Goal: Task Accomplishment & Management: Complete application form

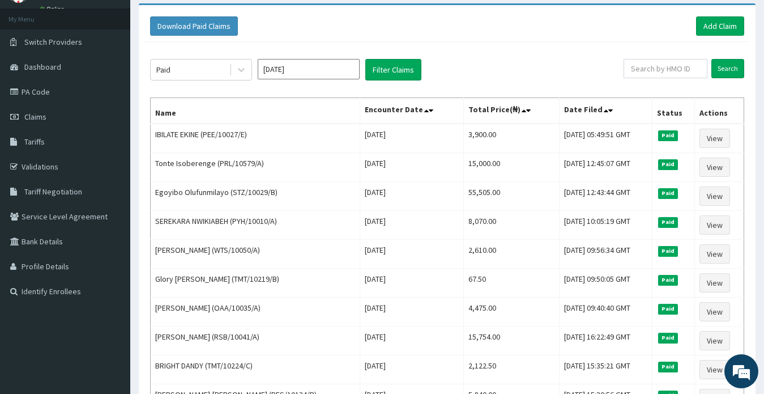
scroll to position [57, 0]
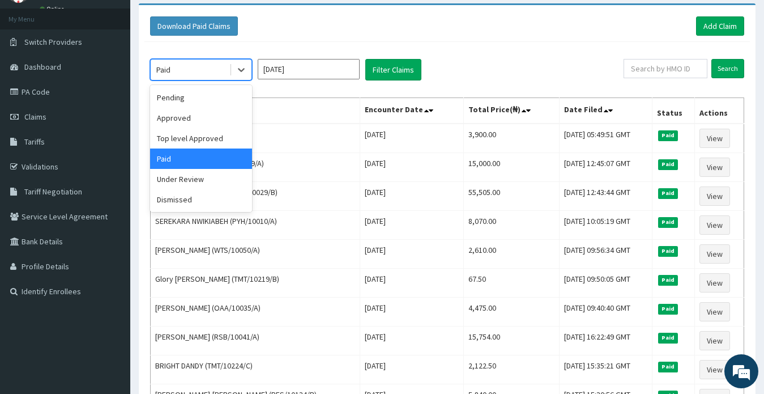
click at [189, 69] on div "Paid" at bounding box center [190, 70] width 79 height 18
click at [284, 68] on input "Jan 2025" at bounding box center [309, 69] width 102 height 20
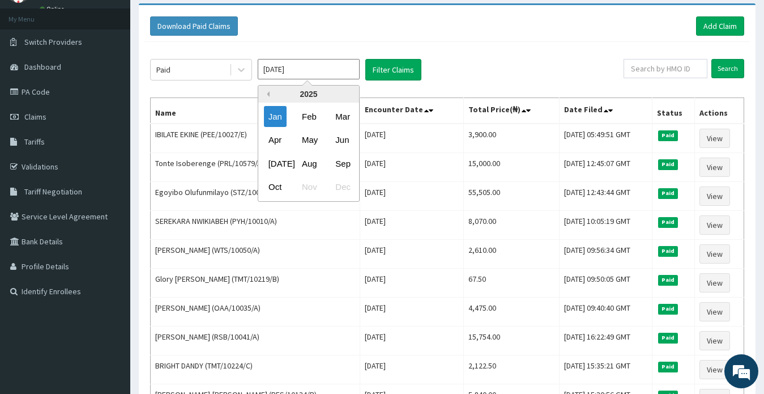
click at [268, 94] on button "Previous Year" at bounding box center [267, 94] width 6 height 6
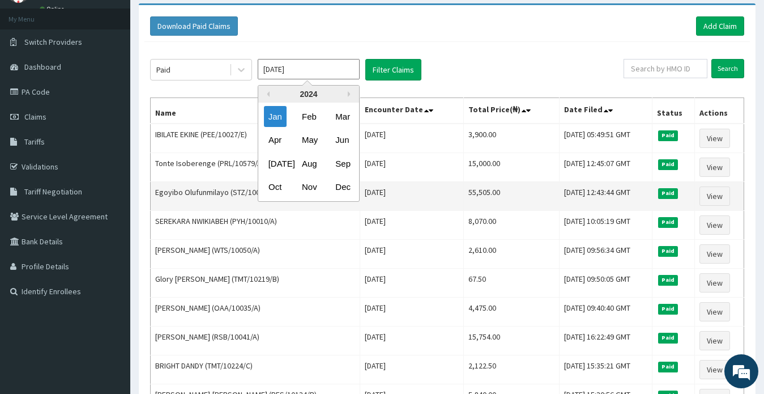
click at [339, 185] on div "Dec" at bounding box center [342, 187] width 23 height 21
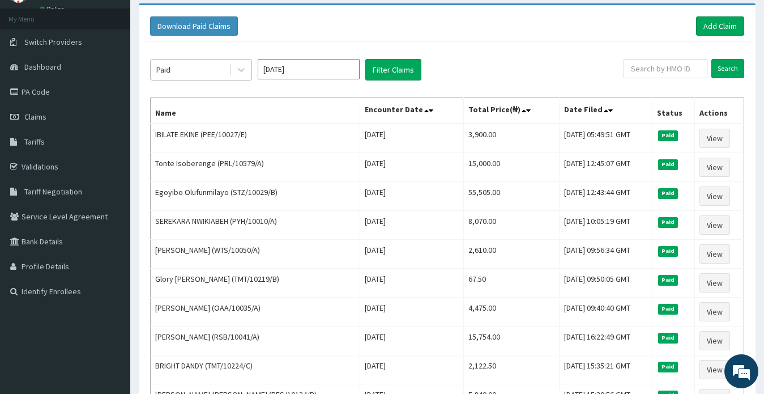
click at [195, 70] on div "Paid" at bounding box center [190, 70] width 79 height 18
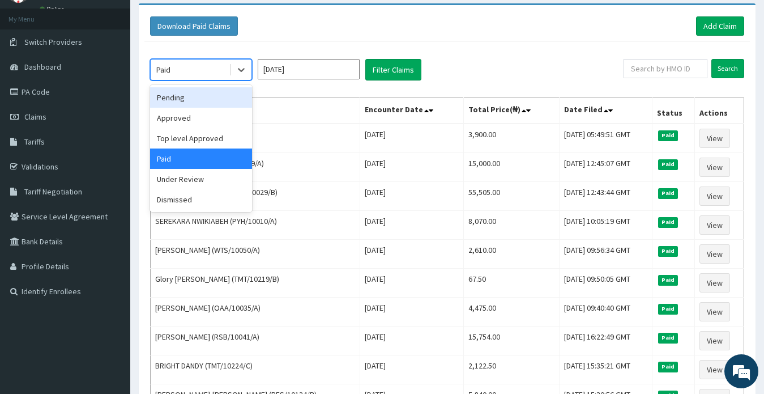
click at [185, 100] on div "Pending" at bounding box center [201, 97] width 102 height 20
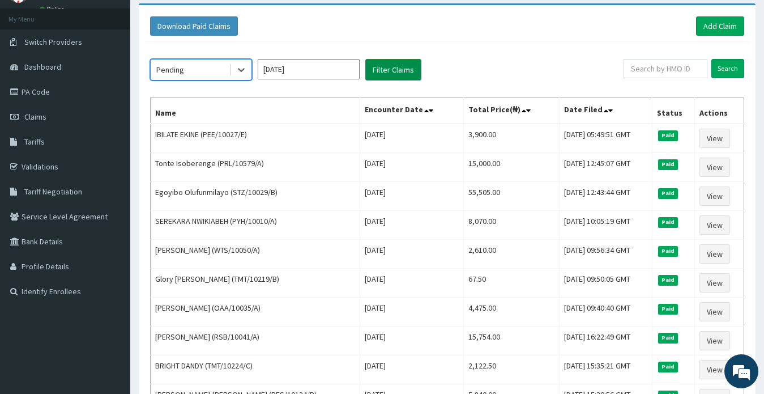
click at [387, 70] on button "Filter Claims" at bounding box center [393, 70] width 56 height 22
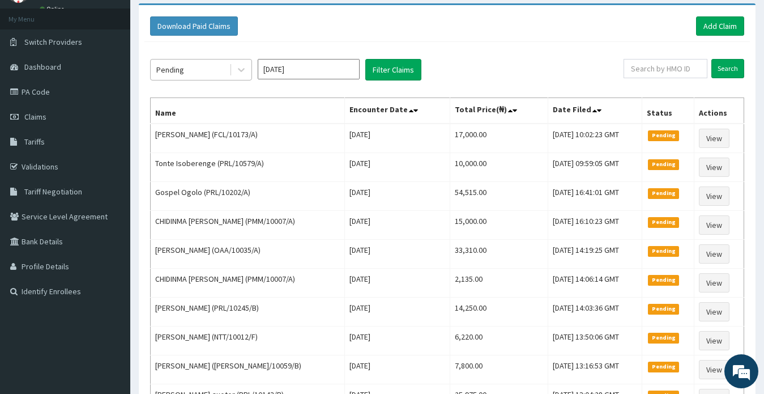
click at [187, 70] on div "Pending" at bounding box center [190, 70] width 79 height 18
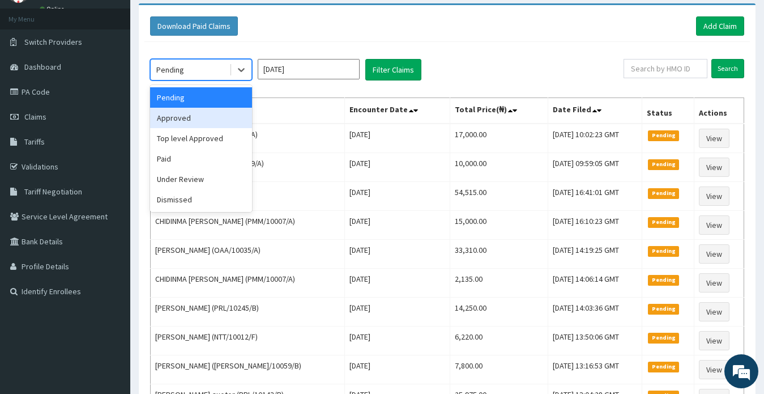
click at [184, 116] on div "Approved" at bounding box center [201, 118] width 102 height 20
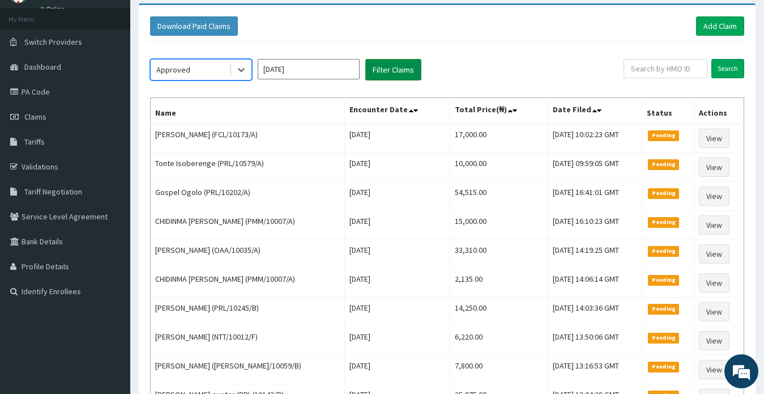
click at [389, 69] on button "Filter Claims" at bounding box center [393, 70] width 56 height 22
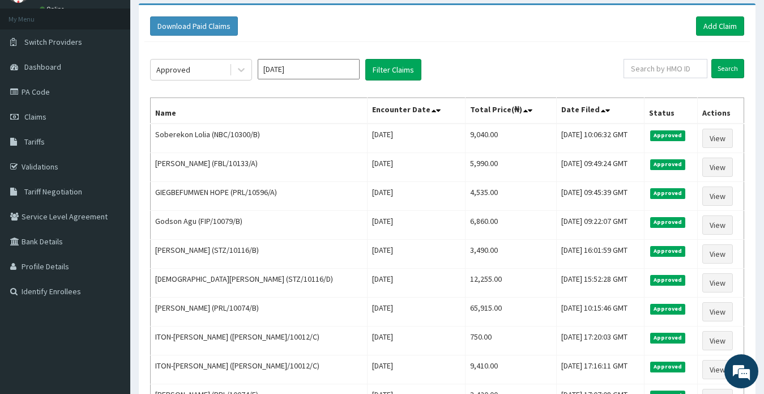
click at [297, 70] on input "Dec 2024" at bounding box center [309, 69] width 102 height 20
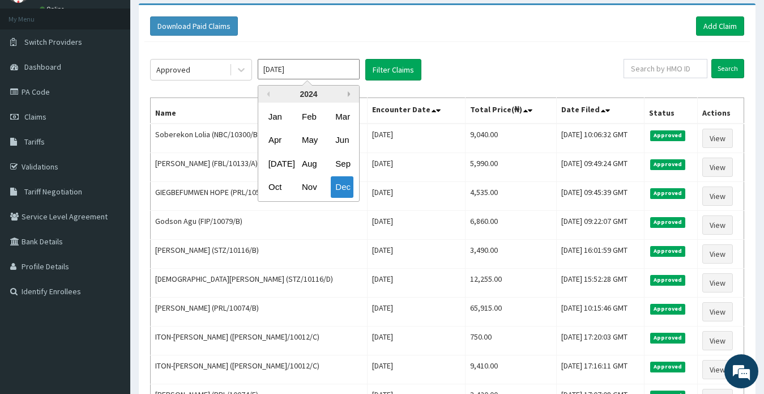
click at [350, 93] on button "Next Year" at bounding box center [351, 94] width 6 height 6
click at [274, 117] on div "Jan" at bounding box center [275, 116] width 23 height 21
type input "Jan 2025"
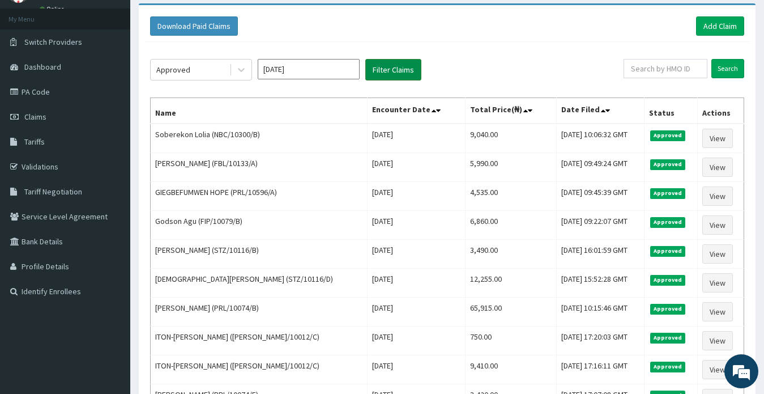
click at [386, 68] on button "Filter Claims" at bounding box center [393, 70] width 56 height 22
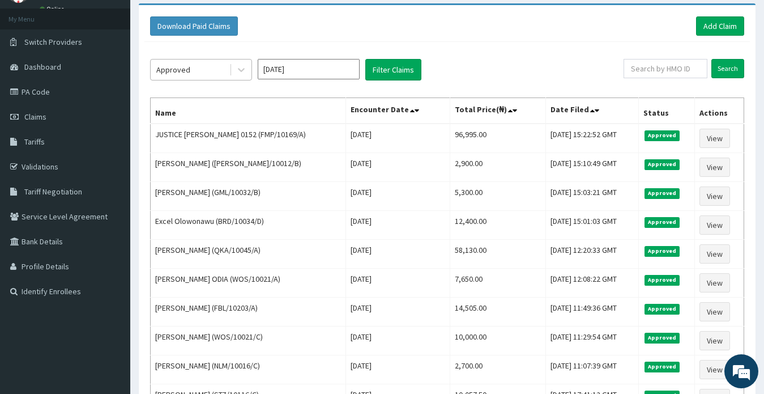
click at [195, 69] on div "Approved" at bounding box center [190, 70] width 79 height 18
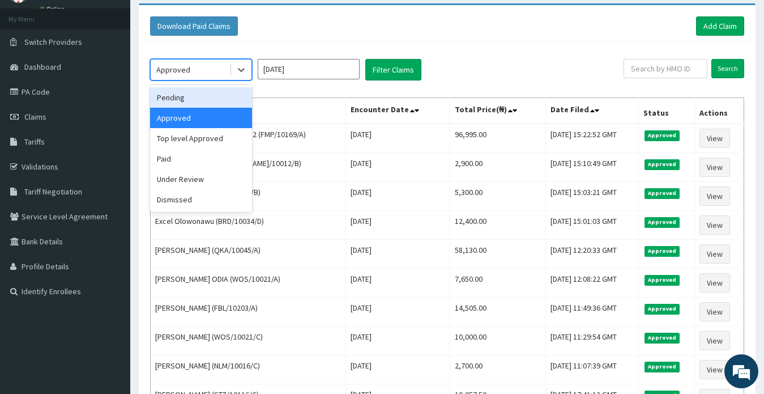
drag, startPoint x: 188, startPoint y: 96, endPoint x: 225, endPoint y: 93, distance: 37.5
click at [188, 96] on div "Pending" at bounding box center [201, 97] width 102 height 20
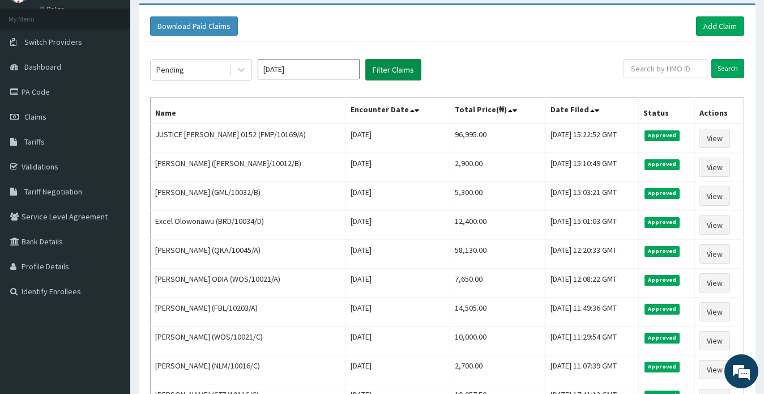
click at [384, 71] on button "Filter Claims" at bounding box center [393, 70] width 56 height 22
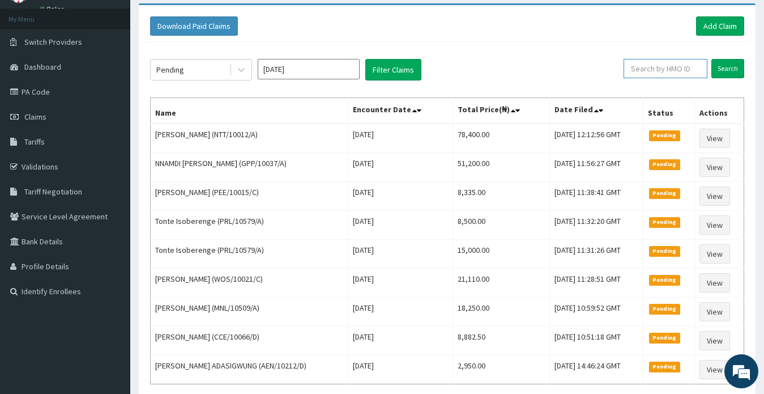
paste input "STZ/10032/A"
type input "STZ/10032/A"
click at [725, 70] on input "Search" at bounding box center [728, 68] width 33 height 19
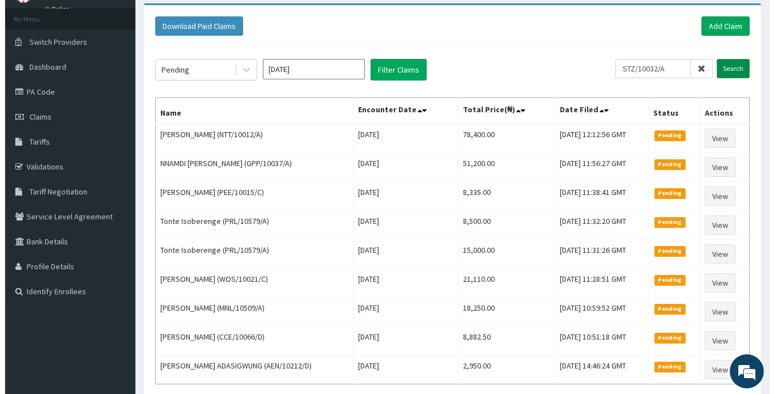
scroll to position [0, 0]
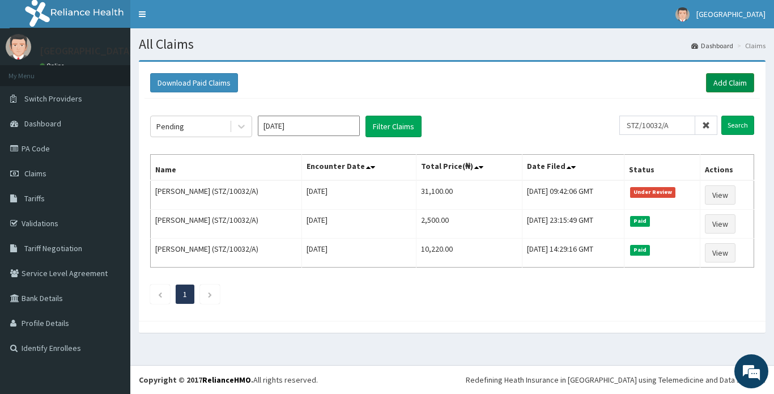
click at [726, 81] on link "Add Claim" at bounding box center [730, 82] width 48 height 19
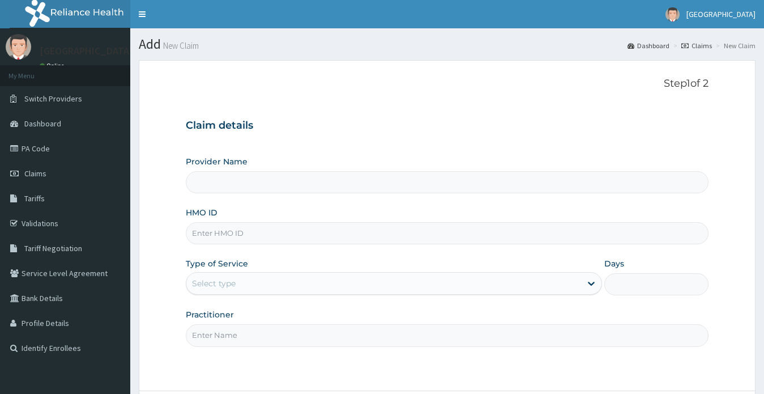
type input "STZ/10032/A"
type input "[GEOGRAPHIC_DATA]"
type input "STZ/10032/A"
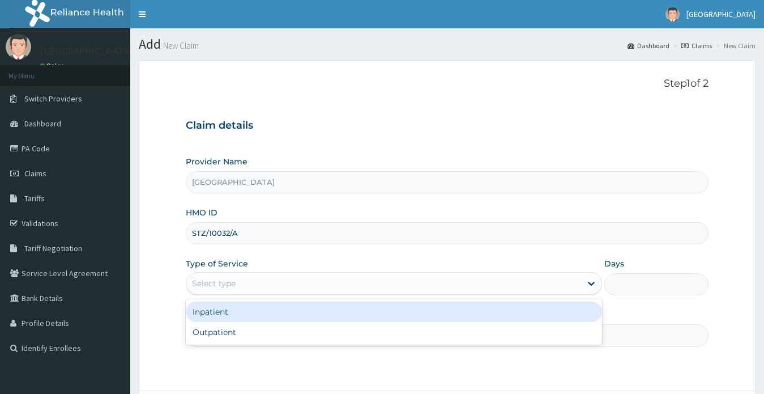
click at [218, 274] on div "Select type" at bounding box center [394, 283] width 417 height 23
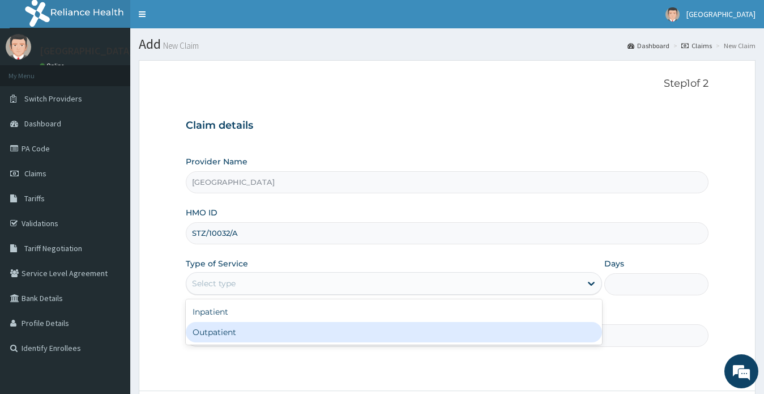
click at [217, 330] on div "Outpatient" at bounding box center [394, 332] width 417 height 20
type input "1"
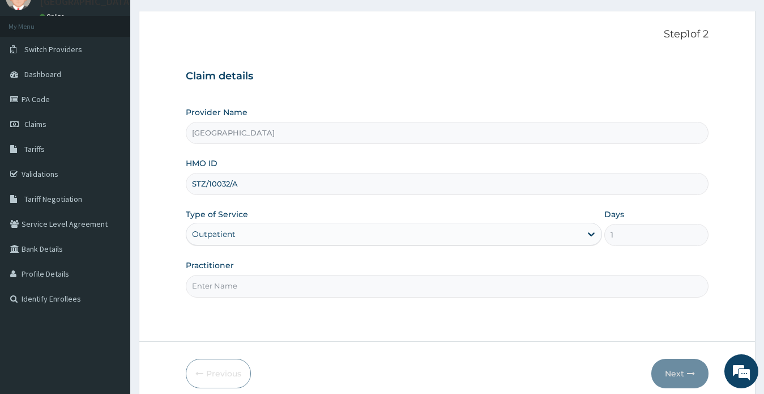
scroll to position [99, 0]
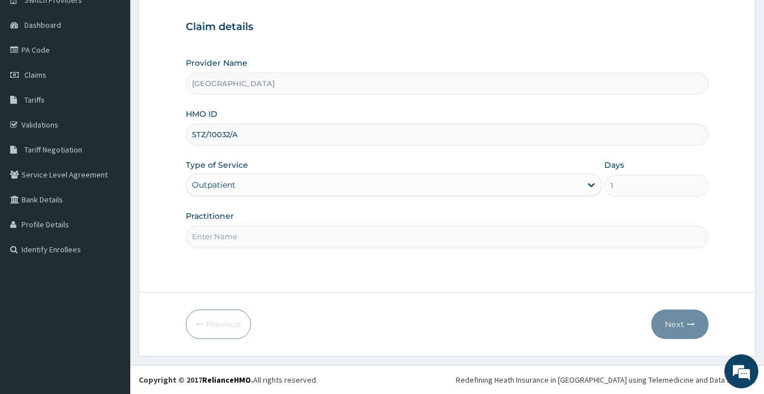
click at [246, 237] on input "Practitioner" at bounding box center [447, 236] width 523 height 22
type input "DR ONYIA UCHENNA EMMANUEL"
click at [672, 322] on button "Next" at bounding box center [679, 323] width 57 height 29
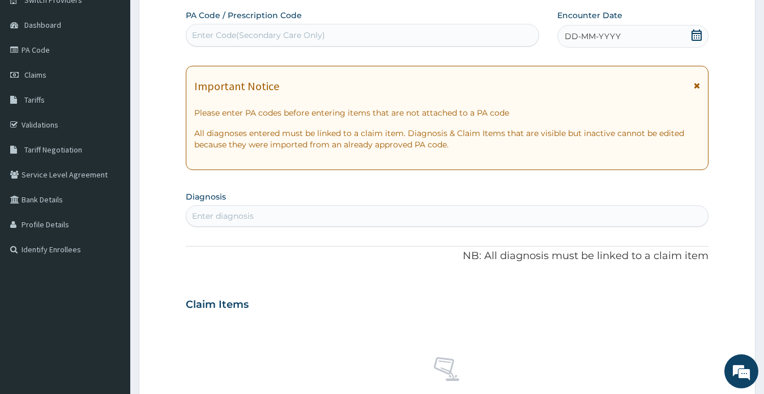
scroll to position [0, 0]
click at [270, 30] on div "Enter Code(Secondary Care Only)" at bounding box center [258, 34] width 133 height 11
paste input "PA/0DE664"
type input "PA/0DE664"
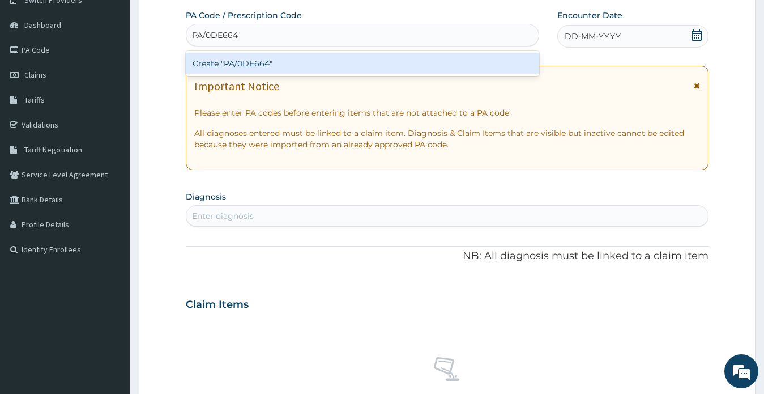
click at [256, 61] on div "Create "PA/0DE664"" at bounding box center [363, 63] width 354 height 20
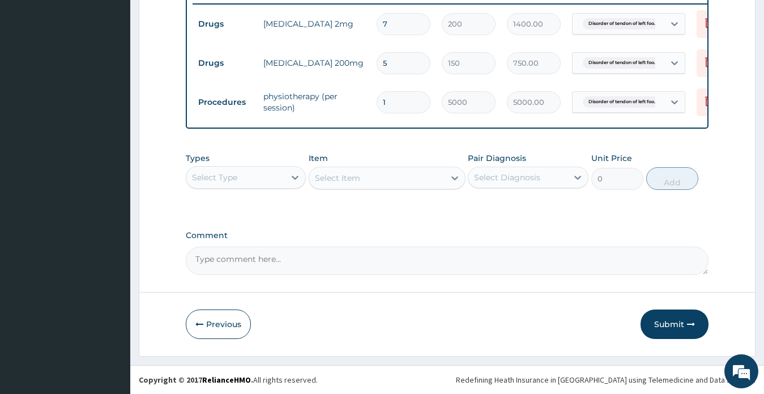
scroll to position [457, 0]
click at [668, 323] on button "Submit" at bounding box center [675, 323] width 68 height 29
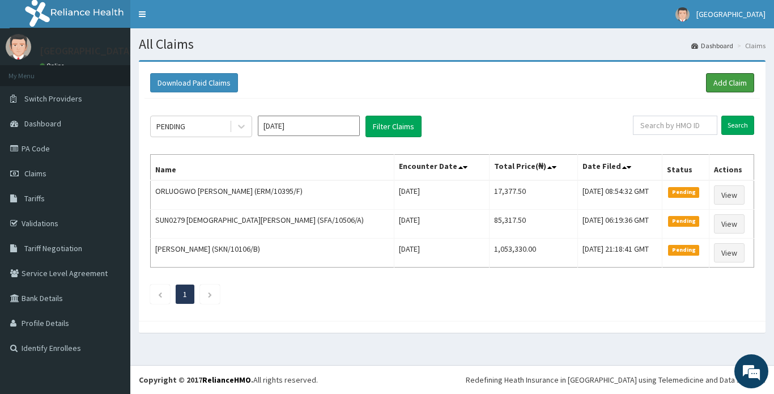
drag, startPoint x: 721, startPoint y: 84, endPoint x: 653, endPoint y: 71, distance: 69.7
click at [721, 84] on link "Add Claim" at bounding box center [730, 82] width 48 height 19
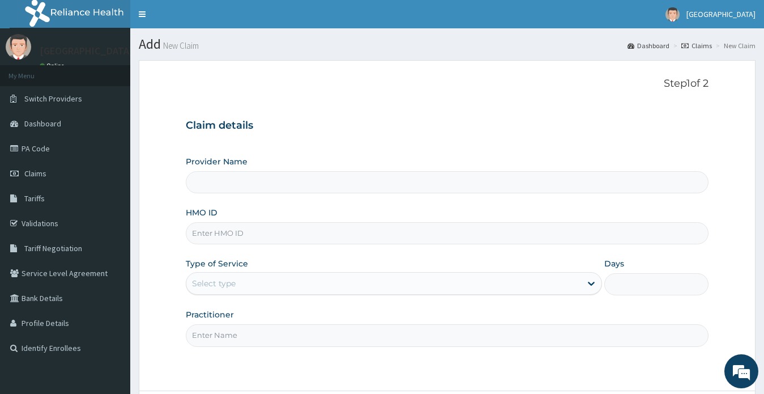
type input "[GEOGRAPHIC_DATA]"
paste input "STZ/10032/A"
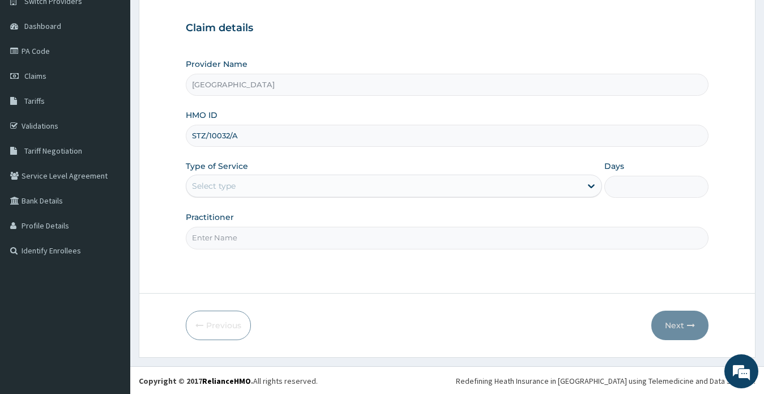
scroll to position [99, 0]
type input "STZ/10032/A"
click at [244, 182] on div "Select type" at bounding box center [383, 185] width 395 height 18
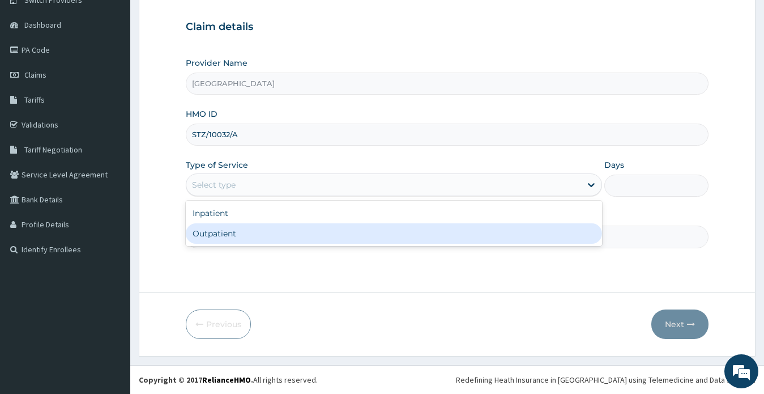
click at [245, 232] on div "Outpatient" at bounding box center [394, 233] width 417 height 20
type input "1"
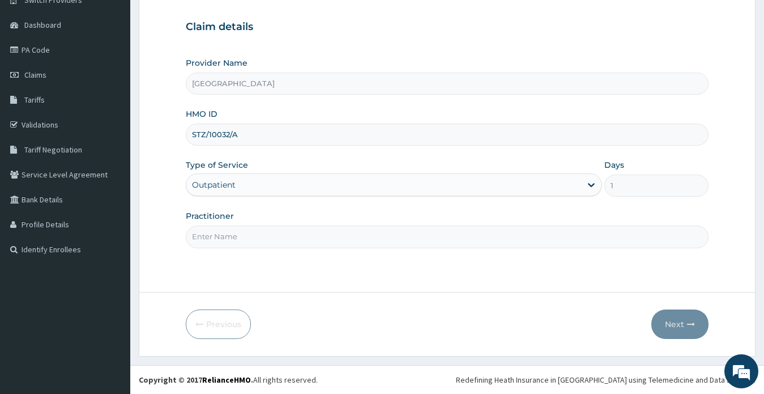
click at [244, 238] on input "Practitioner" at bounding box center [447, 236] width 523 height 22
type input "DR CHRISTOPHER OKAFOR"
click at [672, 321] on button "Next" at bounding box center [679, 323] width 57 height 29
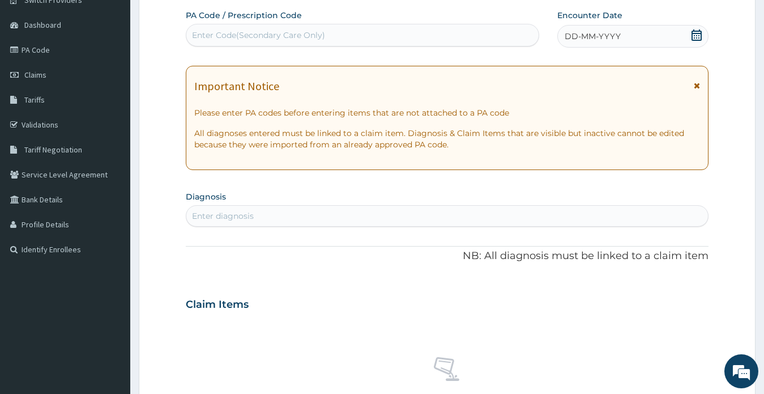
scroll to position [0, 0]
click at [255, 37] on div "Enter Code(Secondary Care Only)" at bounding box center [258, 34] width 133 height 11
paste input "PA/EECCB9"
type input "PA/EECCB9"
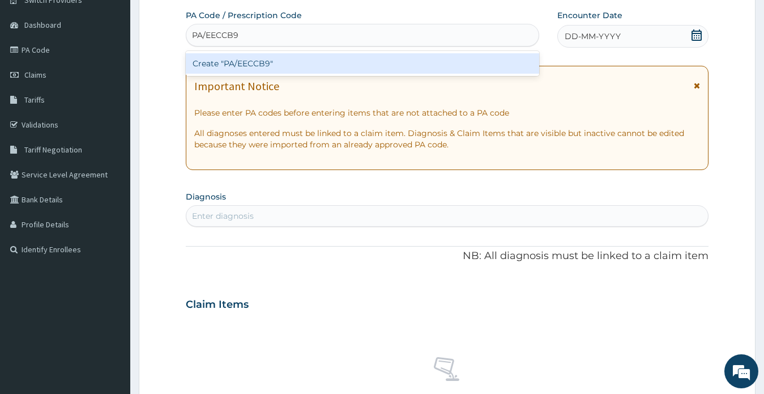
click at [259, 59] on div "Create "PA/EECCB9"" at bounding box center [363, 63] width 354 height 20
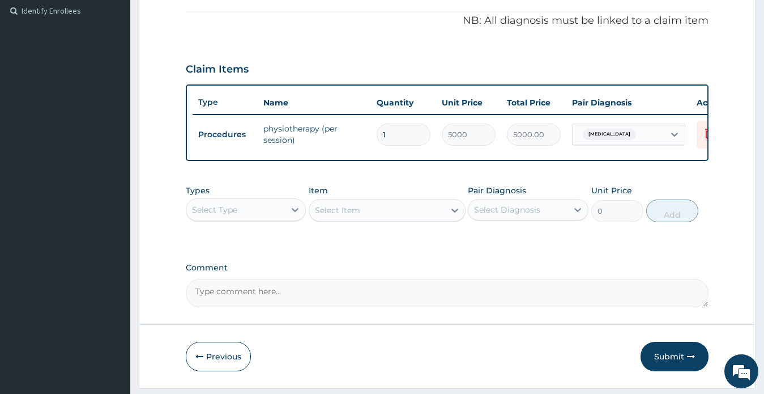
scroll to position [379, 0]
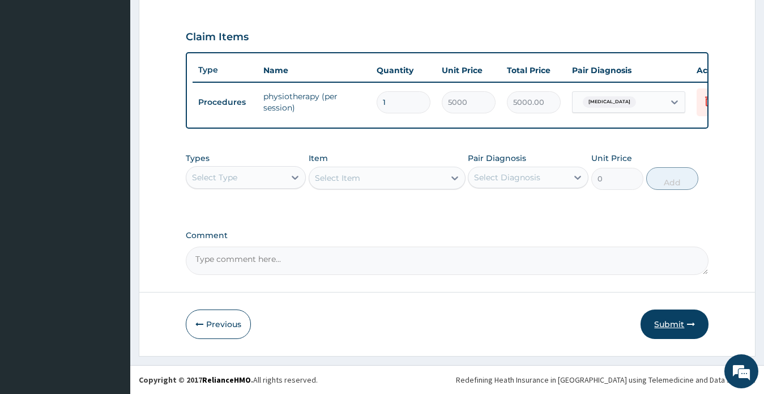
click at [658, 323] on button "Submit" at bounding box center [675, 323] width 68 height 29
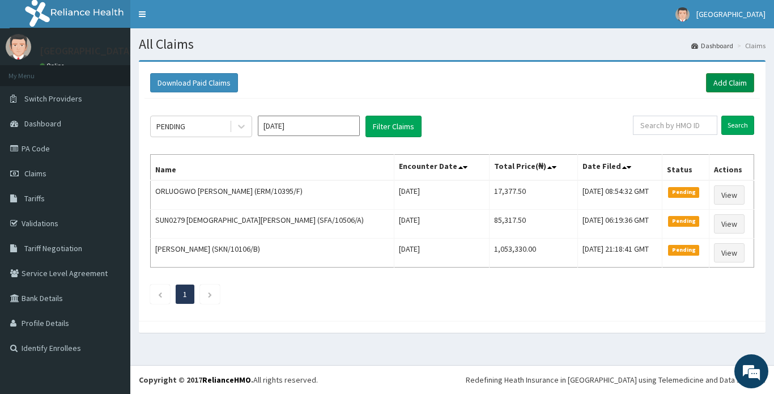
click at [719, 80] on link "Add Claim" at bounding box center [730, 82] width 48 height 19
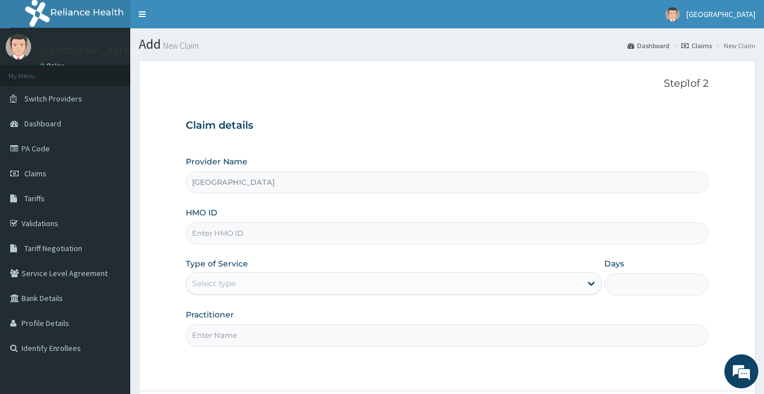
click at [225, 228] on input "HMO ID" at bounding box center [447, 233] width 523 height 22
paste input "STZ/10032/A"
type input "STZ/10032/A"
click at [237, 278] on div "Select type" at bounding box center [383, 283] width 395 height 18
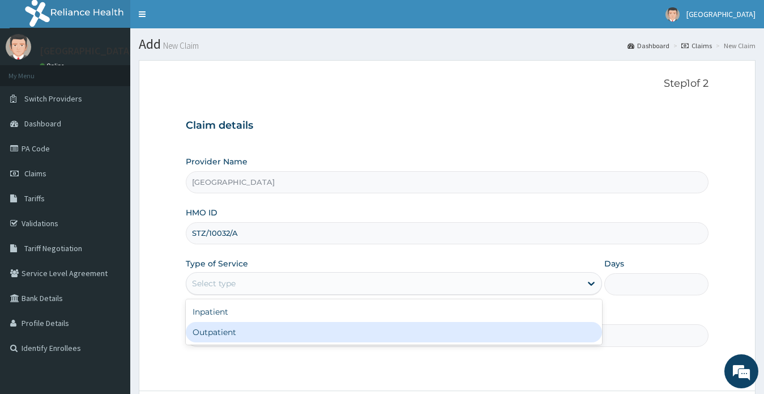
click at [233, 332] on div "Outpatient" at bounding box center [394, 332] width 417 height 20
type input "1"
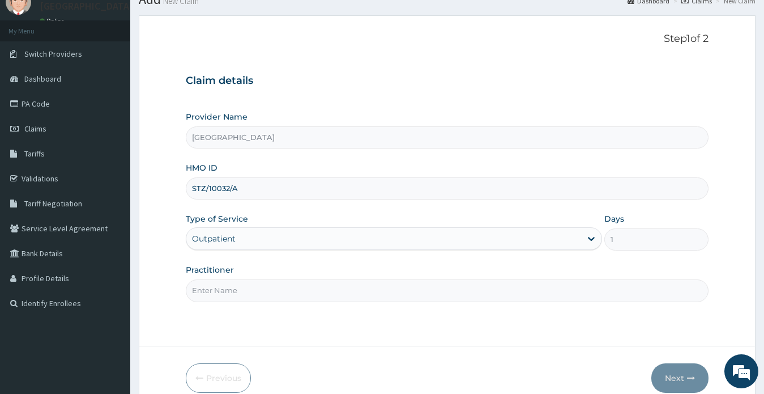
scroll to position [99, 0]
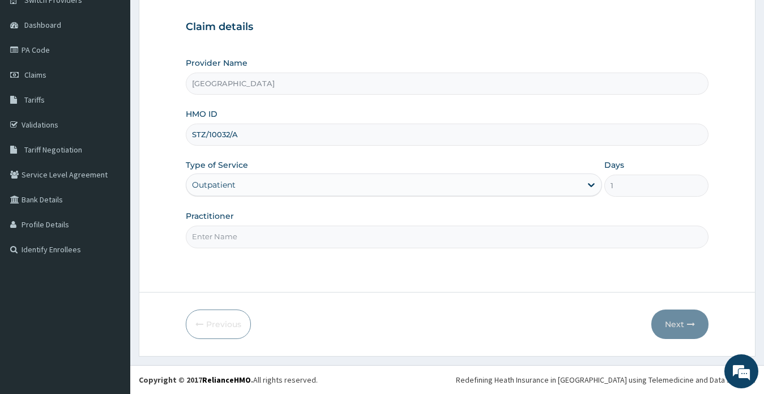
click at [224, 236] on input "Practitioner" at bounding box center [447, 236] width 523 height 22
type input "[PERSON_NAME]"
click at [677, 323] on button "Next" at bounding box center [679, 323] width 57 height 29
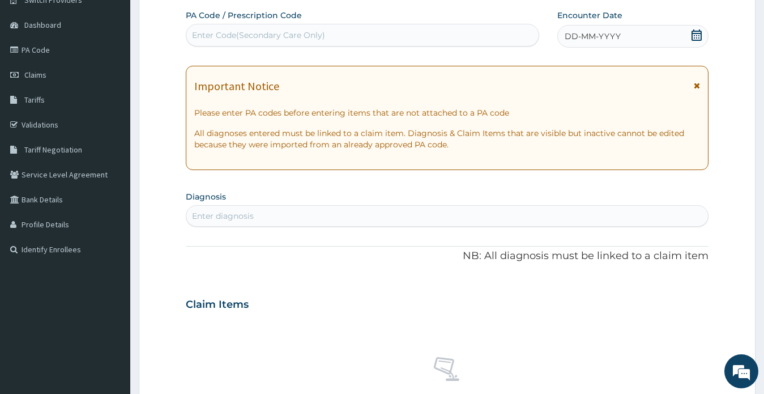
click at [257, 35] on div "Enter Code(Secondary Care Only)" at bounding box center [258, 34] width 133 height 11
paste input "PA/D5324F"
type input "PA/D5324F"
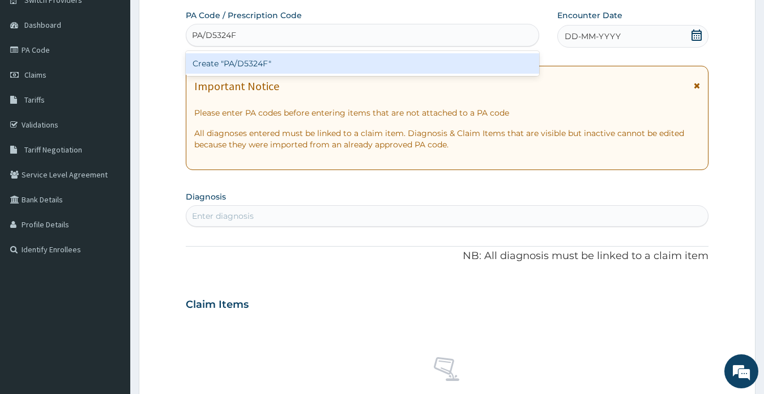
click at [265, 62] on div "Create "PA/D5324F"" at bounding box center [363, 63] width 354 height 20
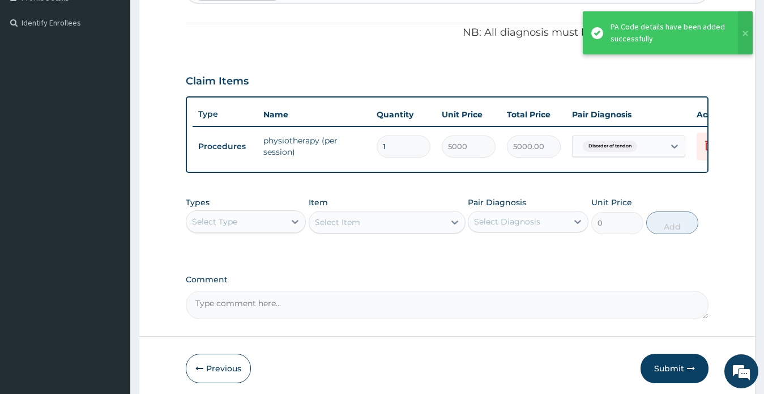
scroll to position [379, 0]
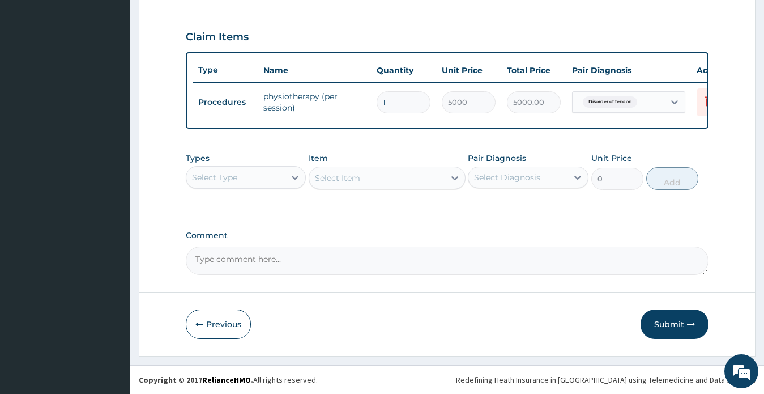
click at [666, 321] on button "Submit" at bounding box center [675, 323] width 68 height 29
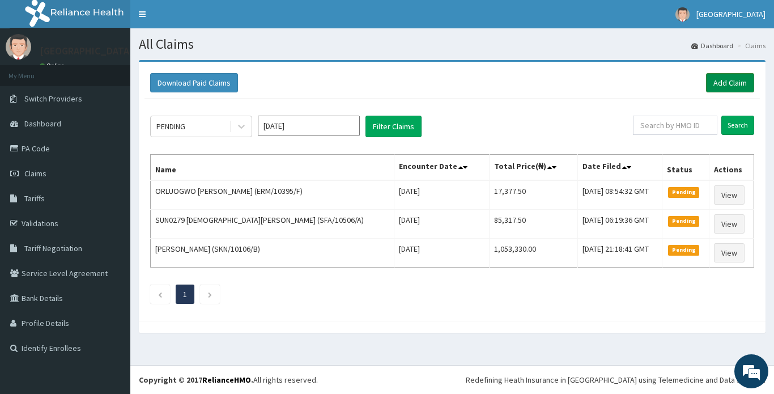
click at [725, 82] on link "Add Claim" at bounding box center [730, 82] width 48 height 19
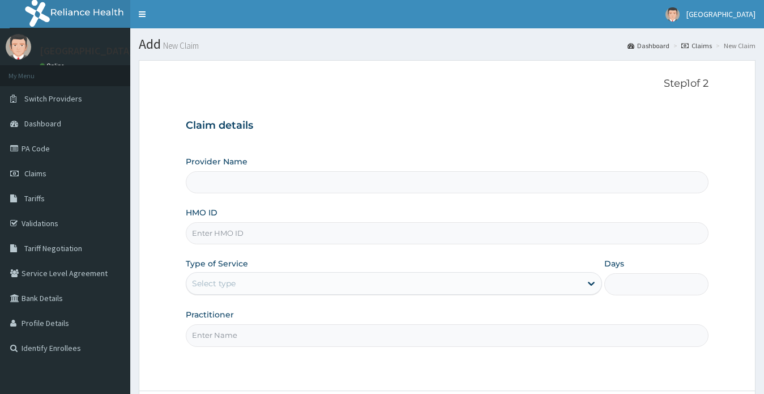
click at [224, 229] on input "HMO ID" at bounding box center [447, 233] width 523 height 22
type input "[GEOGRAPHIC_DATA]"
paste input "STZ/10032/A"
type input "STZ/10032/A"
click at [236, 280] on div "Select type" at bounding box center [383, 283] width 395 height 18
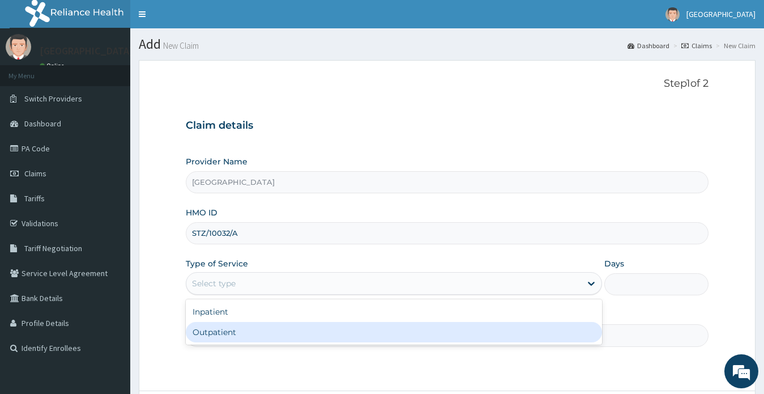
click at [225, 329] on div "Outpatient" at bounding box center [394, 332] width 417 height 20
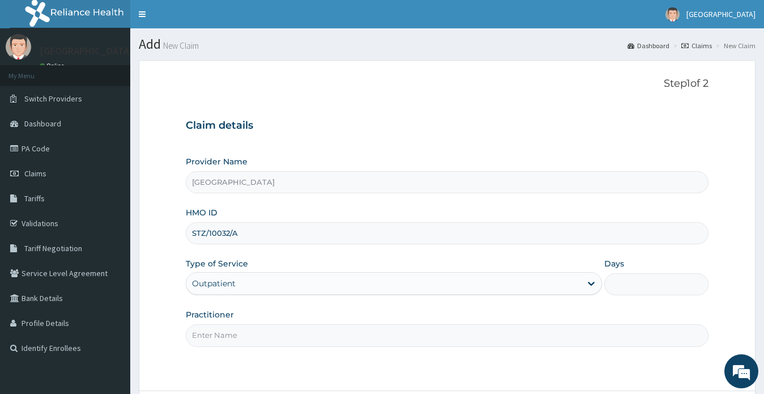
type input "1"
click at [226, 331] on input "Practitioner" at bounding box center [447, 335] width 523 height 22
type input "DR KELVIN CHIDI EJIOFOR"
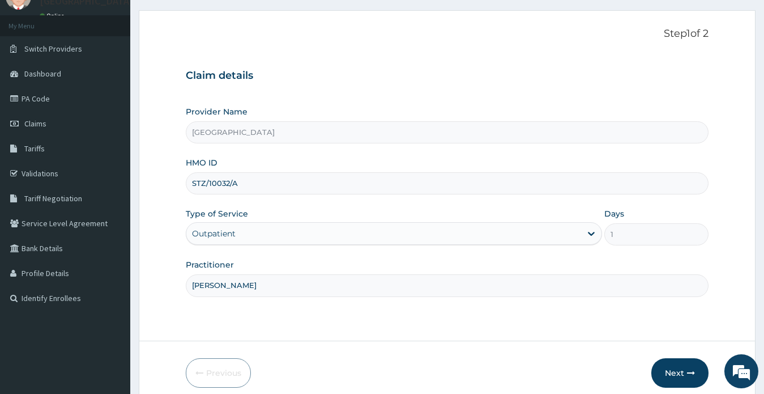
scroll to position [99, 0]
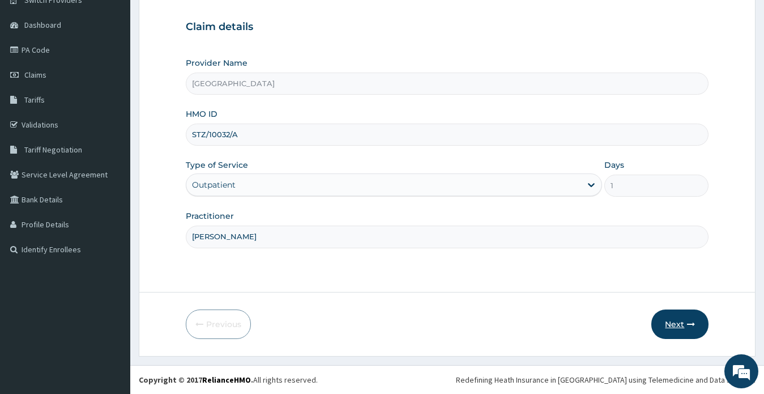
click at [675, 321] on button "Next" at bounding box center [679, 323] width 57 height 29
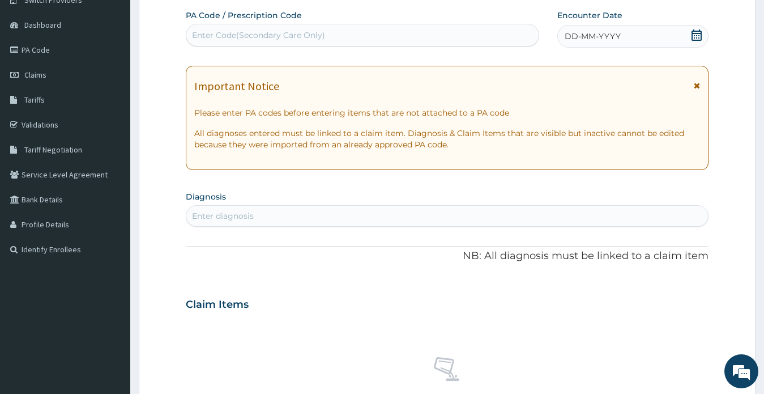
scroll to position [0, 0]
click at [248, 37] on div "Enter Code(Secondary Care Only)" at bounding box center [258, 34] width 133 height 11
paste input "PA/6D4427"
type input "PA/6D4427"
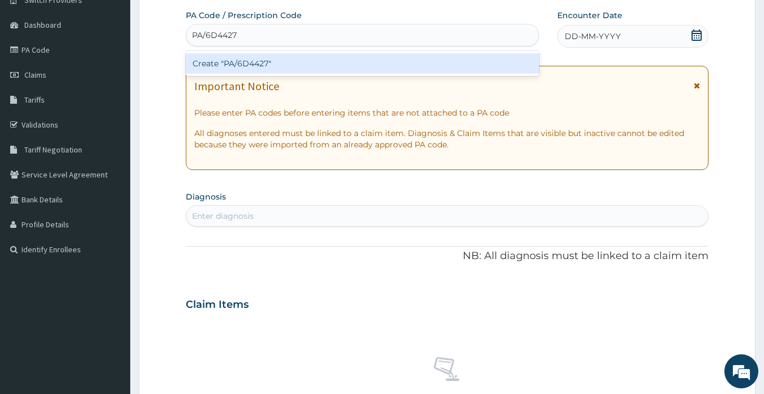
click at [263, 61] on div "Create "PA/6D4427"" at bounding box center [363, 63] width 354 height 20
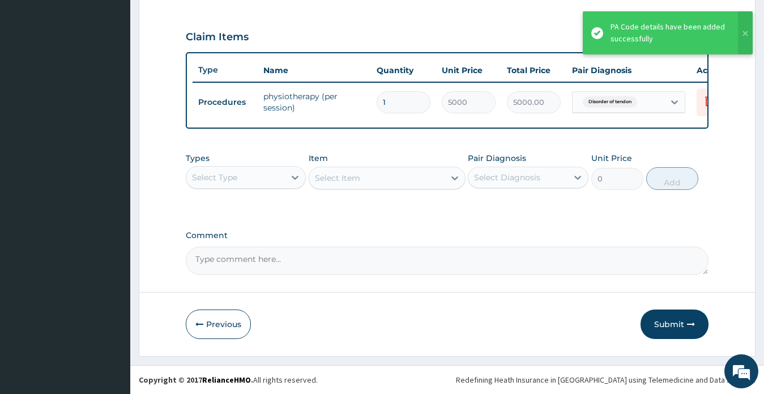
scroll to position [379, 0]
click at [668, 325] on button "Submit" at bounding box center [675, 323] width 68 height 29
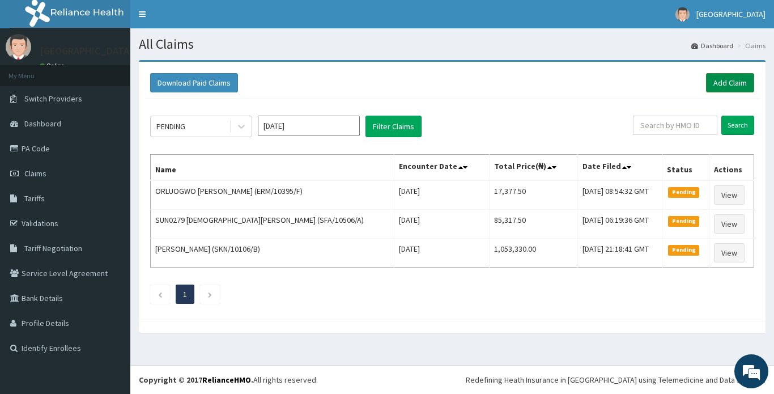
click at [725, 81] on link "Add Claim" at bounding box center [730, 82] width 48 height 19
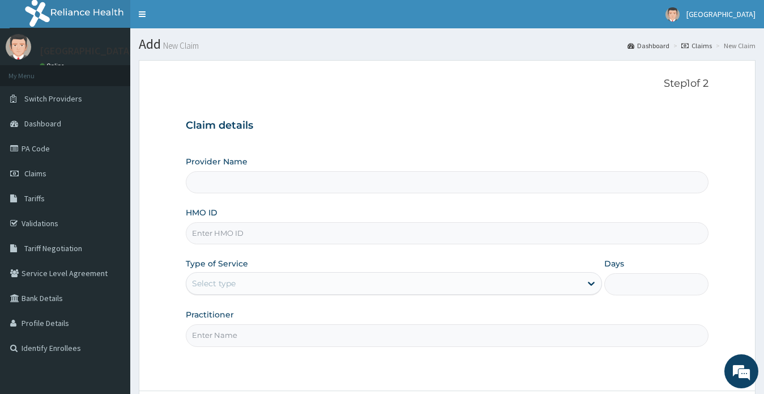
paste input "STZ/10032/A"
type input "STZ/10032/A"
type input "[GEOGRAPHIC_DATA]"
type input "STZ/10032/A"
click at [272, 281] on div "Select type" at bounding box center [383, 283] width 395 height 18
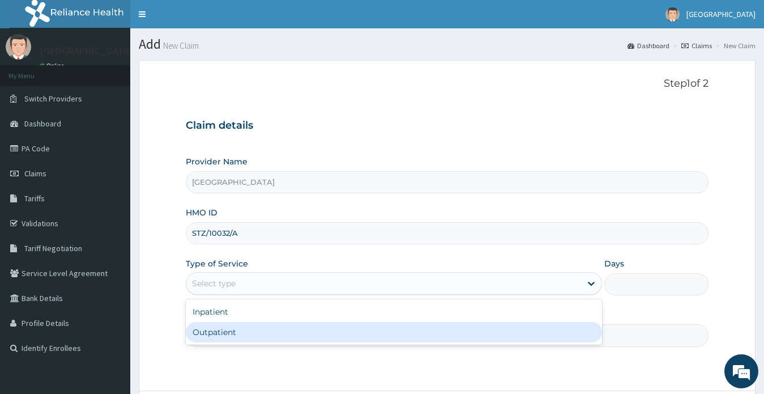
click at [270, 327] on div "Outpatient" at bounding box center [394, 332] width 417 height 20
type input "1"
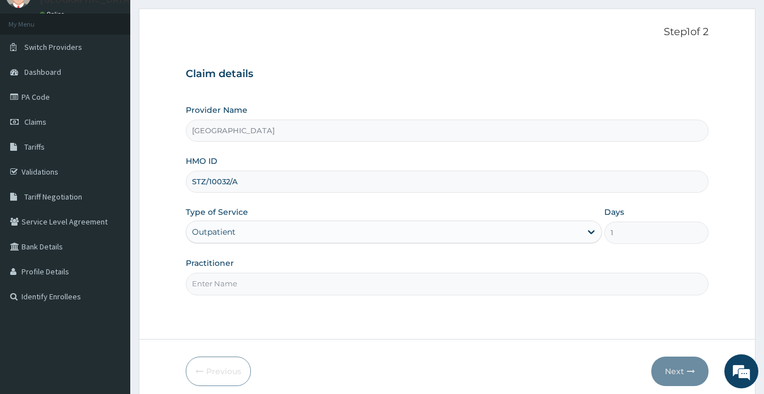
scroll to position [99, 0]
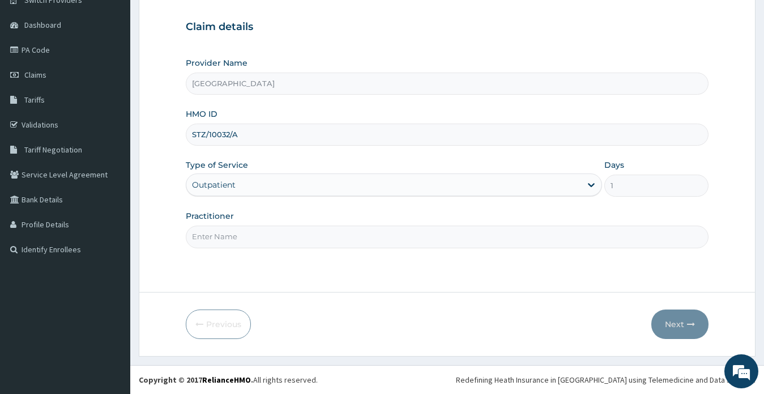
drag, startPoint x: 287, startPoint y: 239, endPoint x: 293, endPoint y: 248, distance: 11.5
click at [287, 239] on input "Practitioner" at bounding box center [447, 236] width 523 height 22
type input "DR ONYIA UCHENNA EMMANUEL"
click at [670, 323] on button "Next" at bounding box center [679, 323] width 57 height 29
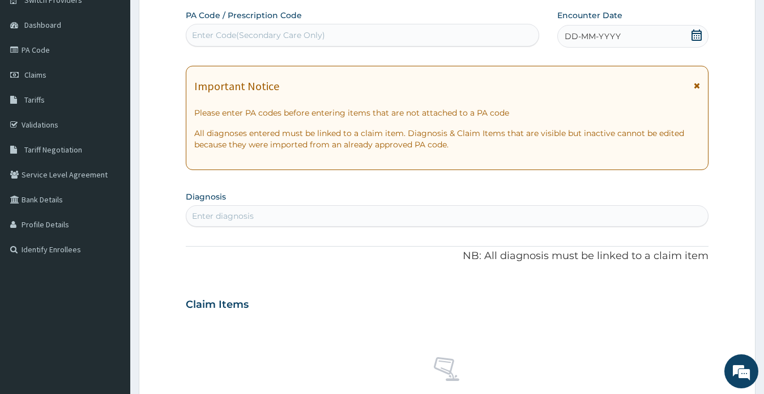
scroll to position [0, 0]
click at [346, 36] on div "Enter Code(Secondary Care Only)" at bounding box center [362, 35] width 352 height 18
paste input "PA/7FE72D"
type input "PA/7FE72D"
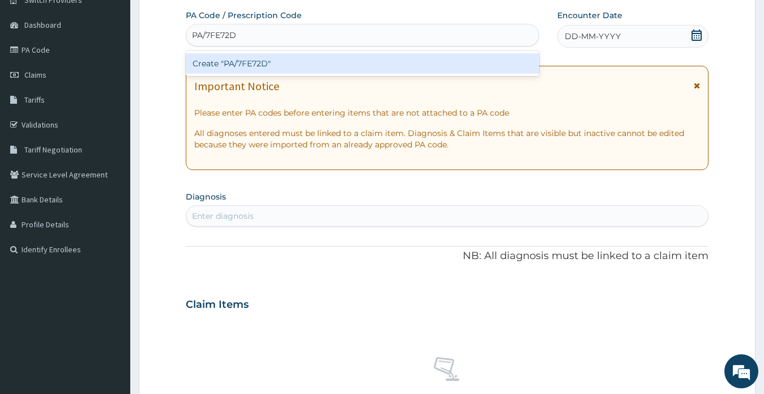
click at [367, 60] on div "Create "PA/7FE72D"" at bounding box center [363, 63] width 354 height 20
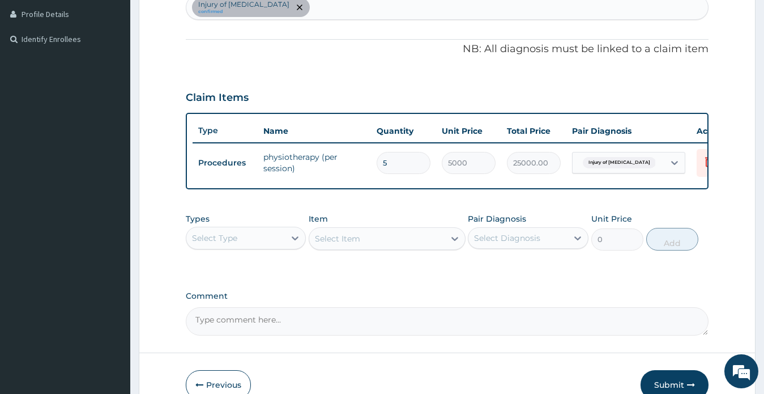
scroll to position [325, 0]
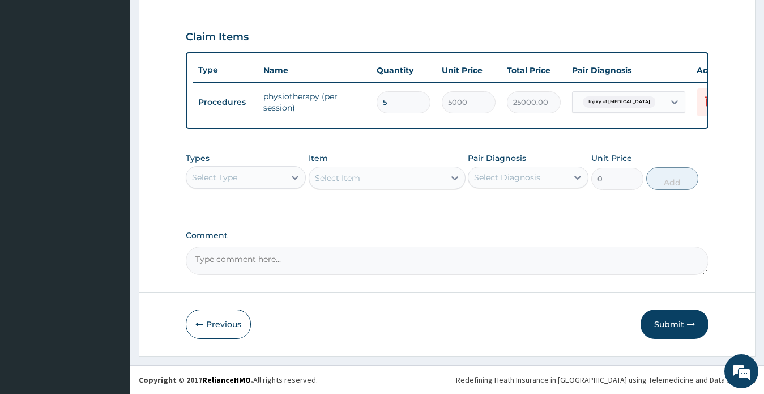
click at [662, 323] on button "Submit" at bounding box center [675, 323] width 68 height 29
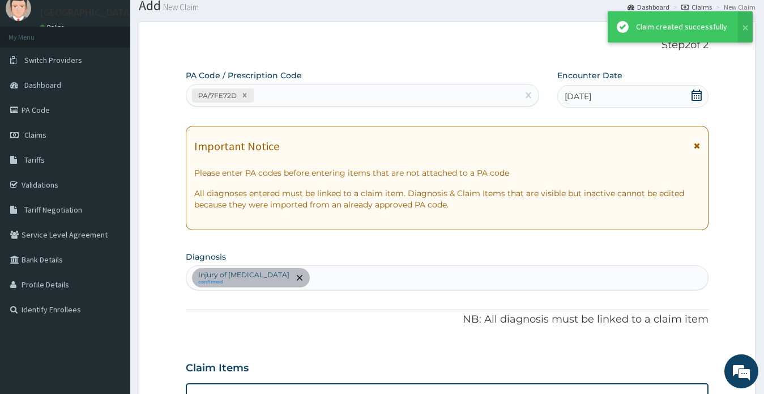
scroll to position [379, 0]
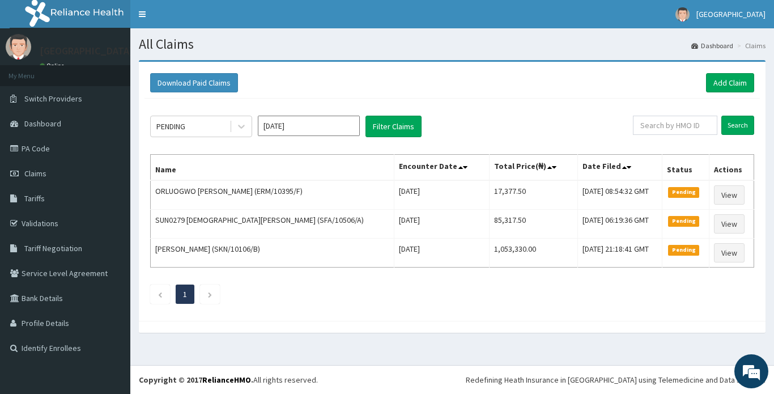
click at [700, 99] on div "Download Paid Claims Add Claim × Note you can only download claims within a max…" at bounding box center [452, 191] width 627 height 259
click at [663, 104] on div "PENDING Oct 2025 Filter Claims Search Name Encounter Date Total Price(₦) Date F…" at bounding box center [451, 207] width 615 height 216
drag, startPoint x: 721, startPoint y: 86, endPoint x: 599, endPoint y: 60, distance: 124.4
click at [719, 86] on link "Add Claim" at bounding box center [730, 82] width 48 height 19
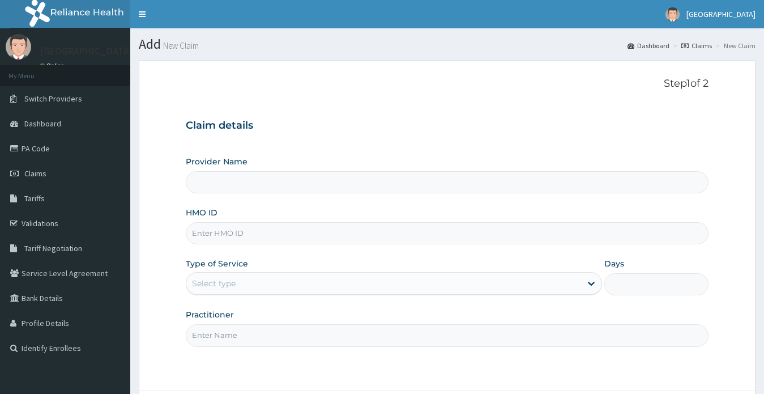
type input "[GEOGRAPHIC_DATA]"
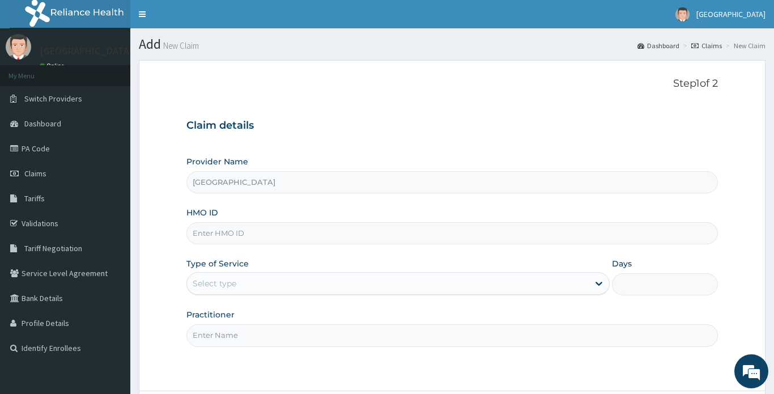
paste input "STZ/10032/A"
type input "STZ/10032/A"
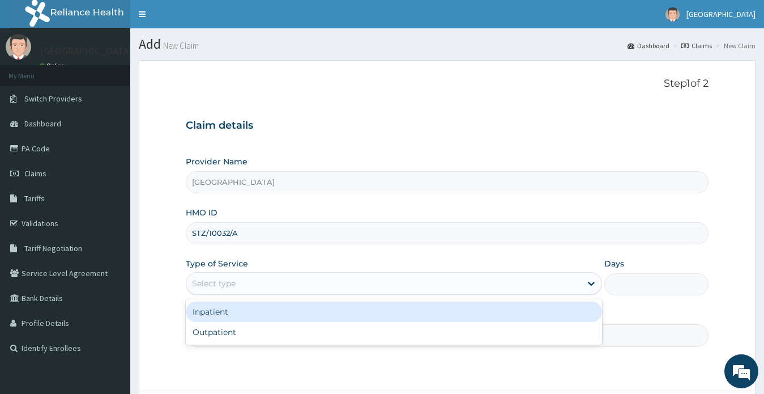
click at [244, 286] on div "Select type" at bounding box center [383, 283] width 395 height 18
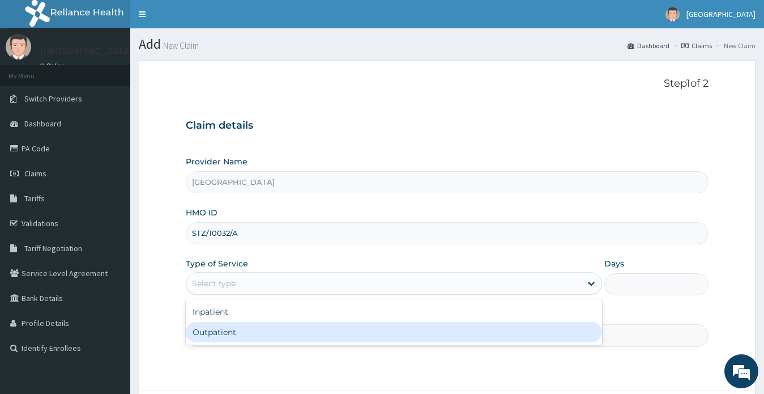
click at [236, 334] on div "Outpatient" at bounding box center [394, 332] width 417 height 20
type input "1"
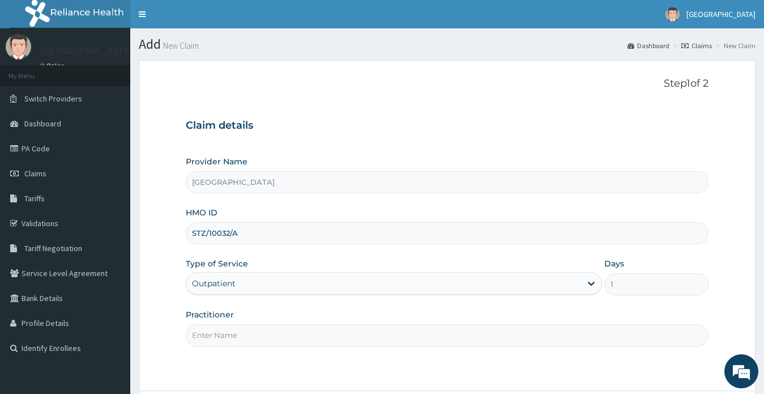
click at [237, 333] on input "Practitioner" at bounding box center [447, 335] width 523 height 22
type input "DR KELVIN CHIDI EJIOFOR"
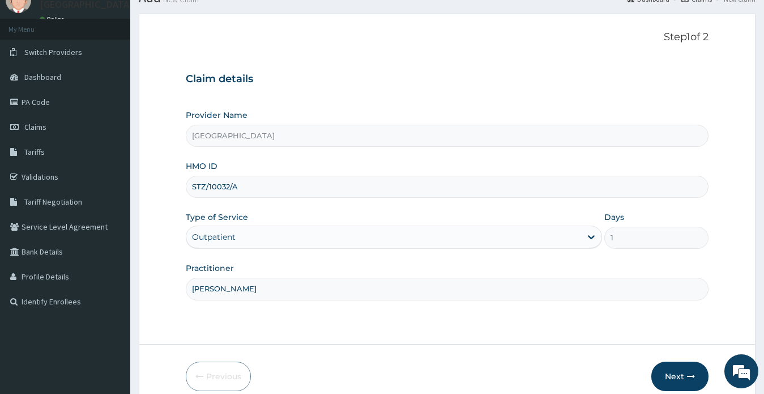
scroll to position [99, 0]
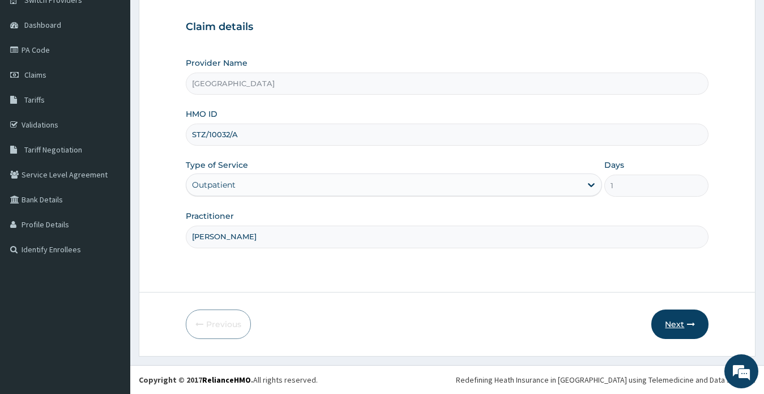
click at [670, 324] on button "Next" at bounding box center [679, 323] width 57 height 29
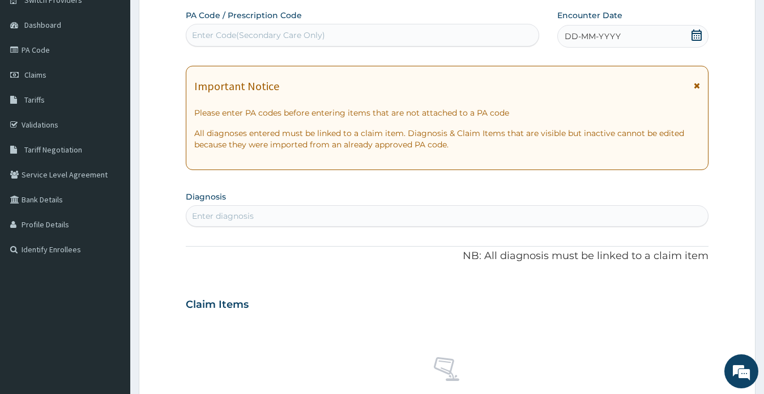
click at [254, 37] on div "Enter Code(Secondary Care Only)" at bounding box center [258, 34] width 133 height 11
paste input "PA/0B8F53"
type input "PA/0B8F53"
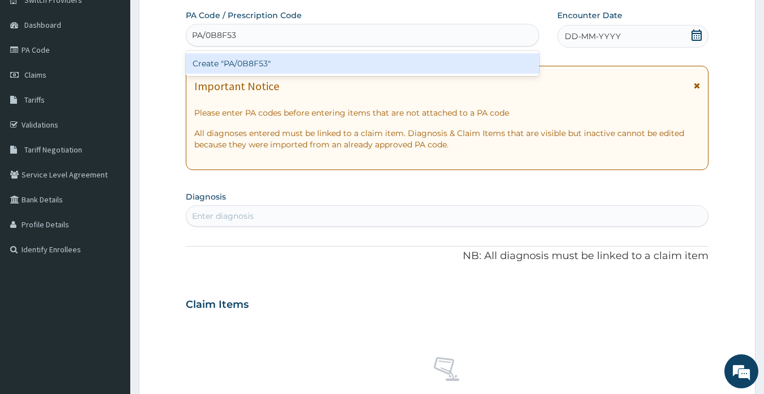
click at [321, 63] on div "Create "PA/0B8F53"" at bounding box center [363, 63] width 354 height 20
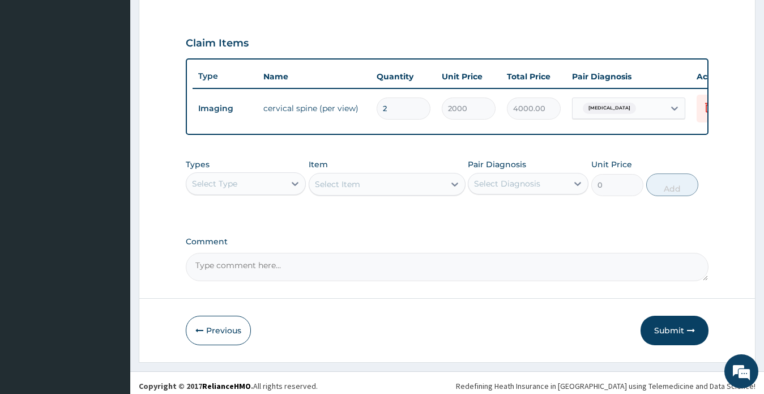
scroll to position [322, 0]
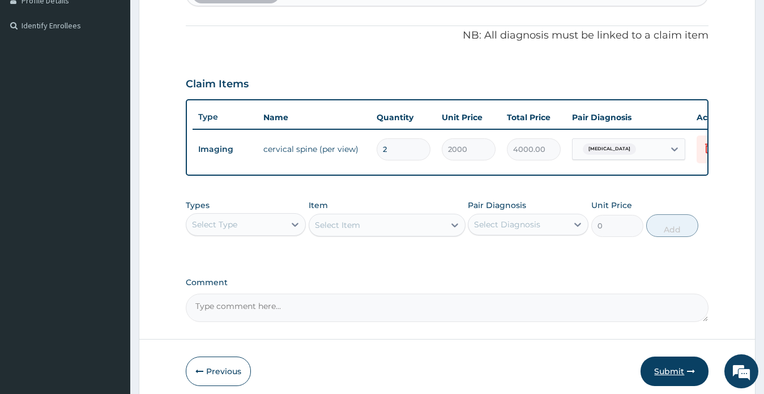
click at [664, 381] on button "Submit" at bounding box center [675, 370] width 68 height 29
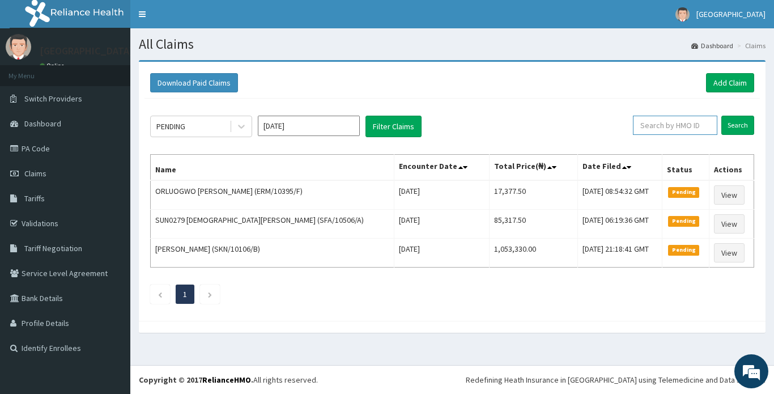
paste input "STZ/10032/A"
type input "STZ/10032/A"
click at [734, 126] on input "Search" at bounding box center [737, 125] width 33 height 19
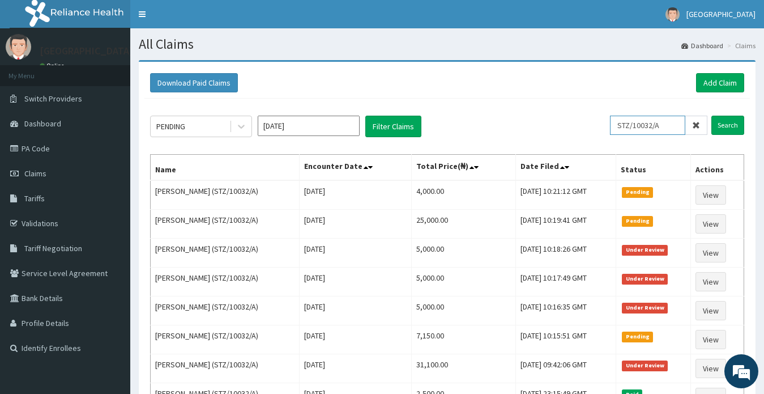
drag, startPoint x: 665, startPoint y: 126, endPoint x: 622, endPoint y: 126, distance: 43.1
click at [622, 126] on input "STZ/10032/A" at bounding box center [647, 125] width 75 height 19
click at [699, 104] on div "PENDING Oct 2025 Filter Claims STZ/10032/A Search Name Encounter Date Total Pri…" at bounding box center [447, 294] width 606 height 390
click at [710, 84] on link "Add Claim" at bounding box center [720, 82] width 48 height 19
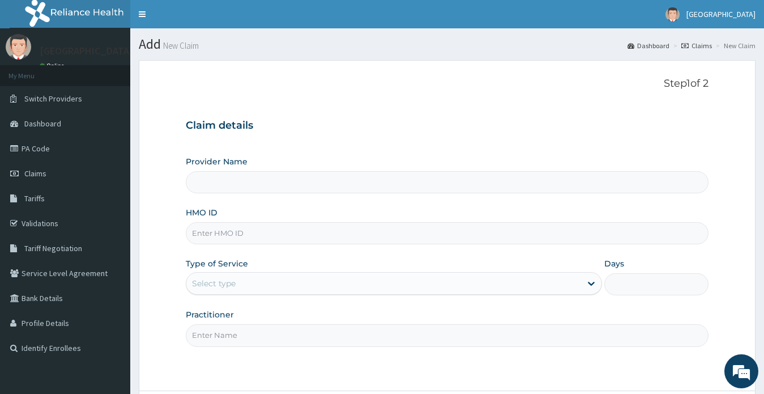
paste input "MGB/10026/A"
type input "MGB/10026/A"
type input "[GEOGRAPHIC_DATA]"
type input "MGB/10026/A"
click at [233, 284] on div "Select type" at bounding box center [214, 283] width 44 height 11
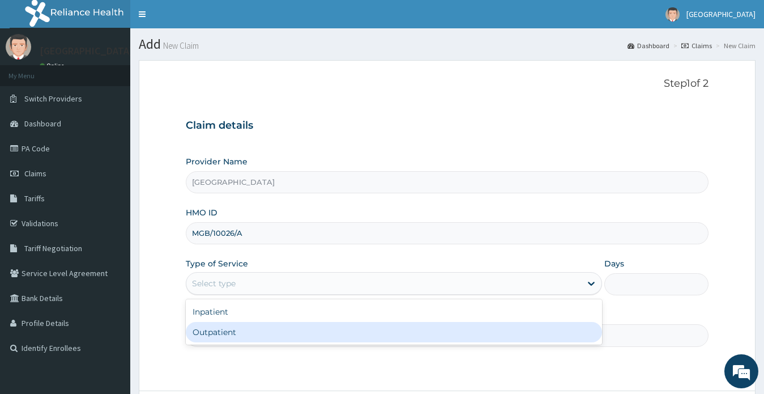
click at [218, 332] on div "Outpatient" at bounding box center [394, 332] width 417 height 20
type input "1"
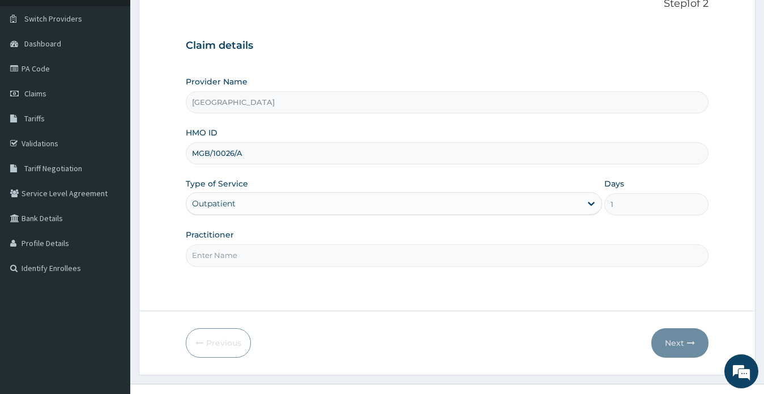
scroll to position [99, 0]
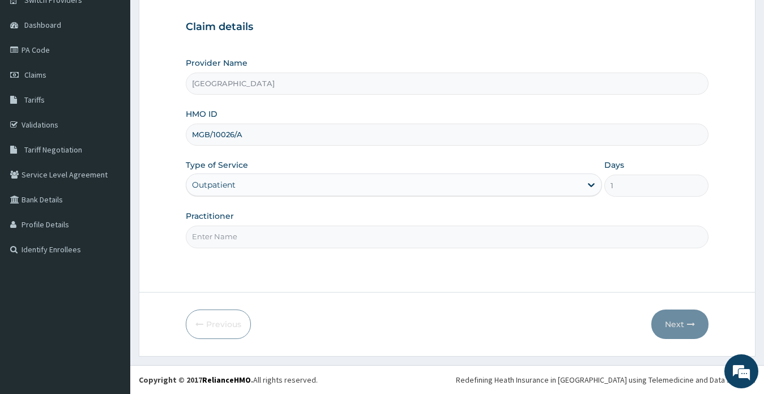
click at [227, 237] on input "Practitioner" at bounding box center [447, 236] width 523 height 22
type input "DR CHRISTOPHER OKAFOR"
click at [674, 324] on button "Next" at bounding box center [679, 323] width 57 height 29
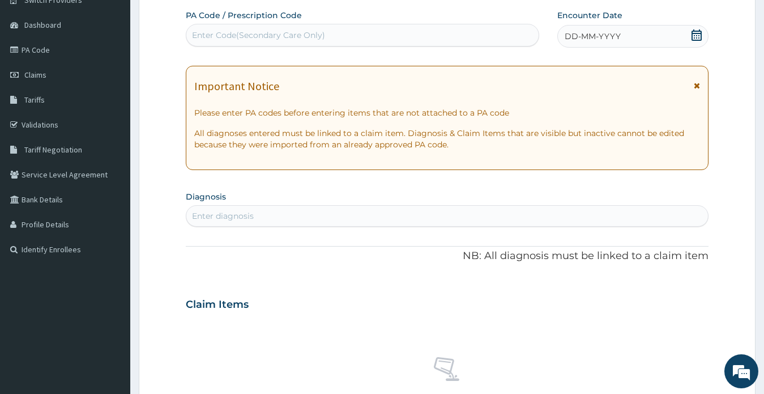
click at [696, 35] on icon at bounding box center [696, 34] width 11 height 11
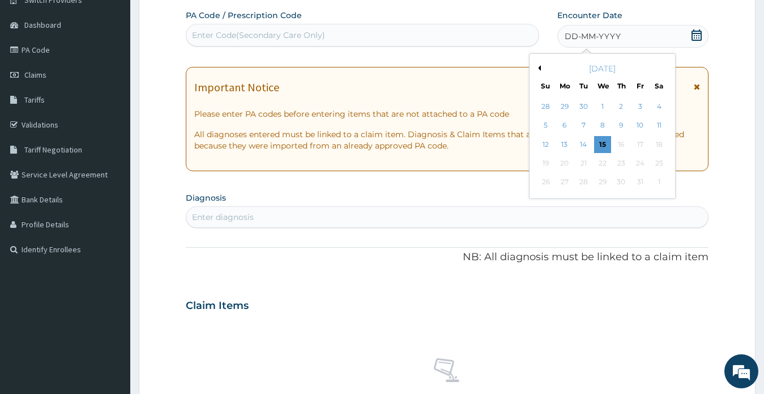
click at [538, 67] on button "Previous Month" at bounding box center [538, 68] width 6 height 6
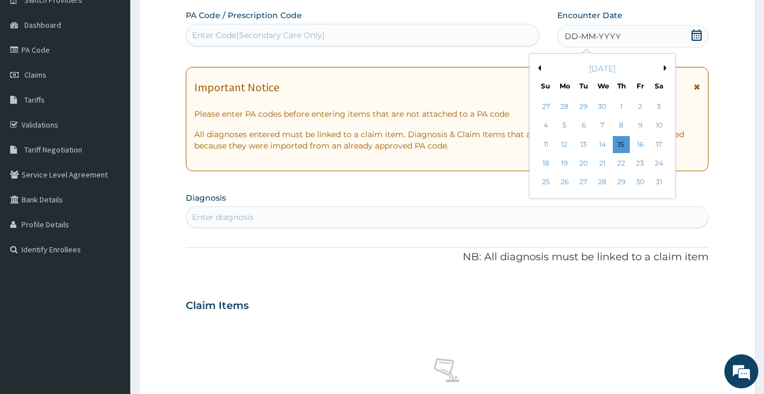
click at [538, 67] on button "Previous Month" at bounding box center [538, 68] width 6 height 6
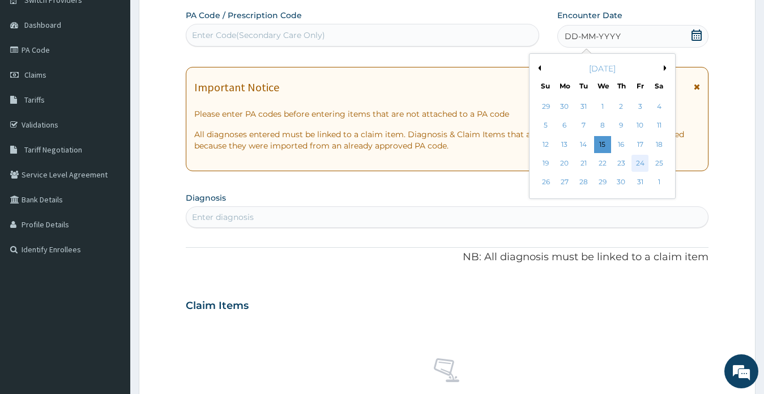
click at [640, 164] on div "24" at bounding box center [640, 163] width 17 height 17
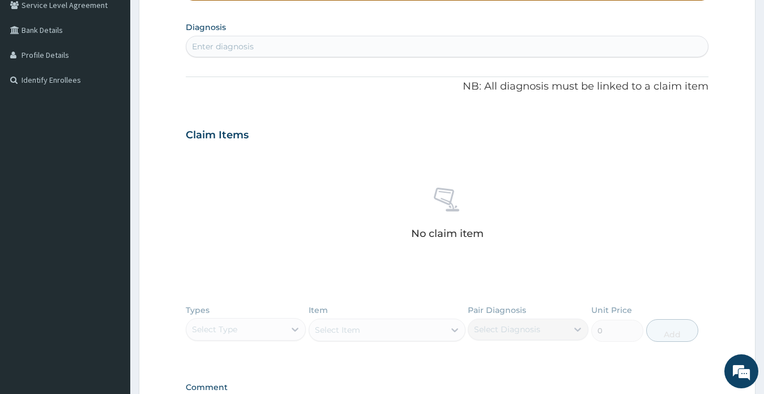
scroll to position [269, 0]
click at [261, 50] on div "Enter diagnosis" at bounding box center [447, 46] width 522 height 18
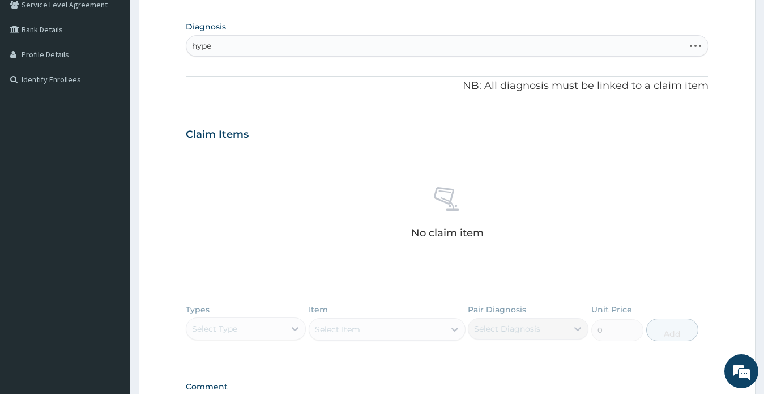
type input "hyper"
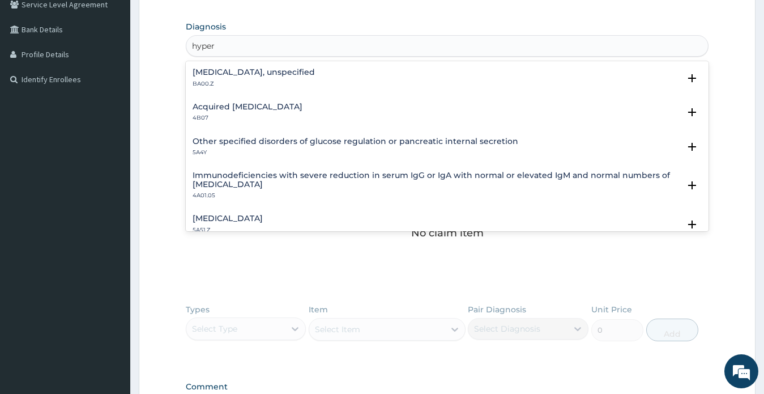
click at [261, 70] on h4 "Essential hypertension, unspecified" at bounding box center [254, 72] width 122 height 8
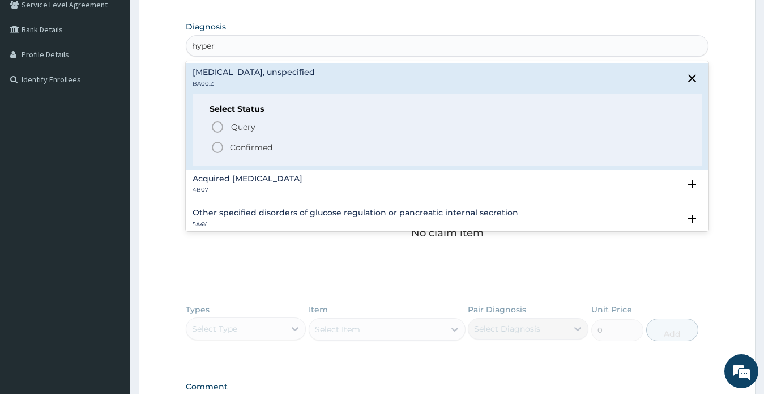
click at [254, 146] on p "Confirmed" at bounding box center [251, 147] width 42 height 11
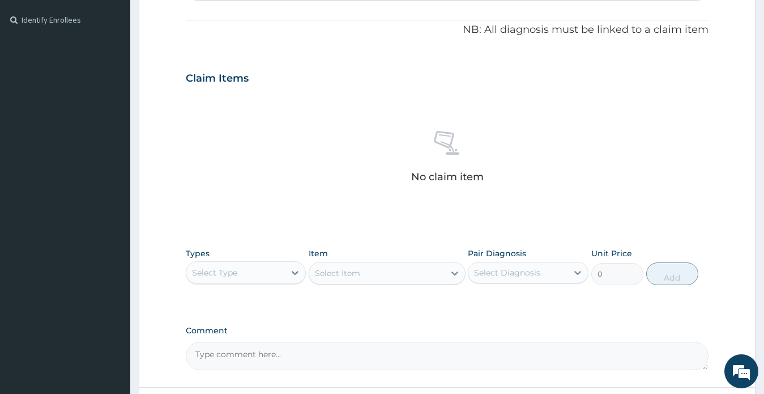
scroll to position [423, 0]
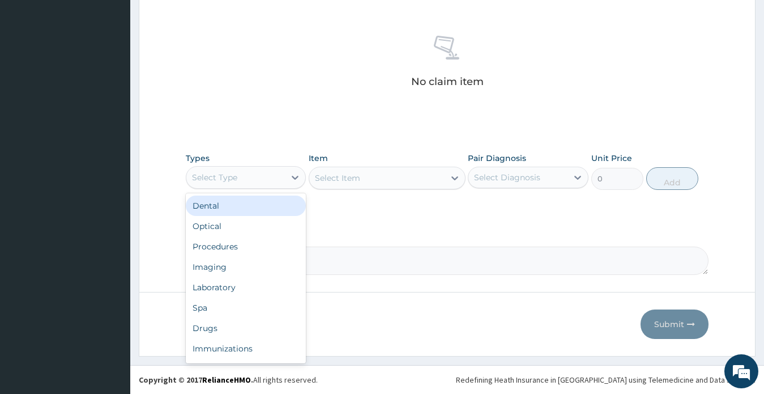
click at [237, 176] on div "Select Type" at bounding box center [214, 177] width 45 height 11
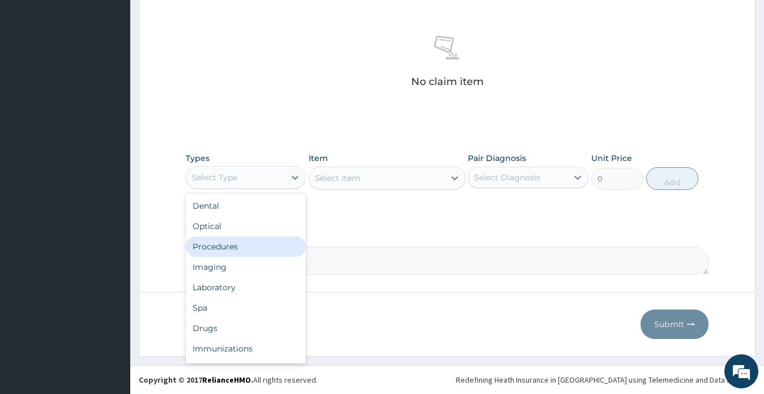
click at [222, 248] on div "Procedures" at bounding box center [246, 246] width 121 height 20
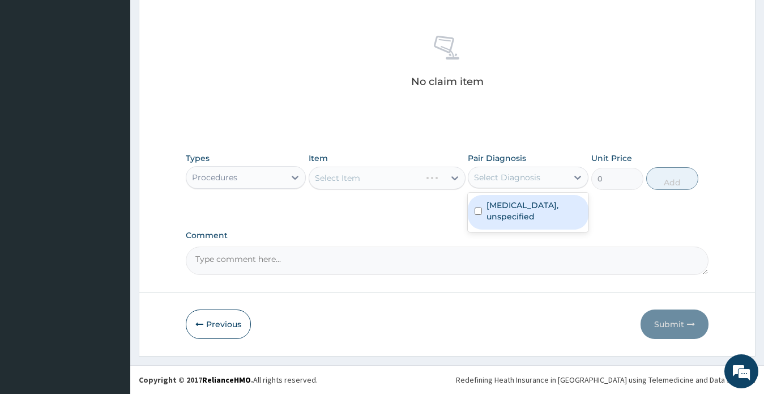
drag, startPoint x: 513, startPoint y: 177, endPoint x: 512, endPoint y: 194, distance: 17.6
click at [513, 178] on div "Select Diagnosis" at bounding box center [507, 177] width 66 height 11
drag, startPoint x: 510, startPoint y: 222, endPoint x: 449, endPoint y: 203, distance: 64.0
click at [510, 222] on label "Essential hypertension, unspecified" at bounding box center [534, 210] width 95 height 23
checkbox input "true"
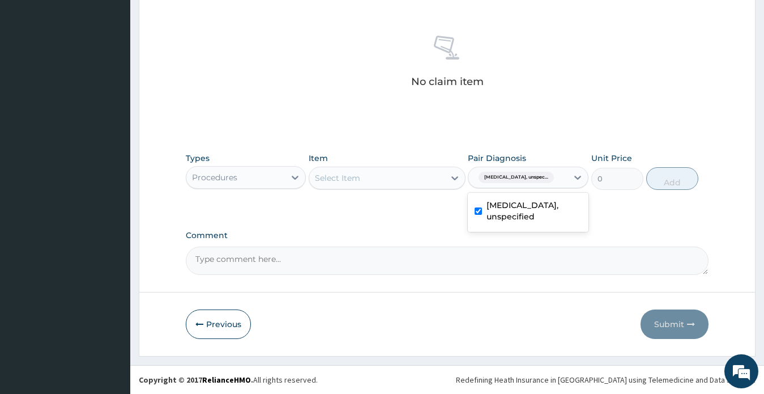
click at [389, 178] on div "Select Item" at bounding box center [376, 178] width 135 height 18
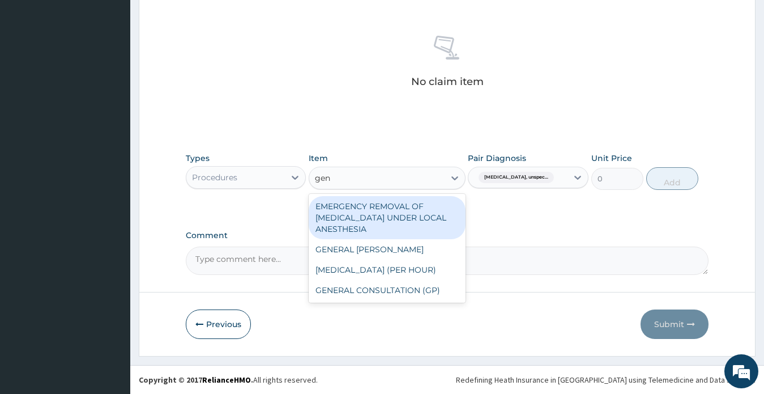
type input "gene"
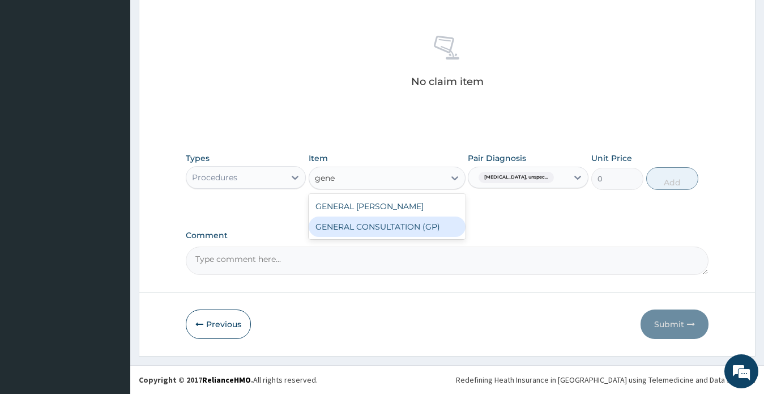
click at [393, 223] on div "GENERAL CONSULTATION (GP)" at bounding box center [387, 226] width 157 height 20
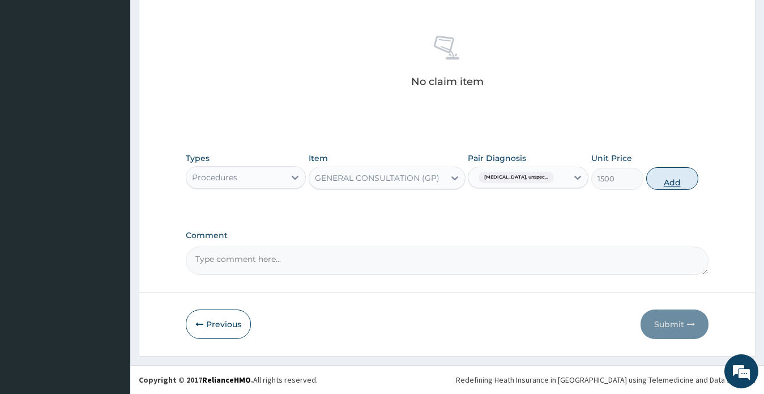
click at [670, 182] on button "Add" at bounding box center [672, 178] width 52 height 23
type input "0"
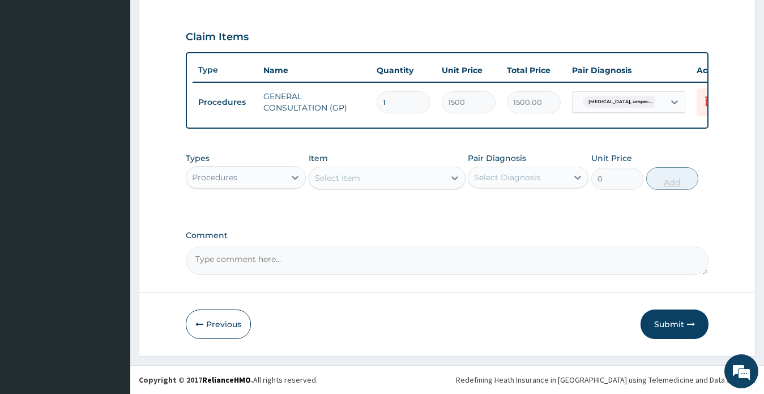
scroll to position [379, 0]
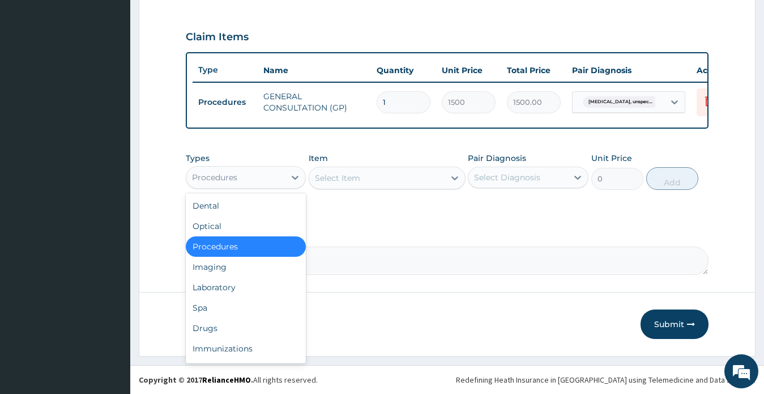
click at [241, 177] on div "Procedures" at bounding box center [235, 177] width 99 height 18
click at [213, 326] on div "Drugs" at bounding box center [246, 328] width 121 height 20
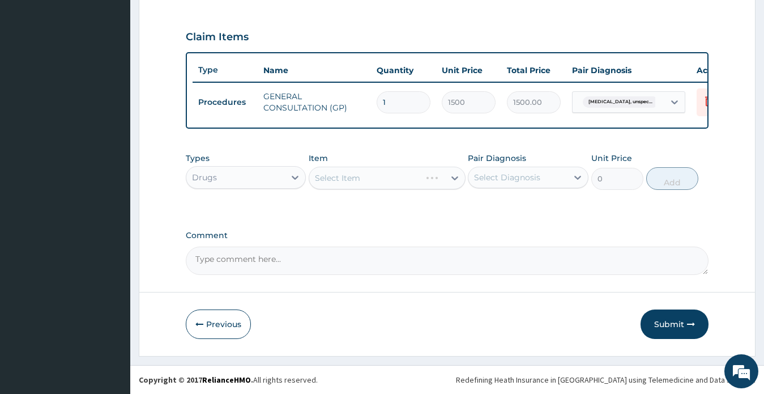
click at [498, 177] on div "Select Diagnosis" at bounding box center [507, 177] width 66 height 11
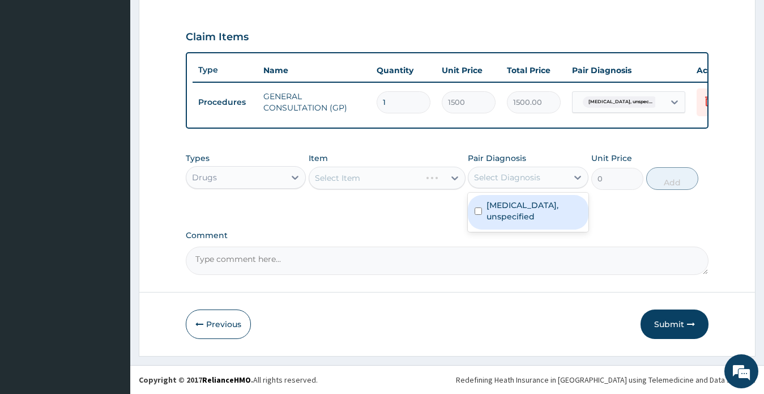
click at [502, 222] on label "Essential hypertension, unspecified" at bounding box center [534, 210] width 95 height 23
checkbox input "true"
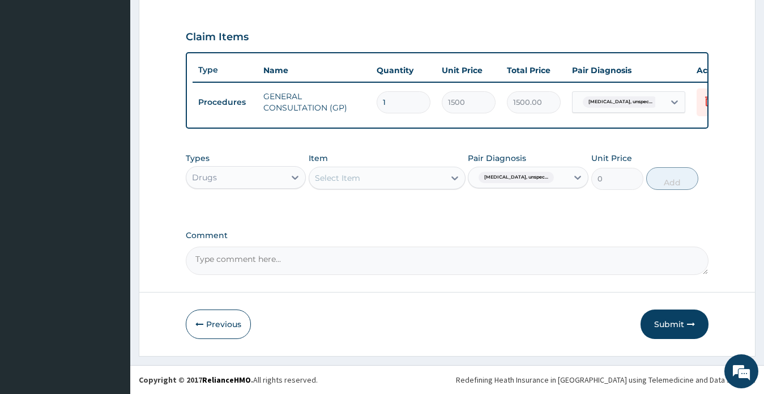
click at [705, 214] on div "PA Code / Prescription Code Enter Code(Secondary Care Only) Encounter Date 24-0…" at bounding box center [447, 7] width 523 height 536
click at [393, 174] on div "Select Item" at bounding box center [376, 178] width 135 height 18
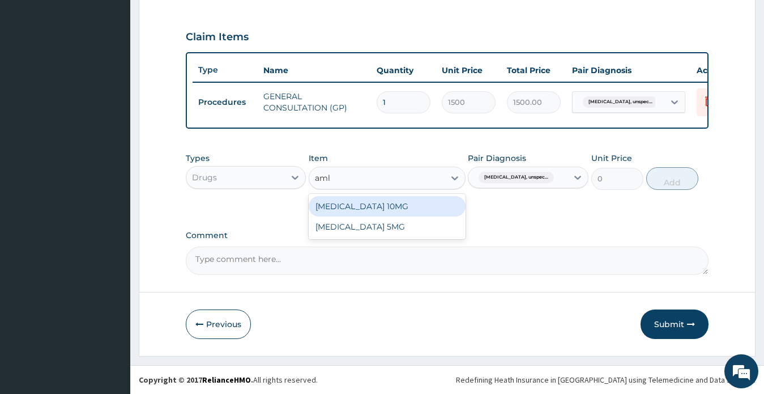
type input "amlo"
click at [408, 208] on div "[MEDICAL_DATA] 10MG" at bounding box center [387, 206] width 157 height 20
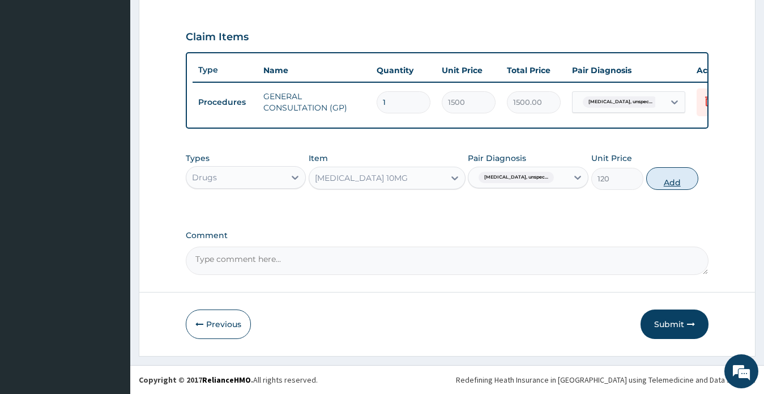
click at [668, 178] on button "Add" at bounding box center [672, 178] width 52 height 23
type input "0"
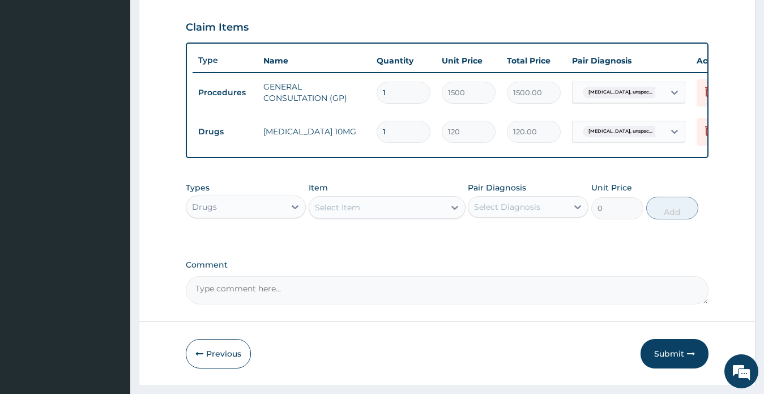
type input "14"
type input "1680.00"
type input "14"
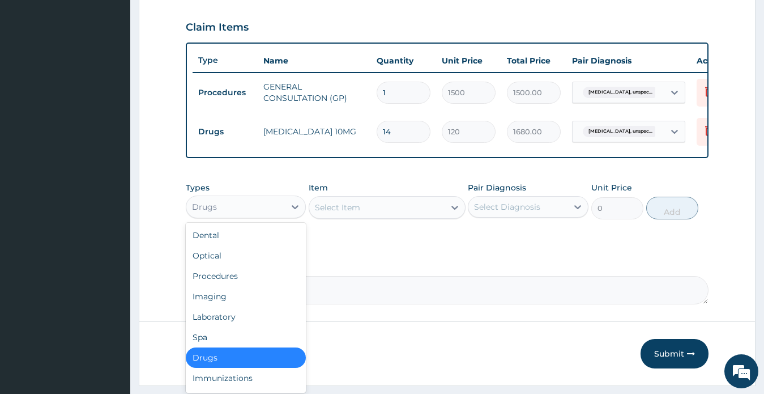
click at [229, 211] on div "Drugs" at bounding box center [235, 207] width 99 height 18
click at [223, 322] on div "Laboratory" at bounding box center [246, 316] width 121 height 20
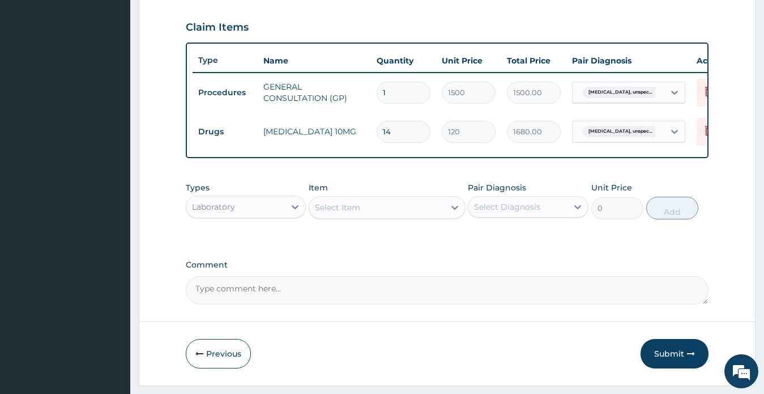
click at [695, 270] on label "Comment" at bounding box center [447, 265] width 523 height 10
click at [695, 276] on textarea "Comment" at bounding box center [447, 290] width 523 height 28
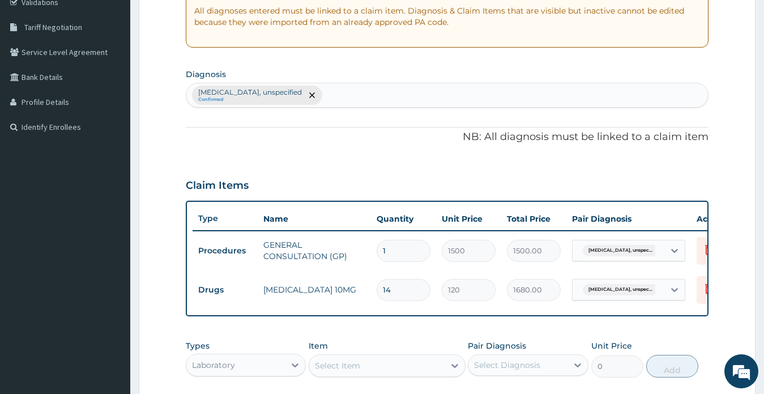
scroll to position [152, 0]
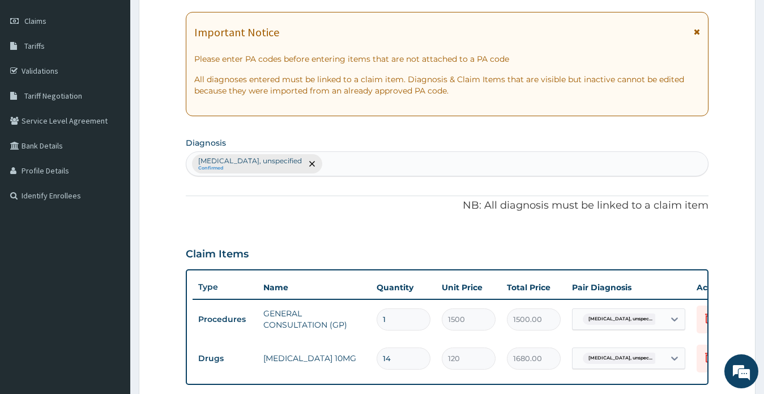
click at [437, 168] on div "Essential hypertension, unspecified Confirmed" at bounding box center [447, 164] width 522 height 24
type input "anam"
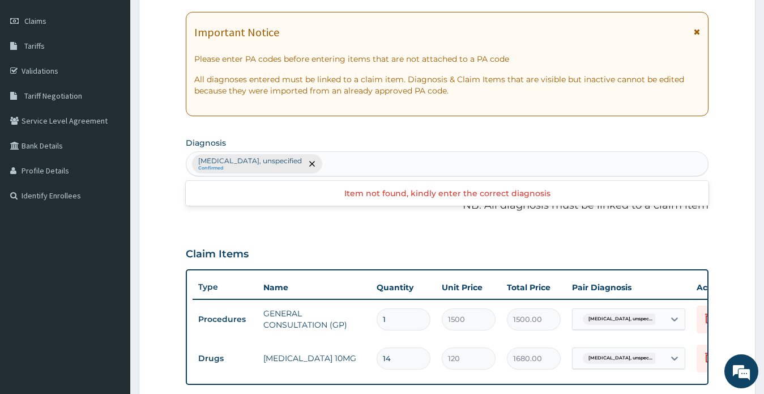
click at [397, 163] on div "Essential hypertension, unspecified Confirmed anam" at bounding box center [447, 164] width 522 height 24
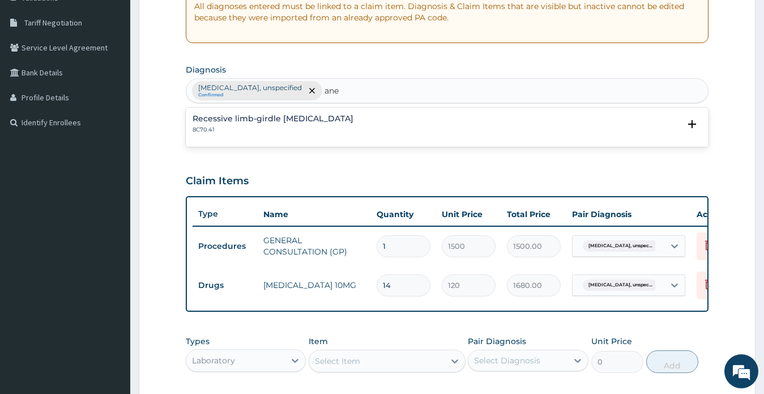
scroll to position [418, 0]
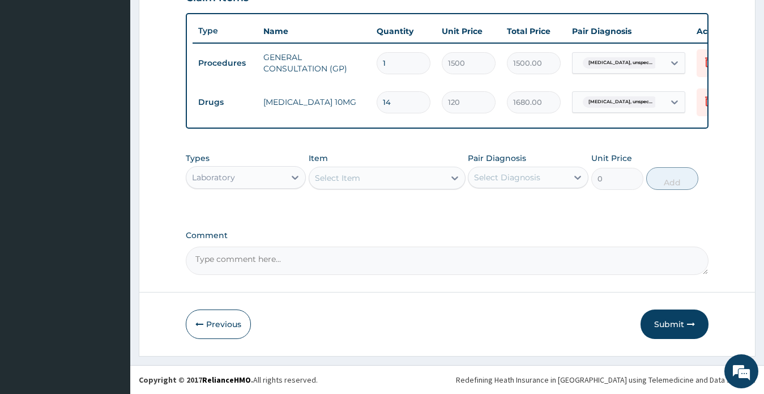
type input "ane"
click at [373, 177] on div "Select Item" at bounding box center [376, 178] width 135 height 18
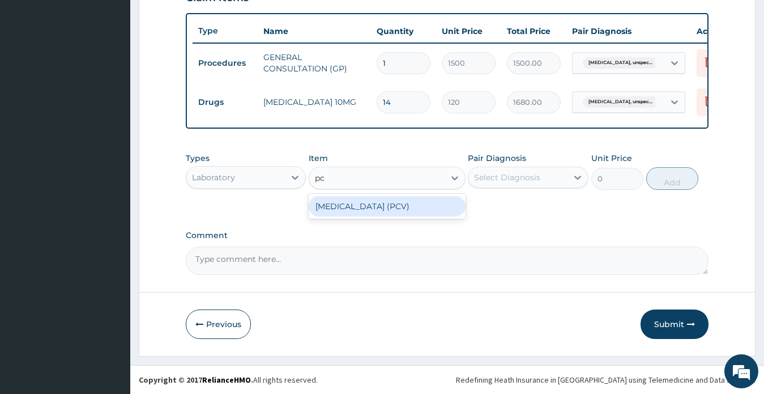
type input "pcv"
click at [385, 203] on div "PACKED CELL VOLUME (PCV)" at bounding box center [387, 206] width 157 height 20
type input "1000"
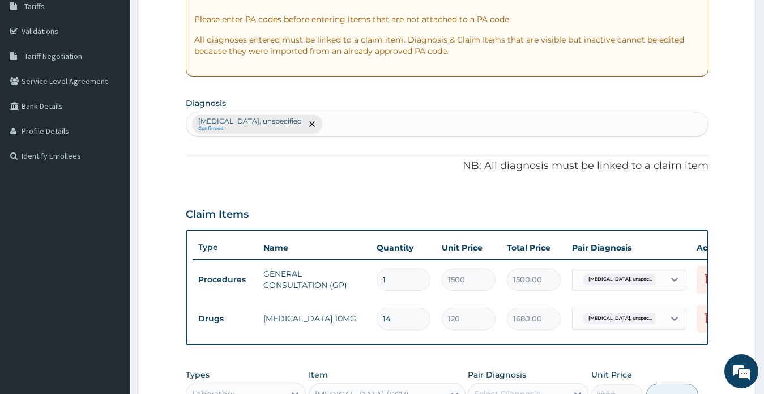
scroll to position [191, 0]
click at [365, 123] on div "Essential hypertension, unspecified Confirmed" at bounding box center [447, 125] width 522 height 24
click at [729, 160] on form "Step 2 of 2 PA Code / Prescription Code Enter Code(Secondary Care Only) Encount…" at bounding box center [447, 221] width 617 height 704
click at [406, 122] on div "Essential hypertension, unspecified Confirmed" at bounding box center [447, 125] width 522 height 24
type input "a"
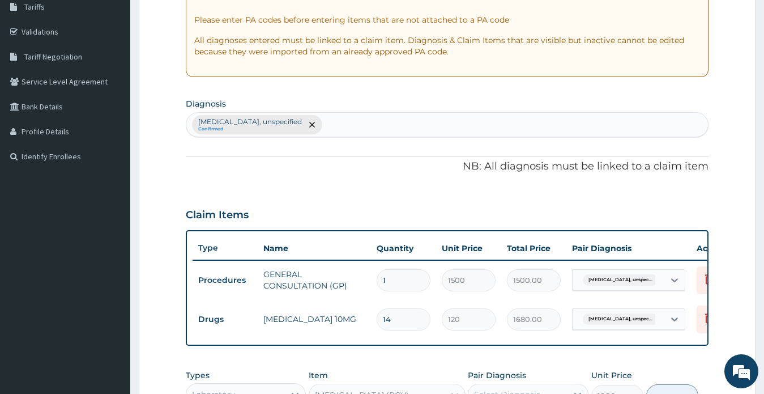
click at [723, 228] on form "Step 2 of 2 PA Code / Prescription Code Enter Code(Secondary Care Only) Encount…" at bounding box center [447, 221] width 617 height 704
click at [374, 119] on div "Essential hypertension, unspecified Confirmed" at bounding box center [447, 125] width 522 height 24
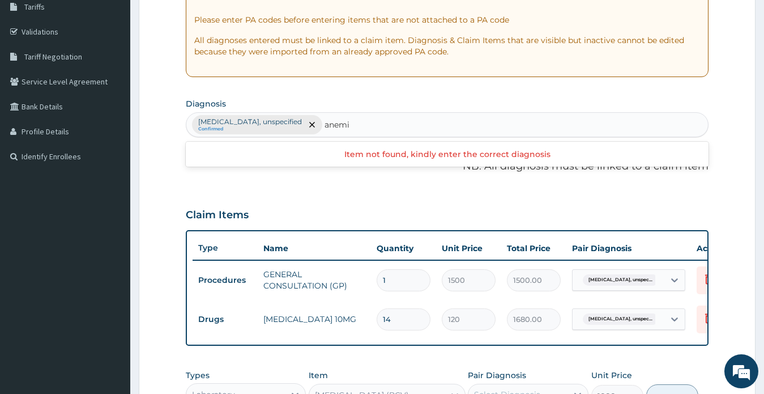
type input "anem"
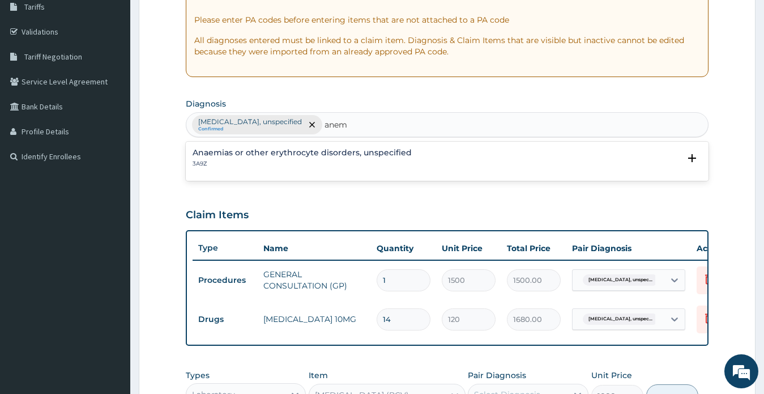
click at [372, 150] on h4 "Anaemias or other erythrocyte disorders, unspecified" at bounding box center [302, 152] width 219 height 8
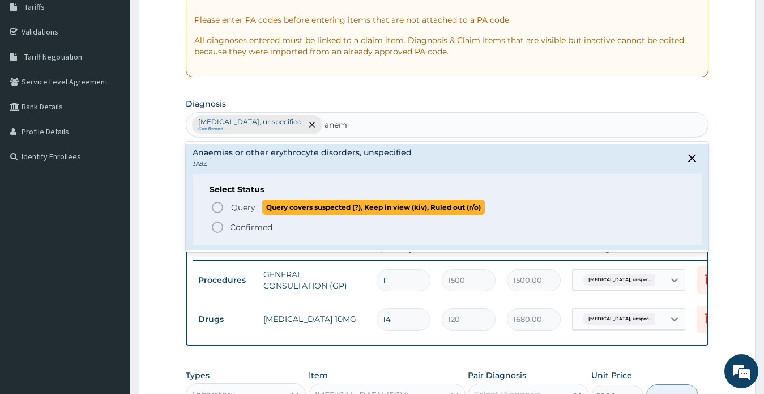
click at [248, 207] on span "Query" at bounding box center [243, 207] width 24 height 11
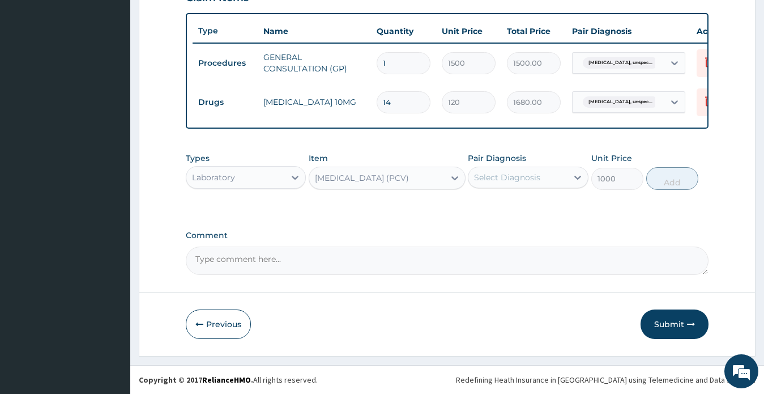
scroll to position [418, 0]
click at [510, 177] on div "Select Diagnosis" at bounding box center [507, 177] width 66 height 11
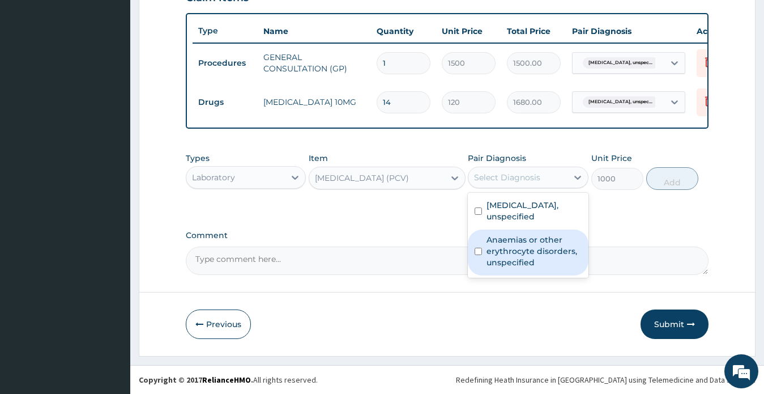
click at [521, 262] on label "Anaemias or other erythrocyte disorders, unspecified" at bounding box center [534, 251] width 95 height 34
checkbox input "true"
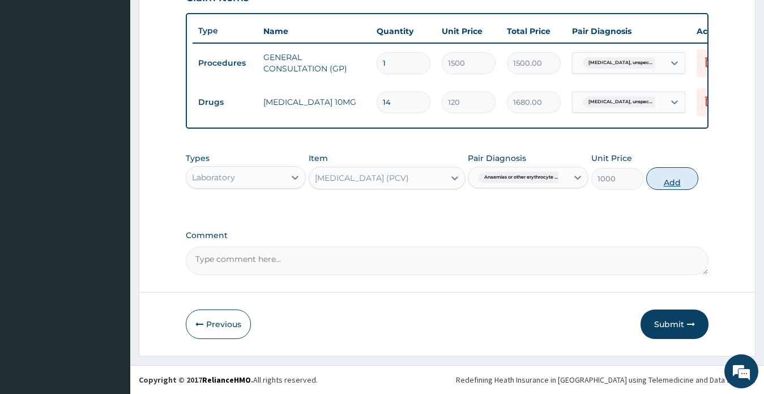
click at [674, 181] on button "Add" at bounding box center [672, 178] width 52 height 23
type input "0"
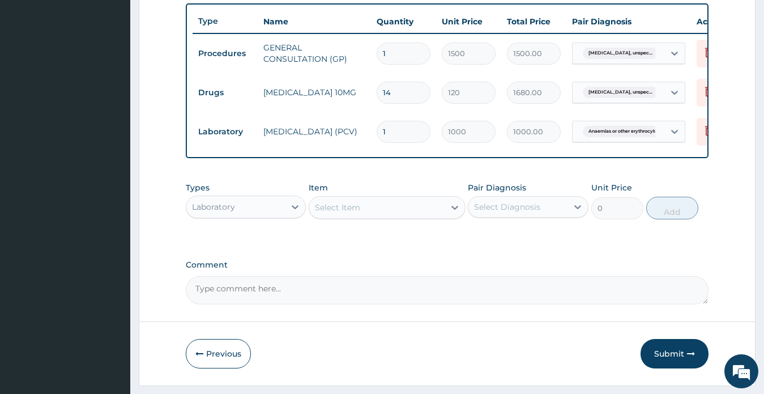
click at [719, 244] on form "Step 2 of 2 PA Code / Prescription Code Enter Code(Secondary Care Only) Encount…" at bounding box center [447, 13] width 617 height 743
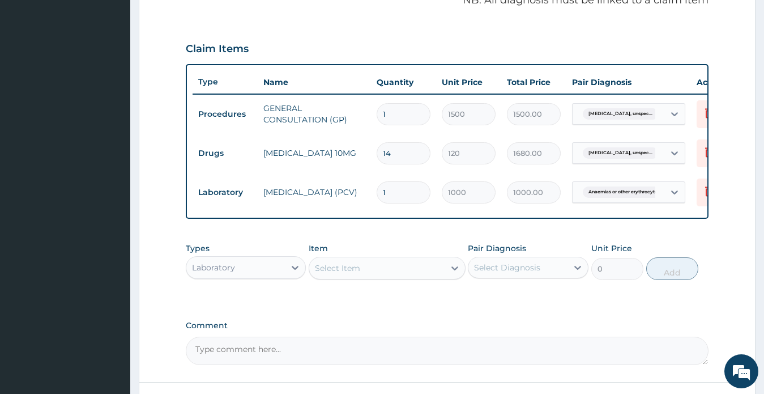
scroll to position [457, 0]
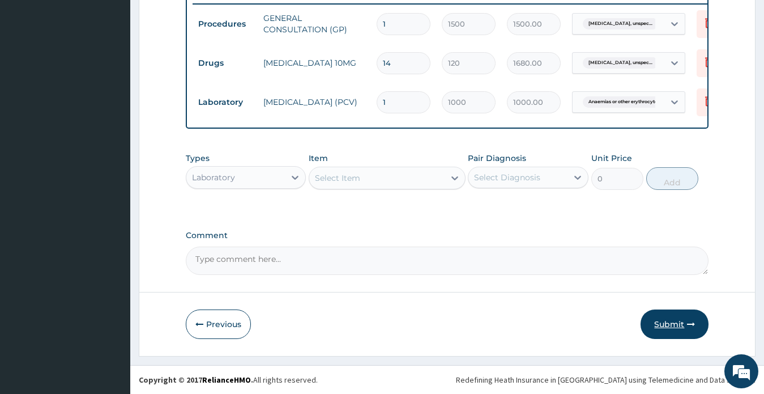
click at [667, 322] on button "Submit" at bounding box center [675, 323] width 68 height 29
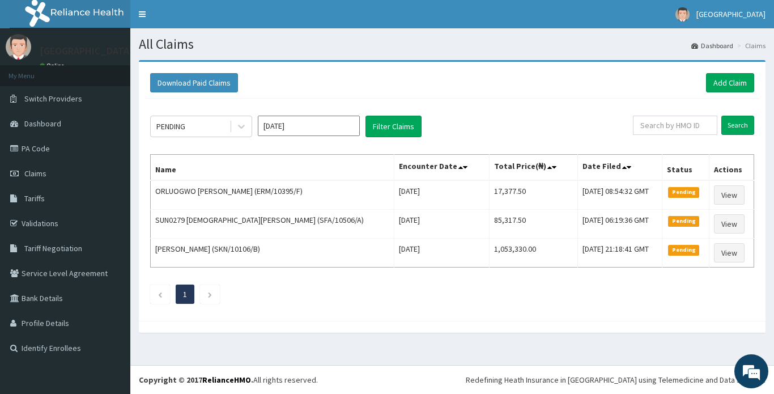
click at [719, 107] on div "PENDING [DATE] Filter Claims Search Name Encounter Date Total Price(₦) Date Fil…" at bounding box center [451, 207] width 615 height 216
click at [729, 83] on link "Add Claim" at bounding box center [730, 82] width 48 height 19
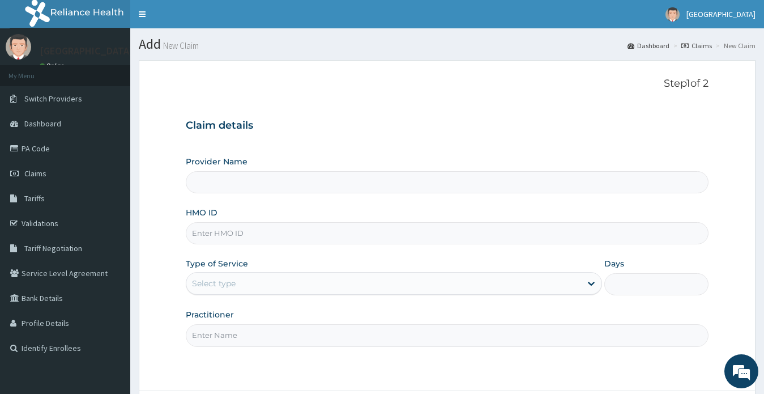
type input "RSM/10077/A"
type input "[GEOGRAPHIC_DATA]"
type input "RSM/10077/A"
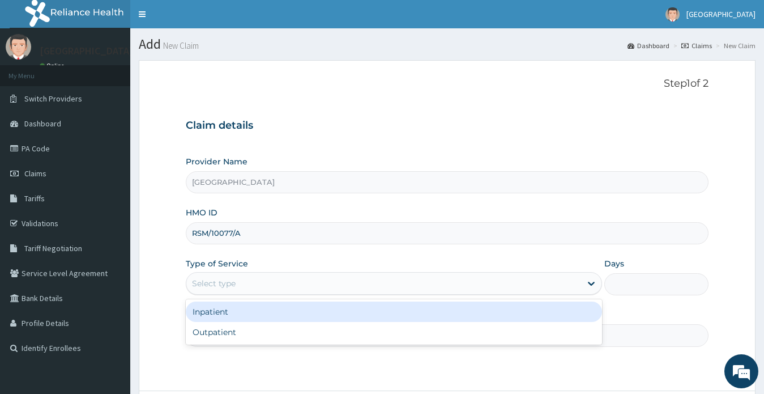
click at [239, 281] on div "Select type" at bounding box center [383, 283] width 395 height 18
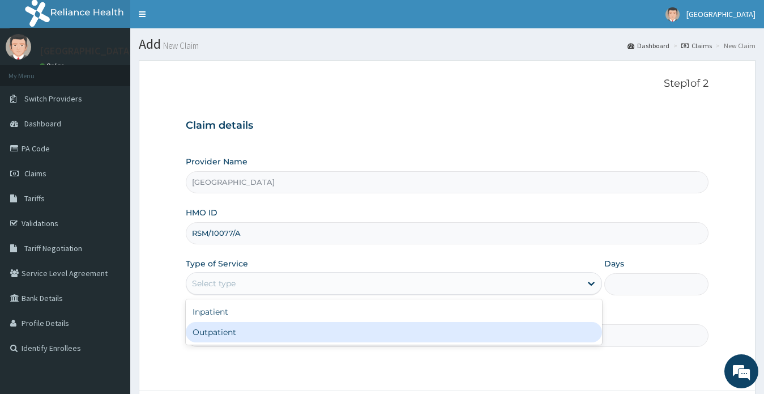
click at [227, 335] on div "Outpatient" at bounding box center [394, 332] width 417 height 20
type input "1"
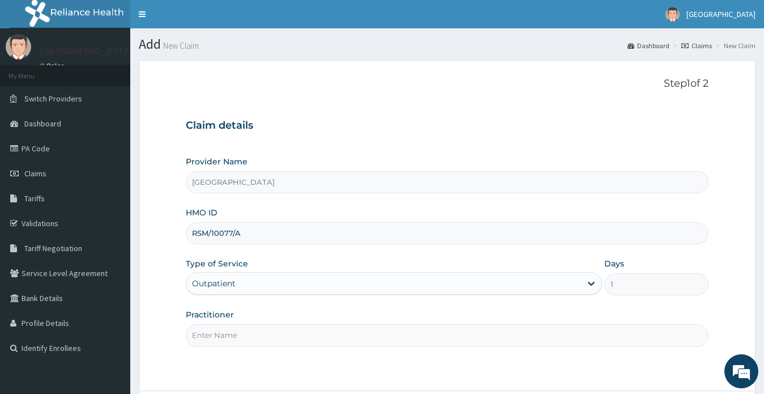
click at [228, 338] on input "Practitioner" at bounding box center [447, 335] width 523 height 22
type input "DR MARTYNS YELLOWE TOMBA B"
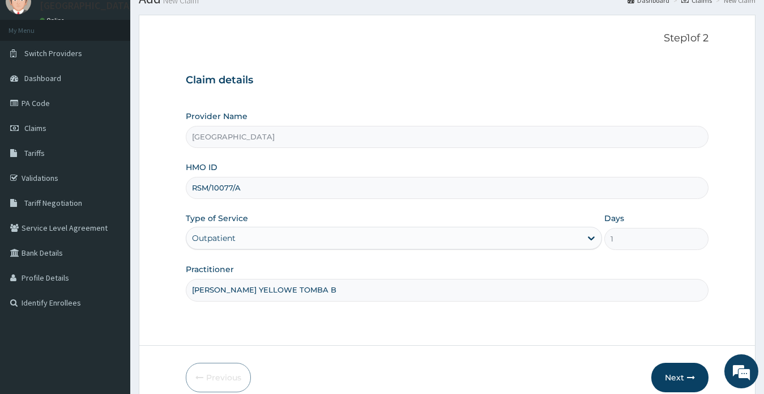
scroll to position [99, 0]
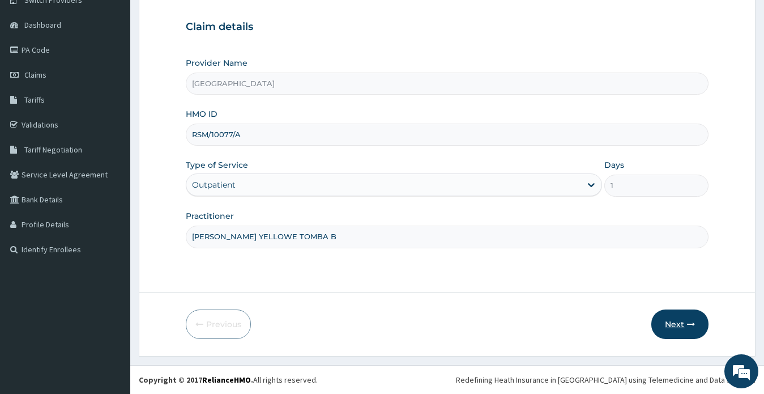
click at [670, 323] on button "Next" at bounding box center [679, 323] width 57 height 29
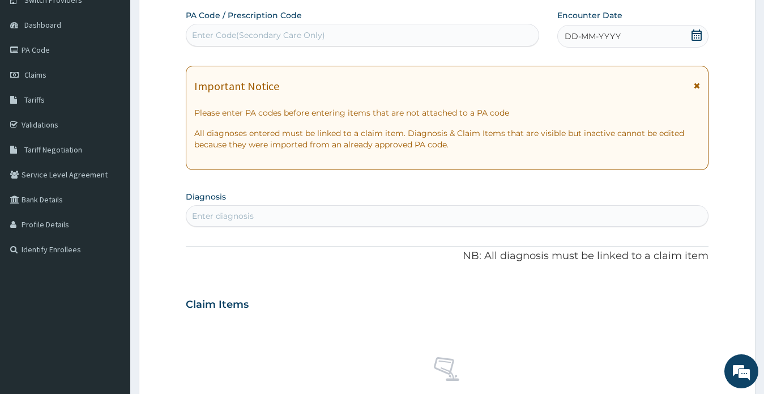
click at [695, 34] on icon at bounding box center [696, 34] width 11 height 11
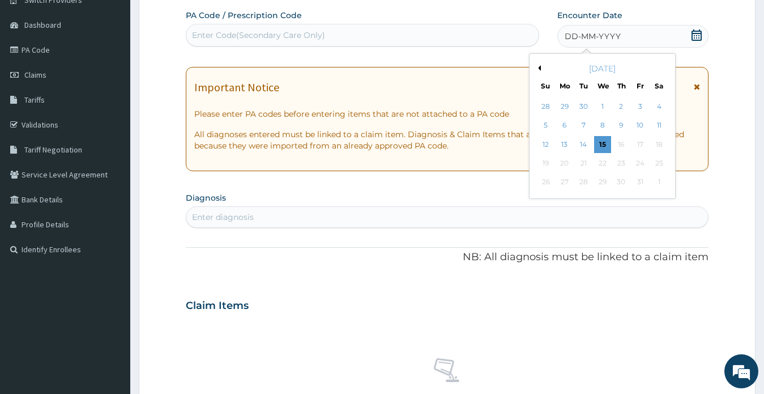
click at [539, 67] on button "Previous Month" at bounding box center [538, 68] width 6 height 6
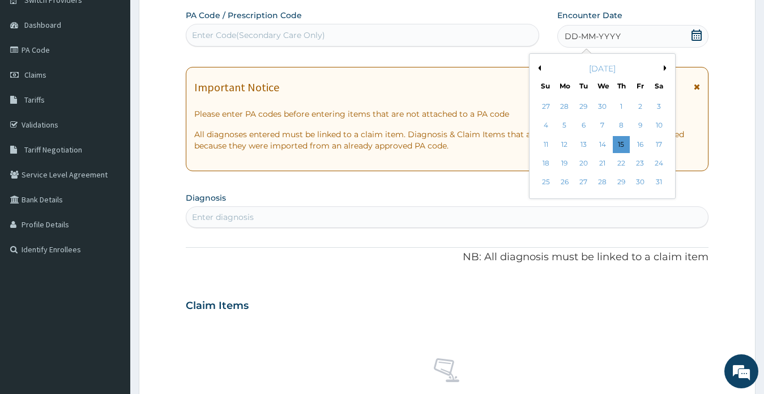
click at [539, 67] on button "Previous Month" at bounding box center [538, 68] width 6 height 6
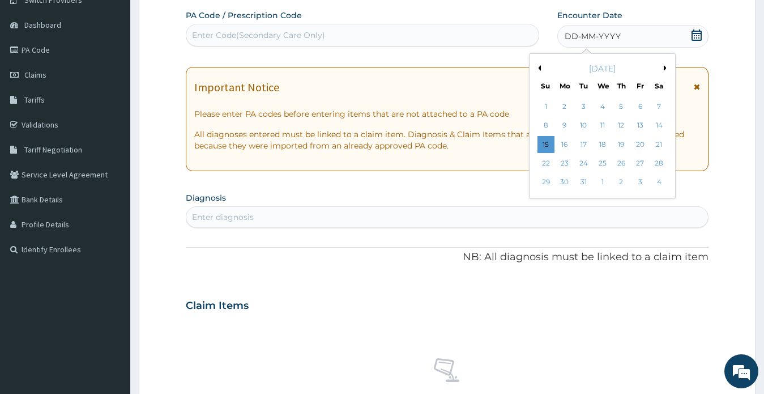
click at [665, 67] on button "Next Month" at bounding box center [667, 68] width 6 height 6
click at [641, 164] on div "24" at bounding box center [640, 163] width 17 height 17
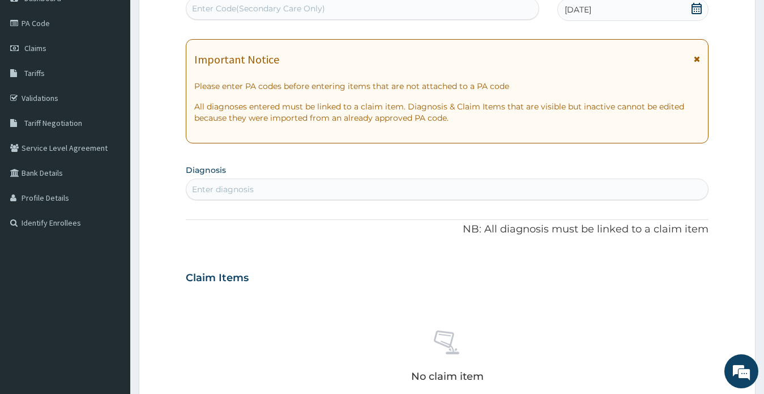
scroll to position [155, 0]
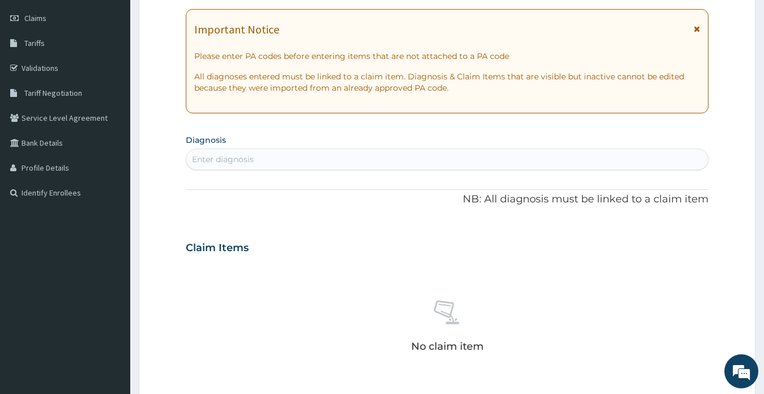
click at [736, 159] on form "Step 2 of 2 PA Code / Prescription Code Enter Code(Secondary Care Only) Encount…" at bounding box center [447, 263] width 617 height 716
click at [248, 159] on div "Enter diagnosis" at bounding box center [223, 159] width 62 height 11
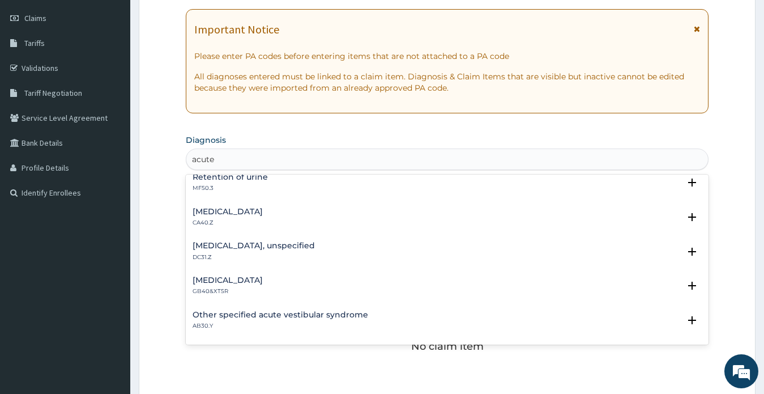
scroll to position [1553, 0]
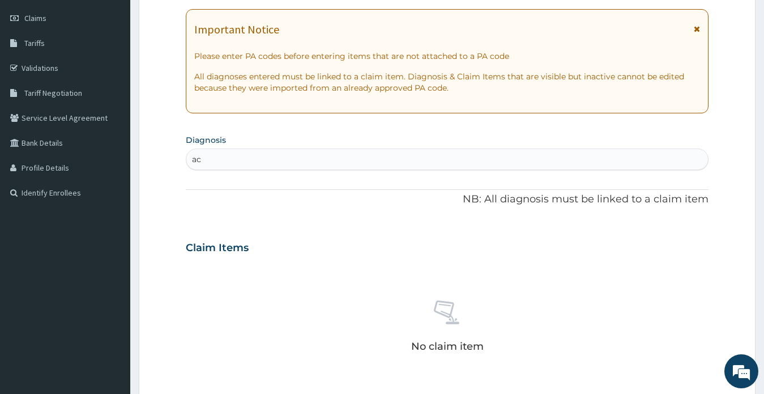
type input "a"
type input "sepsis"
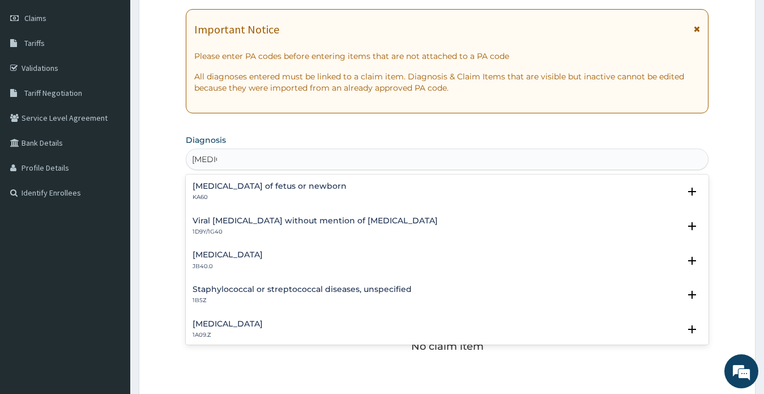
scroll to position [0, 0]
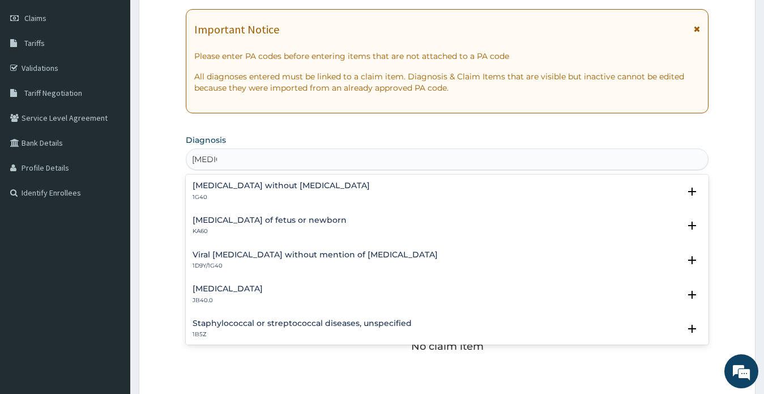
click at [292, 186] on h4 "Sepsis without septic shock" at bounding box center [281, 185] width 177 height 8
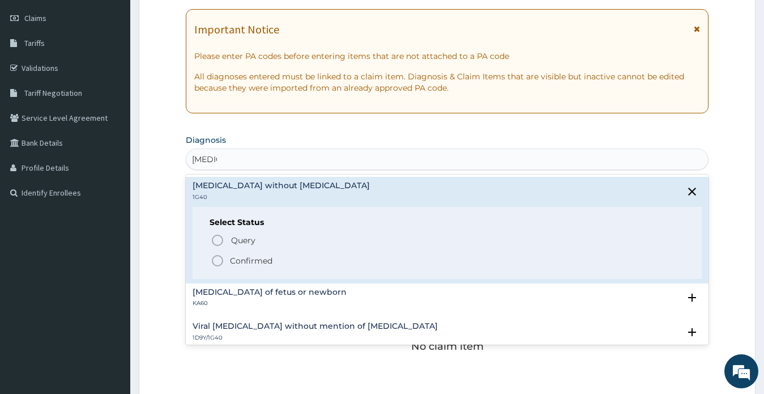
click at [260, 261] on p "Confirmed" at bounding box center [251, 260] width 42 height 11
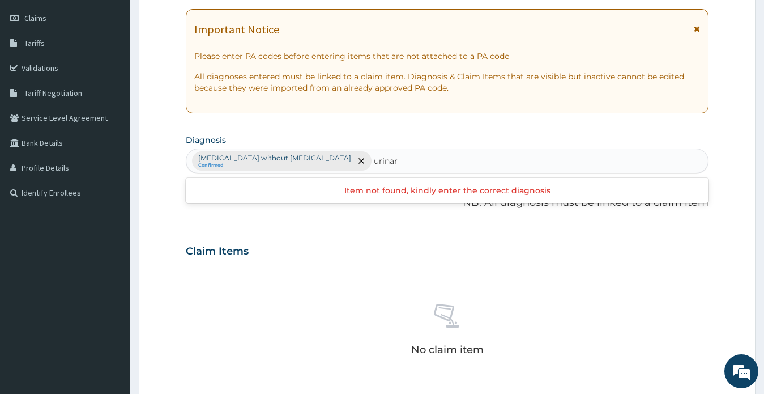
type input "urinary"
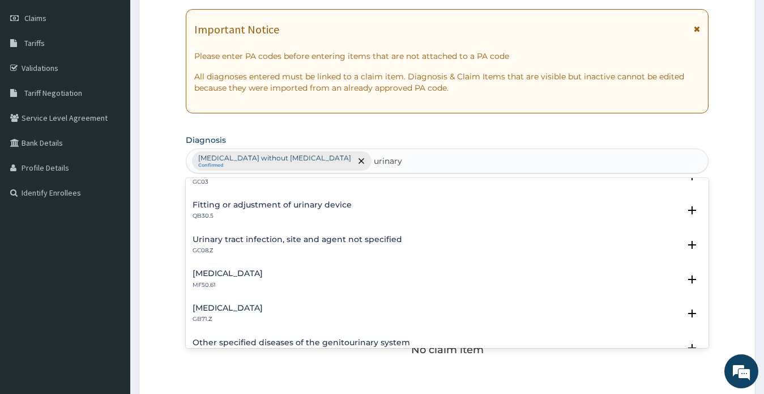
scroll to position [748, 0]
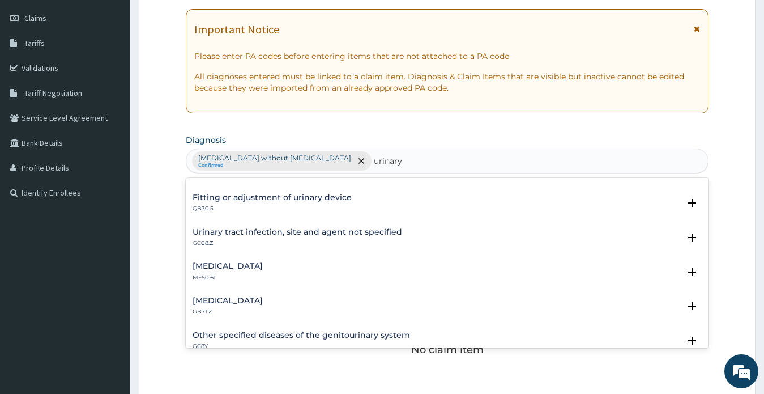
click at [347, 231] on h4 "Urinary tract infection, site and agent not specified" at bounding box center [298, 232] width 210 height 8
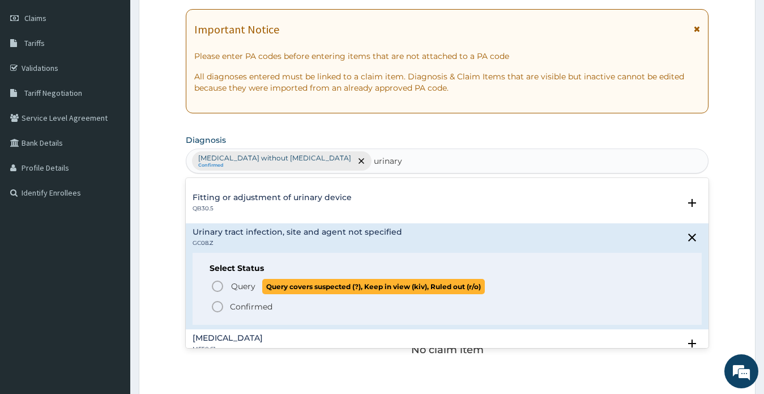
click at [242, 283] on span "Query" at bounding box center [243, 285] width 24 height 11
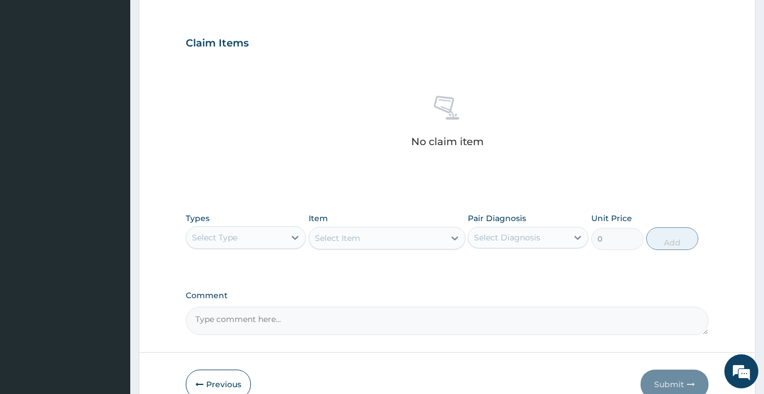
scroll to position [423, 0]
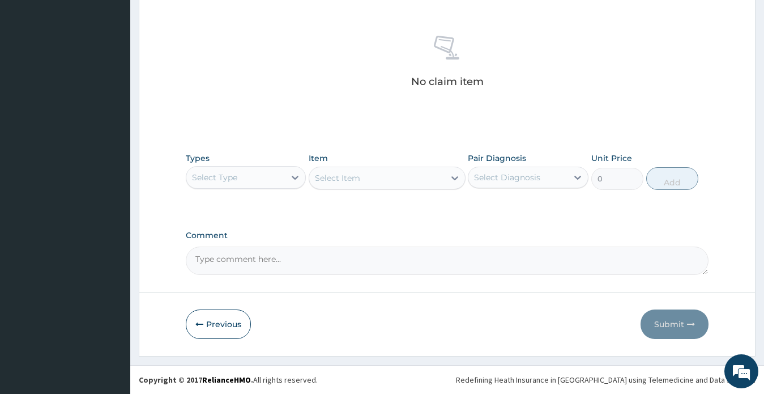
click at [210, 180] on div "Select Type" at bounding box center [214, 177] width 45 height 11
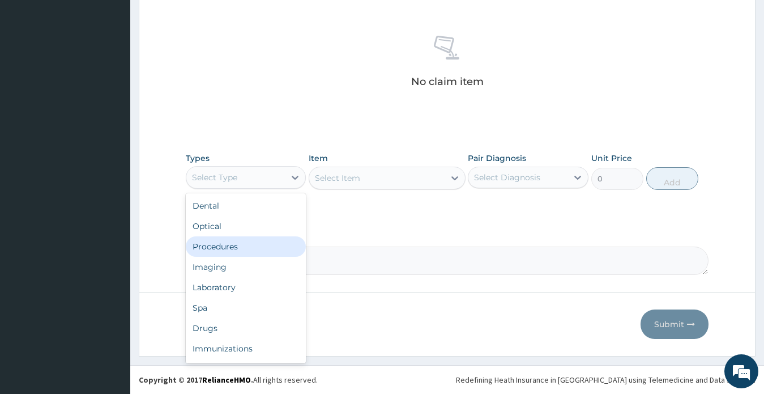
click at [223, 246] on div "Procedures" at bounding box center [246, 246] width 121 height 20
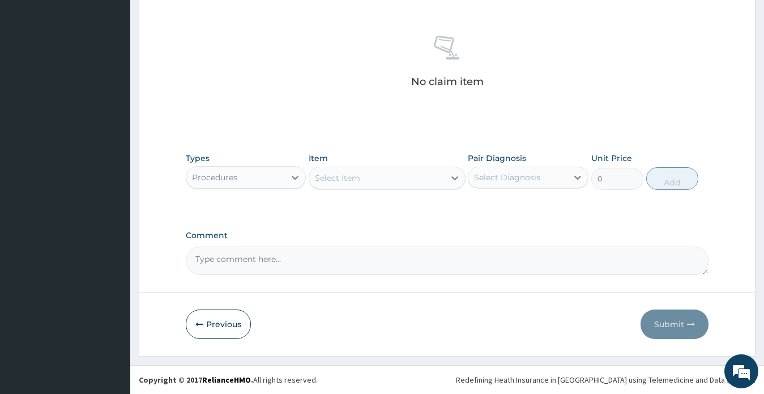
click at [367, 174] on div "Select Item" at bounding box center [376, 178] width 135 height 18
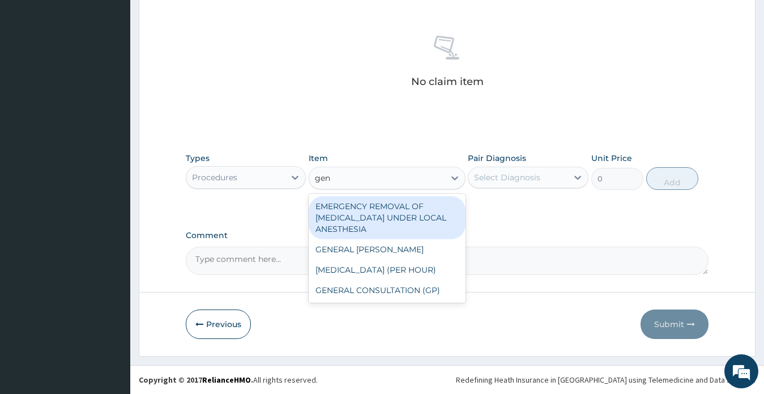
type input "gene"
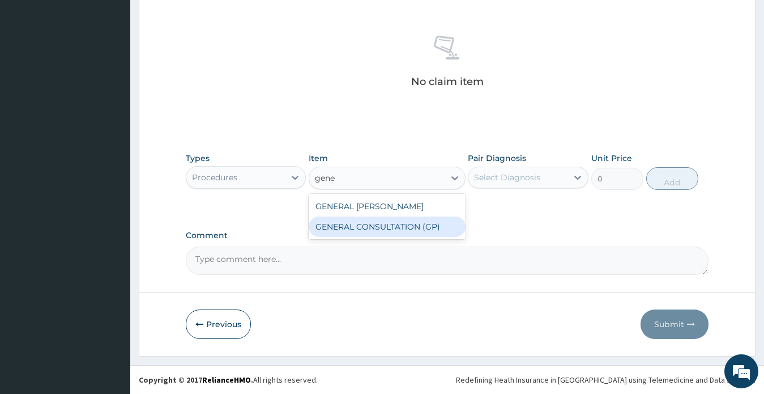
drag, startPoint x: 382, startPoint y: 225, endPoint x: 397, endPoint y: 225, distance: 14.2
click at [382, 226] on div "GENERAL CONSULTATION (GP)" at bounding box center [387, 226] width 157 height 20
type input "1500"
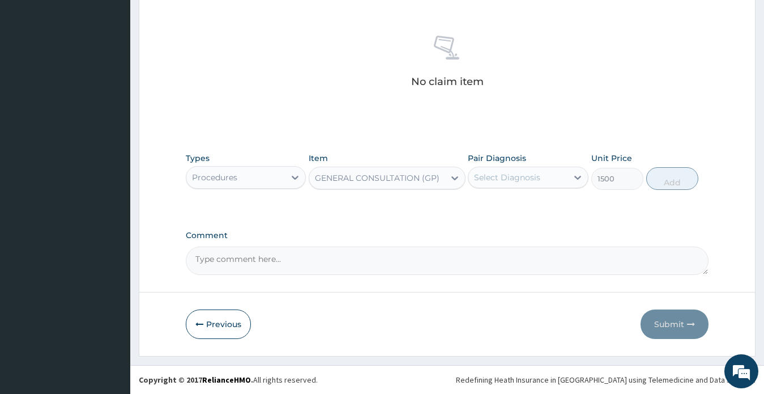
click at [521, 182] on div "Select Diagnosis" at bounding box center [507, 177] width 66 height 11
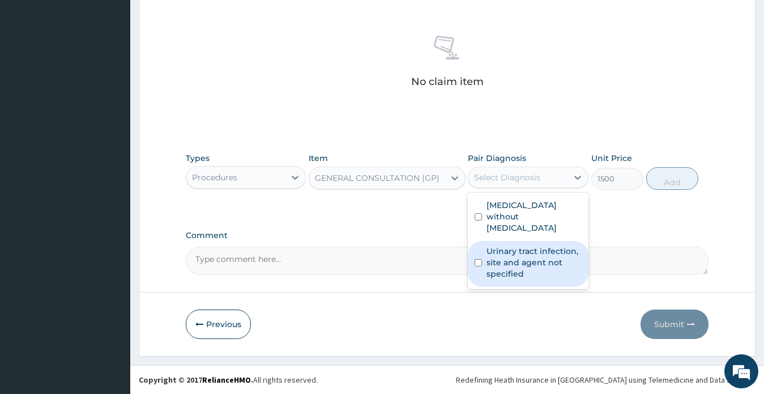
click at [516, 247] on label "Urinary tract infection, site and agent not specified" at bounding box center [534, 262] width 95 height 34
checkbox input "true"
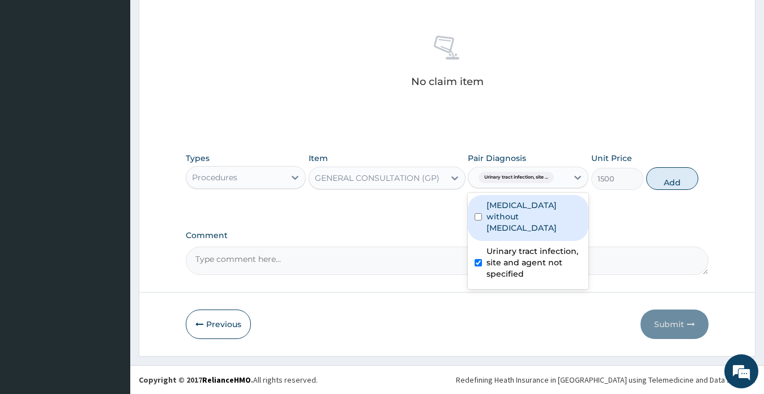
click at [524, 215] on label "Sepsis without septic shock" at bounding box center [534, 216] width 95 height 34
checkbox input "true"
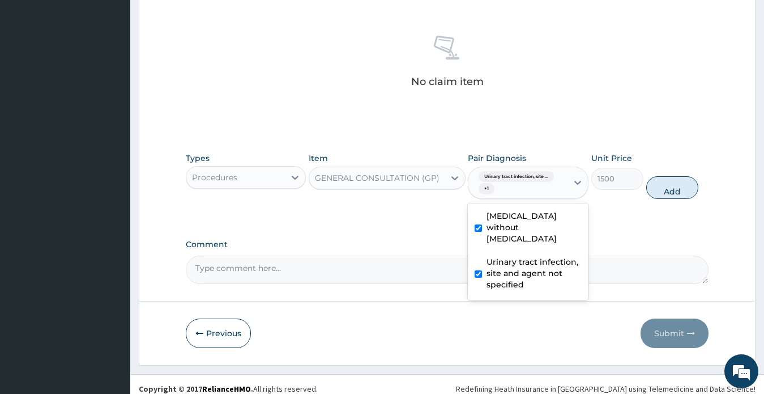
click at [675, 190] on button "Add" at bounding box center [672, 187] width 52 height 23
type input "0"
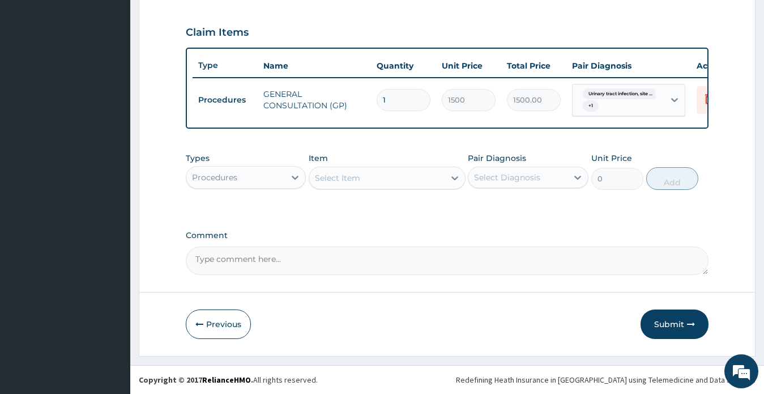
scroll to position [384, 0]
click at [242, 182] on div "Procedures" at bounding box center [235, 177] width 99 height 18
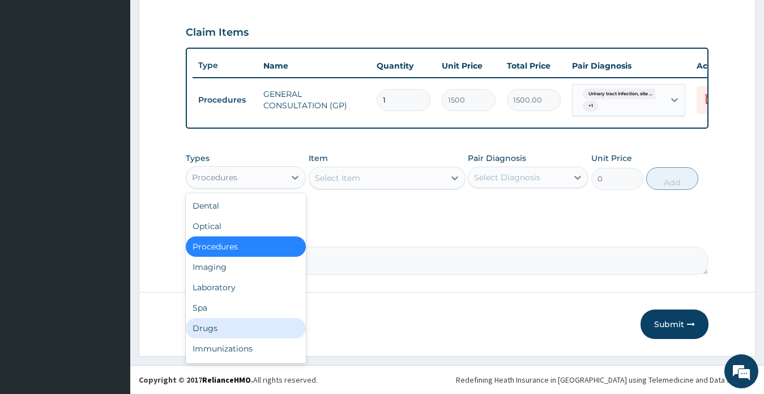
click at [209, 327] on div "Drugs" at bounding box center [246, 328] width 121 height 20
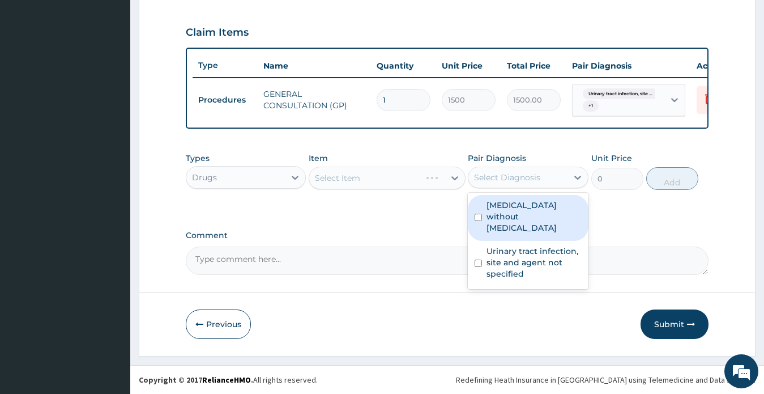
click at [503, 181] on div "Select Diagnosis" at bounding box center [507, 177] width 66 height 11
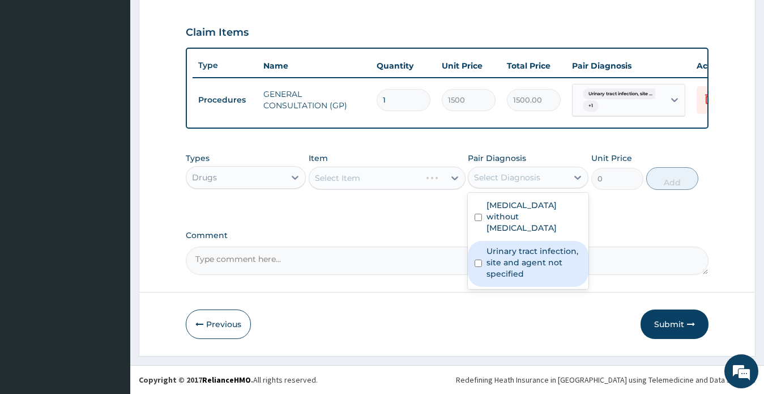
click at [516, 249] on label "Urinary tract infection, site and agent not specified" at bounding box center [534, 262] width 95 height 34
checkbox input "true"
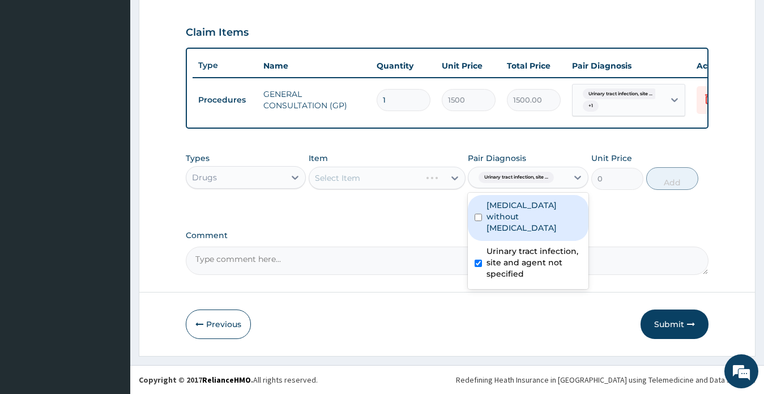
click at [527, 217] on label "Sepsis without septic shock" at bounding box center [534, 216] width 95 height 34
checkbox input "true"
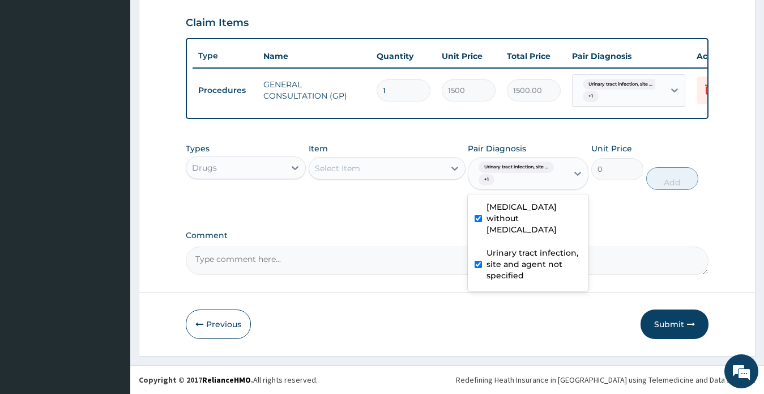
click at [365, 176] on div "Select Item" at bounding box center [376, 168] width 135 height 18
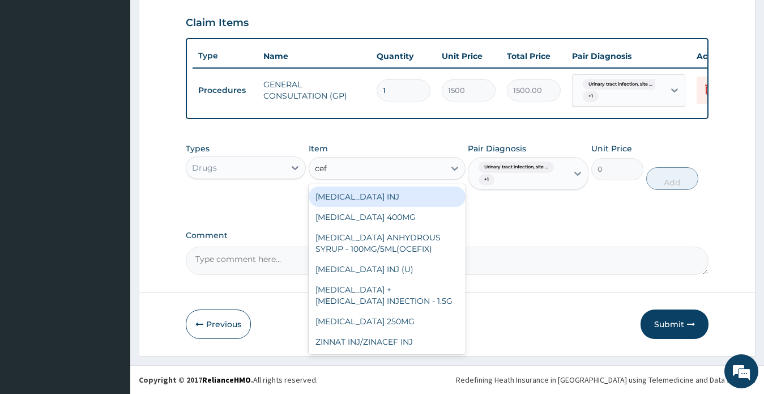
type input "ceft"
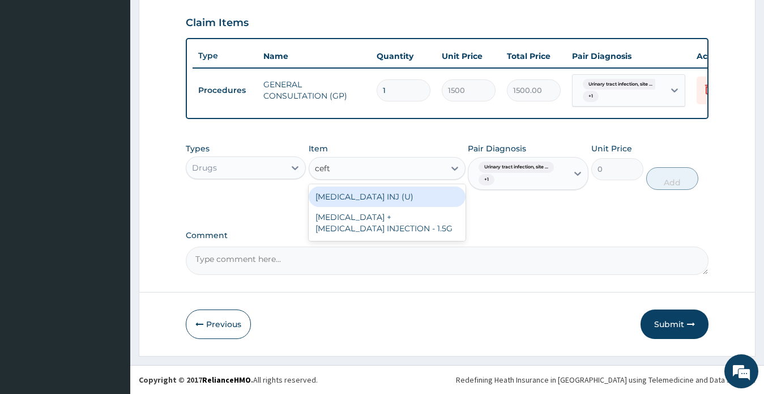
click at [372, 206] on div "CEFTRIAXONE INJ (U)" at bounding box center [387, 196] width 157 height 20
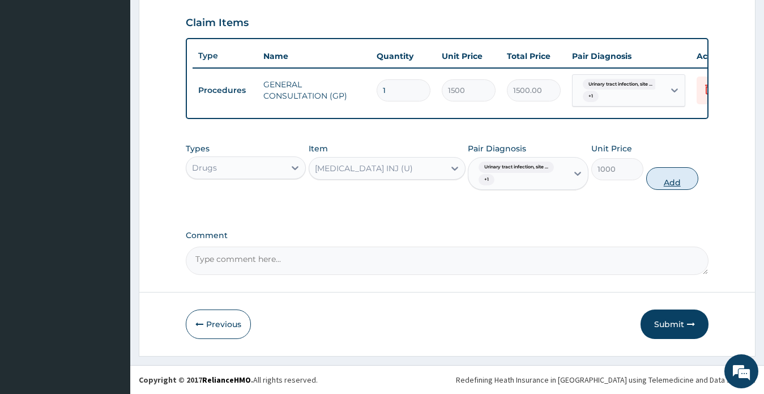
click at [667, 190] on button "Add" at bounding box center [672, 178] width 52 height 23
type input "0"
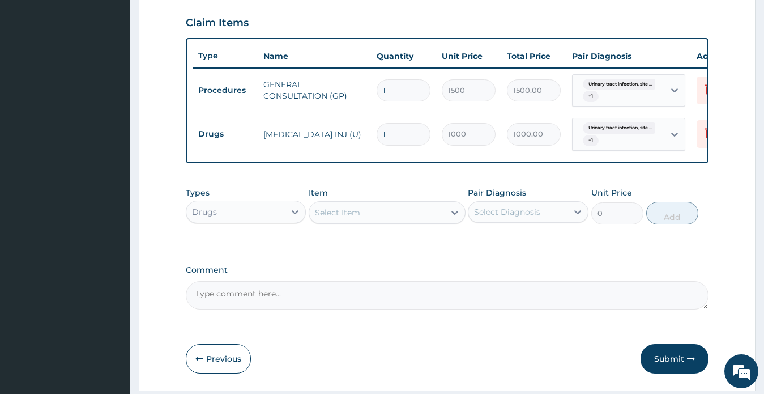
click at [362, 220] on div "Select Item" at bounding box center [376, 212] width 135 height 18
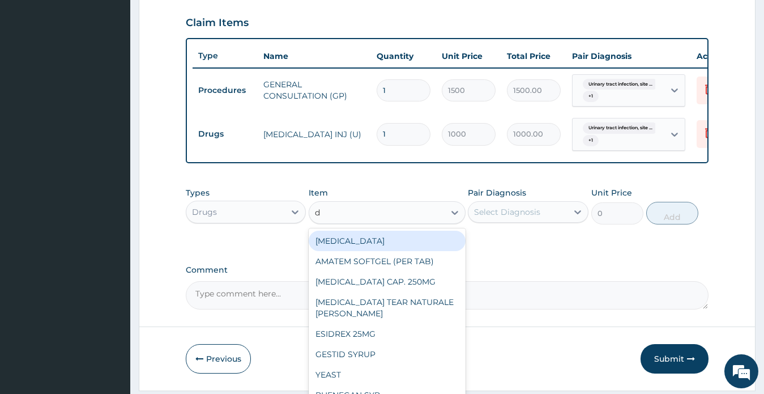
type input "do"
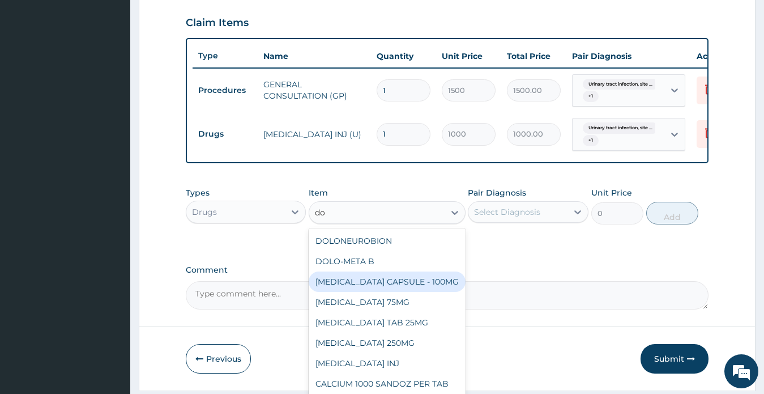
click at [376, 289] on div "DOXYCYCLINE CAPSULE - 100MG" at bounding box center [387, 281] width 157 height 20
type input "60"
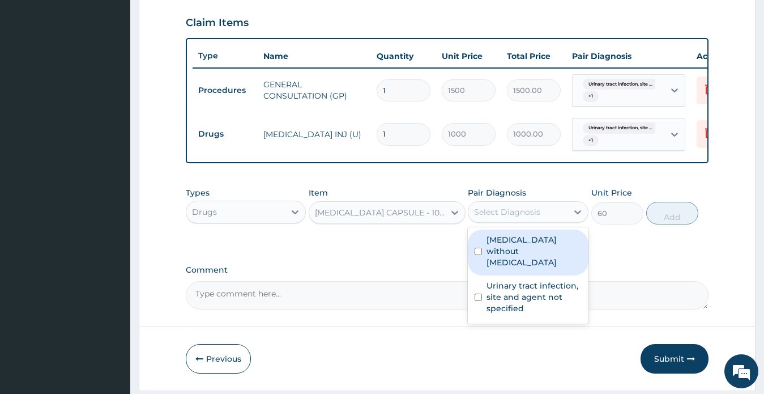
drag, startPoint x: 518, startPoint y: 220, endPoint x: 514, endPoint y: 232, distance: 12.5
click at [517, 218] on div "Select Diagnosis" at bounding box center [507, 211] width 66 height 11
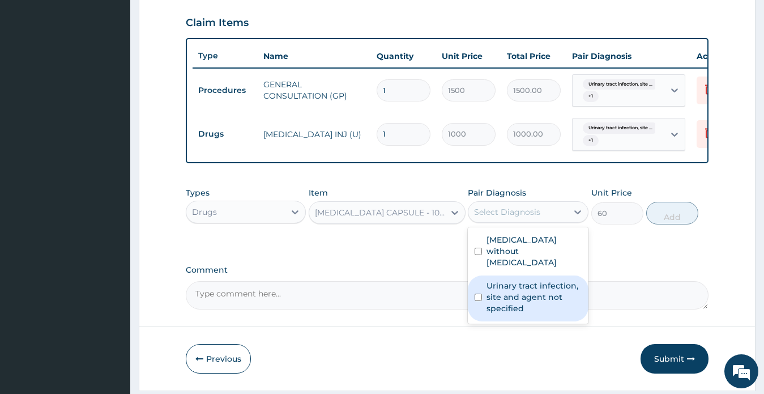
click at [527, 287] on label "Urinary tract infection, site and agent not specified" at bounding box center [534, 297] width 95 height 34
checkbox input "true"
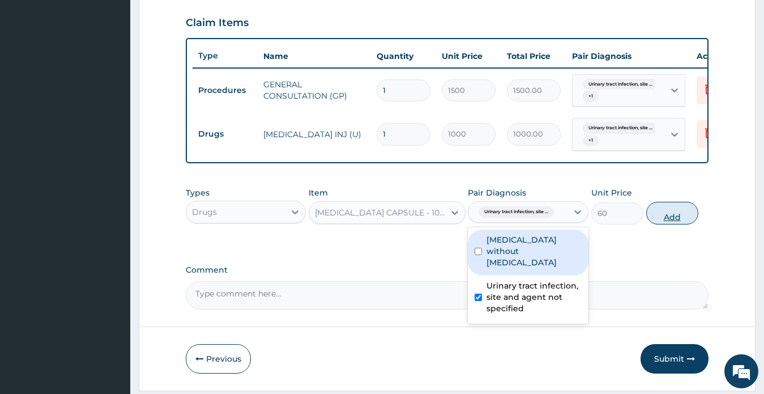
click at [672, 224] on button "Add" at bounding box center [672, 213] width 52 height 23
type input "0"
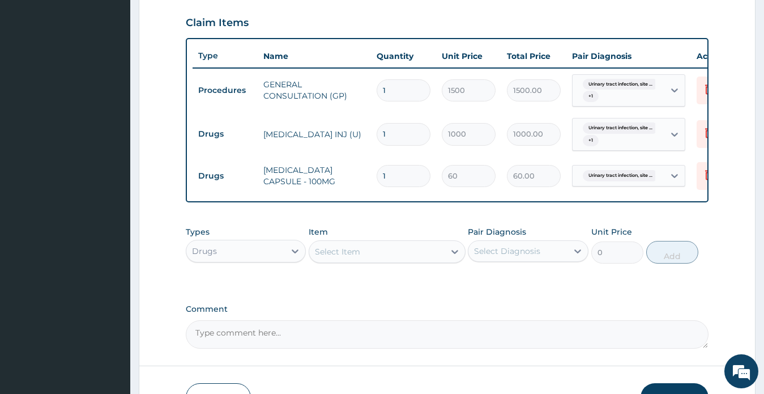
type input "0.00"
type input "2"
type input "120.00"
type input "28"
type input "1680.00"
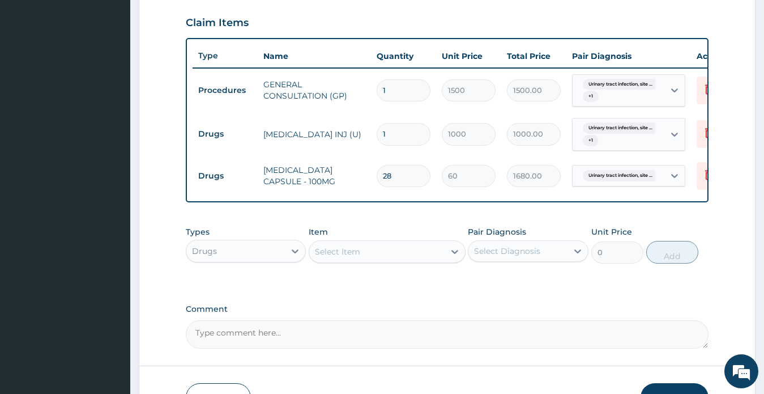
type input "28"
click at [377, 133] on input "1" at bounding box center [404, 134] width 54 height 22
drag, startPoint x: 380, startPoint y: 133, endPoint x: 391, endPoint y: 134, distance: 11.4
click at [391, 134] on input "1" at bounding box center [404, 134] width 54 height 22
type input "4"
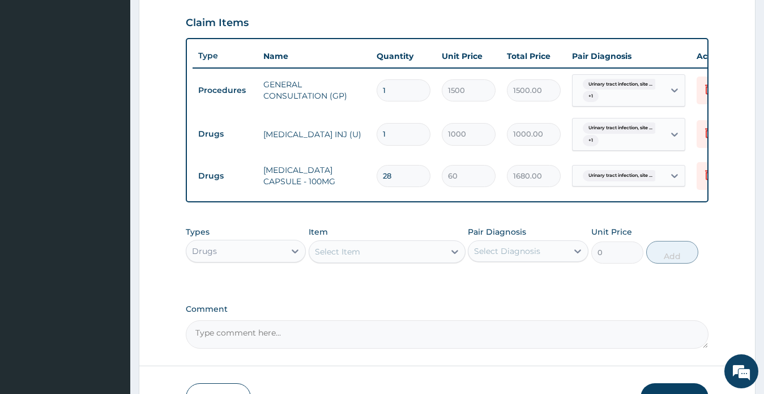
type input "4000.00"
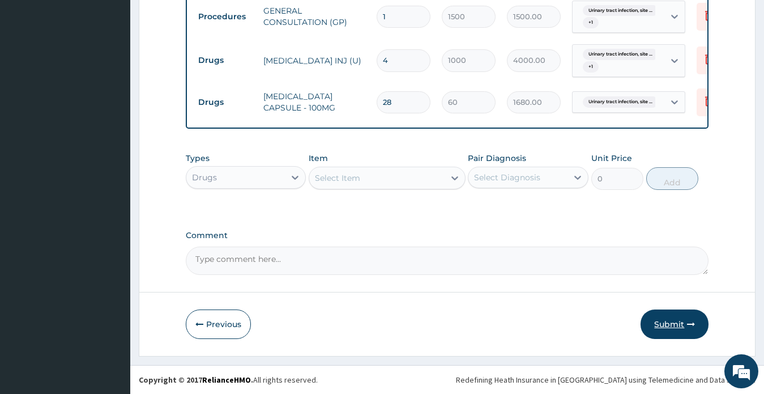
type input "4"
click at [666, 322] on button "Submit" at bounding box center [675, 323] width 68 height 29
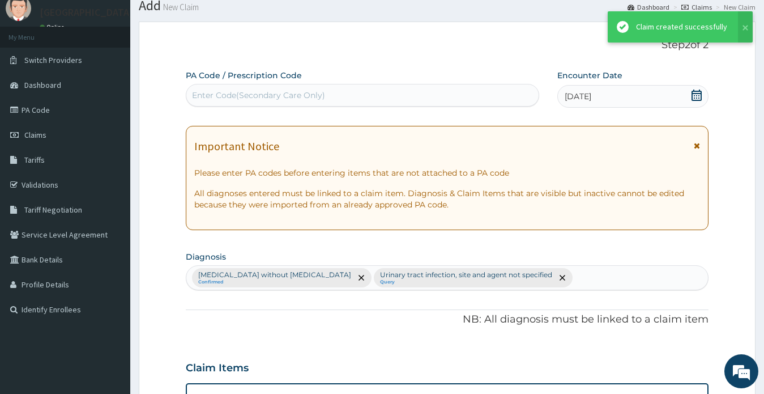
scroll to position [467, 0]
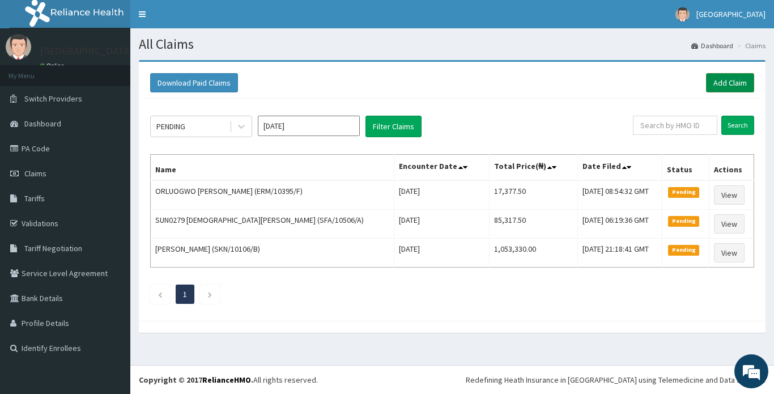
click at [722, 80] on link "Add Claim" at bounding box center [730, 82] width 48 height 19
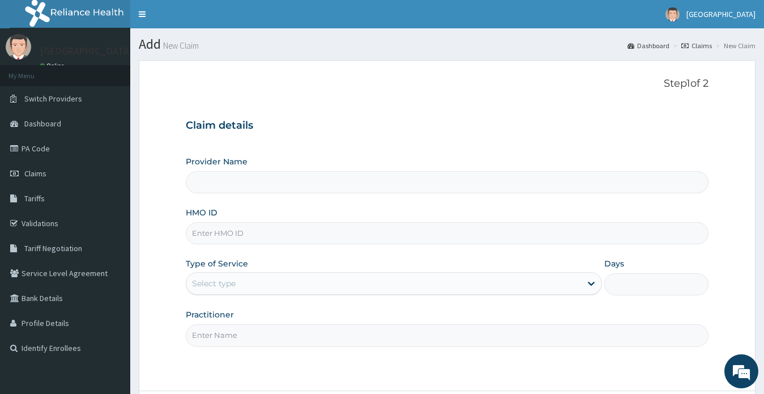
paste input "TMT/10224/B"
type input "TMT/10224/B"
type input "[GEOGRAPHIC_DATA]"
type input "TMT/10224/B"
click at [221, 283] on div "Select type" at bounding box center [214, 283] width 44 height 11
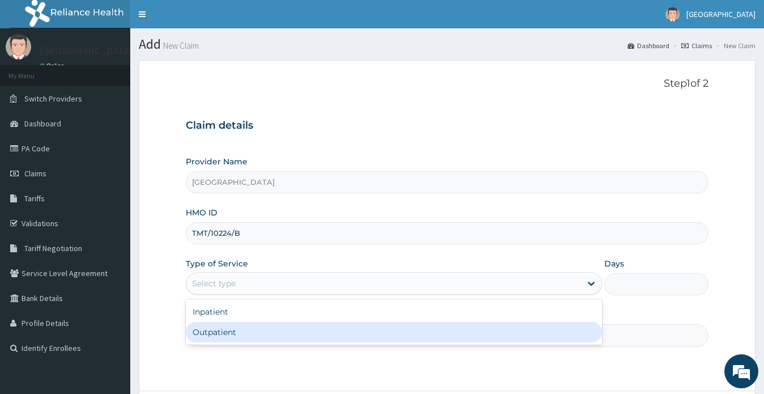
click at [227, 334] on div "Outpatient" at bounding box center [394, 332] width 417 height 20
type input "1"
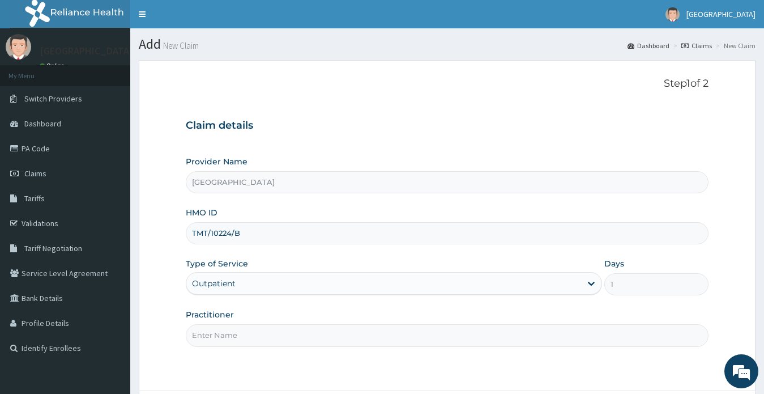
click at [227, 334] on input "Practitioner" at bounding box center [447, 335] width 523 height 22
type input "DR MARTYNS YELLOWE TOMBA B"
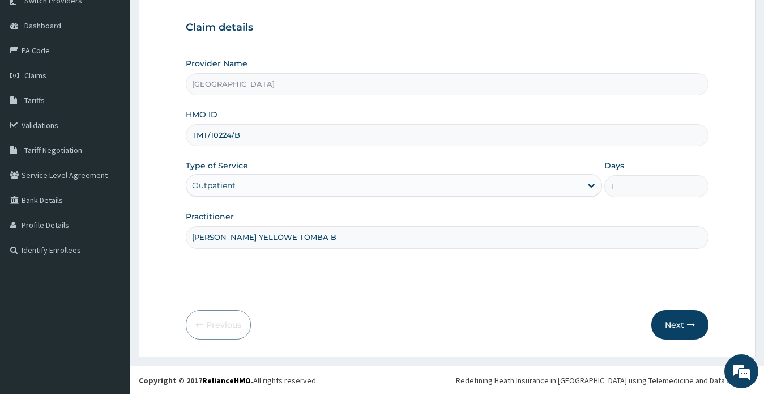
scroll to position [99, 0]
click at [671, 325] on button "Next" at bounding box center [679, 323] width 57 height 29
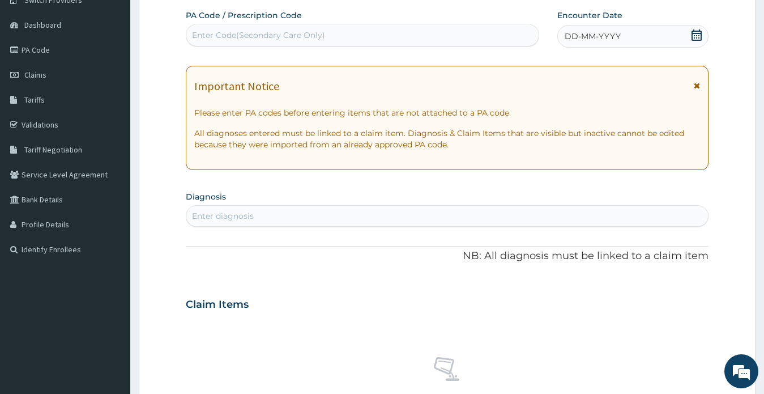
drag, startPoint x: 696, startPoint y: 37, endPoint x: 636, endPoint y: 32, distance: 60.3
click at [696, 37] on icon at bounding box center [696, 34] width 11 height 11
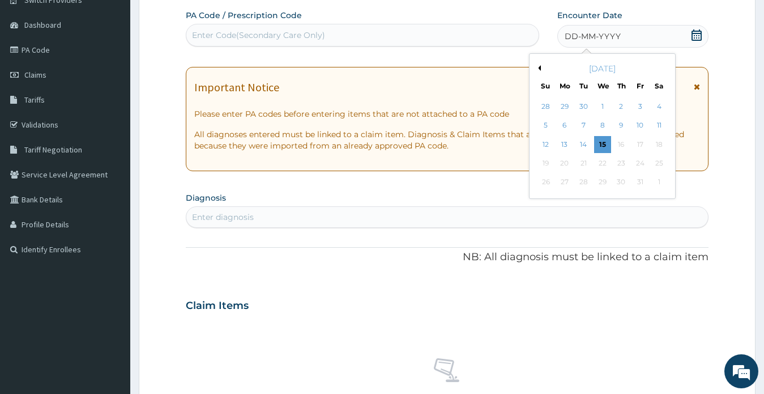
click at [539, 68] on button "Previous Month" at bounding box center [538, 68] width 6 height 6
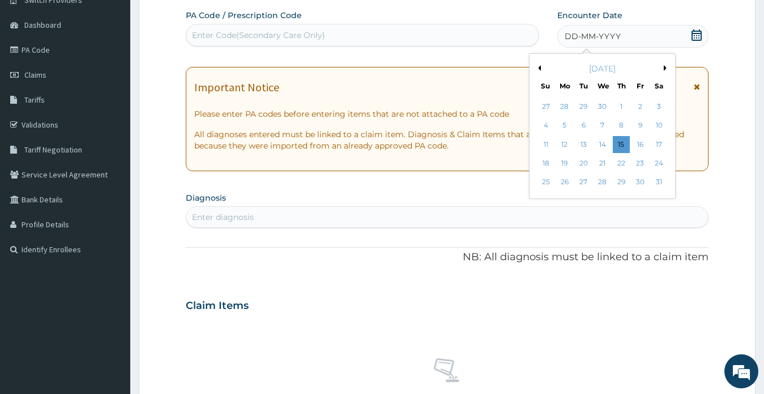
click at [539, 68] on button "Previous Month" at bounding box center [538, 68] width 6 height 6
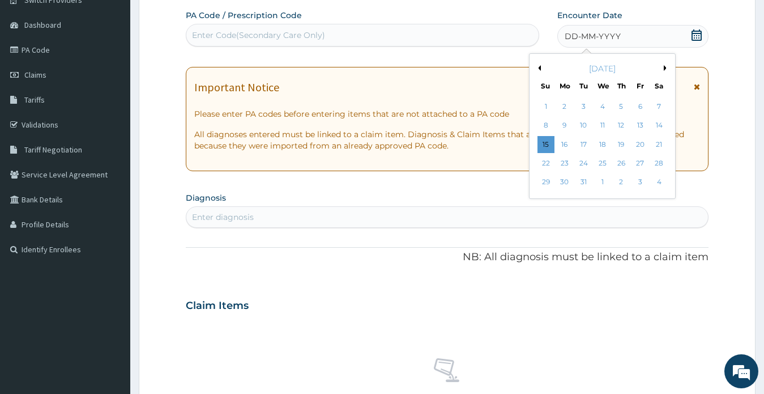
scroll to position [0, 0]
click at [665, 67] on button "Next Month" at bounding box center [667, 68] width 6 height 6
click at [641, 164] on div "24" at bounding box center [640, 163] width 17 height 17
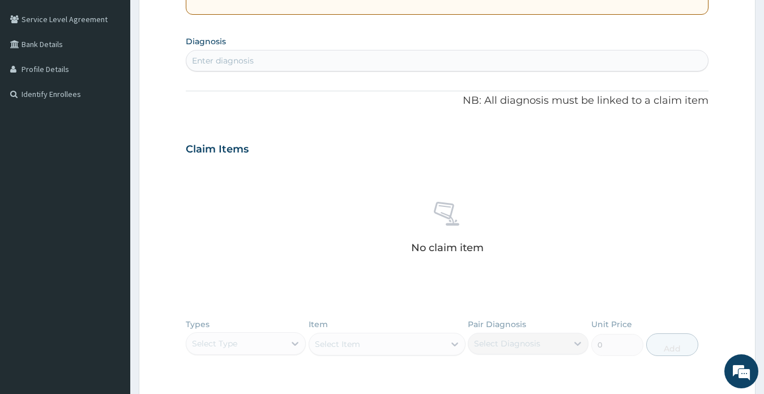
scroll to position [269, 0]
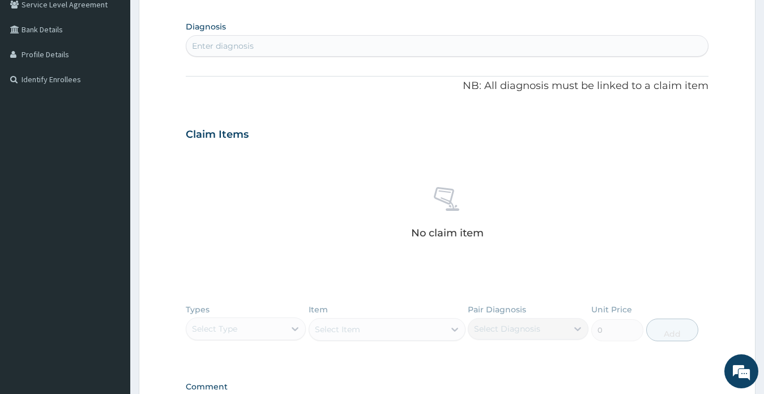
click at [258, 49] on div "Enter diagnosis" at bounding box center [447, 46] width 522 height 18
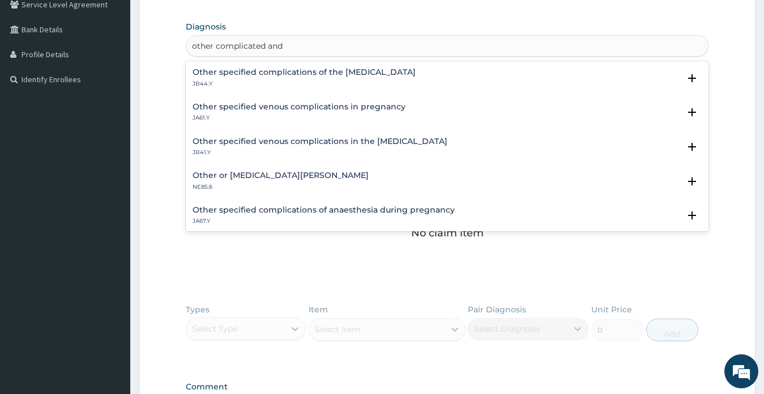
type input "other complicated and"
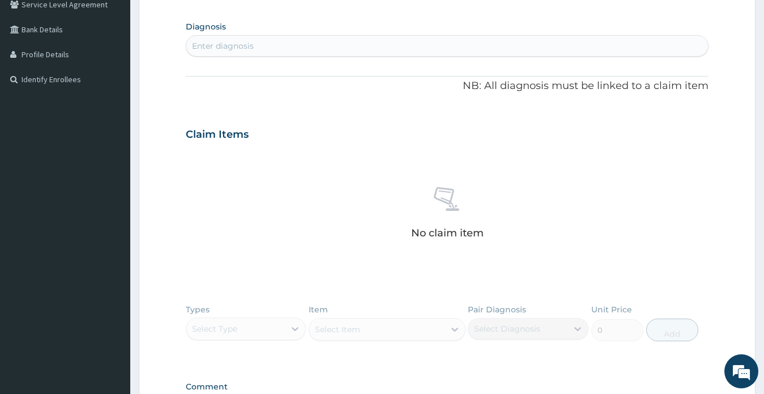
click at [287, 47] on div "Enter diagnosis" at bounding box center [447, 46] width 522 height 18
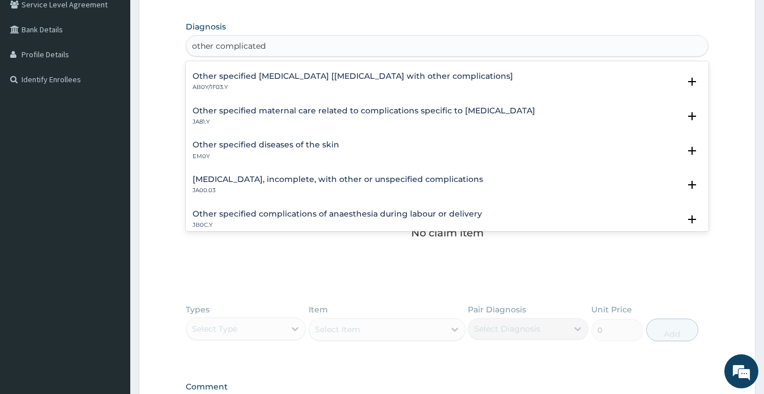
scroll to position [1132, 0]
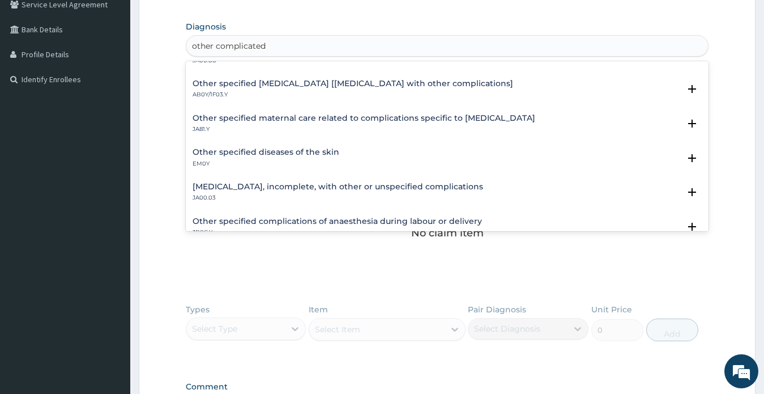
type input "other complicated"
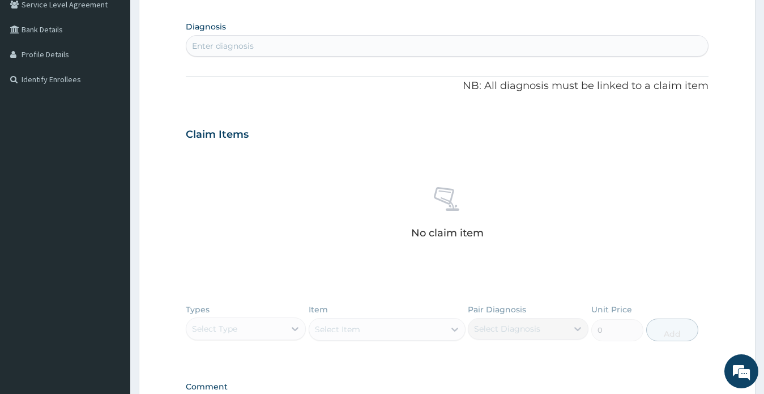
drag, startPoint x: 694, startPoint y: 176, endPoint x: 360, endPoint y: 41, distance: 360.1
click at [360, 41] on div "Enter diagnosis" at bounding box center [447, 46] width 522 height 18
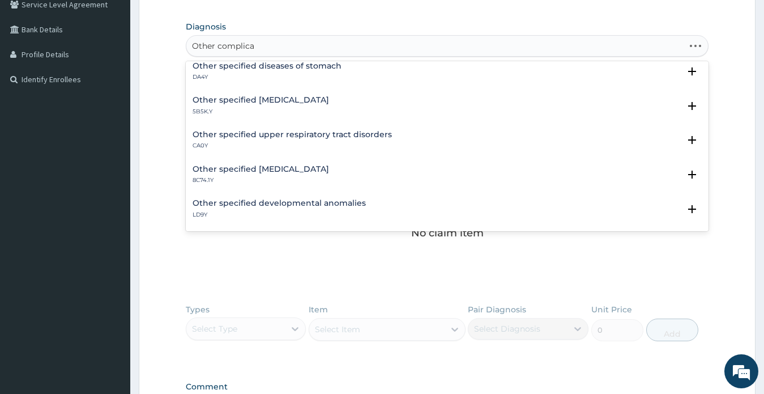
scroll to position [0, 0]
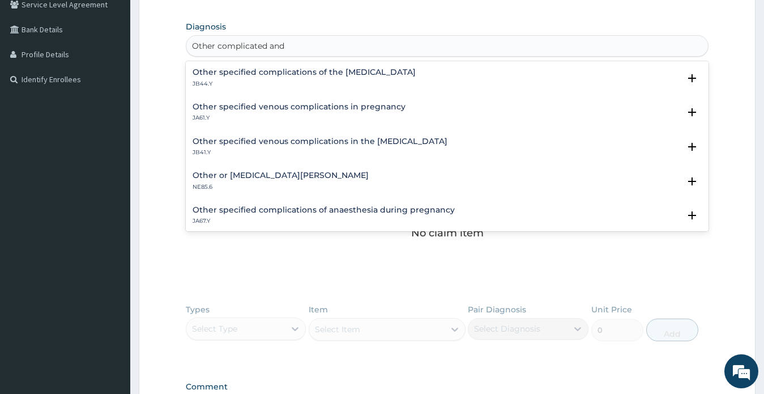
type input "Other complicated and"
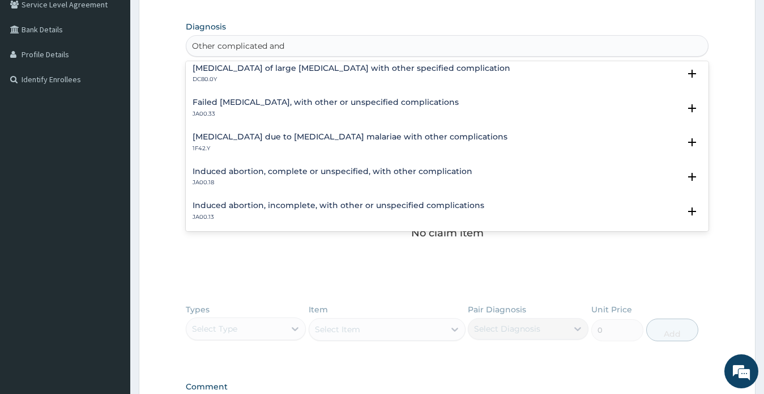
scroll to position [898, 0]
click at [348, 137] on h4 "Malaria due to Plasmodium malariae with other complications" at bounding box center [350, 136] width 315 height 8
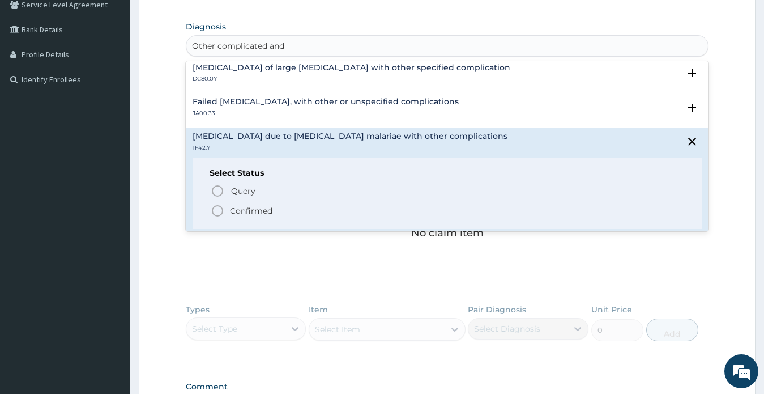
click at [258, 210] on p "Confirmed" at bounding box center [251, 210] width 42 height 11
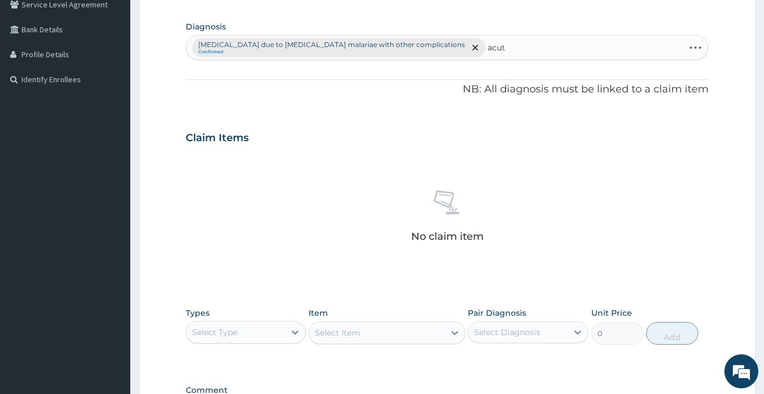
type input "acute"
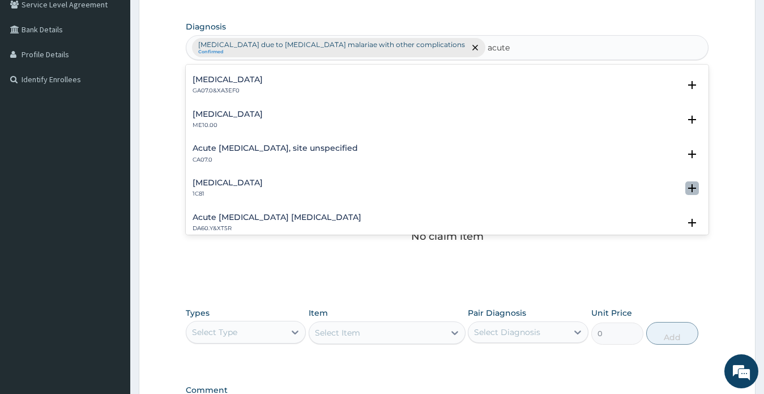
scroll to position [1172, 0]
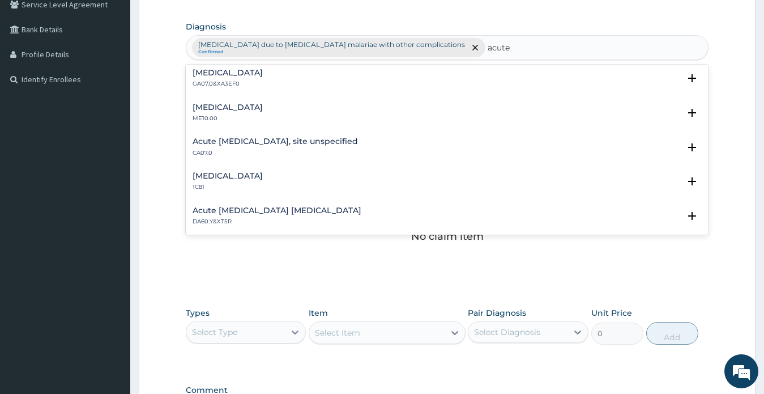
click at [341, 142] on h4 "Acute upper respiratory infection, site unspecified" at bounding box center [275, 141] width 165 height 8
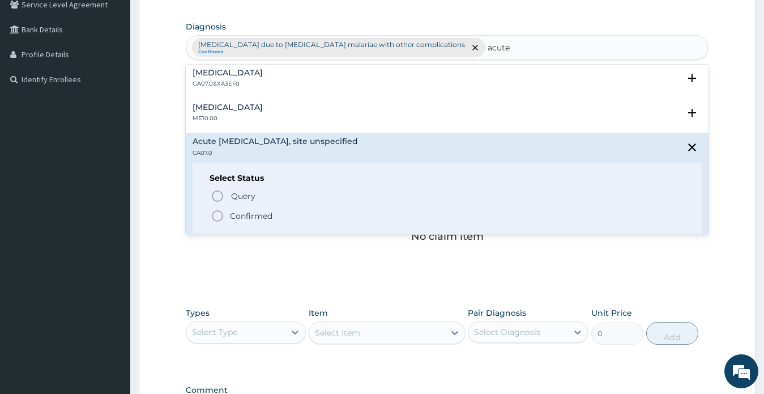
click at [250, 216] on p "Confirmed" at bounding box center [251, 215] width 42 height 11
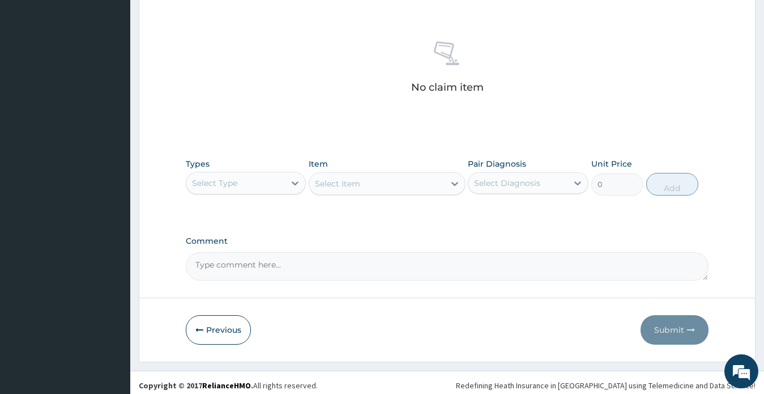
scroll to position [423, 0]
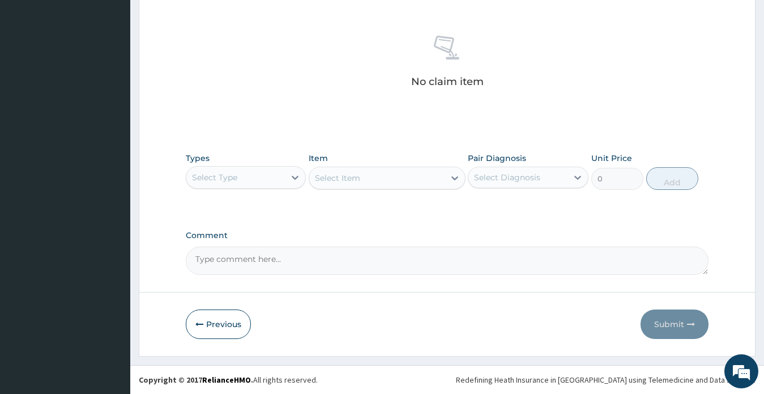
click at [233, 176] on div "Select Type" at bounding box center [214, 177] width 45 height 11
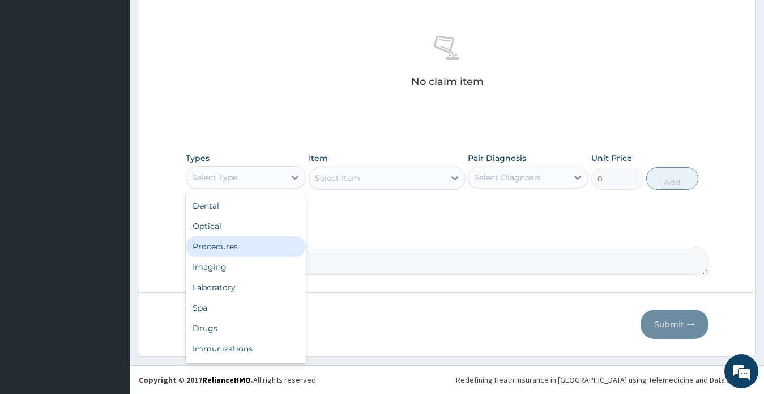
click at [232, 244] on div "Procedures" at bounding box center [246, 246] width 121 height 20
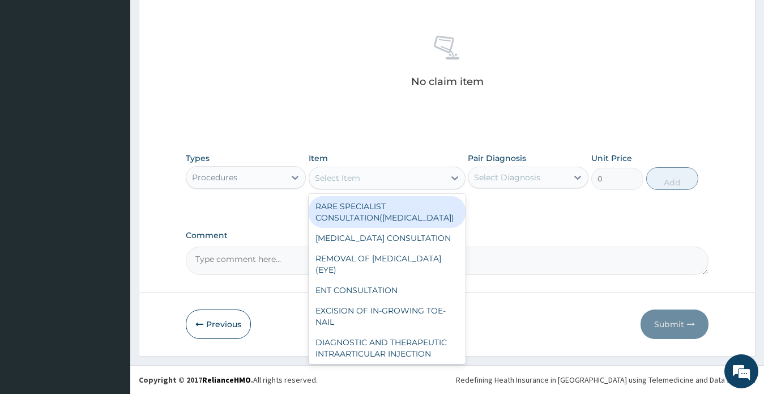
click at [393, 177] on div "Select Item" at bounding box center [376, 178] width 135 height 18
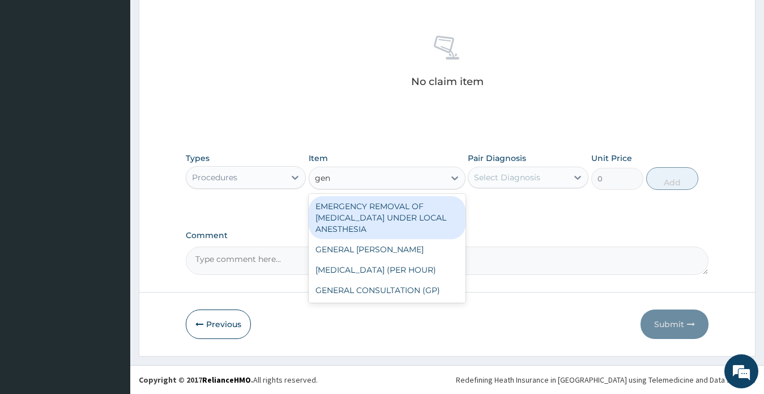
type input "gene"
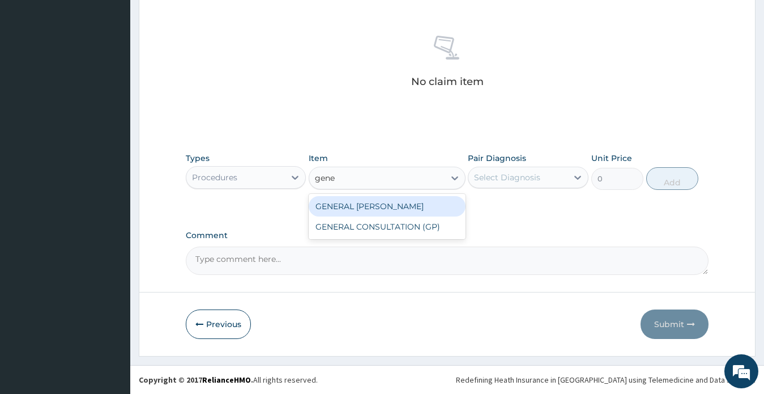
click at [383, 206] on div "GENERAL [PERSON_NAME]" at bounding box center [387, 206] width 157 height 20
type input "3000"
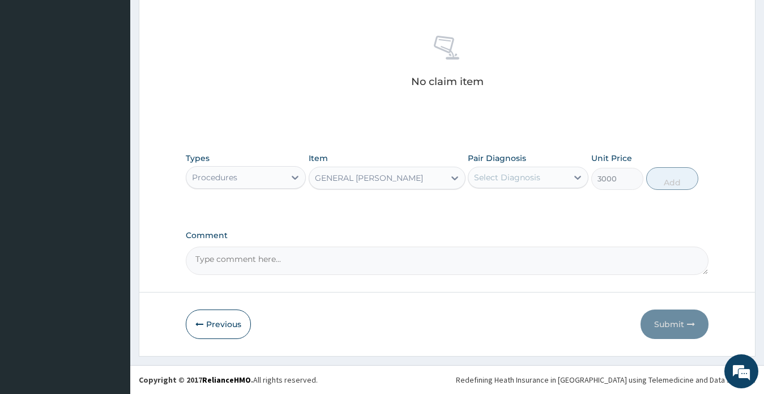
click at [392, 177] on div "GENERAL [PERSON_NAME]" at bounding box center [376, 178] width 135 height 18
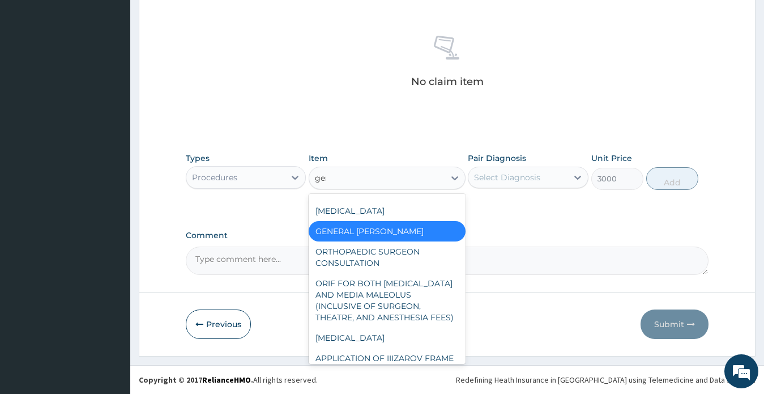
scroll to position [0, 0]
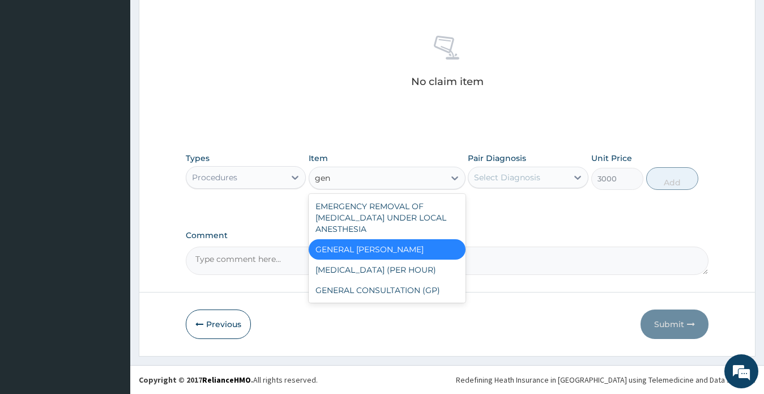
type input "gene"
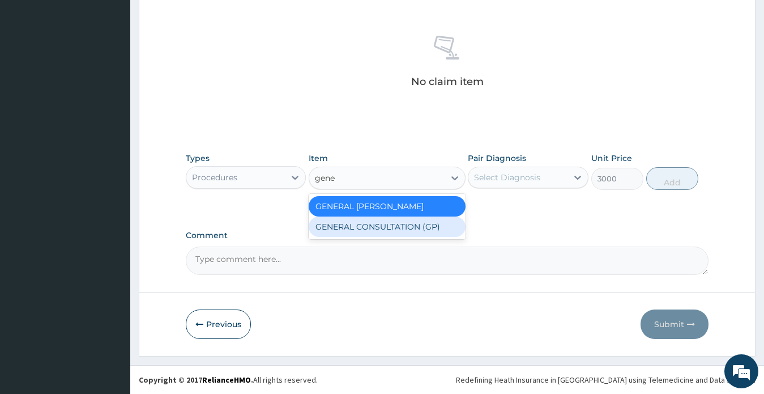
click at [399, 227] on div "GENERAL CONSULTATION (GP)" at bounding box center [387, 226] width 157 height 20
type input "1500"
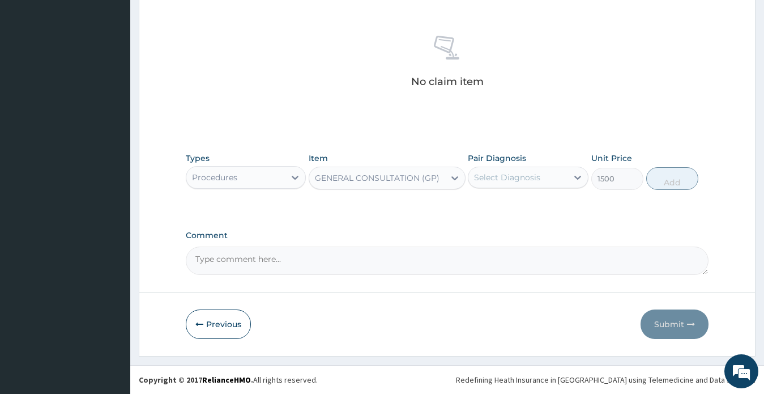
click at [514, 182] on div "Select Diagnosis" at bounding box center [507, 177] width 66 height 11
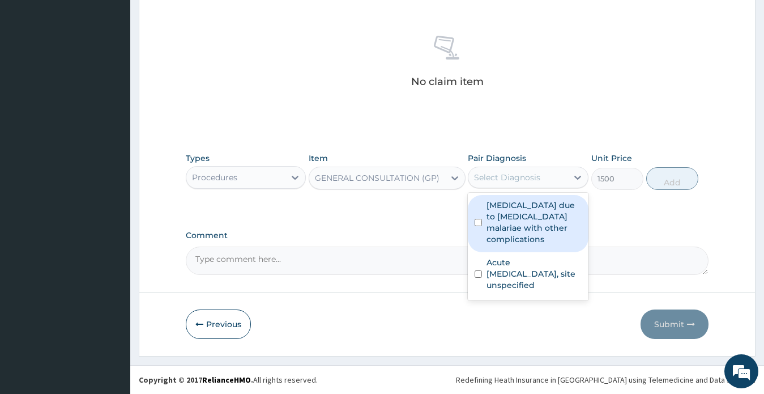
click at [520, 206] on label "Malaria due to Plasmodium malariae with other complications" at bounding box center [534, 221] width 95 height 45
checkbox input "true"
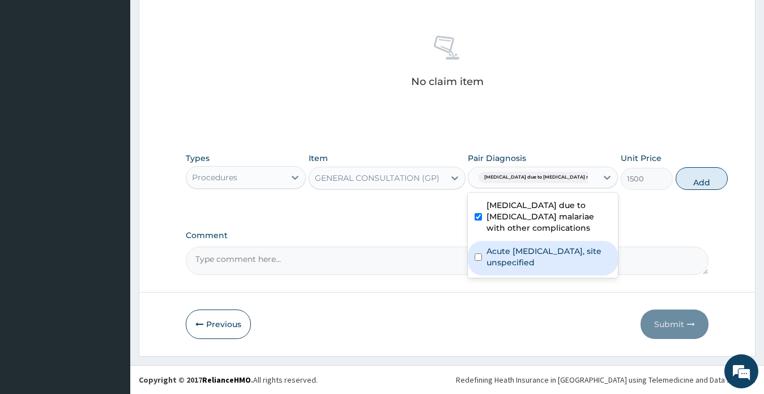
click at [529, 263] on label "Acute upper respiratory infection, site unspecified" at bounding box center [549, 256] width 125 height 23
checkbox input "true"
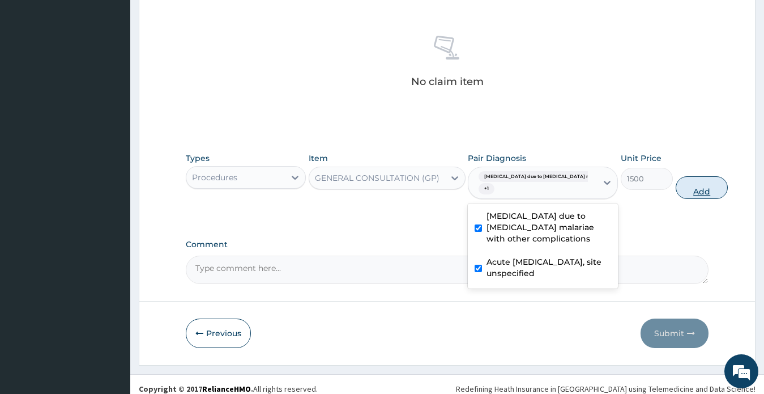
click at [676, 188] on button "Add" at bounding box center [702, 187] width 52 height 23
type input "0"
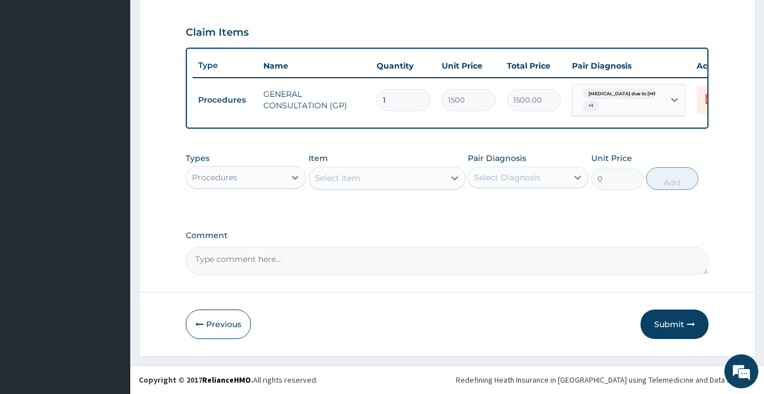
scroll to position [384, 0]
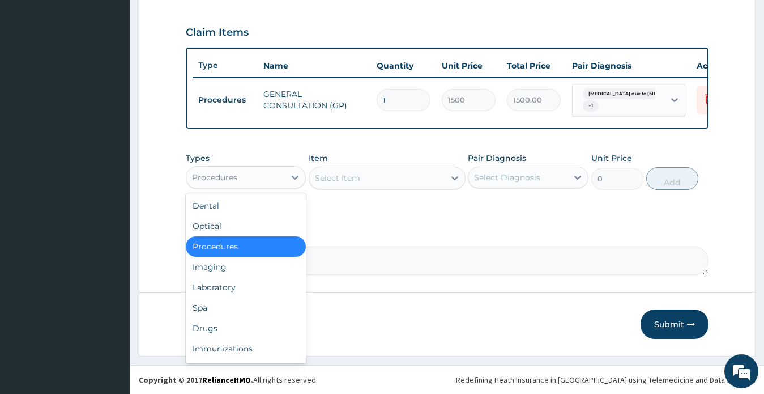
drag, startPoint x: 253, startPoint y: 177, endPoint x: 243, endPoint y: 190, distance: 16.2
click at [252, 177] on div "Procedures" at bounding box center [235, 177] width 99 height 18
click at [231, 288] on div "Laboratory" at bounding box center [246, 287] width 121 height 20
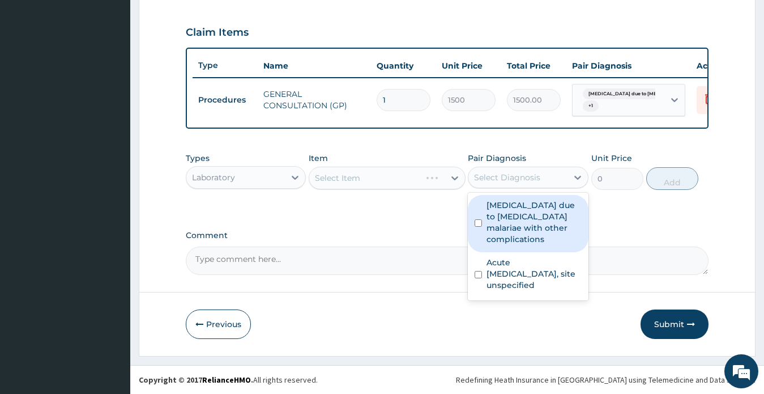
click at [486, 182] on div "Select Diagnosis" at bounding box center [507, 177] width 66 height 11
click at [510, 222] on label "Malaria due to Plasmodium malariae with other complications" at bounding box center [534, 221] width 95 height 45
checkbox input "true"
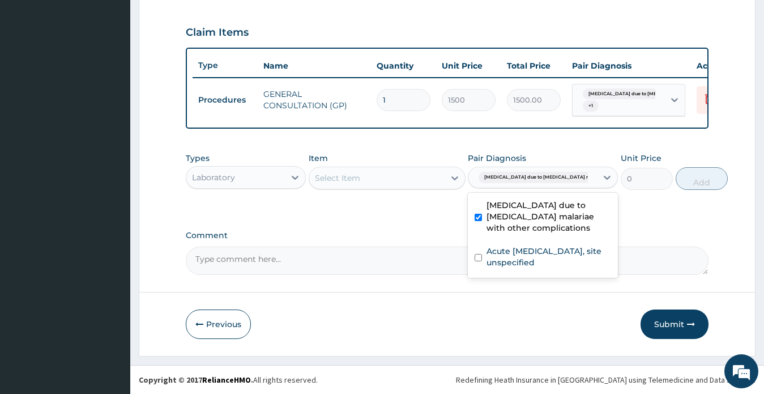
click at [365, 176] on div "Select Item" at bounding box center [376, 178] width 135 height 18
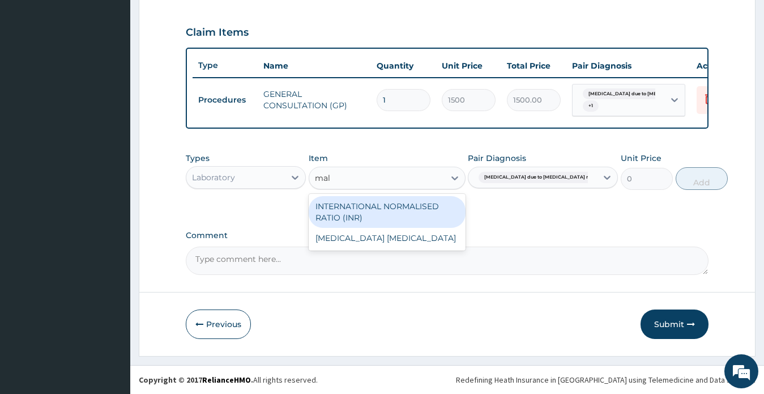
type input "mala"
click at [380, 210] on div "MALARIA PARASITE" at bounding box center [387, 206] width 157 height 20
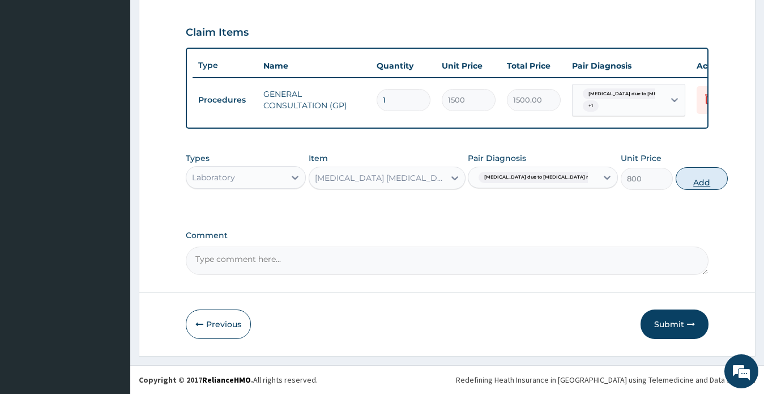
click at [676, 181] on button "Add" at bounding box center [702, 178] width 52 height 23
type input "0"
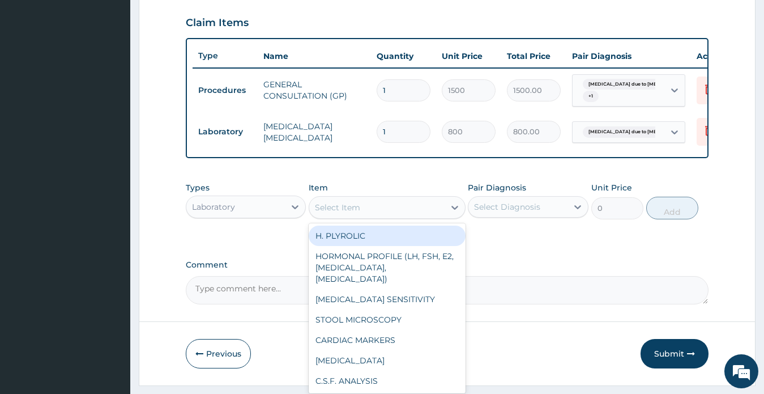
click at [354, 213] on div "Select Item" at bounding box center [337, 207] width 45 height 11
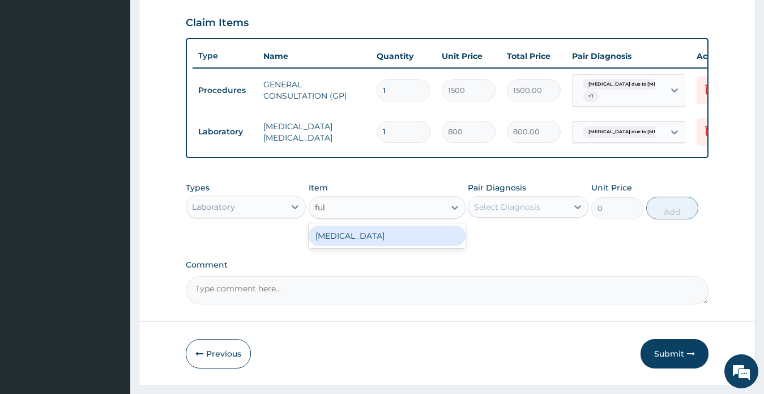
type input "full"
click at [358, 244] on div "FULL BLOOD COUNT" at bounding box center [387, 235] width 157 height 20
type input "1500"
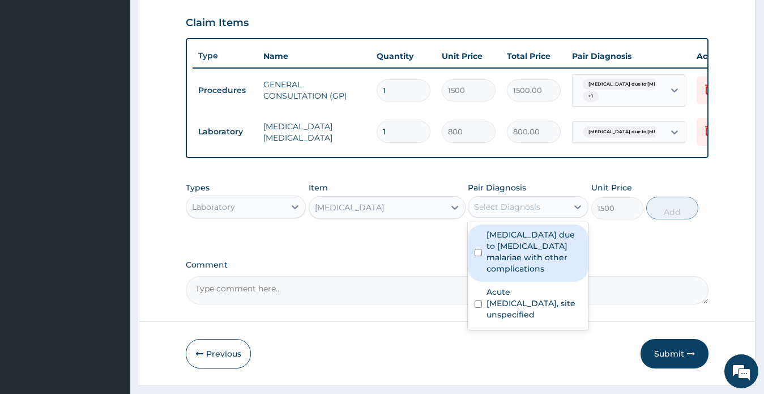
click at [531, 212] on div "Select Diagnosis" at bounding box center [507, 206] width 66 height 11
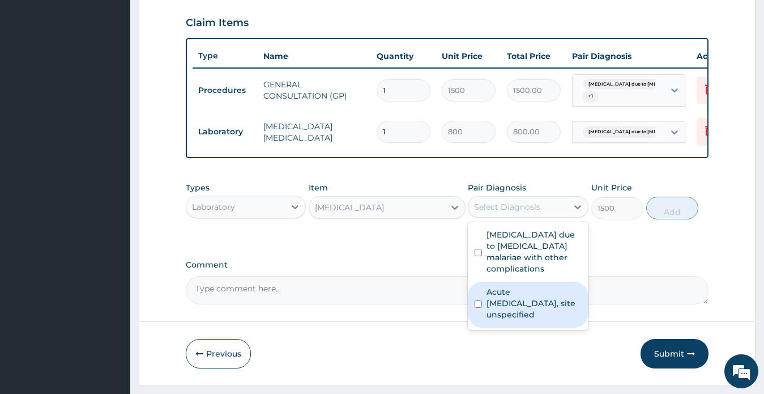
click at [519, 303] on label "Acute upper respiratory infection, site unspecified" at bounding box center [534, 303] width 95 height 34
checkbox input "true"
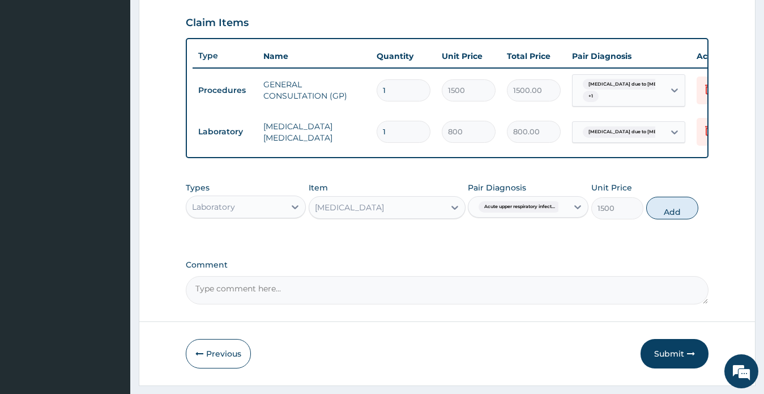
drag, startPoint x: 665, startPoint y: 219, endPoint x: 523, endPoint y: 226, distance: 141.8
click at [661, 219] on button "Add" at bounding box center [672, 208] width 52 height 23
type input "0"
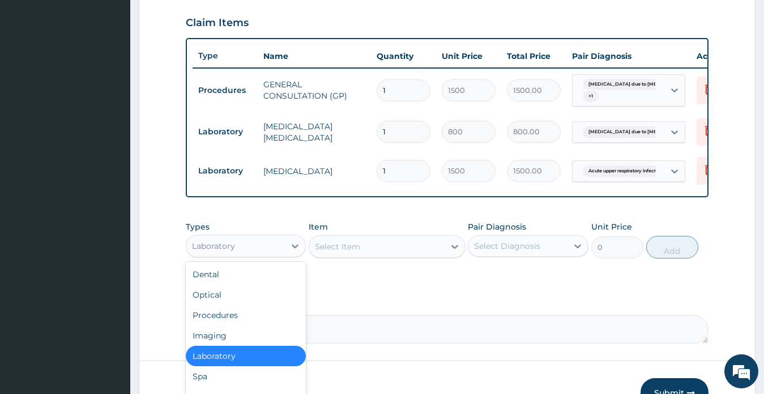
click at [242, 255] on div "Laboratory" at bounding box center [235, 246] width 99 height 18
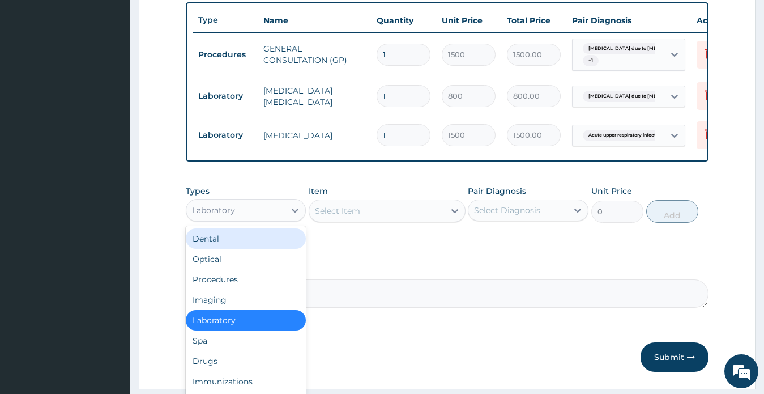
scroll to position [462, 0]
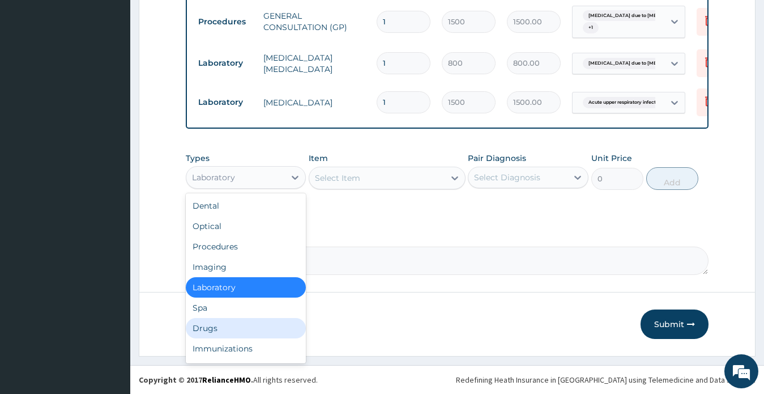
click at [214, 329] on div "Drugs" at bounding box center [246, 328] width 121 height 20
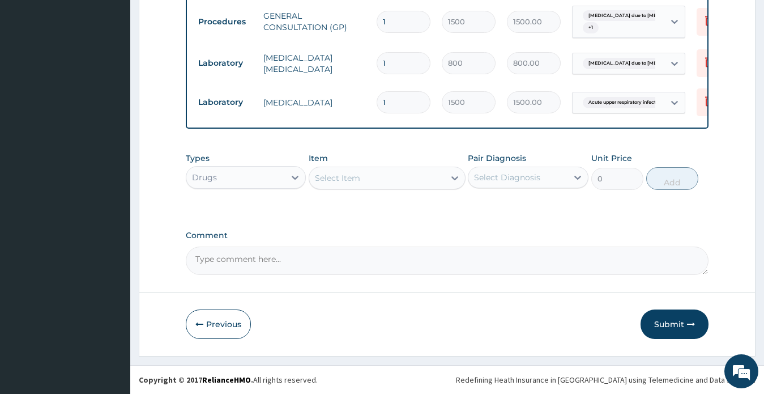
drag, startPoint x: 729, startPoint y: 116, endPoint x: 672, endPoint y: 117, distance: 57.2
click at [344, 178] on div "Select Item" at bounding box center [337, 177] width 45 height 11
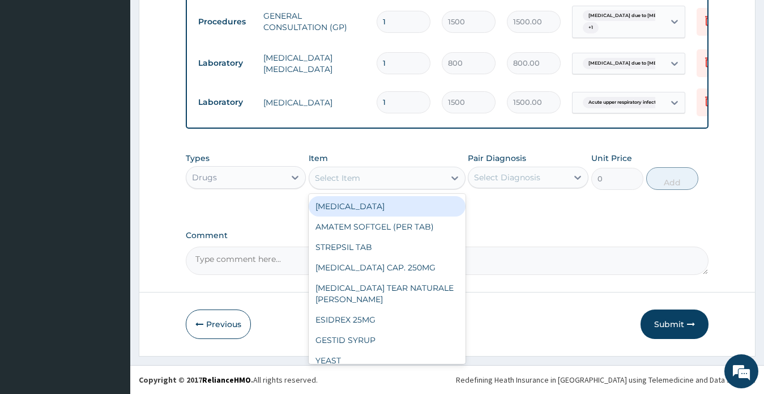
type input "r"
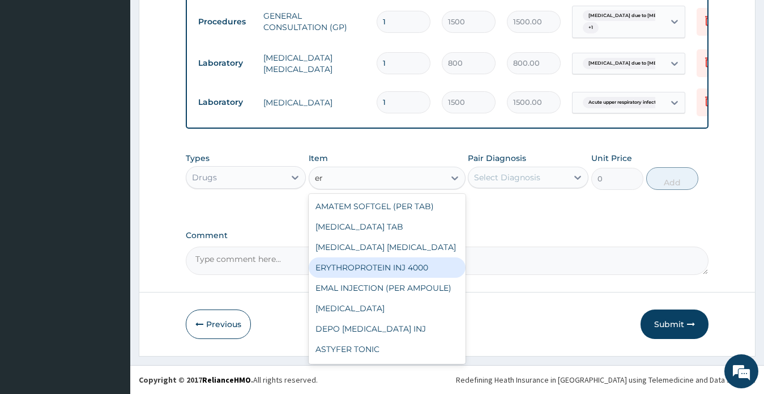
type input "e"
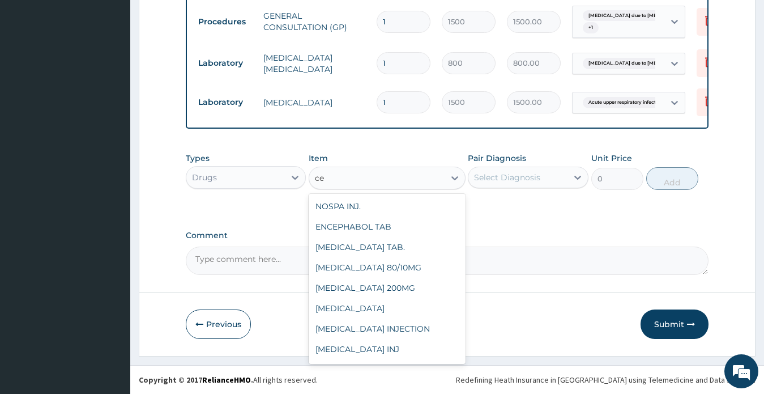
type input "c"
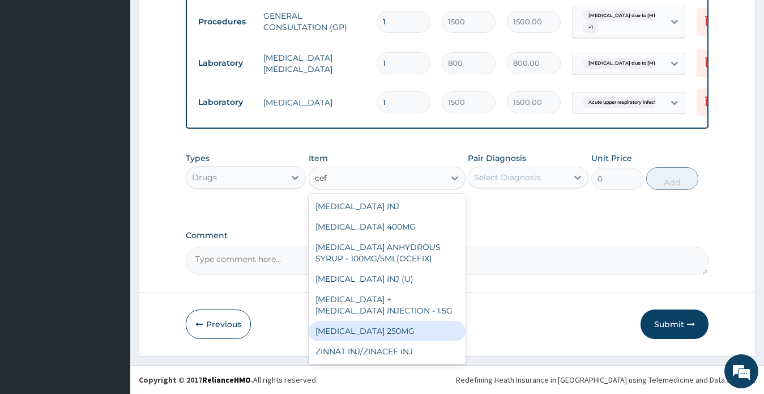
type input "cefi"
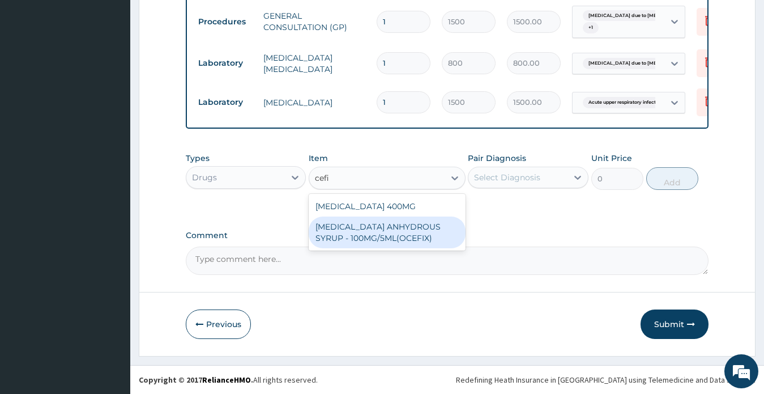
click at [396, 231] on div "CEFIXIME ANHYDROUS SYRUP - 100MG/5ML(OCEFIX)" at bounding box center [387, 232] width 157 height 32
type input "2800"
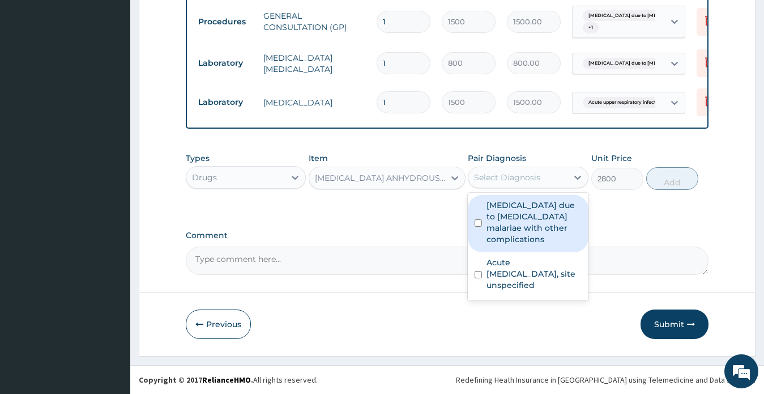
click at [506, 173] on div "Select Diagnosis" at bounding box center [507, 177] width 66 height 11
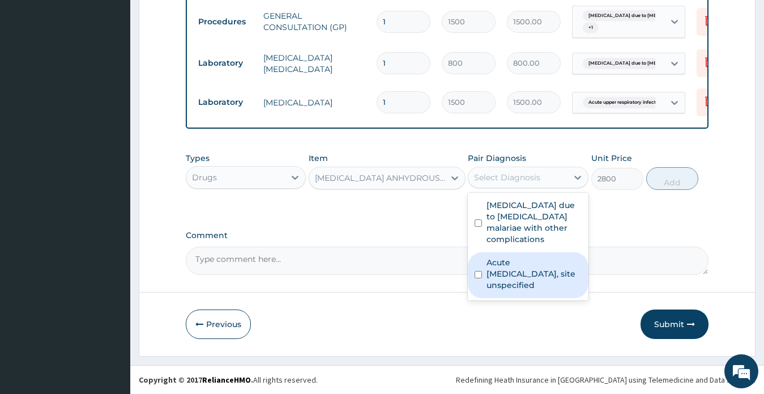
click at [517, 276] on label "Acute upper respiratory infection, site unspecified" at bounding box center [534, 274] width 95 height 34
checkbox input "true"
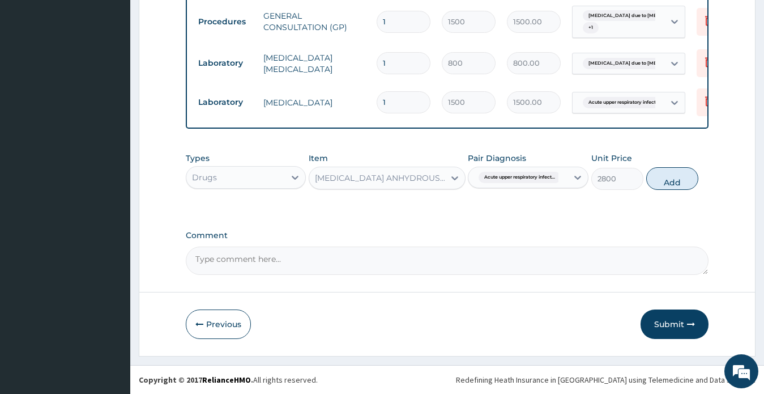
click at [667, 181] on button "Add" at bounding box center [672, 178] width 52 height 23
type input "0"
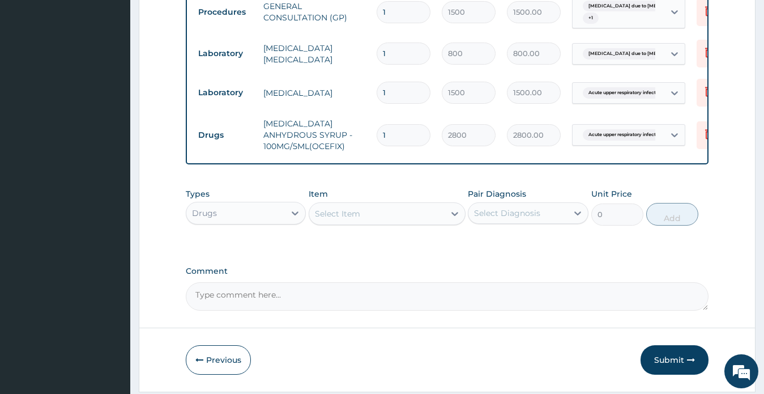
click at [330, 219] on div "Select Item" at bounding box center [337, 213] width 45 height 11
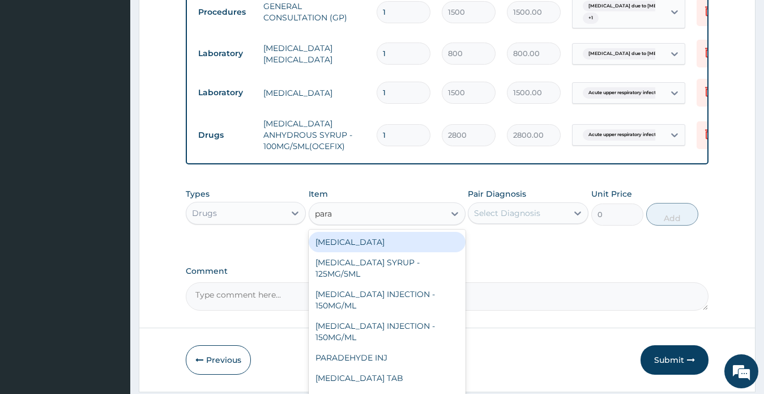
type input "parac"
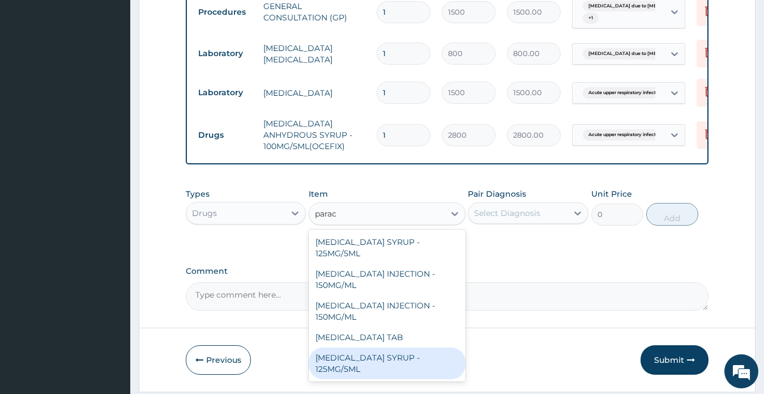
click at [402, 369] on div "PARACETAMOL SYRUP - 125MG/5ML" at bounding box center [387, 363] width 157 height 32
type input "400"
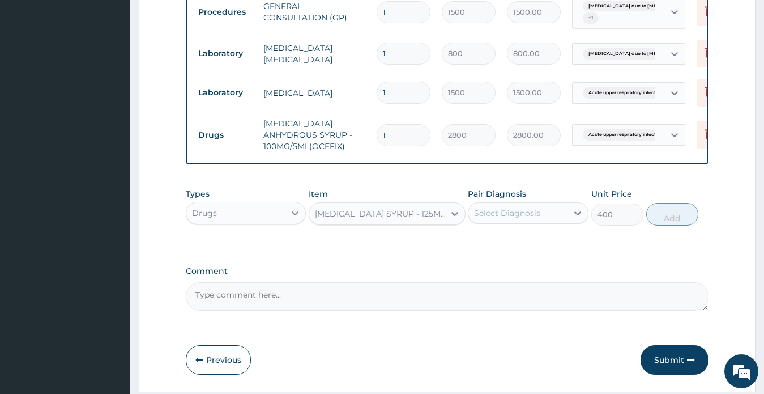
click at [506, 219] on div "Select Diagnosis" at bounding box center [507, 212] width 66 height 11
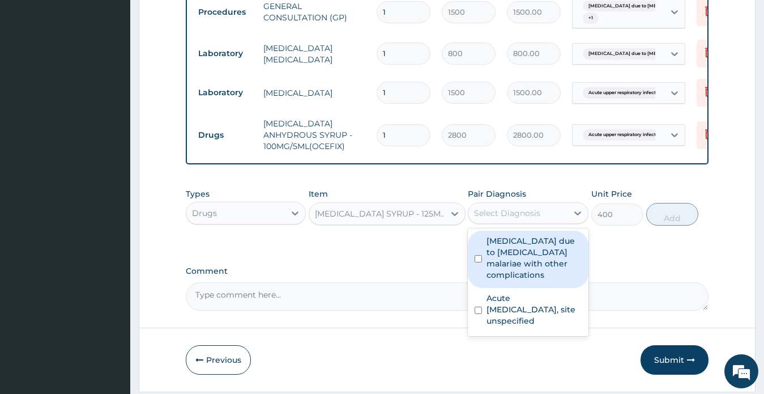
click at [513, 259] on label "Malaria due to Plasmodium malariae with other complications" at bounding box center [534, 257] width 95 height 45
checkbox input "true"
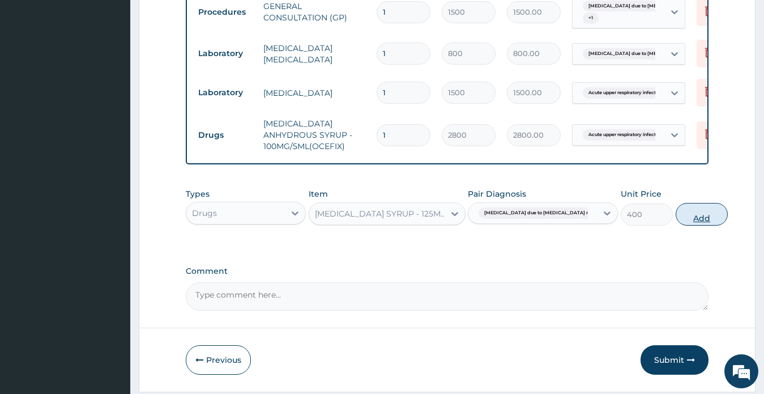
click at [676, 225] on button "Add" at bounding box center [702, 214] width 52 height 23
type input "0"
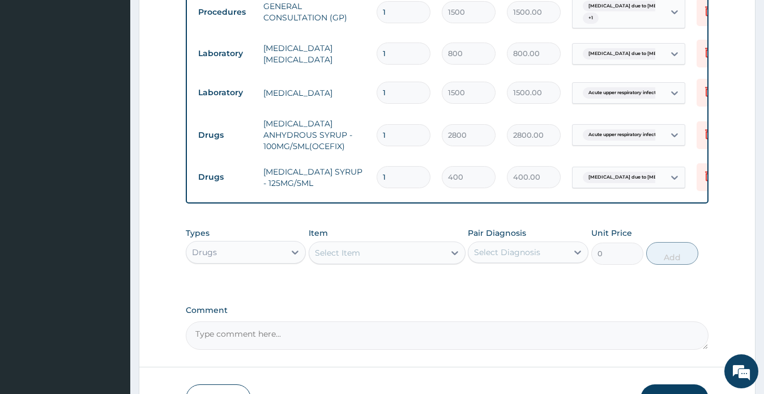
click at [708, 233] on div "Types Drugs Item Select Item Pair Diagnosis Select Diagnosis Unit Price 0 Add" at bounding box center [447, 246] width 523 height 49
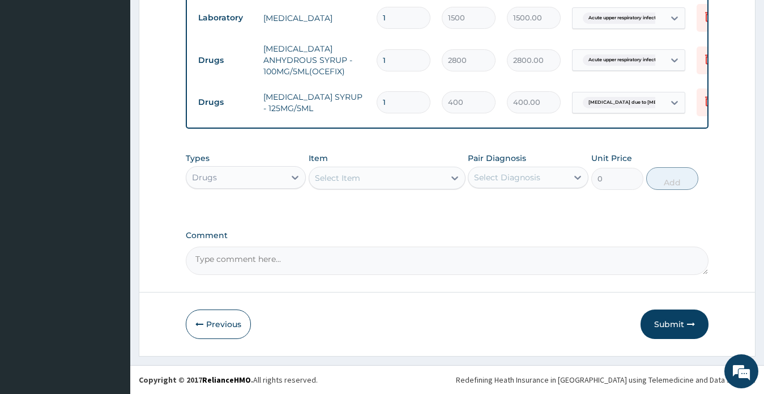
click at [365, 180] on div "Select Item" at bounding box center [376, 178] width 135 height 18
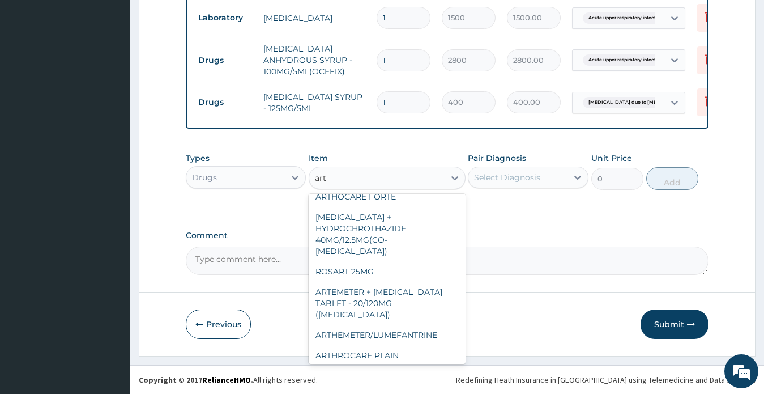
scroll to position [0, 0]
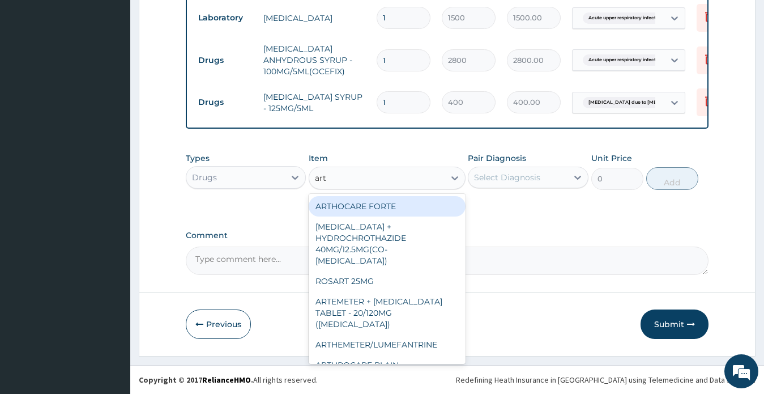
type input "arte"
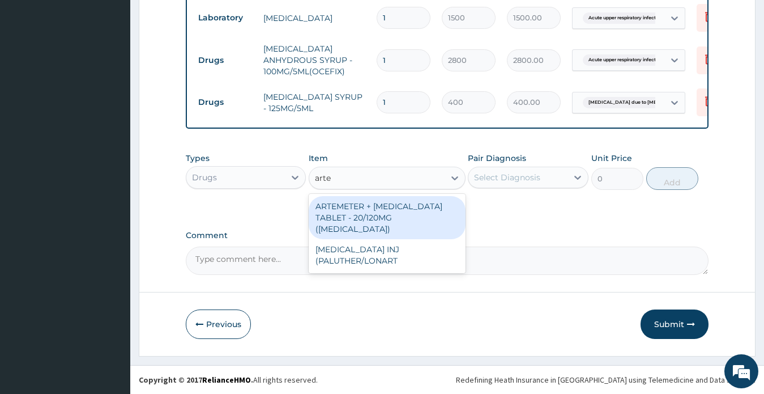
click at [437, 216] on div "ARTEMETER + LUMEFANTRINE TABLET - 20/120MG (COARTEM)" at bounding box center [387, 217] width 157 height 43
type input "120"
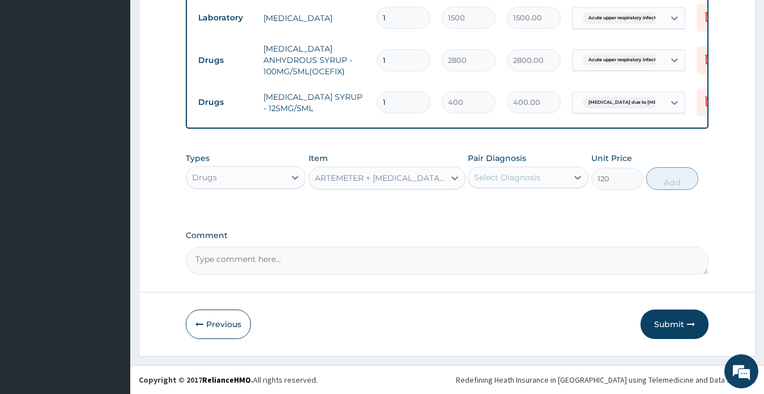
click at [504, 181] on div "Select Diagnosis" at bounding box center [507, 177] width 66 height 11
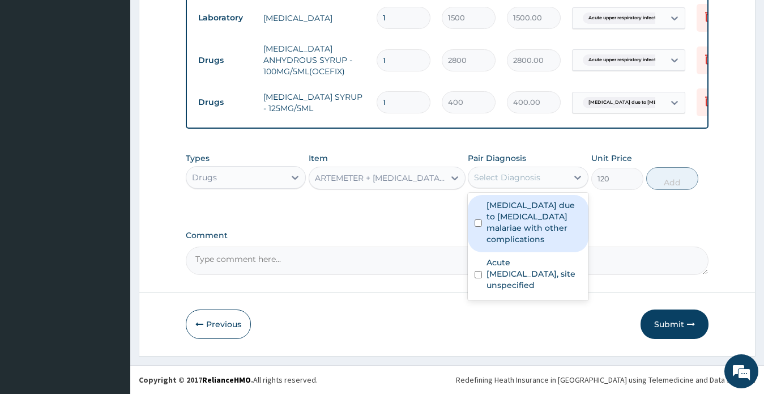
click at [515, 222] on label "Malaria due to Plasmodium malariae with other complications" at bounding box center [534, 221] width 95 height 45
checkbox input "true"
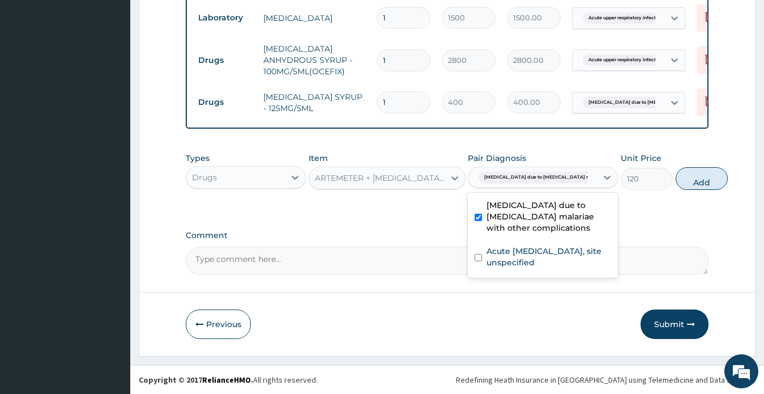
click at [676, 180] on button "Add" at bounding box center [702, 178] width 52 height 23
type input "0"
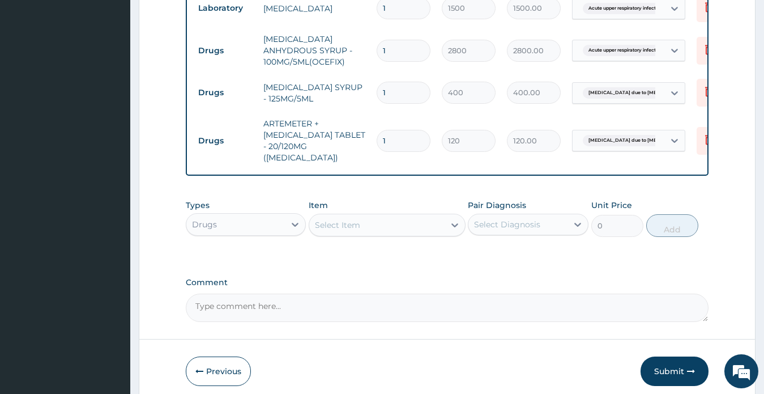
drag, startPoint x: 389, startPoint y: 134, endPoint x: 380, endPoint y: 134, distance: 9.1
click at [380, 134] on input "1" at bounding box center [404, 141] width 54 height 22
type input "6"
type input "720.00"
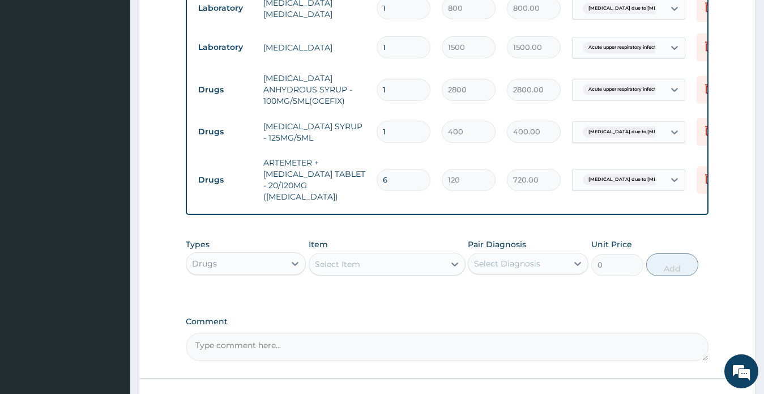
scroll to position [591, 0]
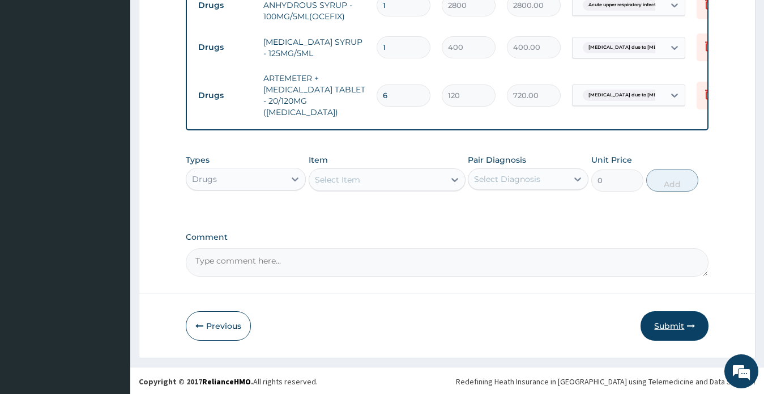
type input "6"
drag, startPoint x: 659, startPoint y: 323, endPoint x: 654, endPoint y: 314, distance: 10.9
click at [658, 323] on button "Submit" at bounding box center [675, 325] width 68 height 29
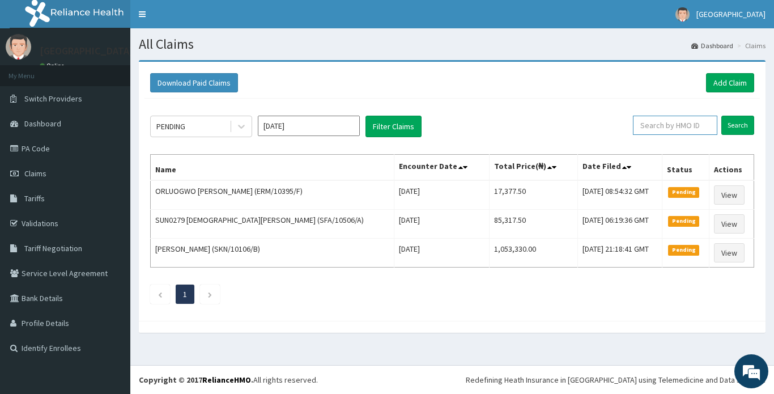
paste input "RSB/10008/A"
type input "RSB/10008/A"
click at [736, 128] on input "Search" at bounding box center [737, 125] width 33 height 19
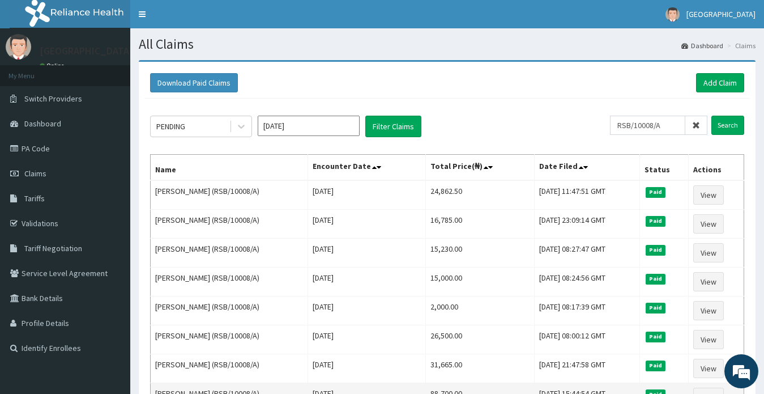
drag, startPoint x: 227, startPoint y: 352, endPoint x: 203, endPoint y: 392, distance: 47.0
drag, startPoint x: 752, startPoint y: 147, endPoint x: 747, endPoint y: 140, distance: 9.0
click at [752, 147] on div "Download Paid Claims Add Claim × Note you can only download claims within a max…" at bounding box center [447, 263] width 617 height 403
click at [715, 86] on link "Add Claim" at bounding box center [720, 82] width 48 height 19
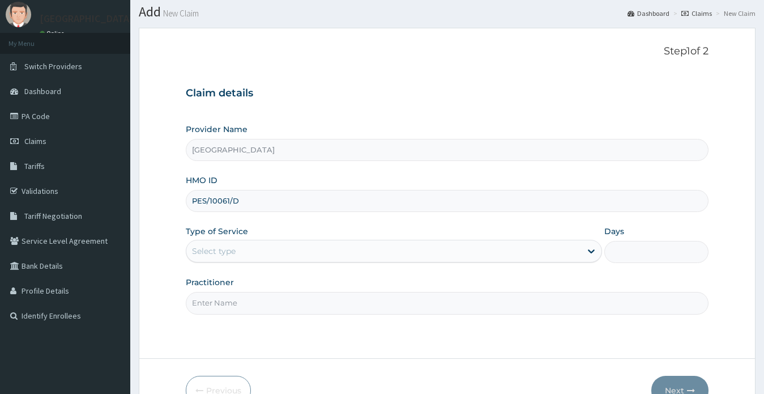
scroll to position [57, 0]
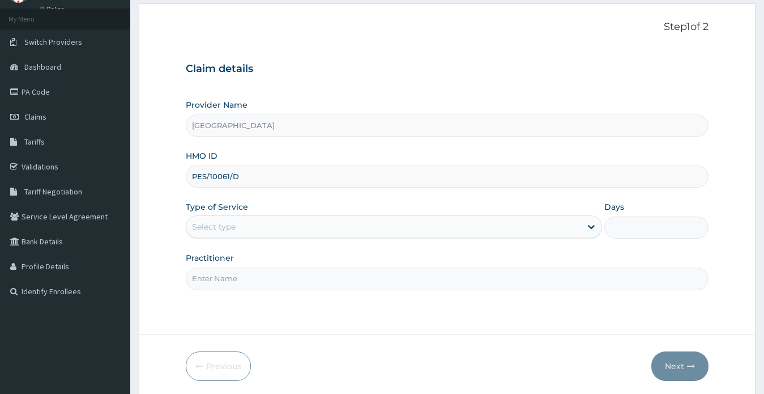
type input "PES/10061/D"
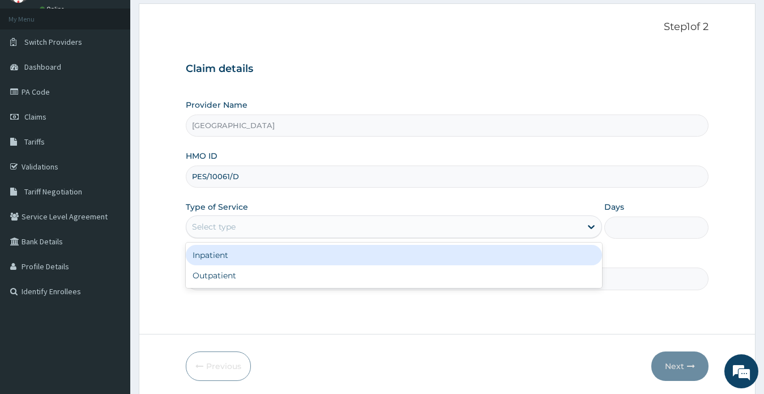
click at [249, 226] on div "Select type" at bounding box center [383, 227] width 395 height 18
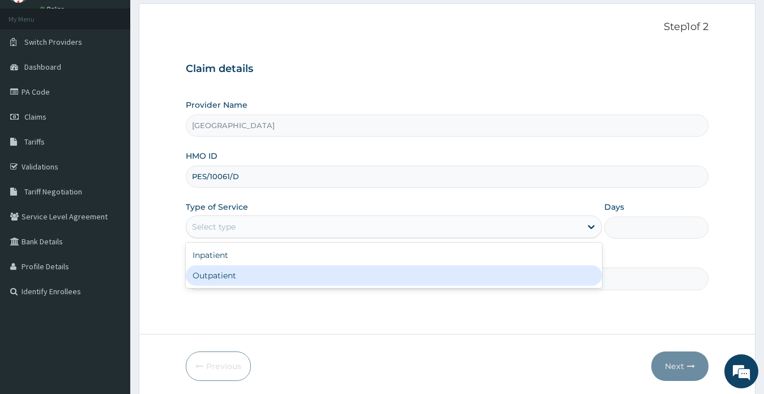
scroll to position [0, 0]
click at [262, 269] on div "Outpatient" at bounding box center [394, 275] width 417 height 20
type input "1"
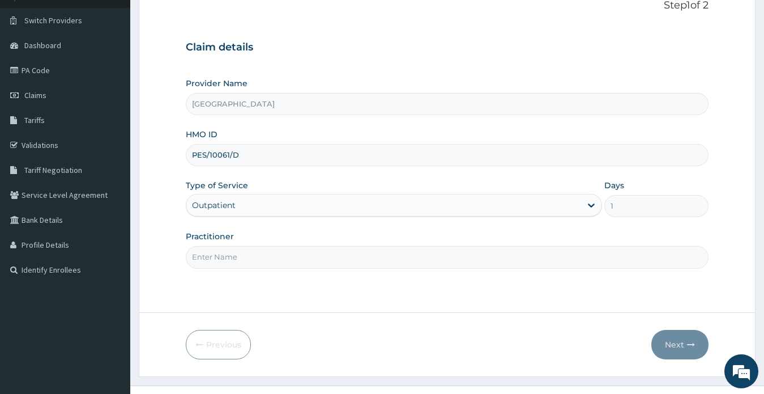
scroll to position [99, 0]
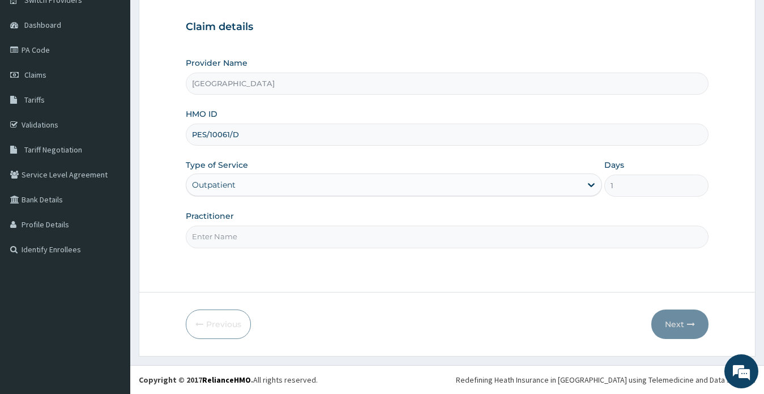
click at [279, 236] on input "Practitioner" at bounding box center [447, 236] width 523 height 22
type input "[PERSON_NAME] [PERSON_NAME]"
click at [674, 323] on button "Next" at bounding box center [679, 323] width 57 height 29
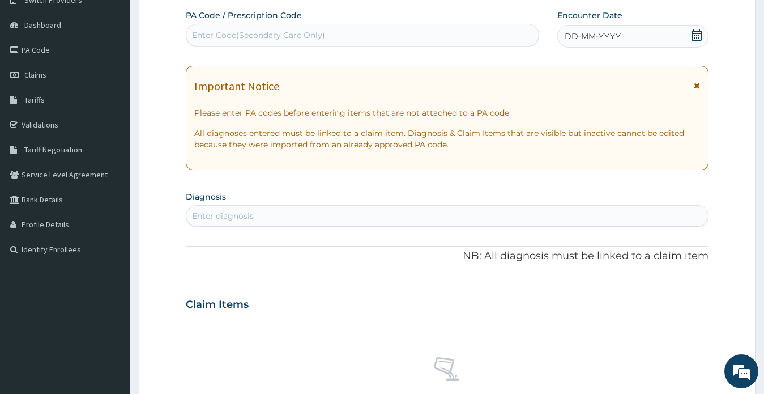
click at [695, 36] on icon at bounding box center [697, 34] width 10 height 11
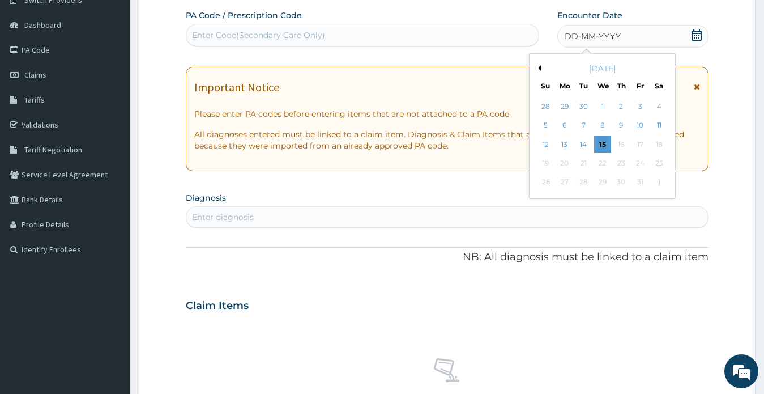
click at [539, 67] on button "Previous Month" at bounding box center [538, 68] width 6 height 6
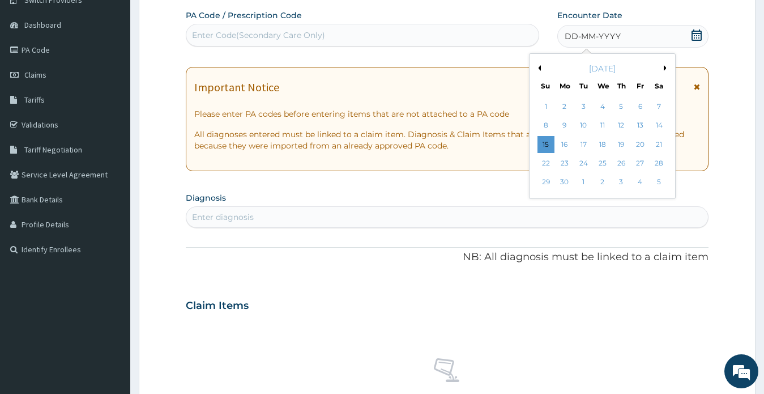
click at [539, 67] on button "Previous Month" at bounding box center [538, 68] width 6 height 6
click at [538, 67] on button "Previous Month" at bounding box center [538, 68] width 6 height 6
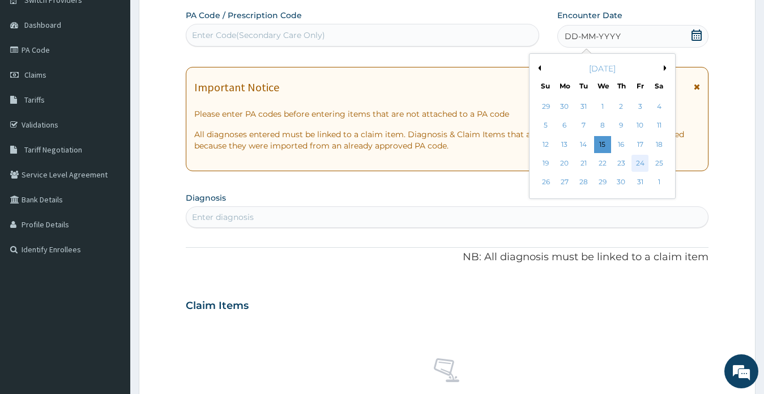
click at [640, 163] on div "24" at bounding box center [640, 163] width 17 height 17
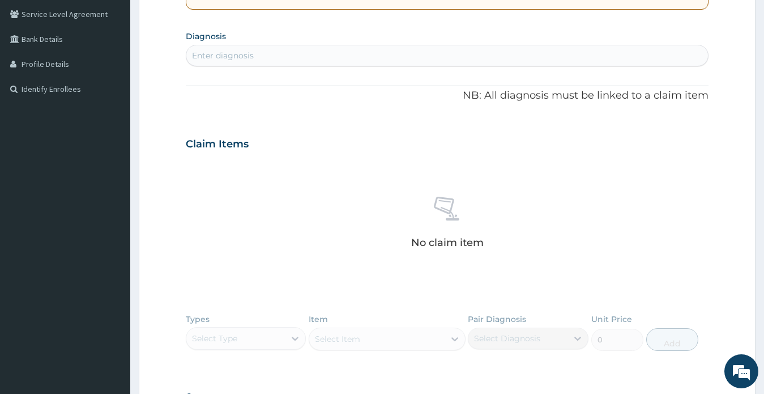
scroll to position [269, 0]
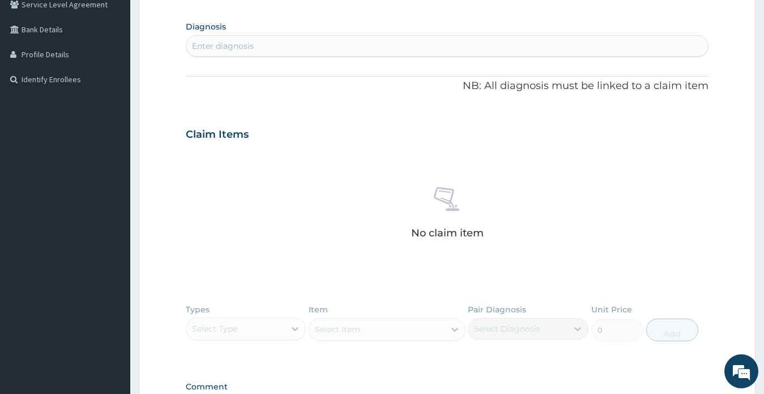
click at [718, 166] on form "Step 2 of 2 PA Code / Prescription Code Enter Code(Secondary Care Only) Encount…" at bounding box center [447, 150] width 617 height 716
click at [242, 40] on div "Enter diagnosis" at bounding box center [447, 46] width 522 height 18
type input "[MEDICAL_DATA]"
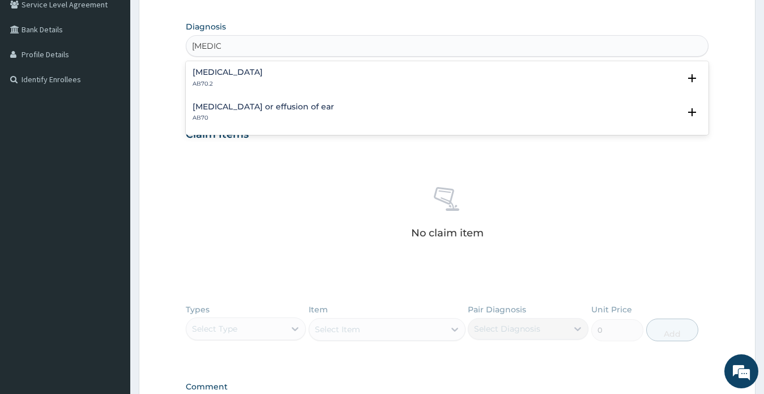
click at [210, 72] on h4 "[MEDICAL_DATA]" at bounding box center [228, 72] width 70 height 8
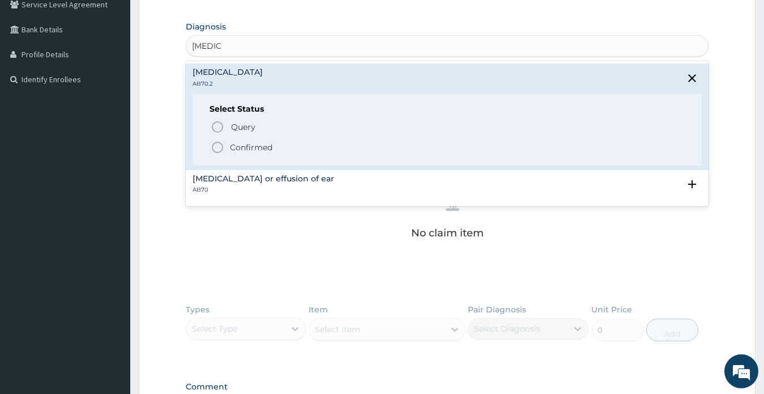
click at [245, 147] on p "Confirmed" at bounding box center [251, 147] width 42 height 11
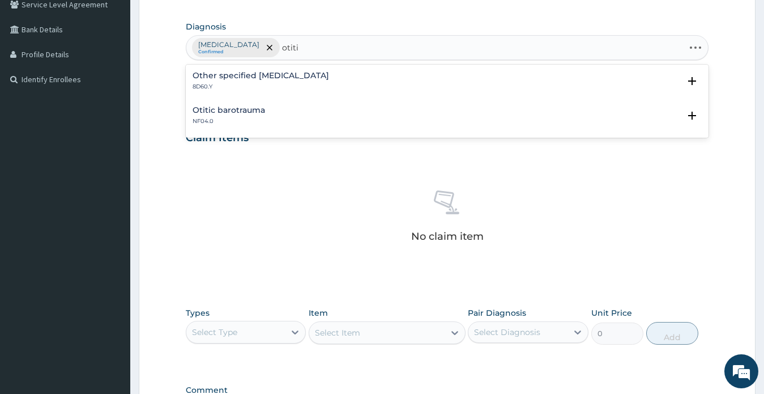
type input "[MEDICAL_DATA]"
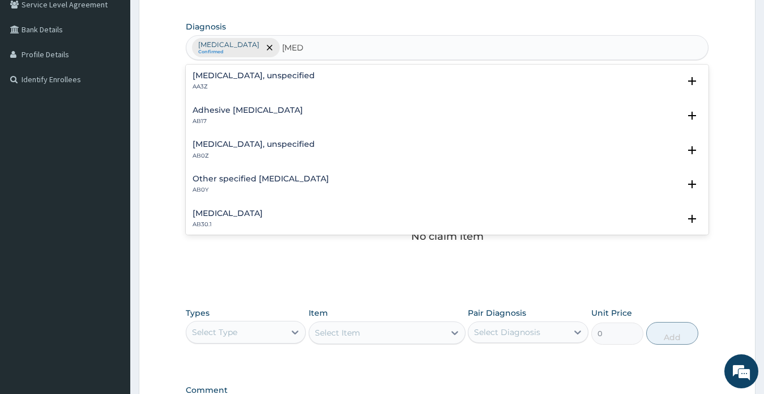
click at [265, 141] on h4 "[MEDICAL_DATA], unspecified" at bounding box center [254, 144] width 122 height 8
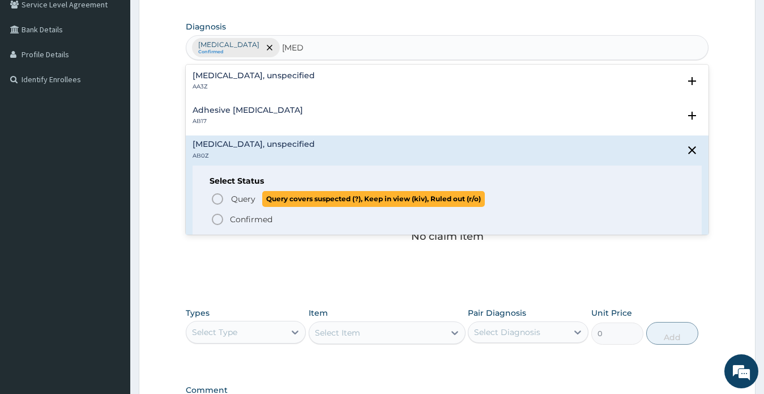
click at [245, 199] on span "Query" at bounding box center [243, 198] width 24 height 11
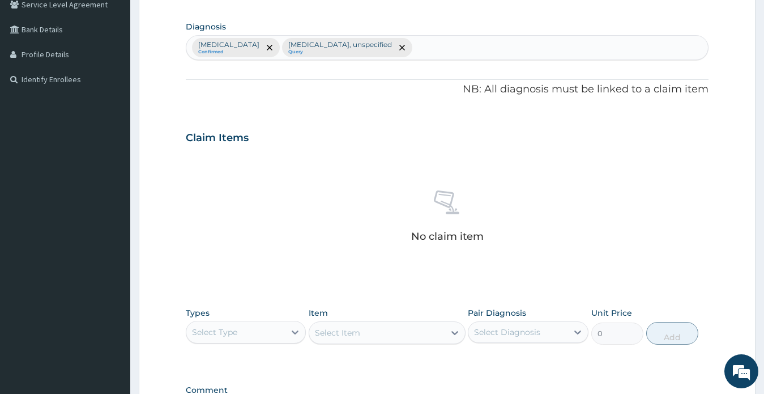
scroll to position [423, 0]
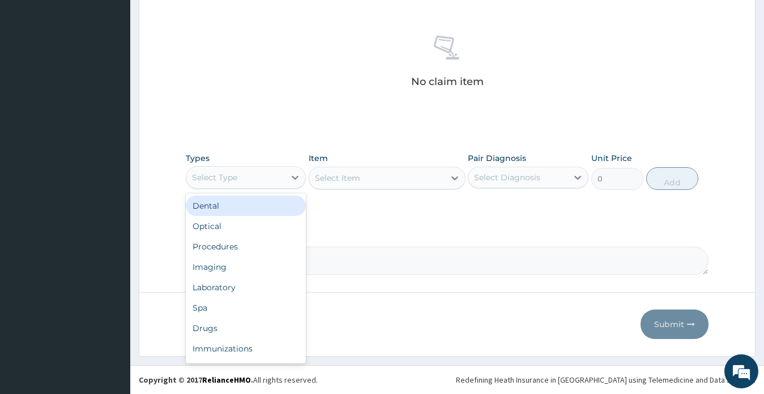
click at [246, 179] on div "Select Type" at bounding box center [235, 177] width 99 height 18
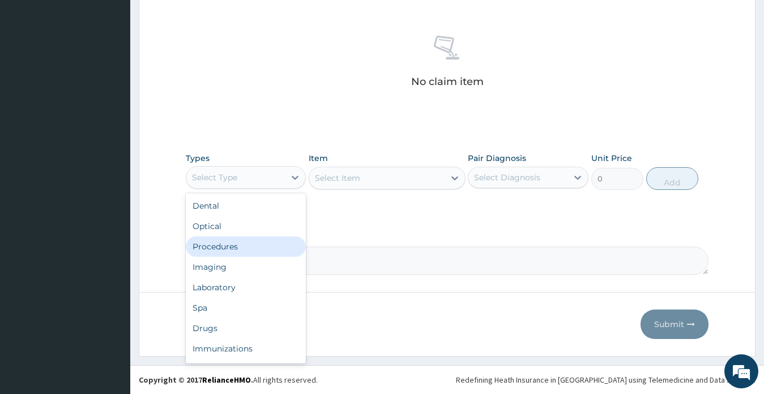
click at [239, 248] on div "Procedures" at bounding box center [246, 246] width 121 height 20
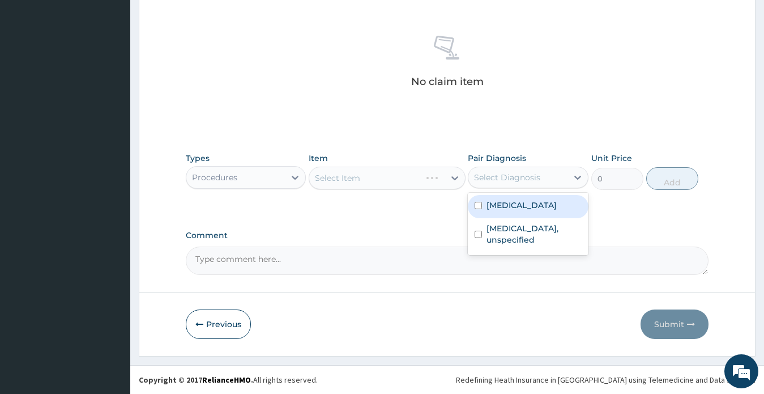
click at [522, 178] on div "Select Diagnosis" at bounding box center [507, 177] width 66 height 11
click at [523, 208] on div "[MEDICAL_DATA]" at bounding box center [528, 206] width 121 height 23
checkbox input "true"
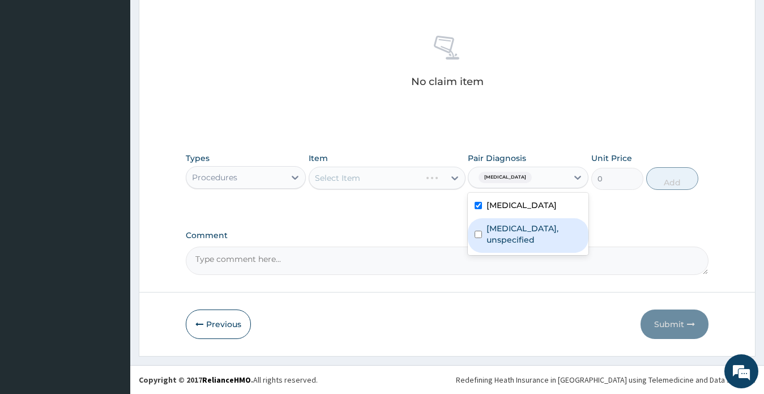
click at [525, 239] on label "[MEDICAL_DATA], unspecified" at bounding box center [534, 234] width 95 height 23
checkbox input "true"
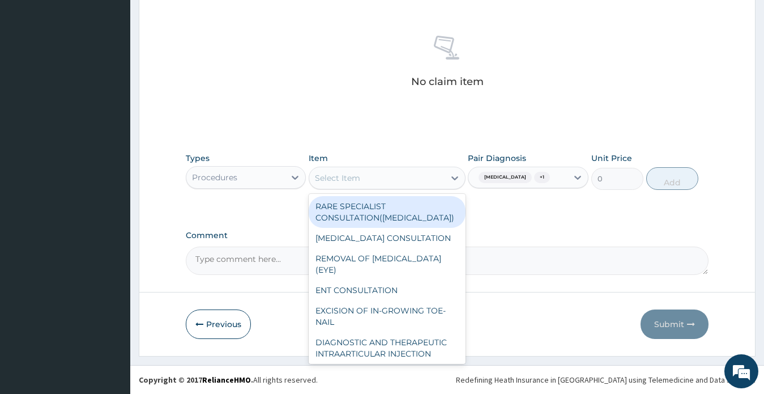
click at [373, 176] on div "Select Item" at bounding box center [376, 178] width 135 height 18
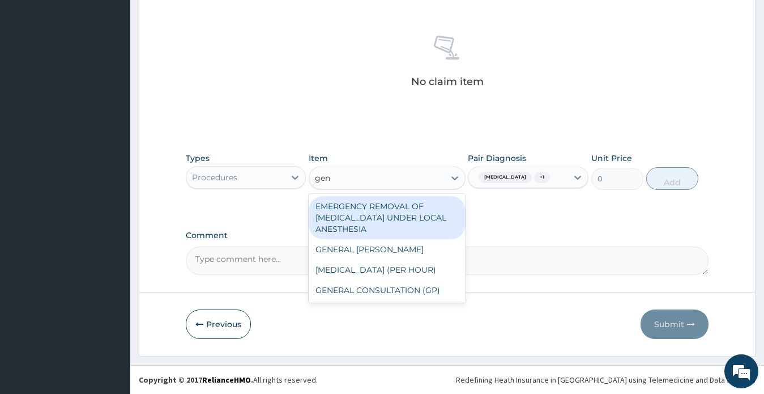
type input "gene"
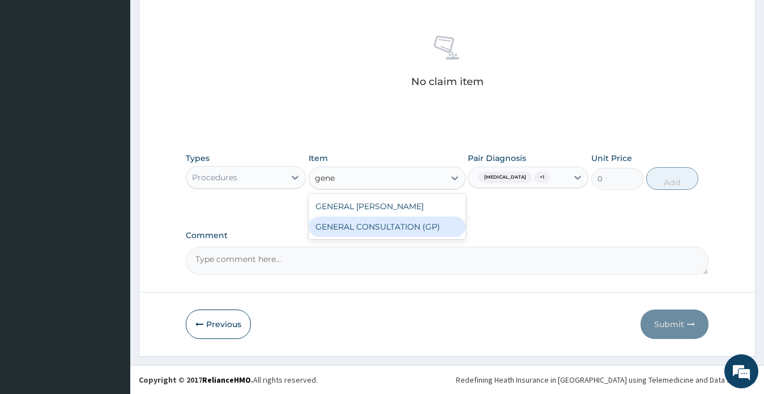
click at [418, 222] on div "GENERAL CONSULTATION (GP)" at bounding box center [387, 226] width 157 height 20
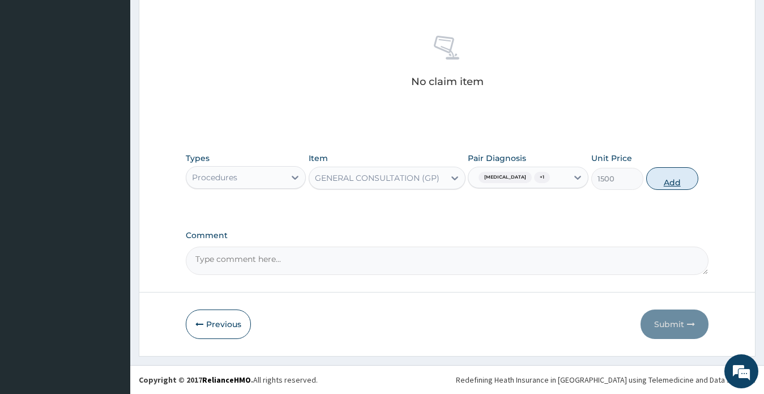
click at [673, 182] on button "Add" at bounding box center [672, 178] width 52 height 23
type input "0"
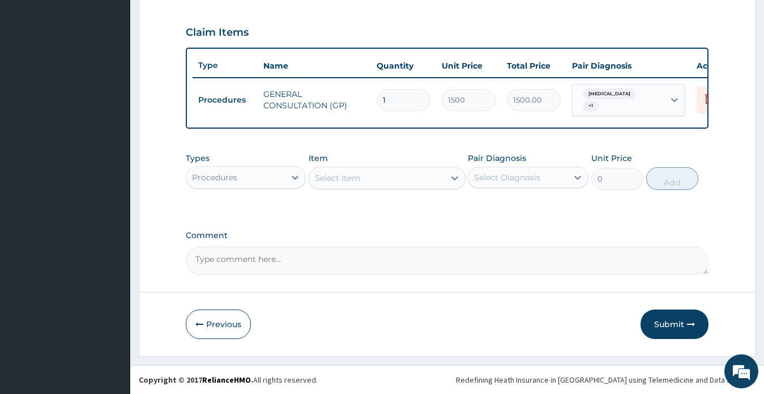
scroll to position [379, 0]
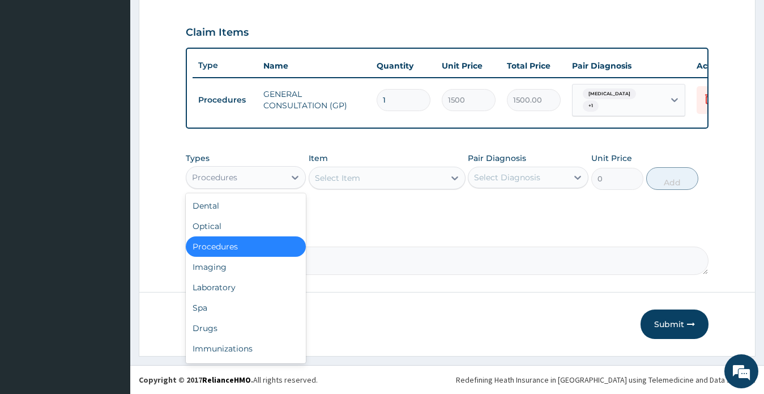
drag, startPoint x: 241, startPoint y: 177, endPoint x: 233, endPoint y: 186, distance: 12.8
click at [241, 177] on div "Procedures" at bounding box center [235, 177] width 99 height 18
click at [216, 323] on div "Drugs" at bounding box center [246, 328] width 121 height 20
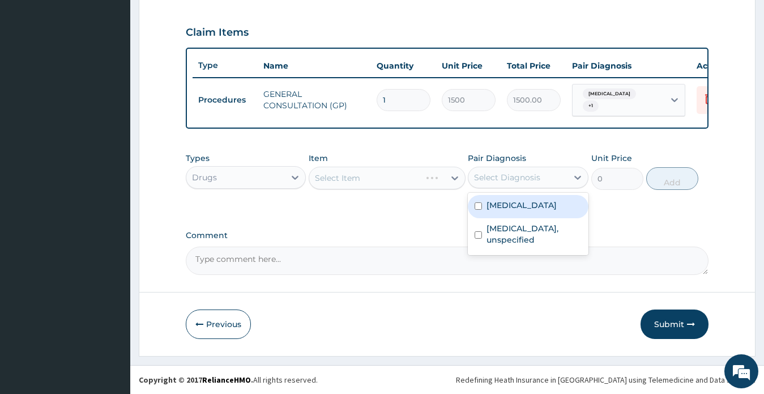
click at [533, 175] on div "Select Diagnosis" at bounding box center [507, 177] width 66 height 11
click at [526, 202] on div "[MEDICAL_DATA]" at bounding box center [528, 206] width 121 height 23
checkbox input "true"
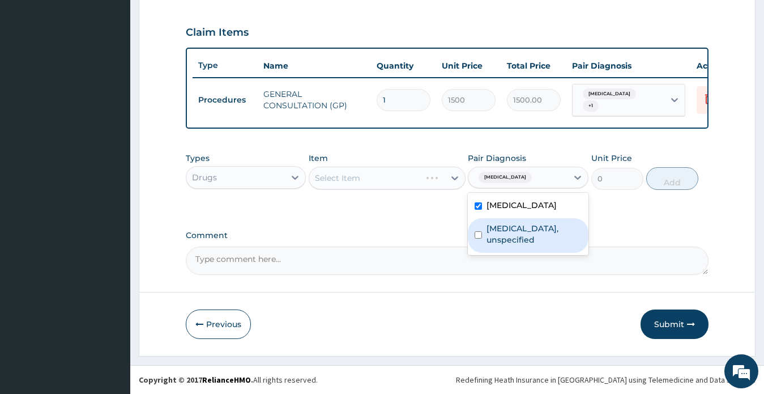
click at [535, 233] on label "[MEDICAL_DATA], unspecified" at bounding box center [534, 234] width 95 height 23
checkbox input "true"
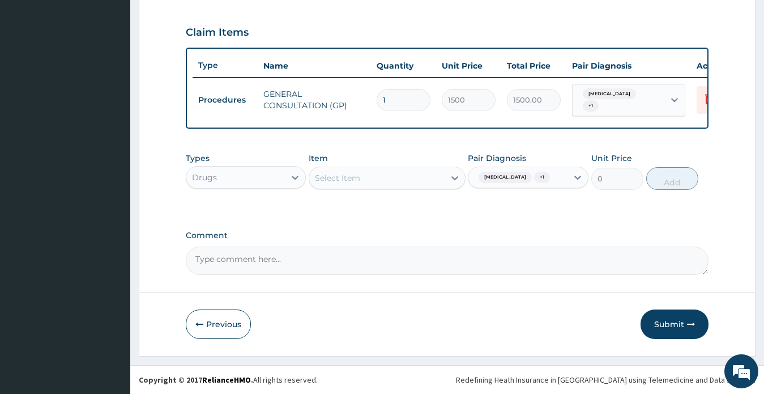
click at [734, 214] on form "Step 2 of 2 PA Code / Prescription Code Enter Code(Secondary Care Only) Encount…" at bounding box center [447, 21] width 617 height 670
click at [343, 177] on div "Select Item" at bounding box center [337, 177] width 45 height 11
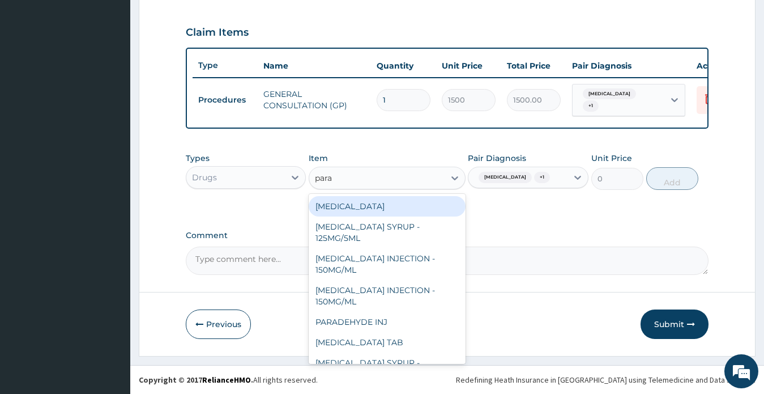
type input "parac"
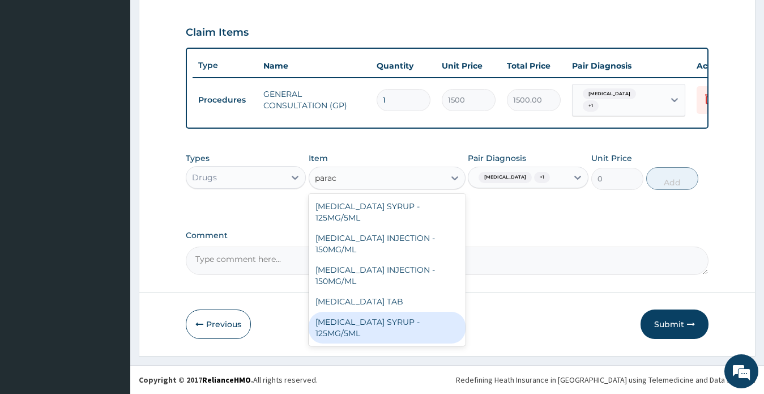
click at [380, 323] on div "[MEDICAL_DATA] SYRUP - 125MG/5ML" at bounding box center [387, 328] width 157 height 32
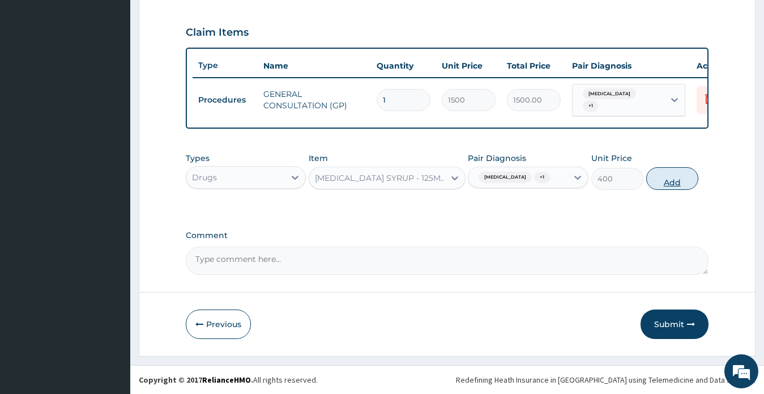
click at [674, 184] on button "Add" at bounding box center [672, 178] width 52 height 23
type input "0"
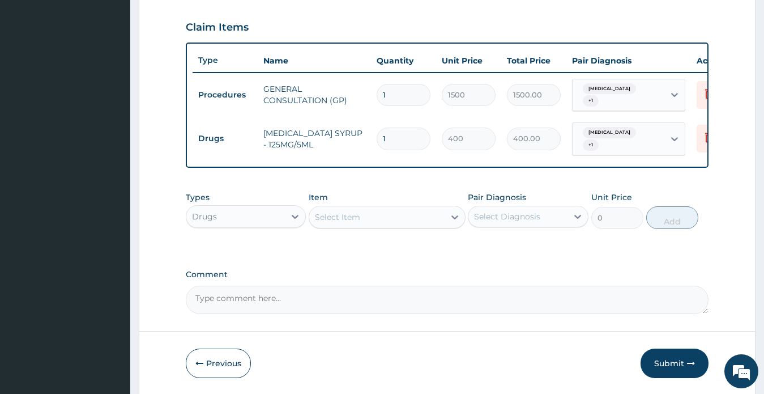
click at [666, 362] on button "Submit" at bounding box center [675, 362] width 68 height 29
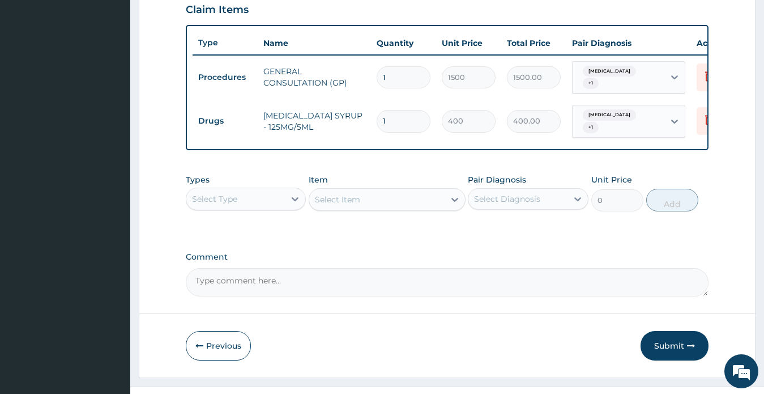
scroll to position [418, 0]
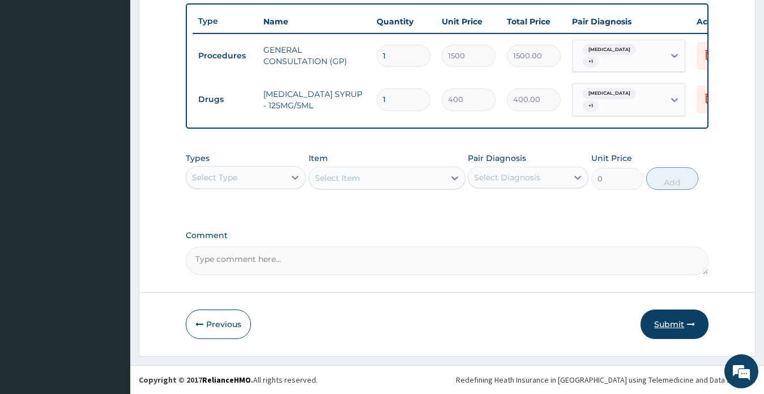
click at [663, 322] on button "Submit" at bounding box center [675, 323] width 68 height 29
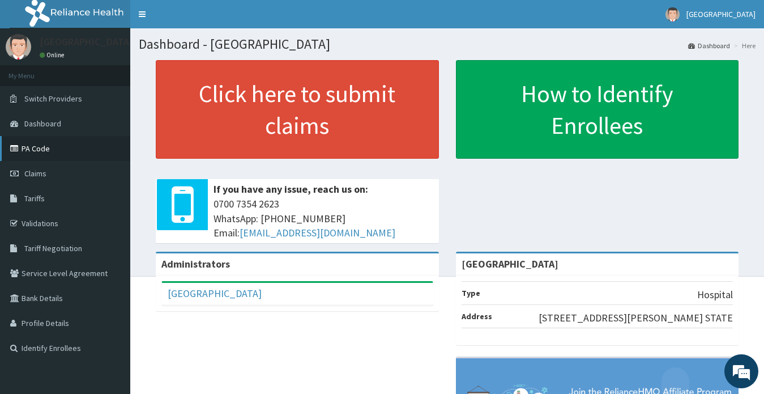
click at [50, 150] on link "PA Code" at bounding box center [65, 148] width 130 height 25
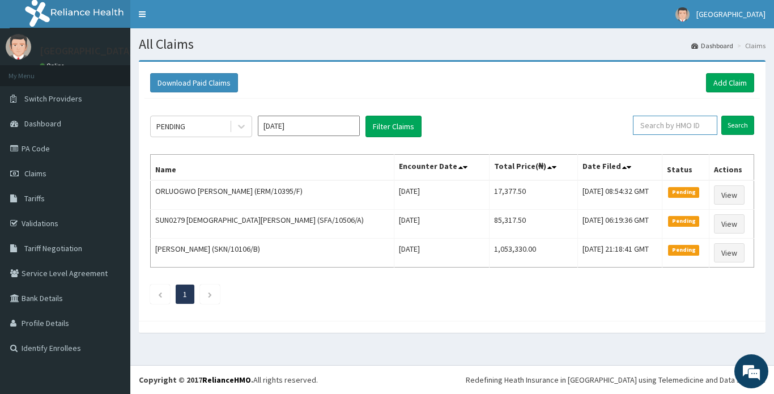
paste input "DES/10392/A"
type input "DES/10392/A"
click at [733, 125] on input "Search" at bounding box center [737, 125] width 33 height 19
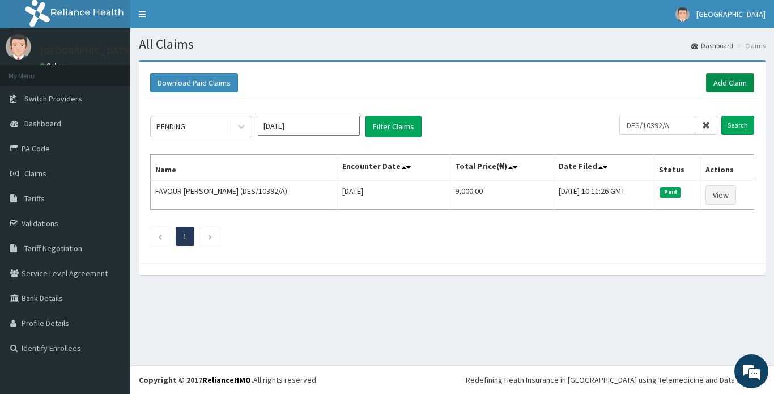
click at [723, 82] on link "Add Claim" at bounding box center [730, 82] width 48 height 19
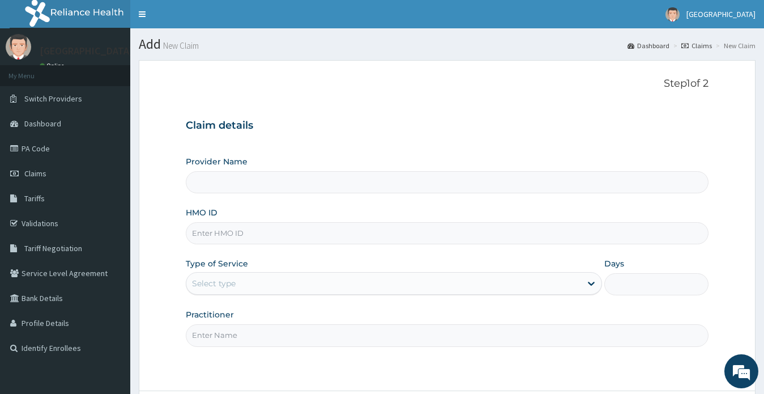
type input "[GEOGRAPHIC_DATA]"
paste input "DES/10392/A"
type input "DES/10392/A"
click at [212, 279] on div "Select type" at bounding box center [214, 283] width 44 height 11
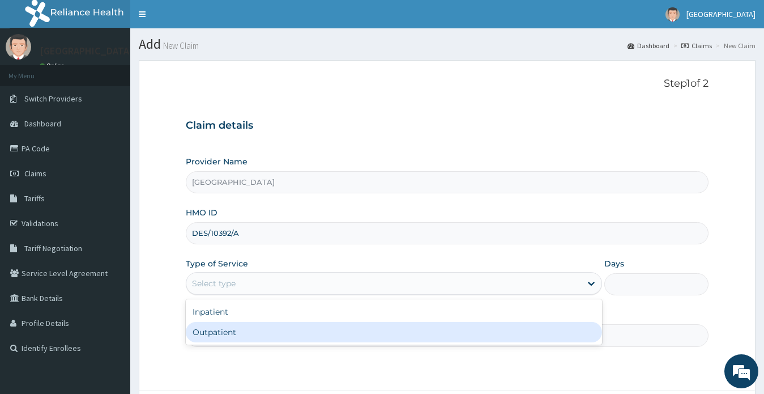
click at [211, 329] on div "Outpatient" at bounding box center [394, 332] width 417 height 20
type input "1"
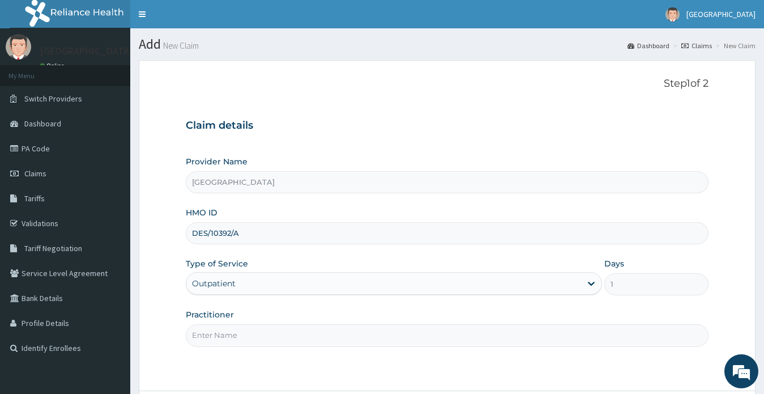
click at [212, 331] on input "Practitioner" at bounding box center [447, 335] width 523 height 22
type input "COLETTE ANYANWU"
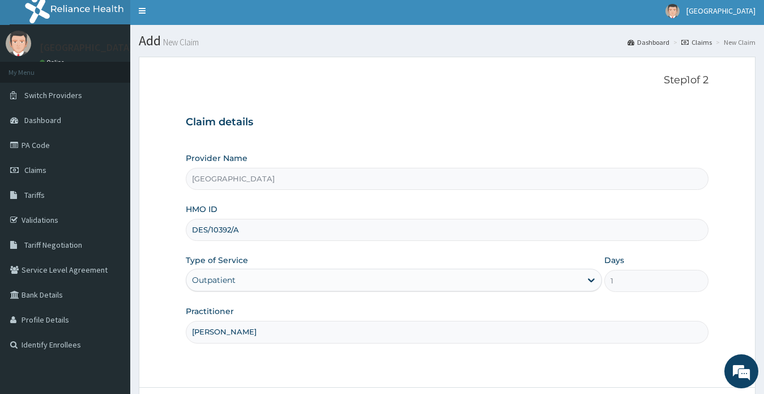
scroll to position [99, 0]
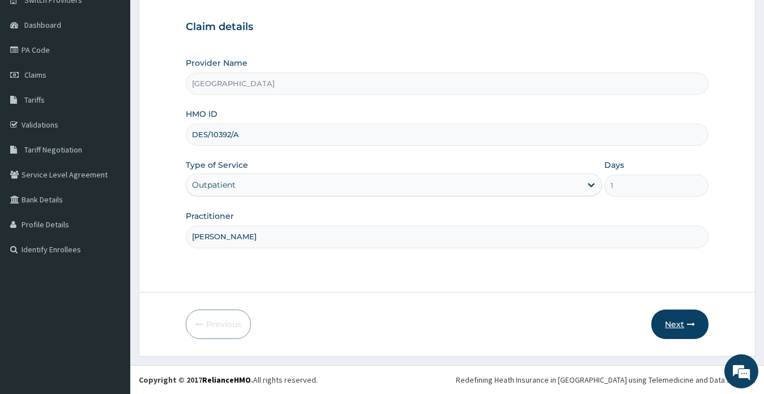
click at [674, 322] on button "Next" at bounding box center [679, 323] width 57 height 29
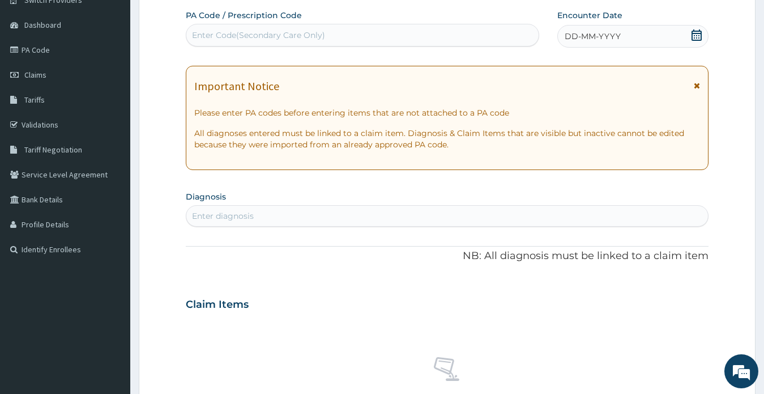
drag, startPoint x: 224, startPoint y: 35, endPoint x: 204, endPoint y: 35, distance: 20.4
click at [204, 35] on div "Enter Code(Secondary Care Only)" at bounding box center [258, 34] width 133 height 11
paste input "PA/135D03"
type input "PA/135D03"
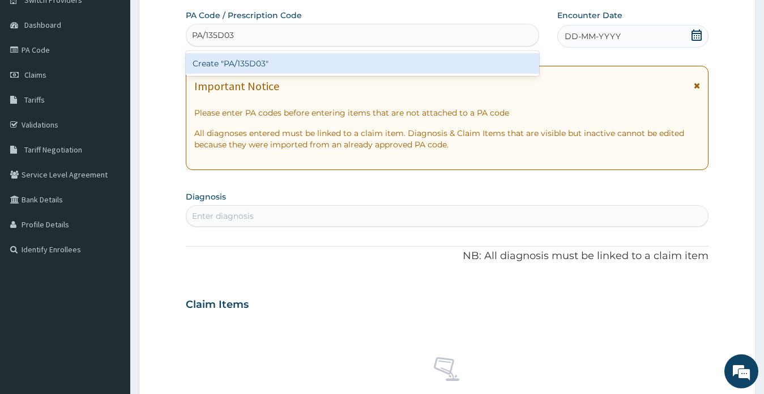
click at [276, 63] on div "Create "PA/135D03"" at bounding box center [363, 63] width 354 height 20
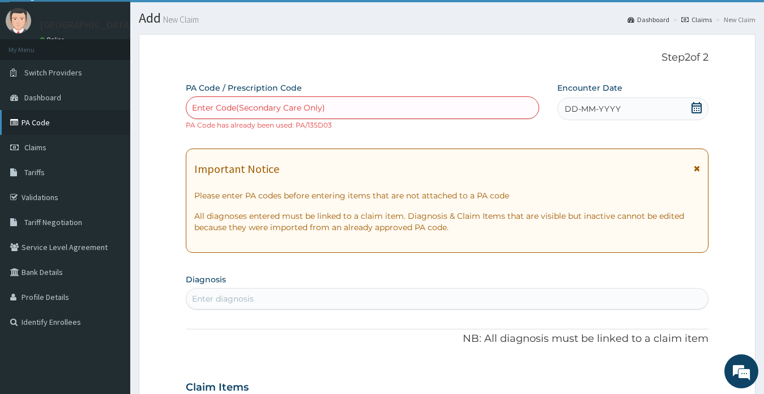
scroll to position [0, 0]
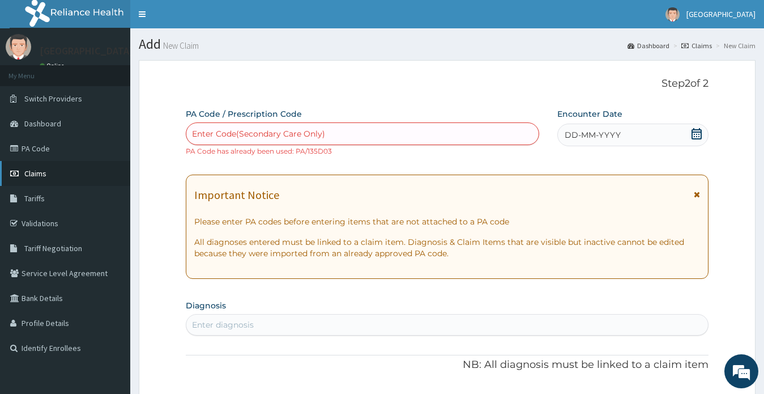
click at [41, 170] on span "Claims" at bounding box center [35, 173] width 22 height 10
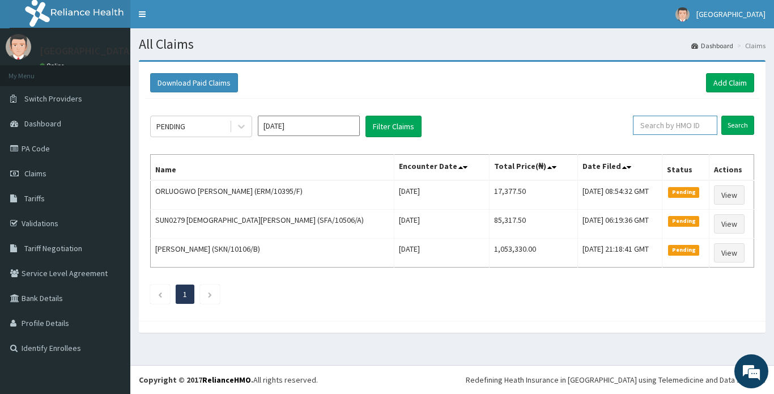
paste input "DES/10392/A"
type input "DES/10392/A"
click at [734, 128] on input "Search" at bounding box center [737, 125] width 33 height 19
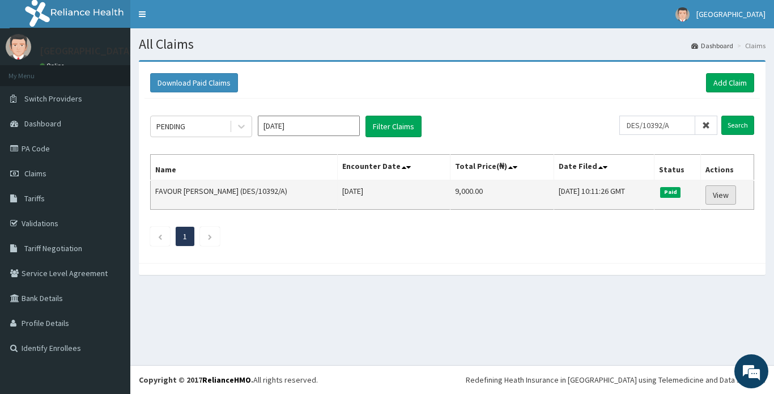
click at [720, 195] on link "View" at bounding box center [720, 194] width 31 height 19
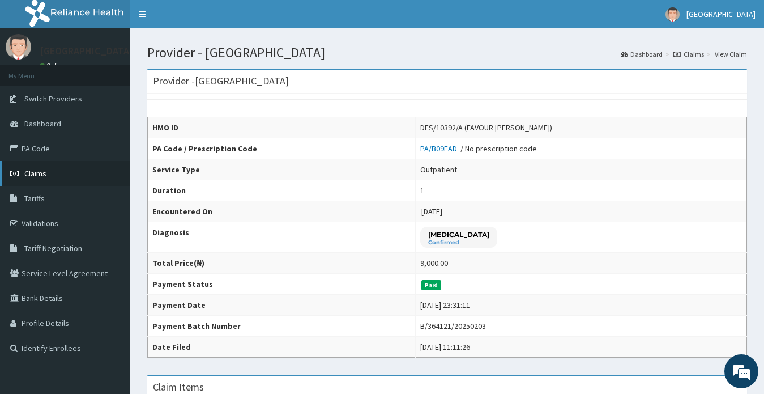
click at [36, 174] on span "Claims" at bounding box center [35, 173] width 22 height 10
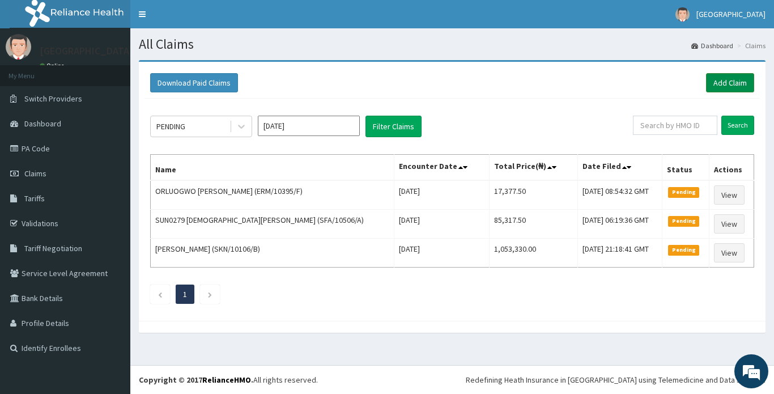
click at [717, 84] on link "Add Claim" at bounding box center [730, 82] width 48 height 19
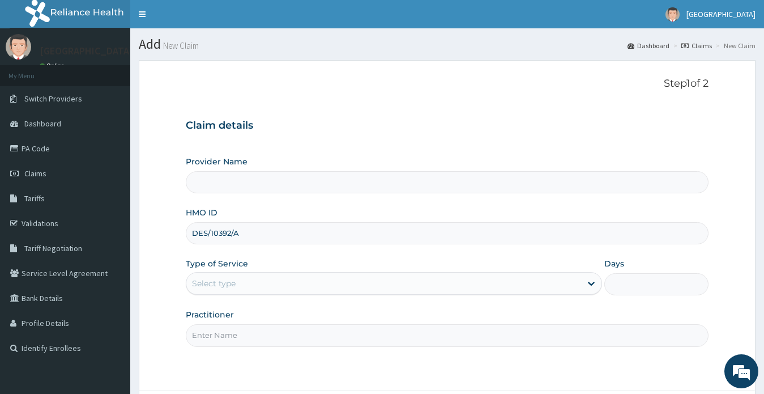
type input "DES/10392/A"
click at [242, 286] on div "Select type" at bounding box center [383, 283] width 395 height 18
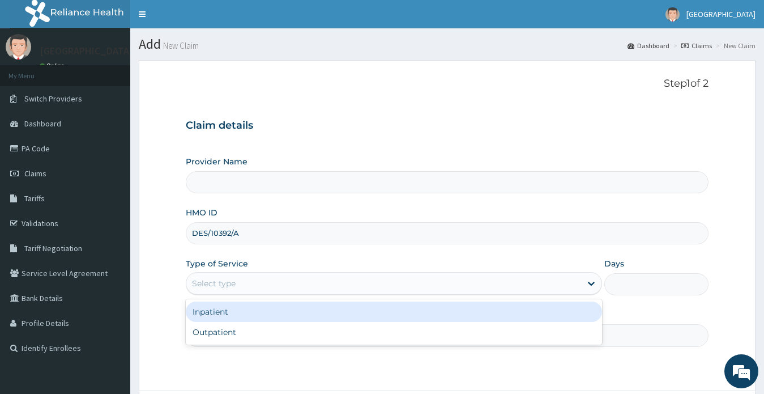
type input "[GEOGRAPHIC_DATA]"
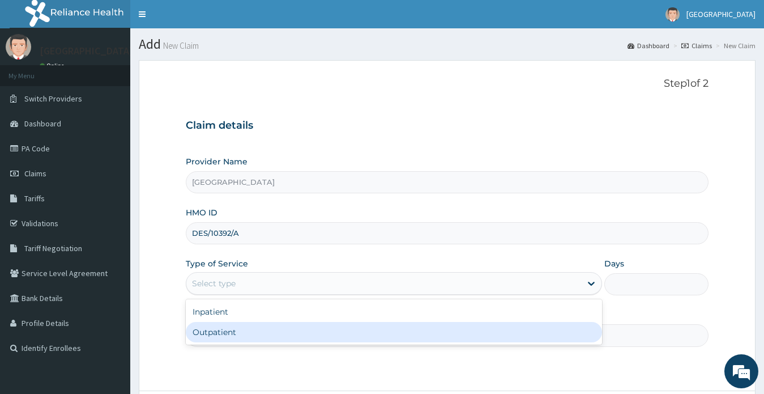
click at [236, 331] on div "Outpatient" at bounding box center [394, 332] width 417 height 20
type input "1"
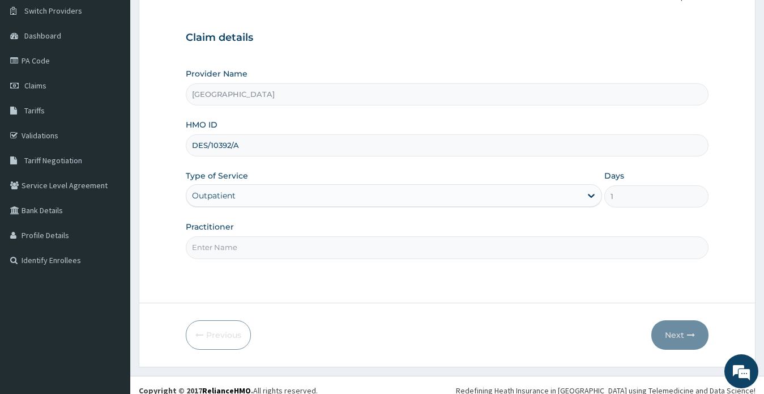
scroll to position [99, 0]
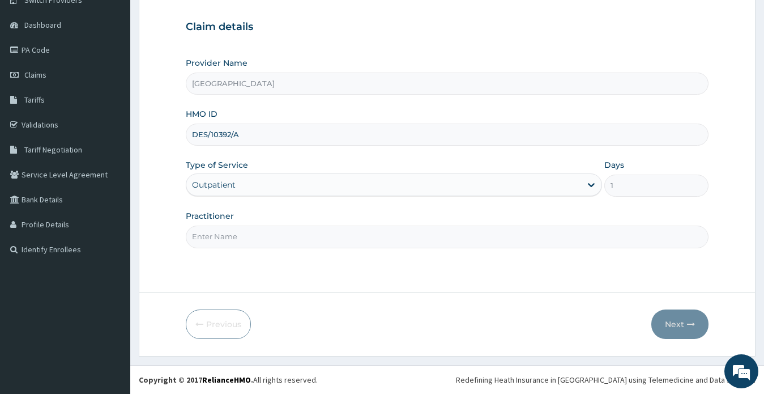
click at [225, 239] on input "Practitioner" at bounding box center [447, 236] width 523 height 22
type input "[PERSON_NAME]"
click at [670, 322] on button "Next" at bounding box center [679, 323] width 57 height 29
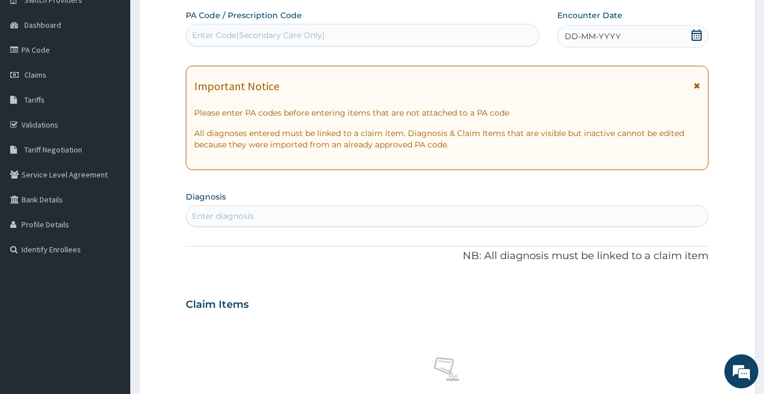
click at [699, 37] on icon at bounding box center [696, 34] width 11 height 11
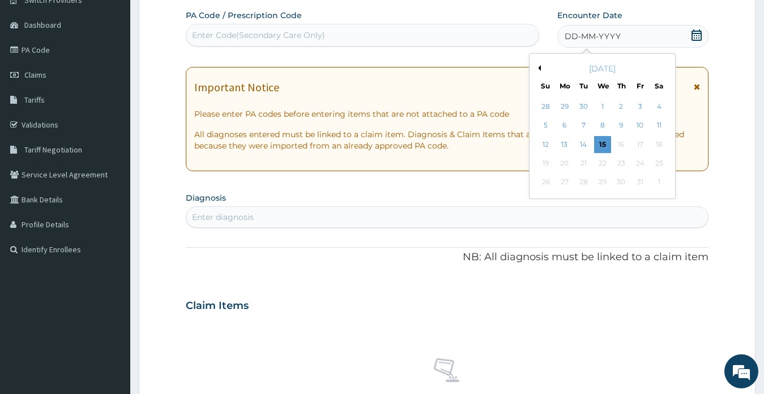
click at [539, 67] on button "Previous Month" at bounding box center [538, 68] width 6 height 6
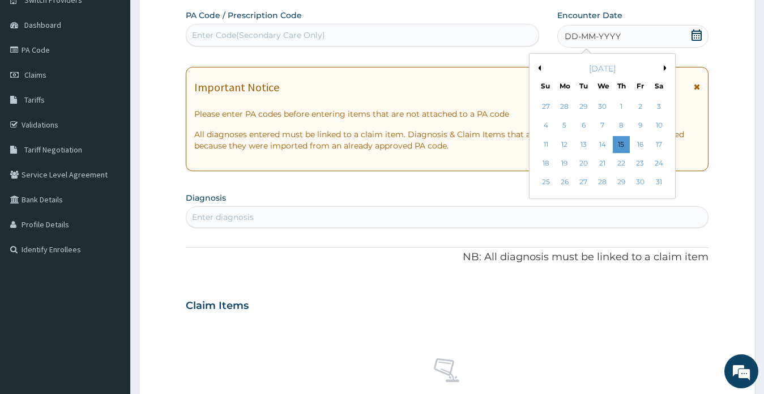
click at [539, 67] on button "Previous Month" at bounding box center [538, 68] width 6 height 6
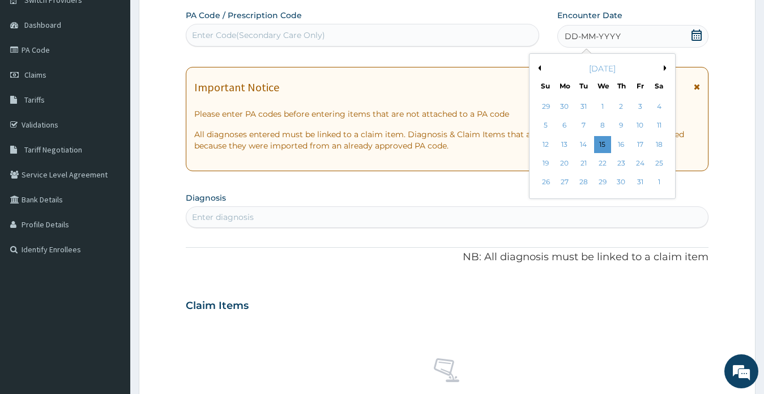
click at [539, 67] on button "Previous Month" at bounding box center [538, 68] width 6 height 6
click at [659, 124] on div "14" at bounding box center [658, 125] width 17 height 17
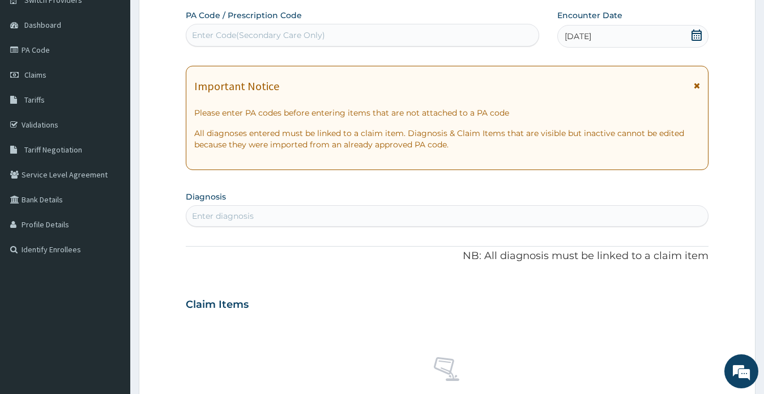
drag, startPoint x: 245, startPoint y: 39, endPoint x: 202, endPoint y: 32, distance: 43.5
click at [202, 31] on div "Enter Code(Secondary Care Only)" at bounding box center [258, 34] width 133 height 11
paste input "PA/135D03"
type input "PA/135D03"
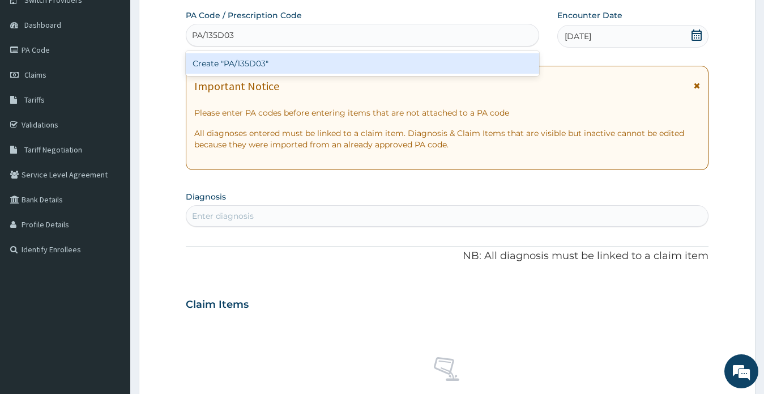
click at [337, 65] on div "Create "PA/135D03"" at bounding box center [363, 63] width 354 height 20
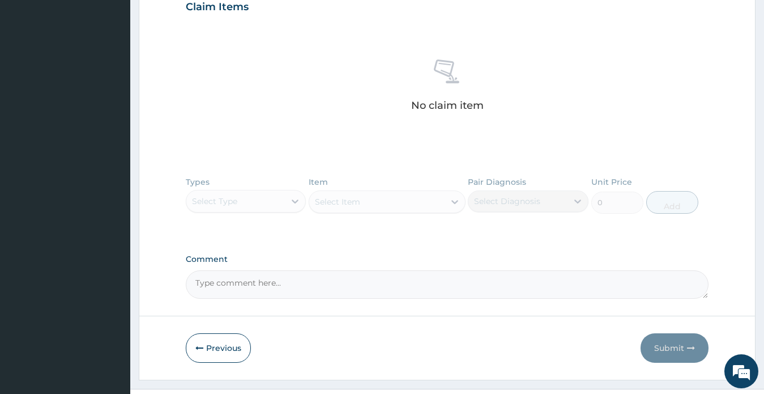
scroll to position [430, 0]
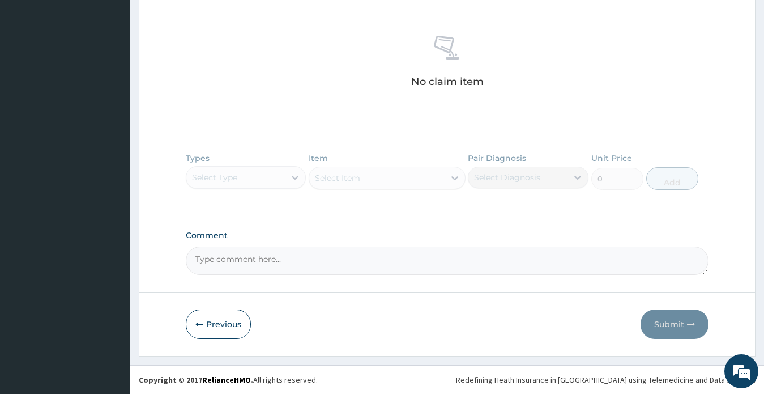
click at [267, 262] on textarea "Comment" at bounding box center [447, 260] width 523 height 28
paste textarea "PA/135D03"
type textarea "PA/135D03"
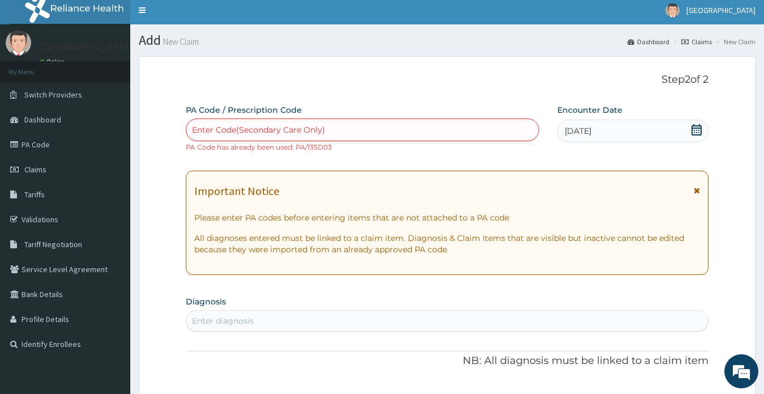
scroll to position [0, 0]
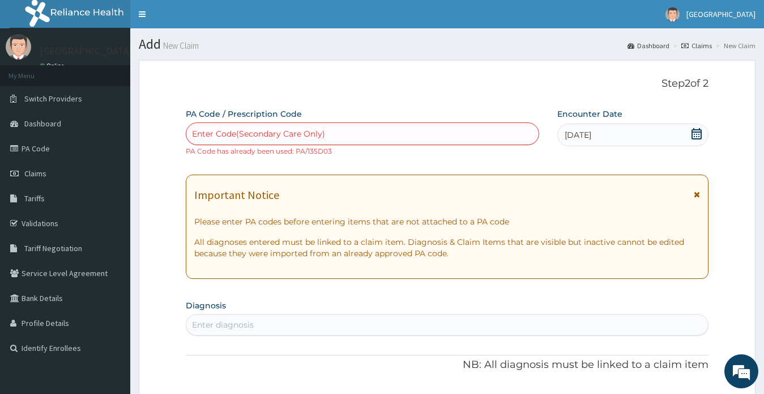
click at [202, 129] on div "Enter Code(Secondary Care Only)" at bounding box center [258, 133] width 133 height 11
paste input "PA/B78808"
type input "PA/B78808"
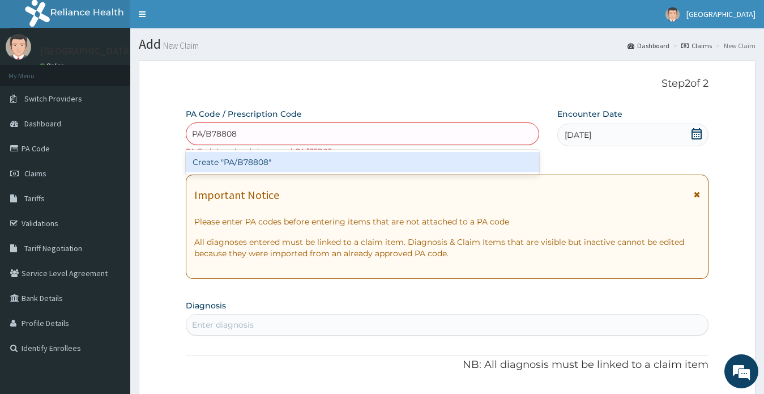
click at [288, 164] on div "Create "PA/B78808"" at bounding box center [363, 162] width 354 height 20
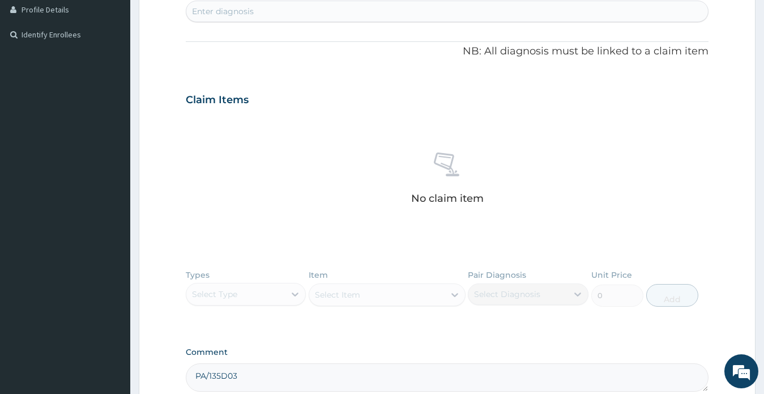
scroll to position [340, 0]
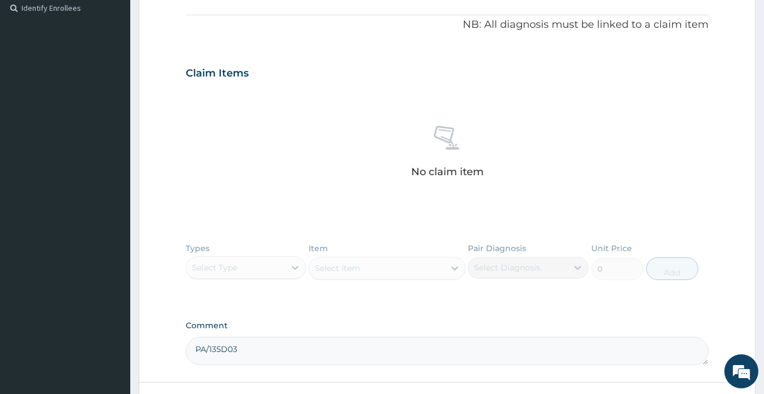
click at [282, 351] on textarea "PA/135D03" at bounding box center [447, 351] width 523 height 28
paste textarea "PA/B78808"
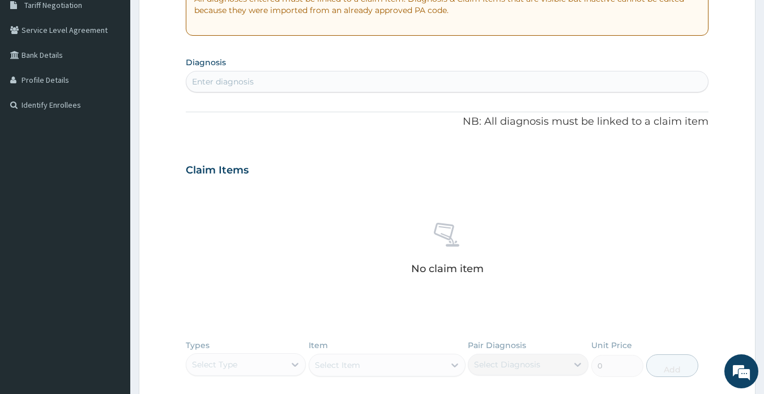
scroll to position [113, 0]
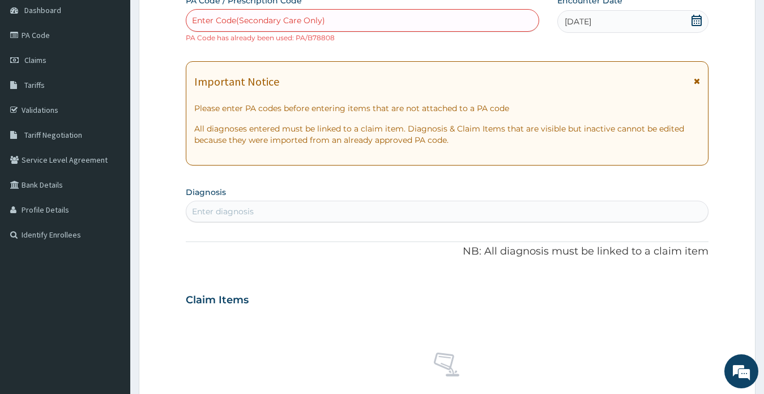
type textarea "PA/135D03 / PA/B78808"
click at [265, 212] on div "Enter diagnosis" at bounding box center [447, 211] width 522 height 18
type input "constip"
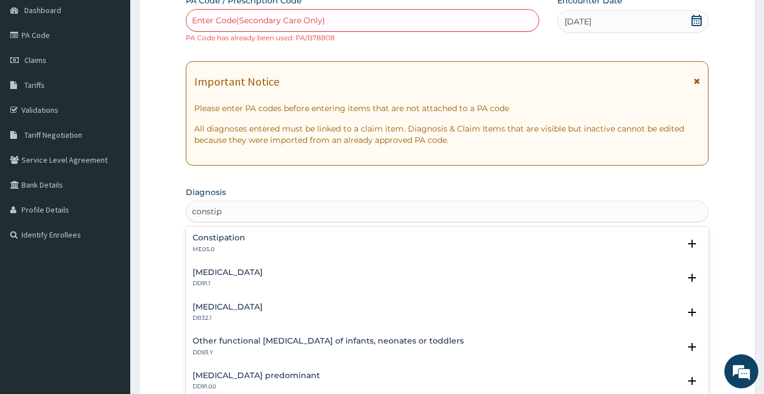
click at [229, 236] on h4 "Constipation" at bounding box center [219, 237] width 53 height 8
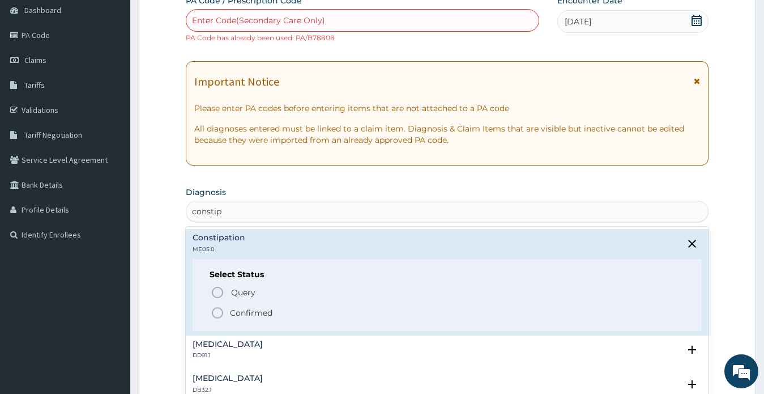
click at [251, 310] on p "Confirmed" at bounding box center [251, 312] width 42 height 11
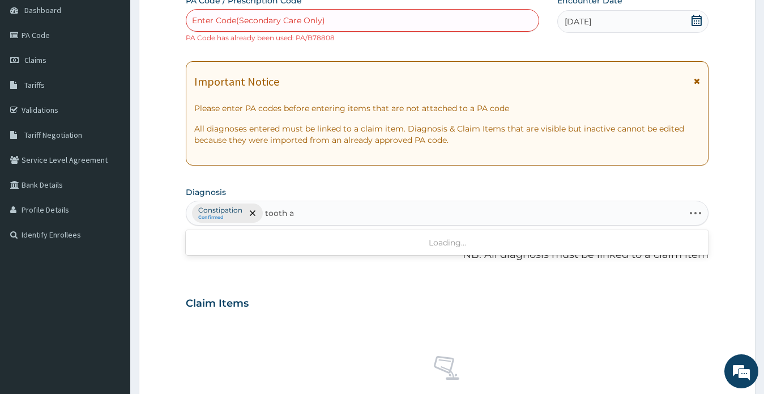
type input "tooth"
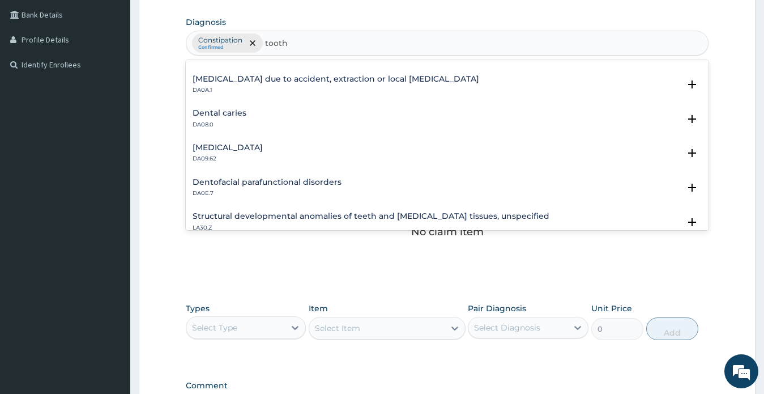
scroll to position [686, 0]
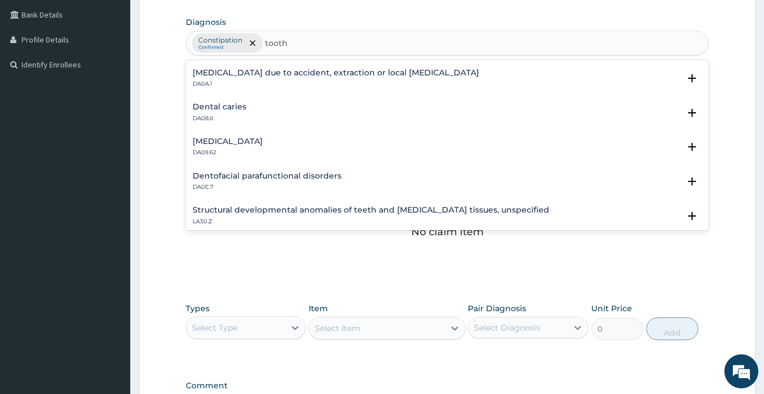
click at [231, 105] on h4 "Dental caries" at bounding box center [220, 107] width 54 height 8
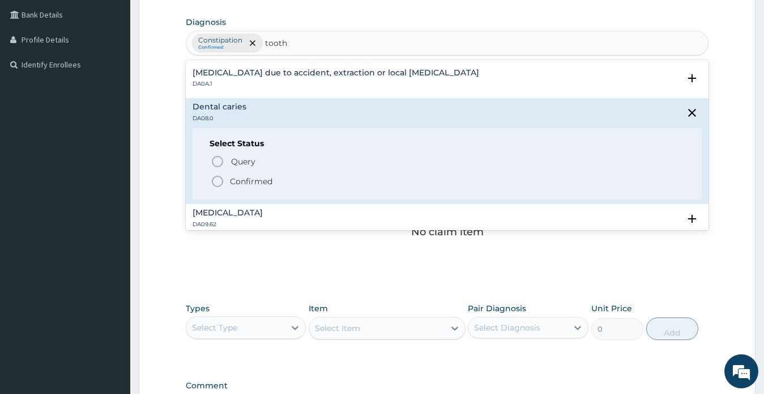
click at [250, 181] on p "Confirmed" at bounding box center [251, 181] width 42 height 11
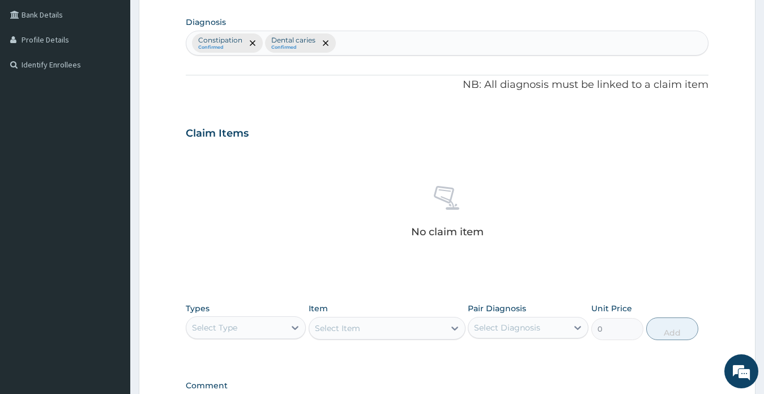
click at [746, 123] on form "Step 2 of 2 PA Code / Prescription Code Enter Code(Secondary Care Only) PA Code…" at bounding box center [447, 141] width 617 height 729
click at [387, 42] on div "Constipation Confirmed Dental caries Confirmed" at bounding box center [447, 43] width 522 height 24
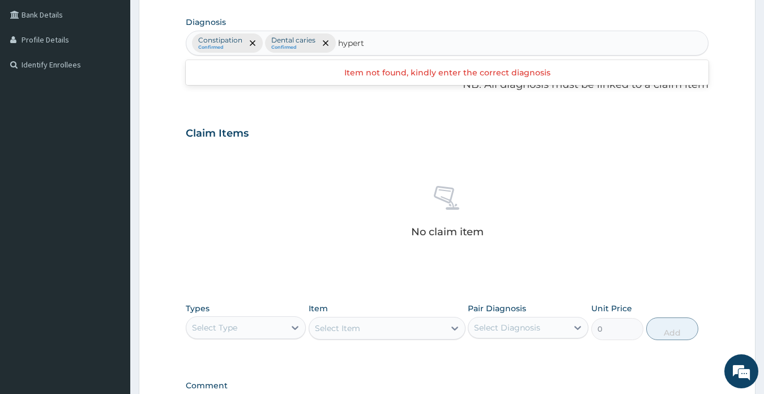
type input "hyper"
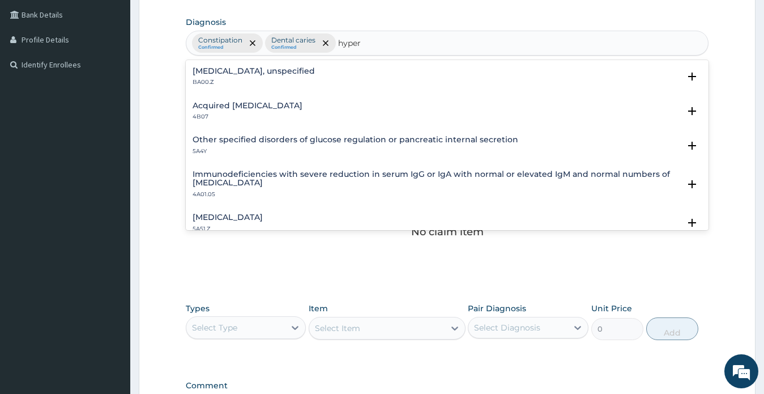
click at [315, 71] on h4 "Essential hypertension, unspecified" at bounding box center [254, 71] width 122 height 8
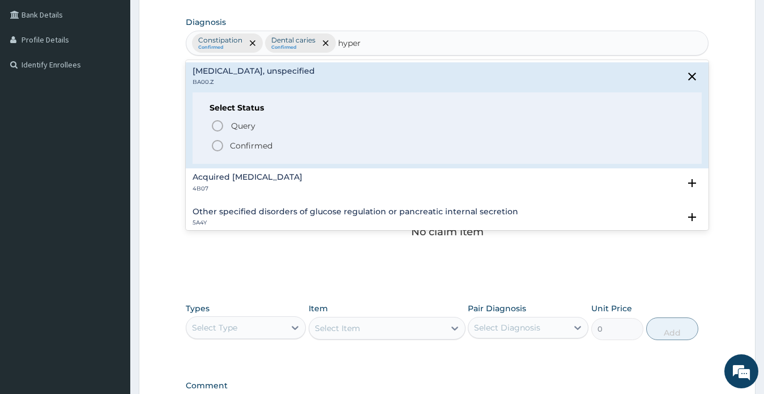
click at [256, 143] on p "Confirmed" at bounding box center [251, 145] width 42 height 11
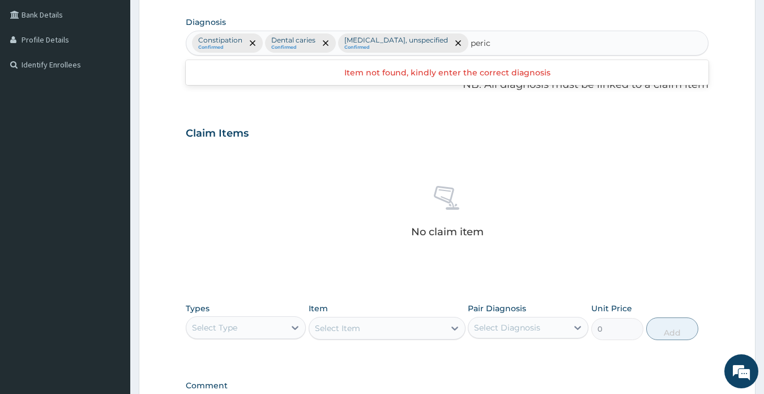
type input "peri"
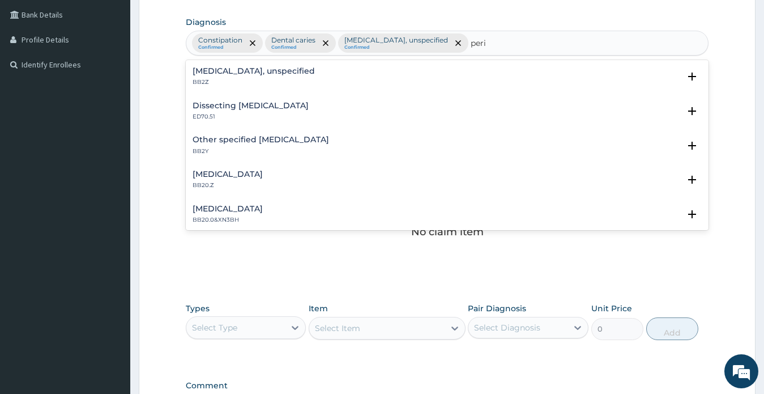
click at [265, 67] on h4 "Pericarditis, unspecified" at bounding box center [254, 71] width 122 height 8
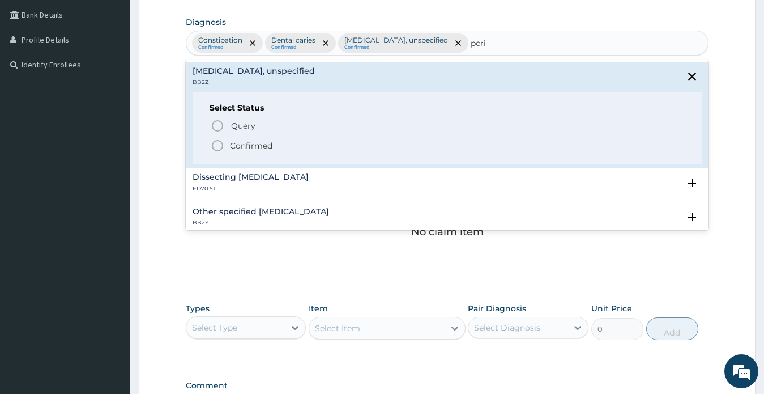
click at [253, 144] on p "Confirmed" at bounding box center [251, 145] width 42 height 11
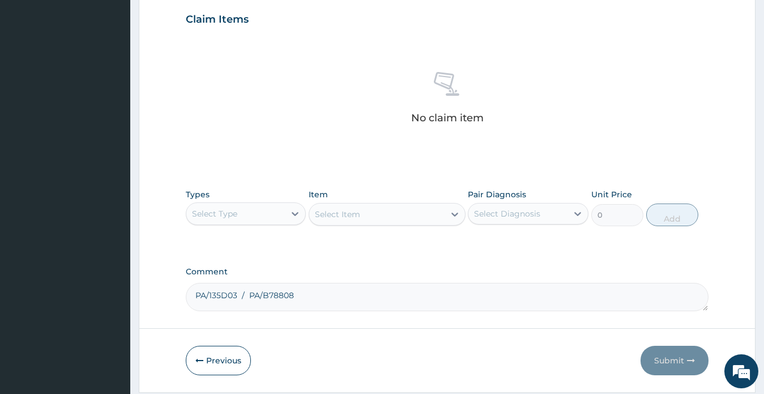
scroll to position [377, 0]
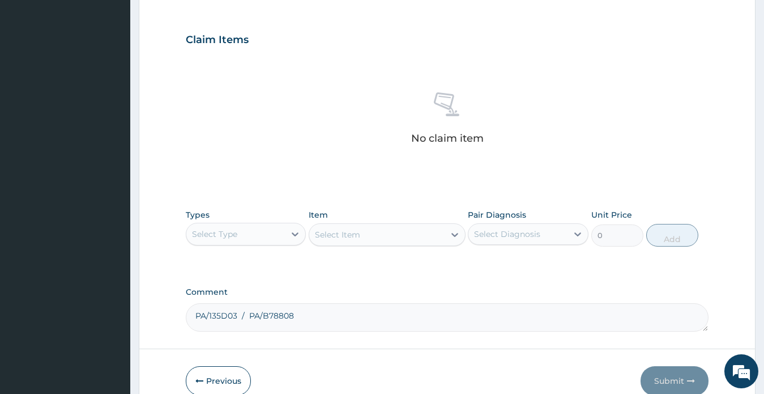
click at [253, 232] on div "Select Type" at bounding box center [235, 234] width 99 height 18
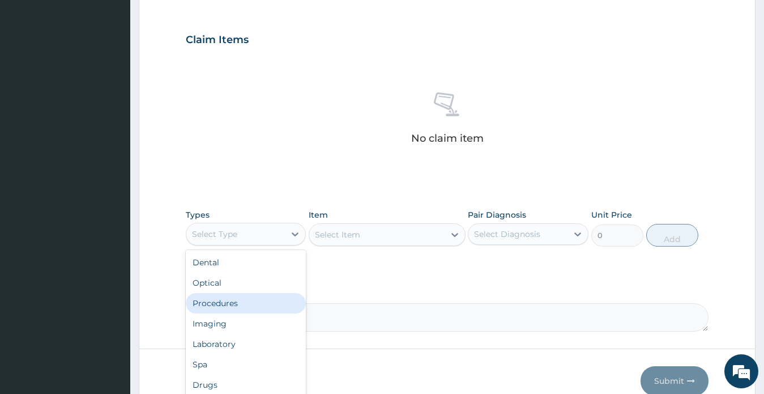
click at [235, 302] on div "Procedures" at bounding box center [246, 303] width 121 height 20
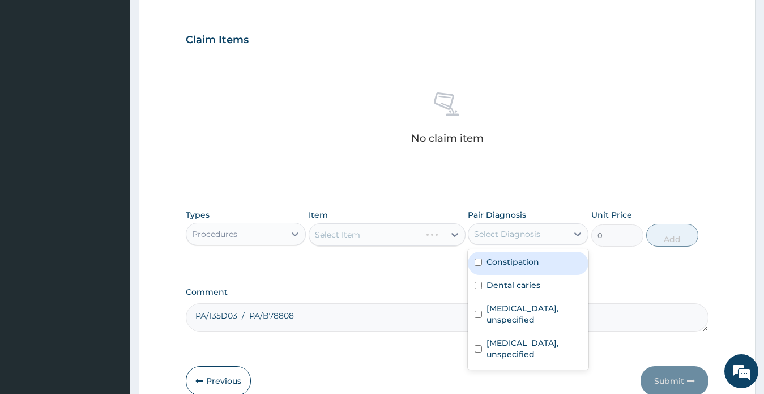
click at [525, 234] on div "Select Diagnosis" at bounding box center [507, 233] width 66 height 11
drag, startPoint x: 526, startPoint y: 260, endPoint x: 525, endPoint y: 267, distance: 7.6
click at [525, 261] on label "Constipation" at bounding box center [513, 261] width 53 height 11
checkbox input "true"
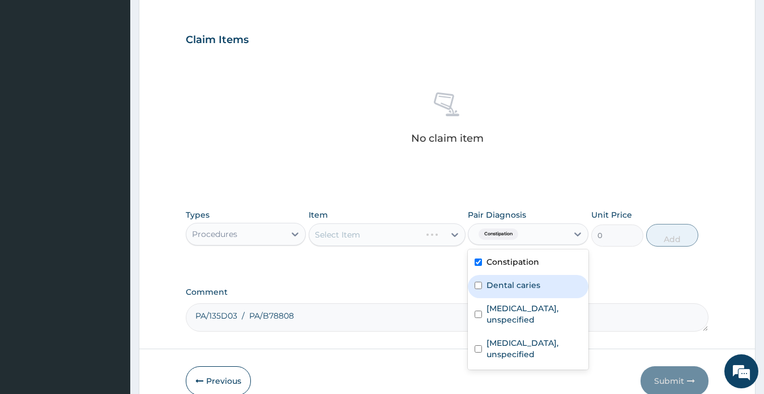
click at [525, 284] on label "Dental caries" at bounding box center [514, 284] width 54 height 11
checkbox input "true"
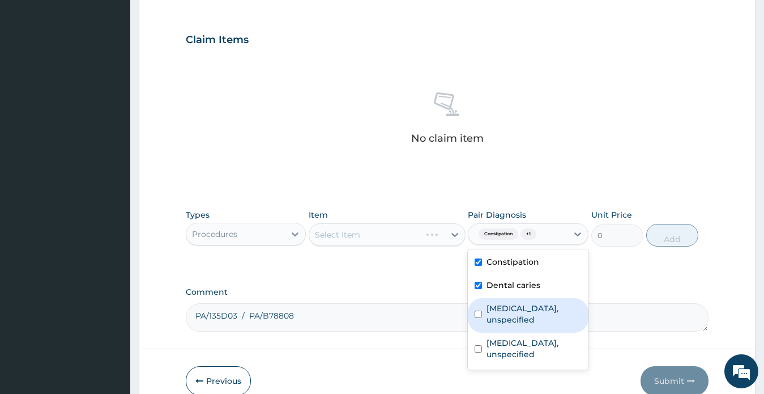
click at [522, 313] on label "Essential hypertension, unspecified" at bounding box center [534, 314] width 95 height 23
checkbox input "true"
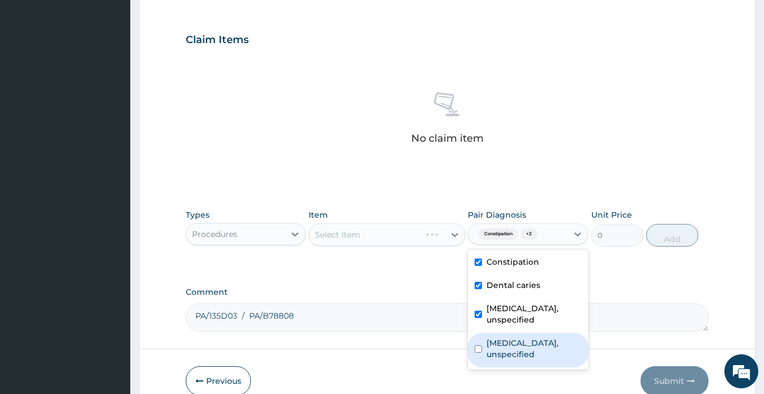
click at [519, 360] on label "Pericarditis, unspecified" at bounding box center [534, 348] width 95 height 23
checkbox input "true"
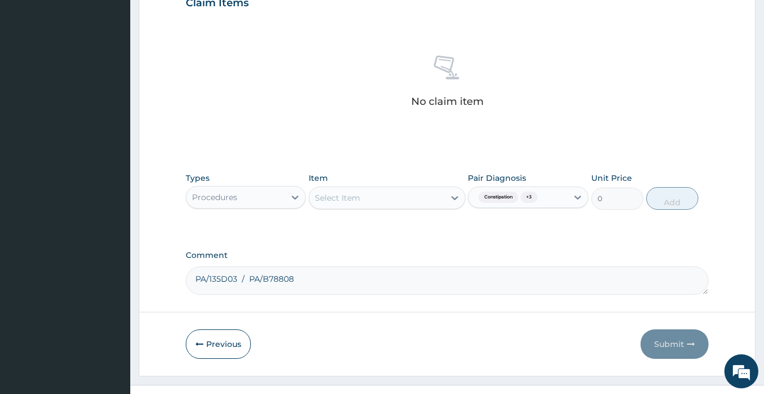
scroll to position [433, 0]
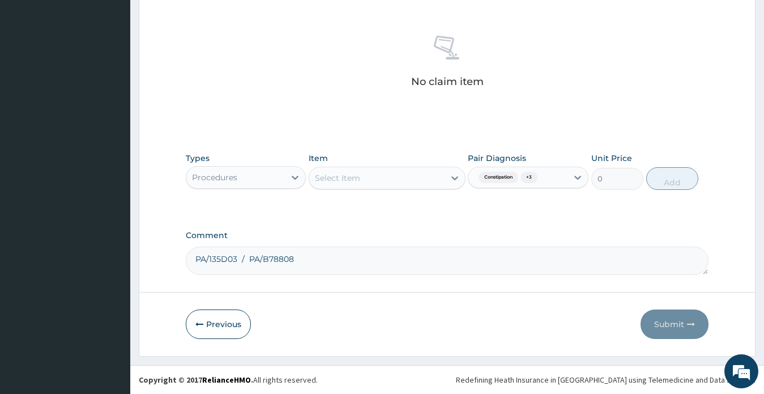
click at [352, 178] on div "Select Item" at bounding box center [337, 177] width 45 height 11
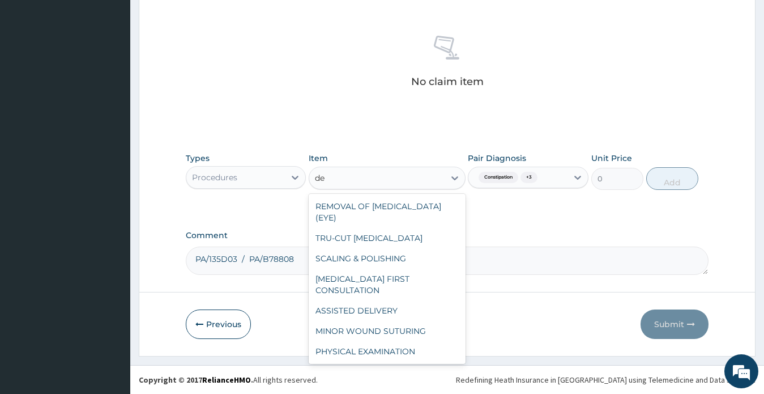
type input "d"
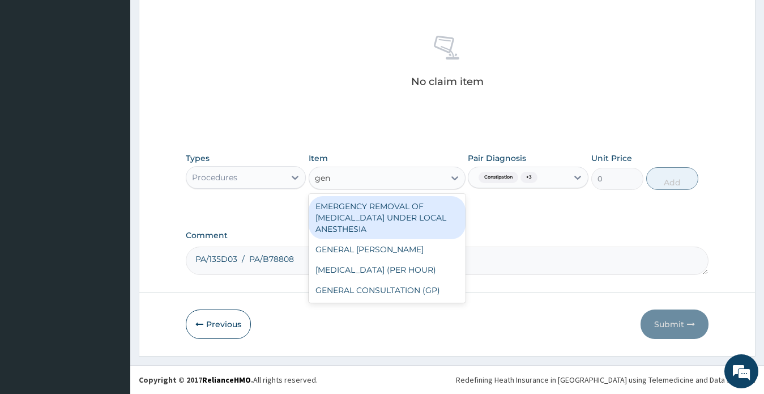
type input "gene"
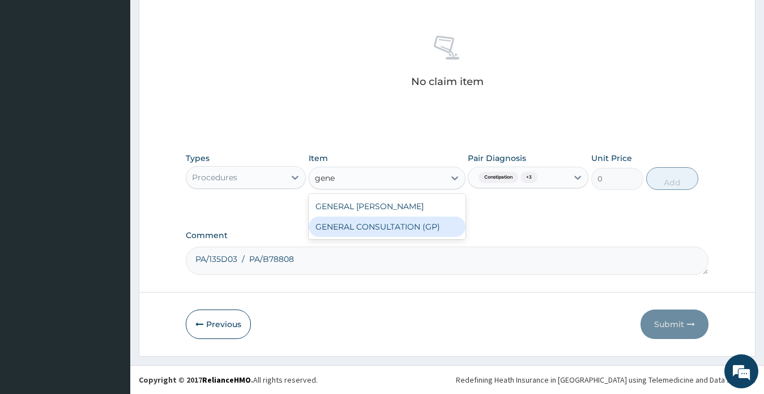
click at [390, 223] on div "GENERAL CONSULTATION (GP)" at bounding box center [387, 226] width 157 height 20
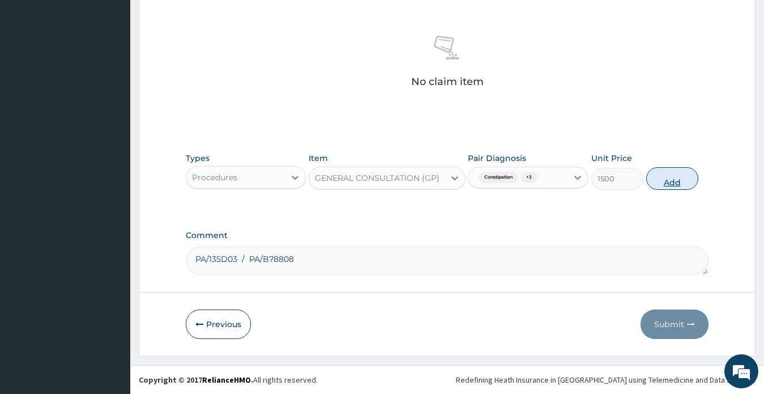
click at [666, 180] on button "Add" at bounding box center [672, 178] width 52 height 23
type input "0"
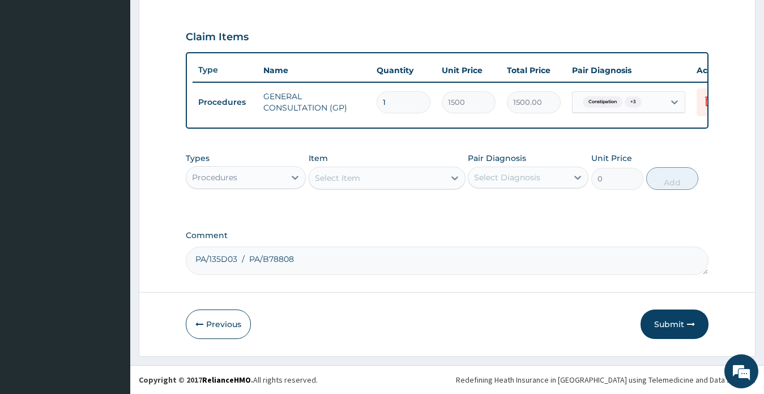
scroll to position [389, 0]
click at [350, 177] on div "Select Item" at bounding box center [337, 177] width 45 height 11
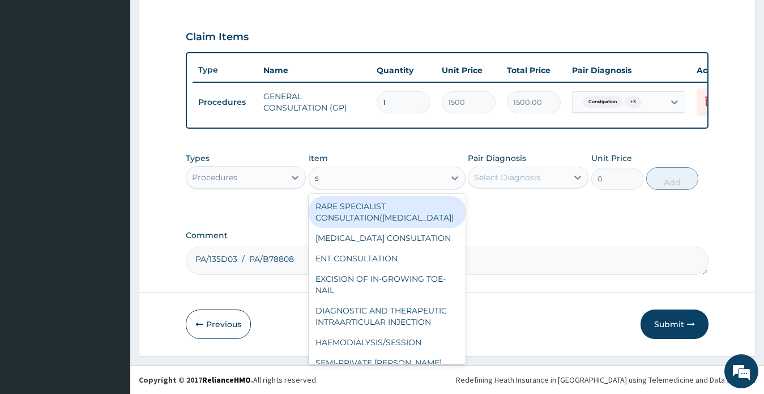
type input "sc"
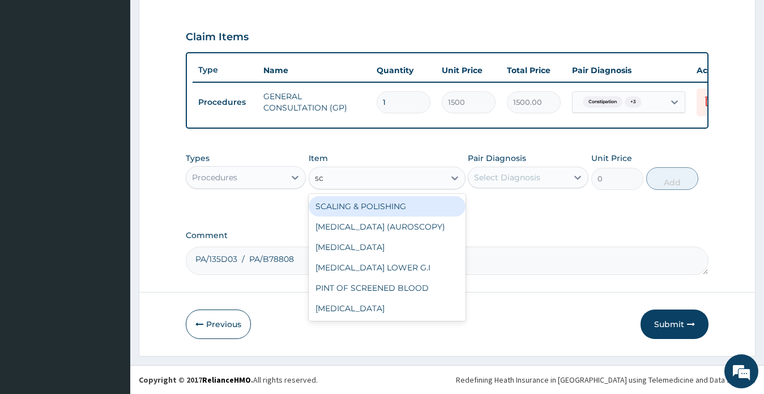
click at [381, 212] on div "SCALING & POLISHING" at bounding box center [387, 206] width 157 height 20
type input "15000"
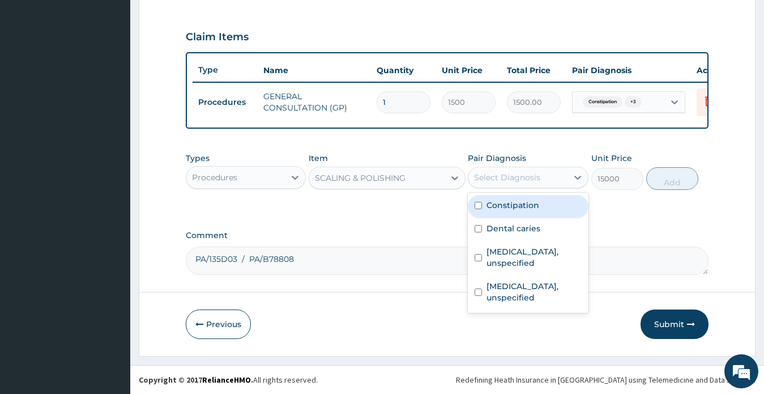
click at [509, 176] on div "Select Diagnosis" at bounding box center [507, 177] width 66 height 11
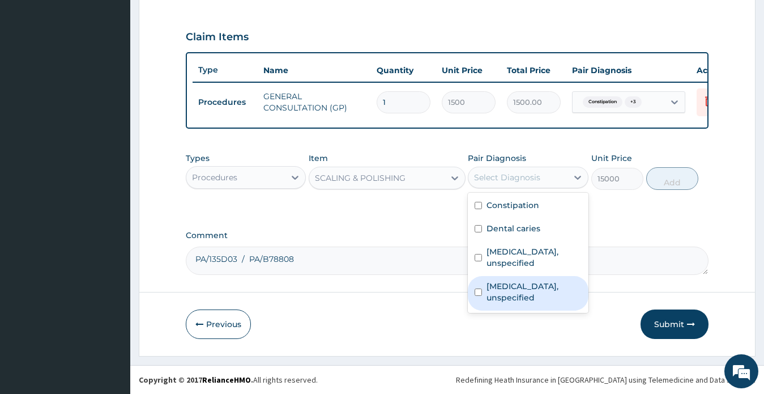
click at [518, 303] on label "Pericarditis, unspecified" at bounding box center [534, 291] width 95 height 23
checkbox input "true"
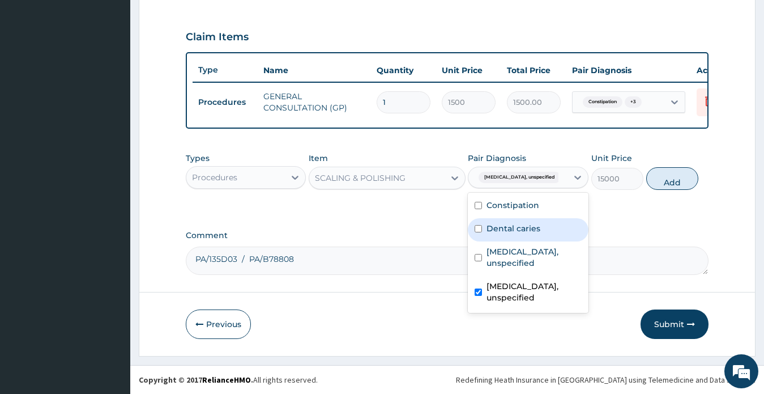
click at [525, 225] on label "Dental caries" at bounding box center [514, 228] width 54 height 11
checkbox input "true"
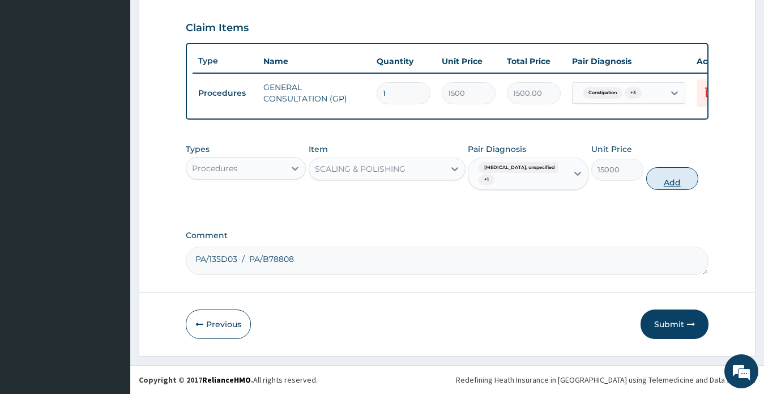
click at [675, 188] on button "Add" at bounding box center [672, 178] width 52 height 23
type input "0"
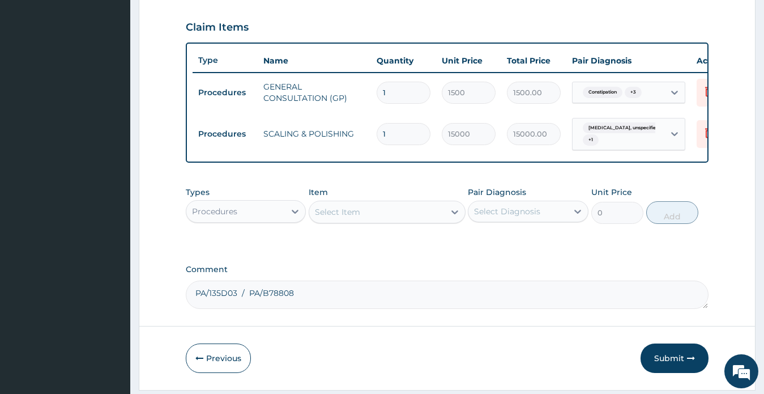
click at [240, 220] on div "Procedures" at bounding box center [235, 211] width 99 height 18
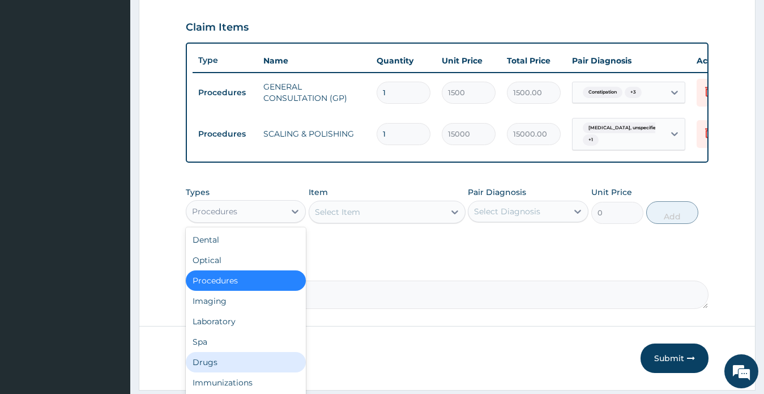
click at [210, 371] on div "Drugs" at bounding box center [246, 362] width 121 height 20
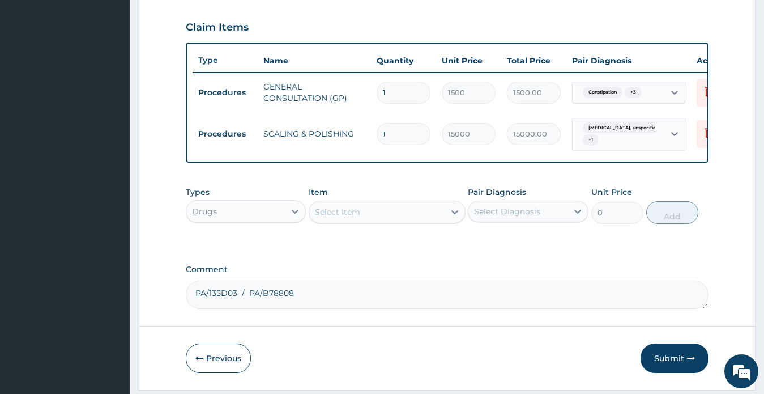
click at [360, 221] on div "Select Item" at bounding box center [376, 212] width 135 height 18
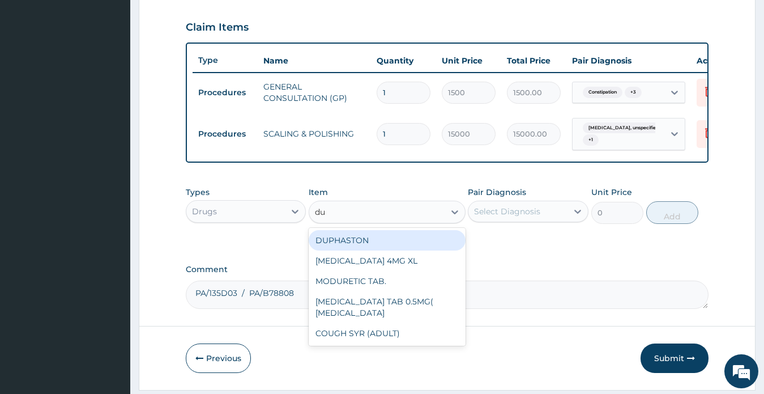
type input "du"
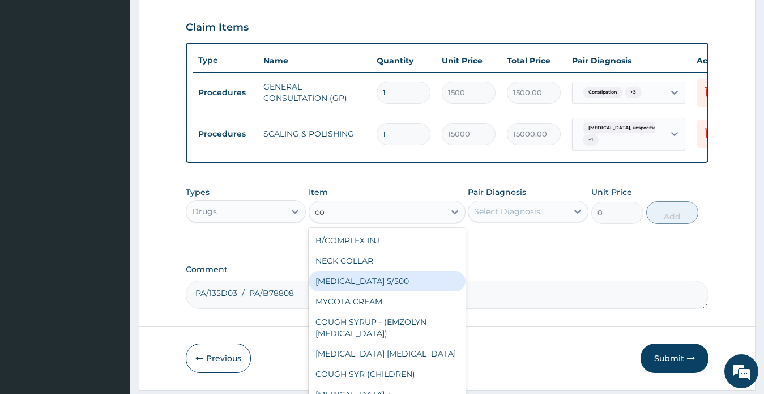
type input "c"
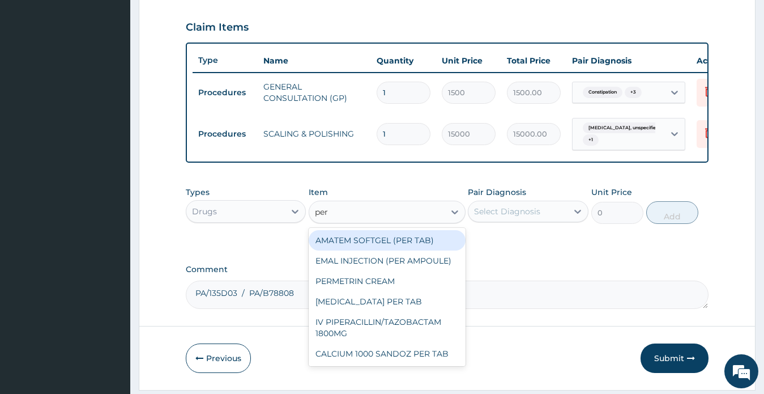
type input "per"
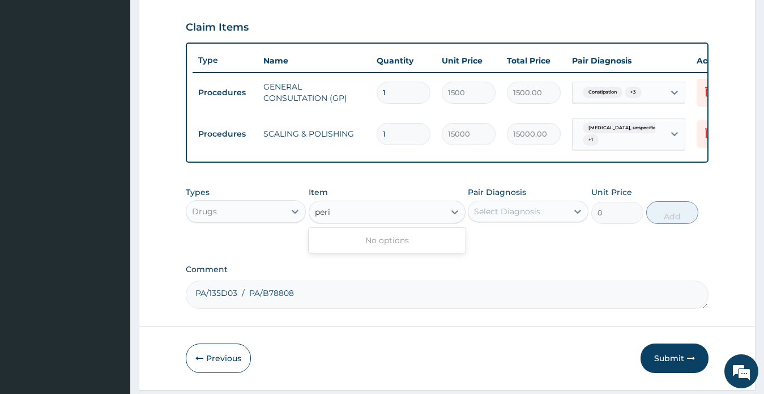
type input "peri"
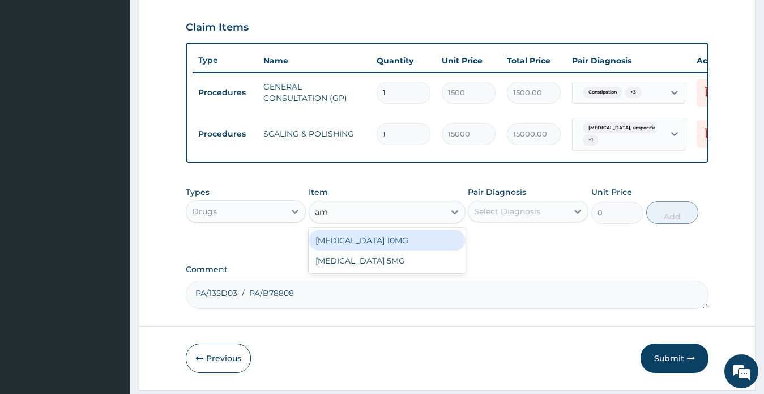
type input "a"
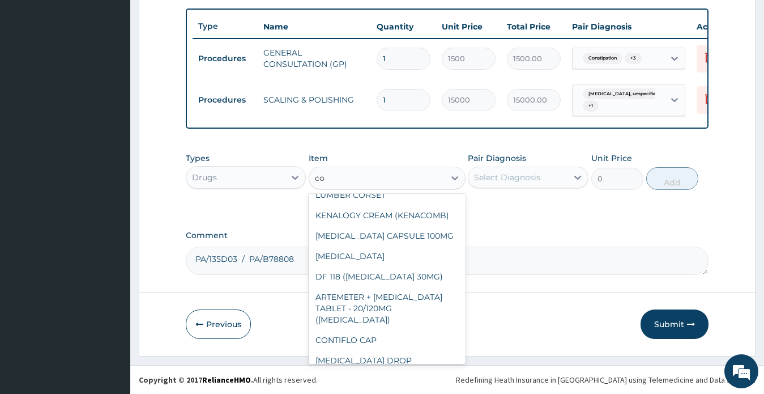
scroll to position [0, 0]
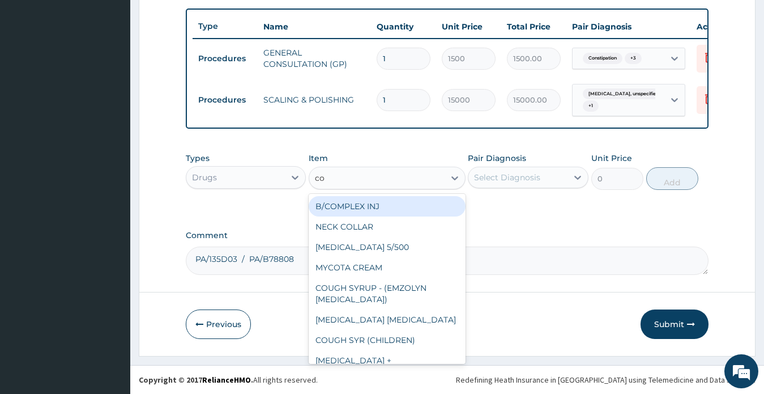
type input "co"
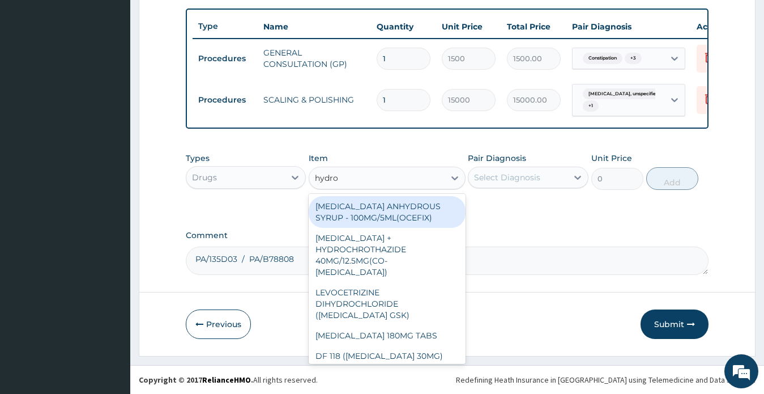
type input "hydro"
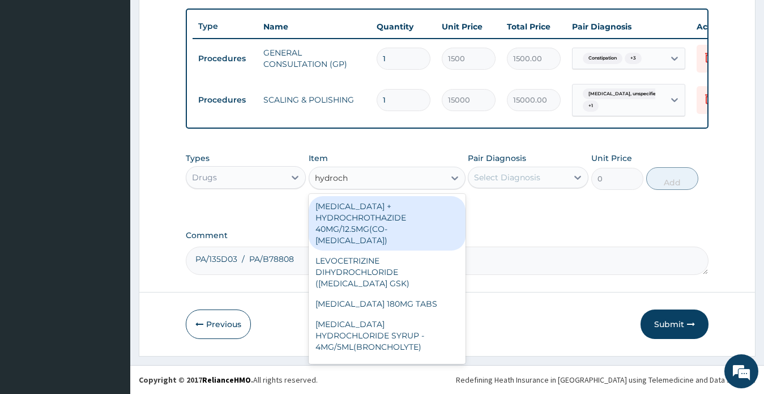
type input "hydroch"
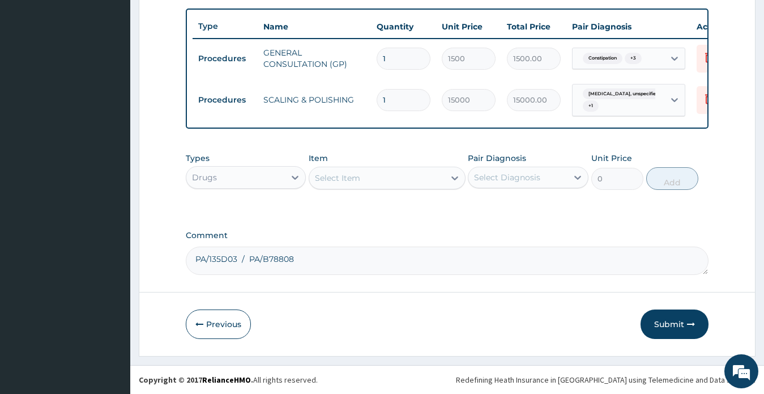
click at [263, 177] on div "Drugs" at bounding box center [235, 177] width 99 height 18
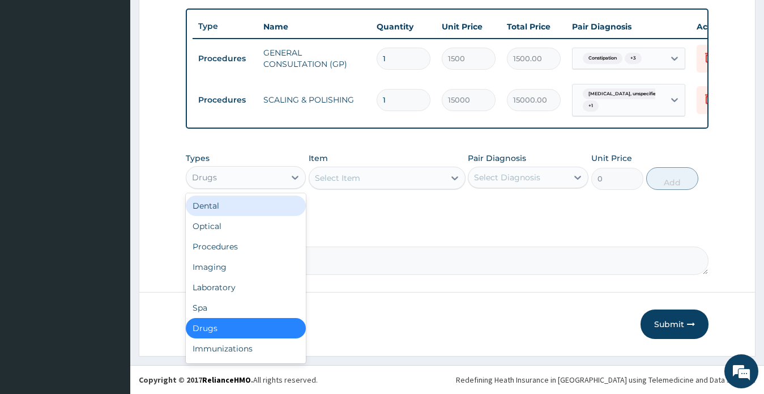
click at [222, 207] on div "Dental" at bounding box center [246, 205] width 121 height 20
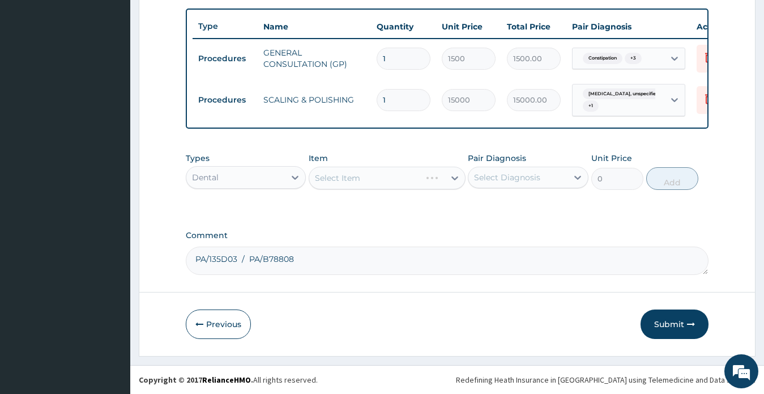
click at [499, 174] on div "Select Diagnosis" at bounding box center [507, 177] width 66 height 11
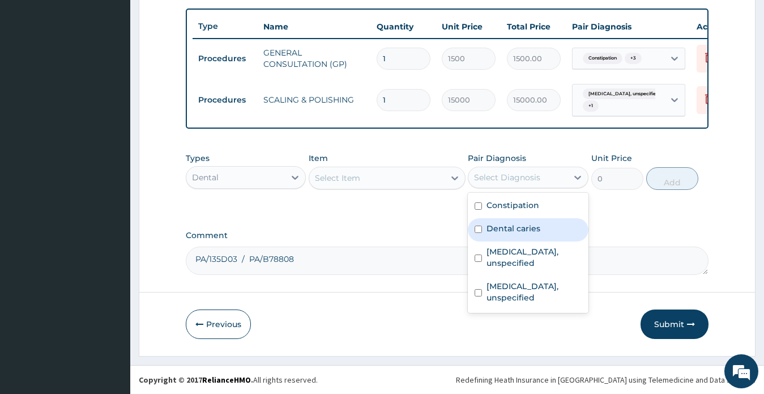
click at [508, 229] on label "Dental caries" at bounding box center [514, 228] width 54 height 11
checkbox input "true"
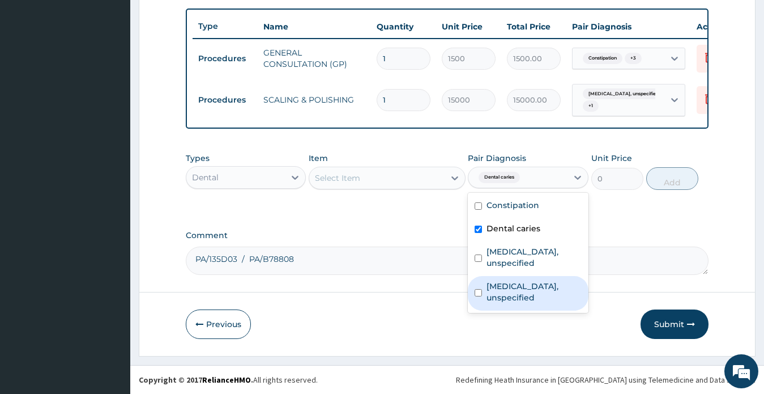
click at [513, 303] on label "Pericarditis, unspecified" at bounding box center [534, 291] width 95 height 23
checkbox input "true"
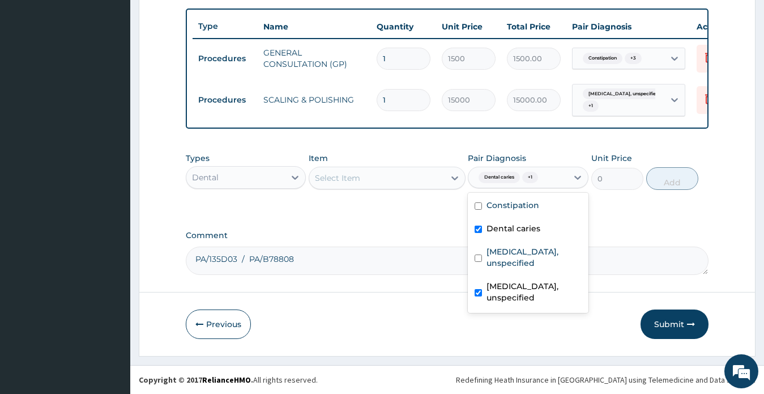
click at [380, 181] on div "Select Item" at bounding box center [376, 178] width 135 height 18
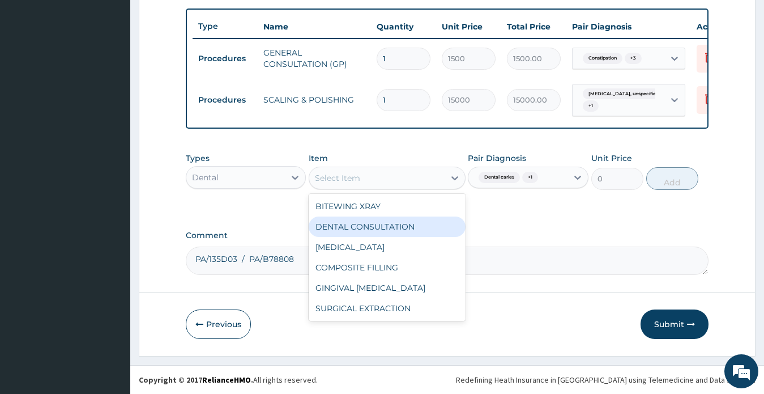
click at [371, 225] on div "DENTAL CONSULTATION" at bounding box center [387, 226] width 157 height 20
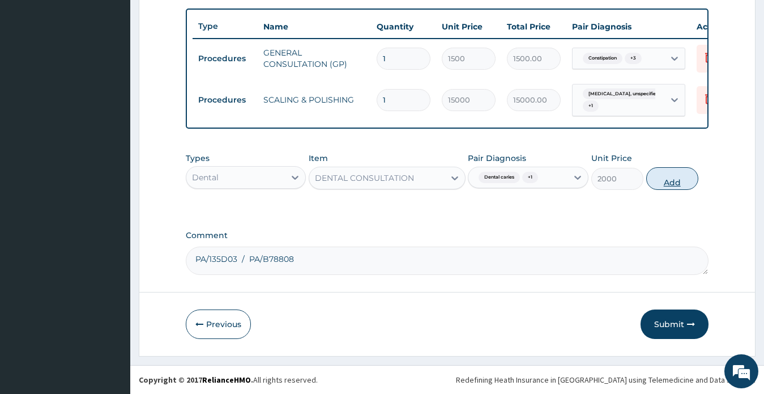
click at [669, 180] on button "Add" at bounding box center [672, 178] width 52 height 23
type input "0"
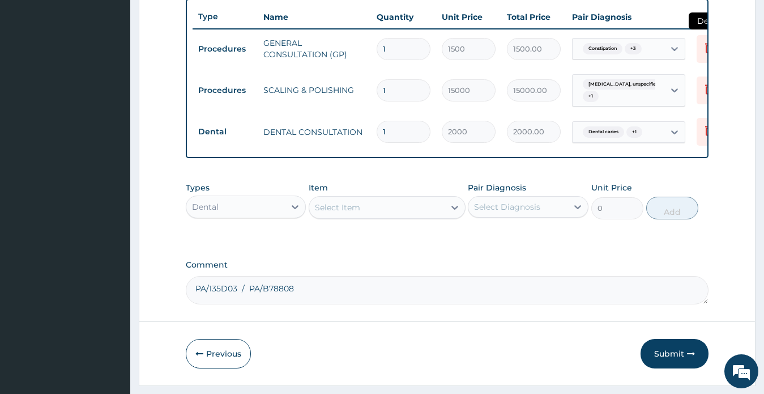
click at [706, 48] on icon at bounding box center [709, 47] width 8 height 10
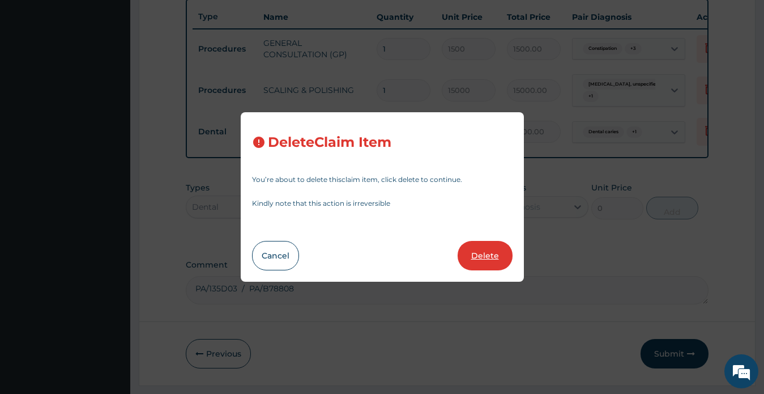
click at [477, 254] on button "Delete" at bounding box center [485, 255] width 55 height 29
type input "15000"
type input "15000.00"
type input "2000"
type input "2000.00"
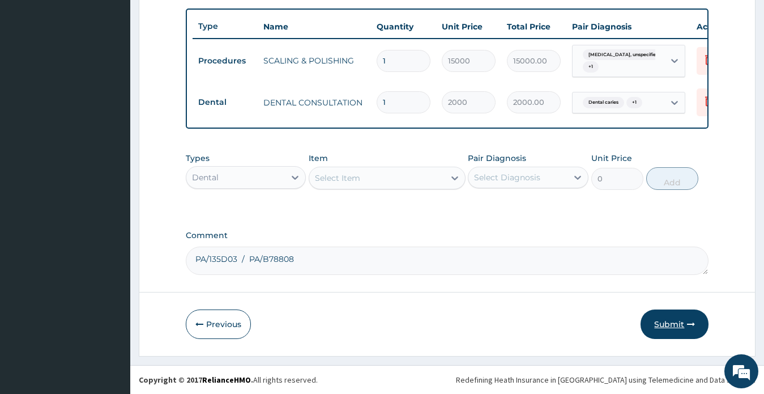
click at [662, 321] on button "Submit" at bounding box center [675, 323] width 68 height 29
click at [668, 323] on button "Submit" at bounding box center [675, 323] width 68 height 29
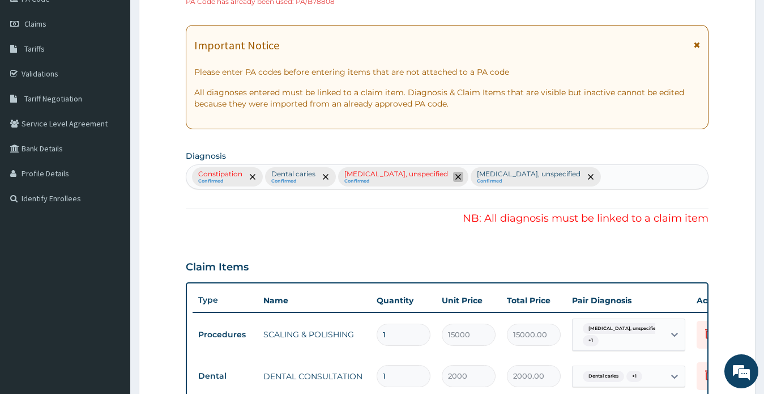
click at [461, 177] on icon "remove selection option" at bounding box center [458, 177] width 6 height 6
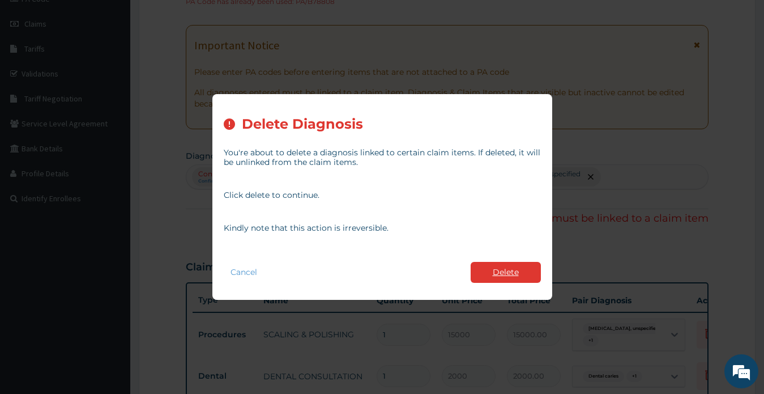
click at [504, 272] on button "Delete" at bounding box center [506, 272] width 70 height 21
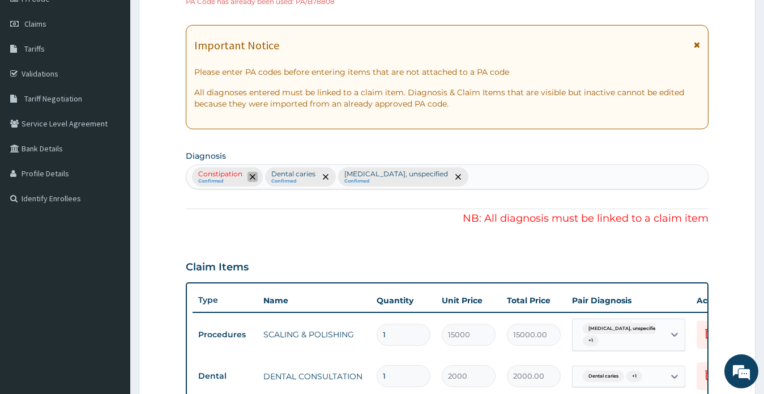
click at [250, 177] on icon "remove selection option" at bounding box center [253, 177] width 6 height 6
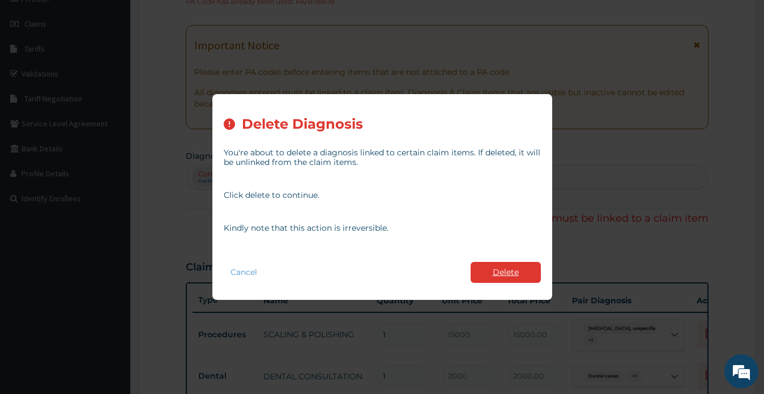
click at [499, 271] on button "Delete" at bounding box center [506, 272] width 70 height 21
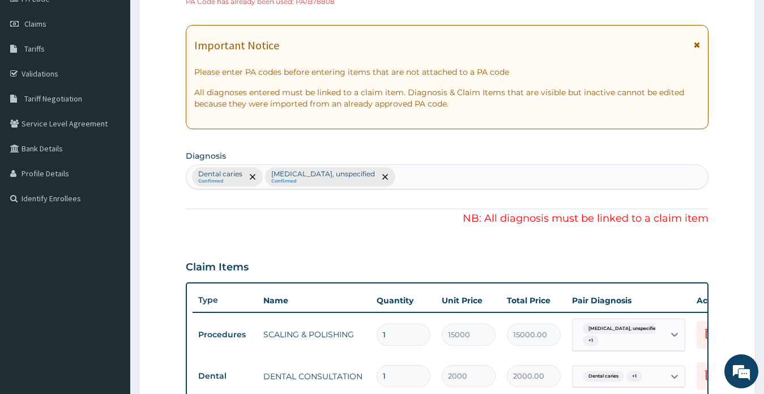
scroll to position [433, 0]
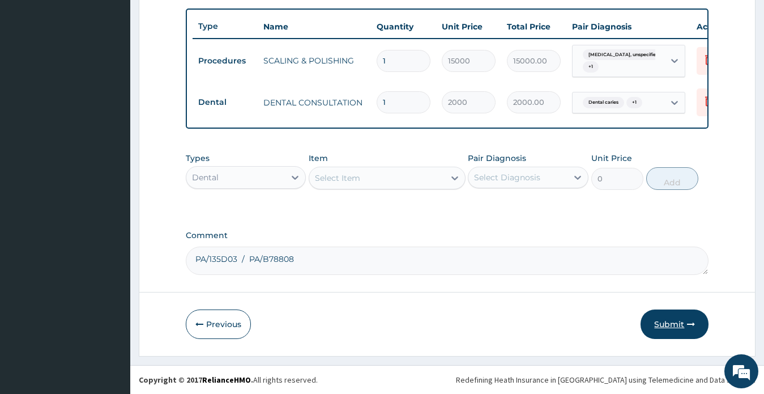
click at [669, 323] on button "Submit" at bounding box center [675, 323] width 68 height 29
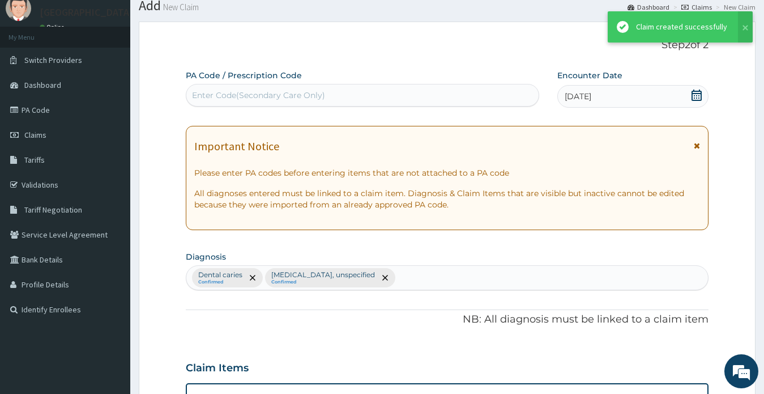
scroll to position [423, 0]
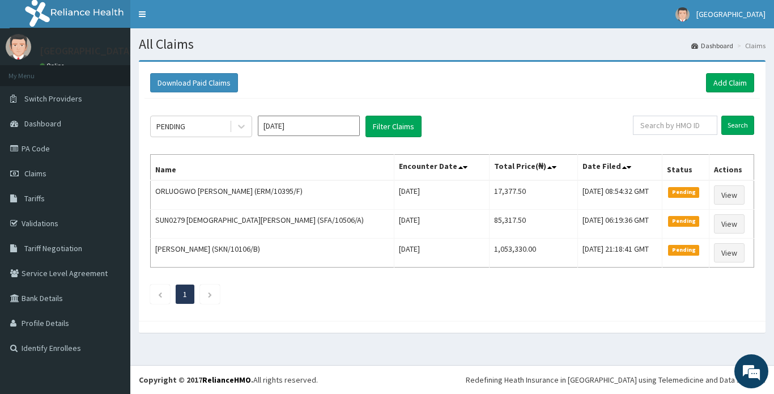
drag, startPoint x: 761, startPoint y: 137, endPoint x: 764, endPoint y: 150, distance: 13.3
click at [761, 138] on div "Download Paid Claims Add Claim × Note you can only download claims within a max…" at bounding box center [452, 191] width 627 height 259
paste input "RSB/10008/C"
type input "RSB/10008/C"
click at [733, 127] on input "Search" at bounding box center [737, 125] width 33 height 19
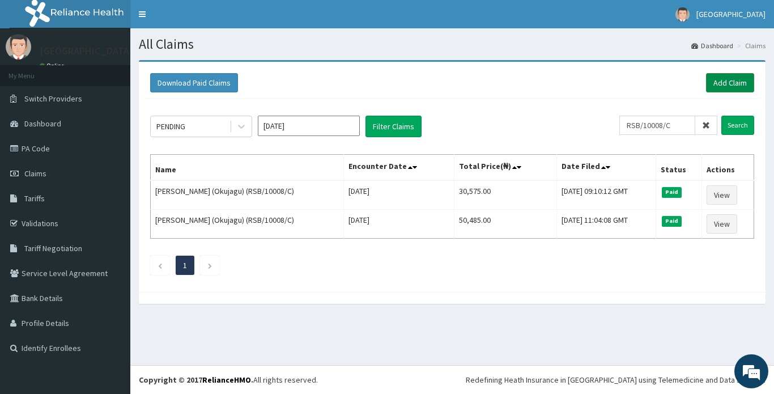
click at [723, 82] on link "Add Claim" at bounding box center [730, 82] width 48 height 19
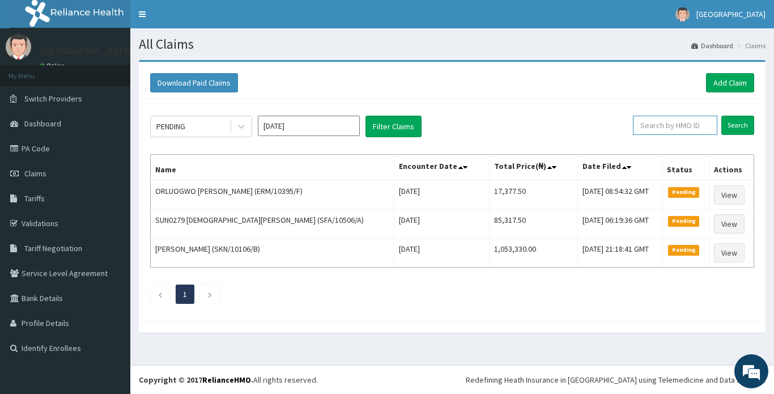
paste input "RSB/10008/C"
type input "RSB/10008/C"
click at [732, 126] on input "Search" at bounding box center [737, 125] width 33 height 19
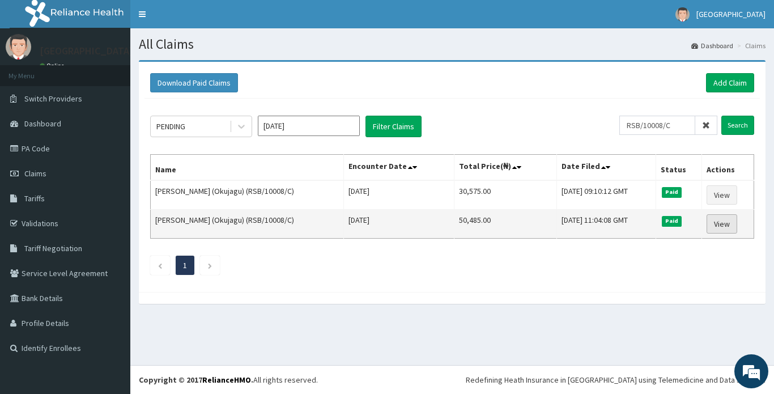
click at [718, 224] on link "View" at bounding box center [721, 223] width 31 height 19
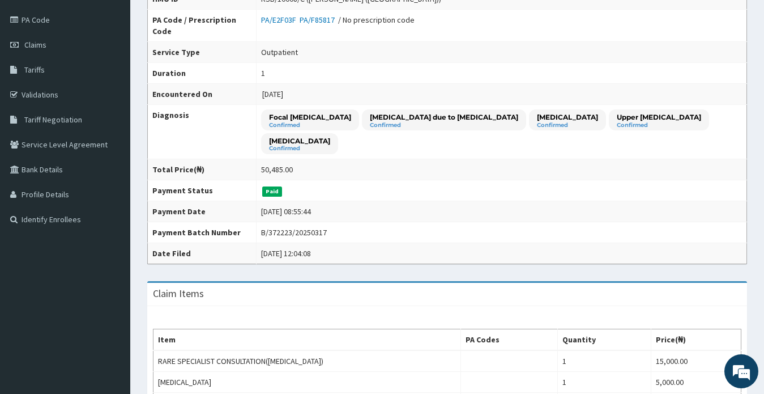
scroll to position [53, 0]
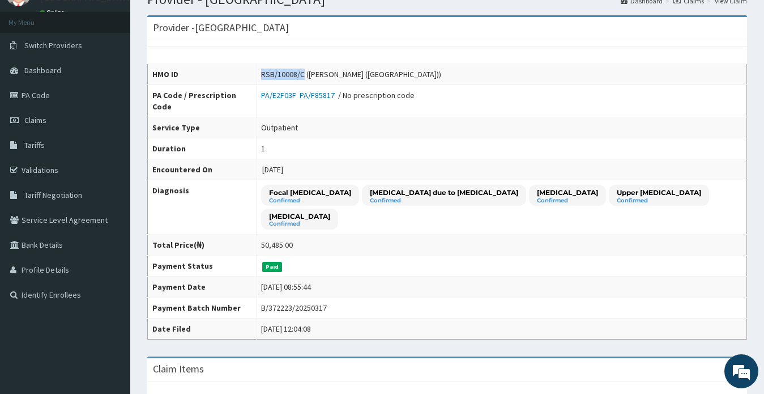
drag, startPoint x: 248, startPoint y: 74, endPoint x: 288, endPoint y: 74, distance: 39.7
click at [288, 74] on div "RSB/10008/C ([PERSON_NAME] ([GEOGRAPHIC_DATA]))" at bounding box center [351, 74] width 180 height 11
copy div "RSB/10008/C"
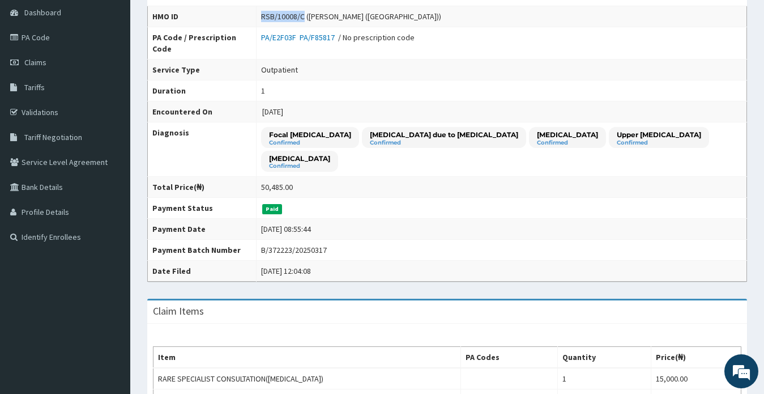
scroll to position [110, 0]
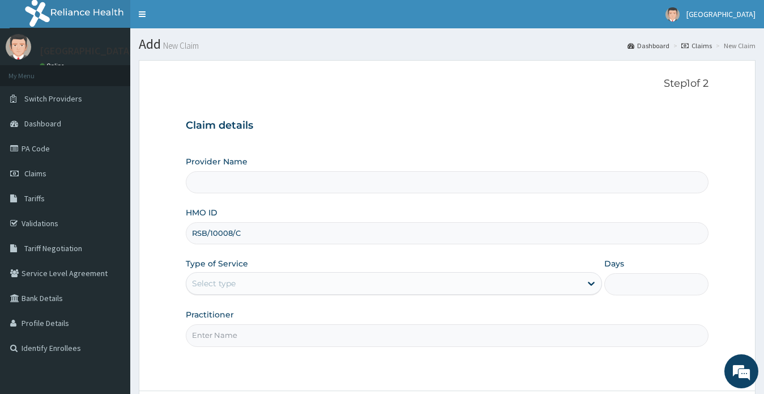
type input "RSB/10008/C"
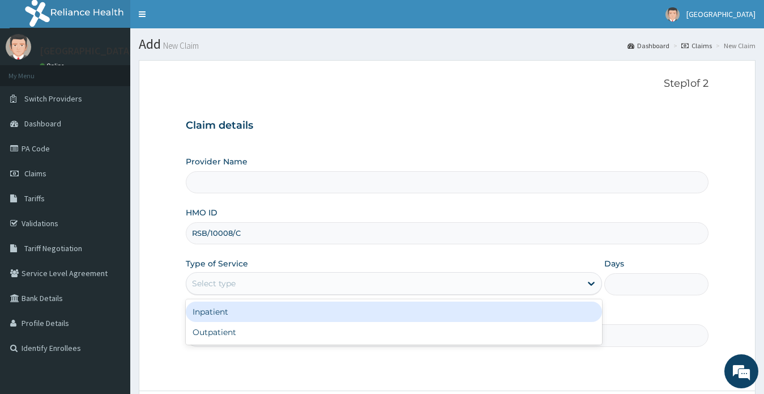
drag, startPoint x: 245, startPoint y: 283, endPoint x: 234, endPoint y: 300, distance: 19.6
click at [244, 281] on div "Select type" at bounding box center [383, 283] width 395 height 18
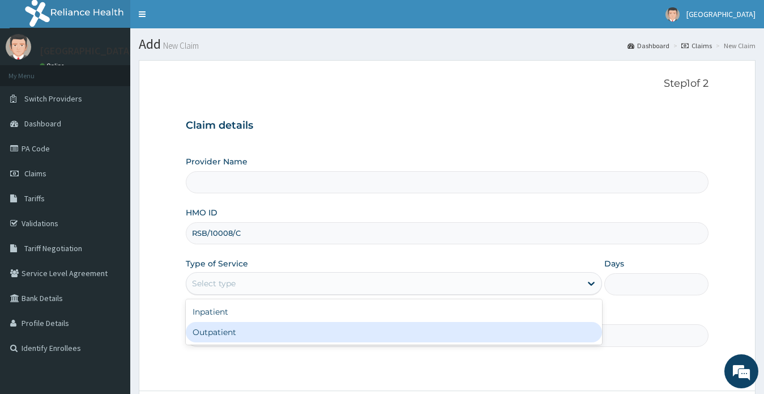
click at [235, 334] on div "Outpatient" at bounding box center [394, 332] width 417 height 20
type input "1"
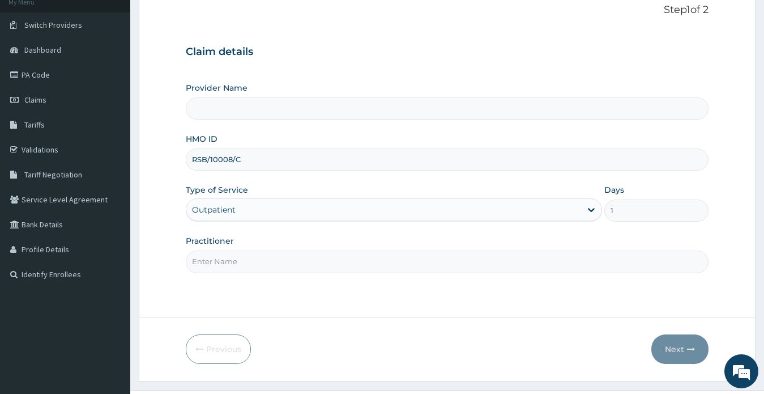
scroll to position [99, 0]
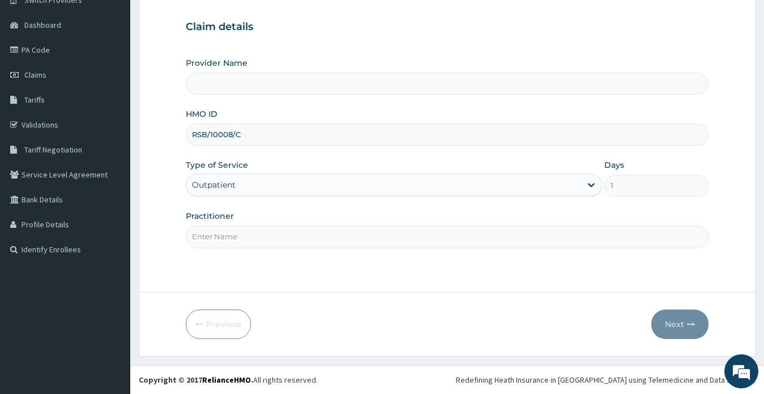
click at [247, 234] on input "Practitioner" at bounding box center [447, 236] width 523 height 22
type input "[GEOGRAPHIC_DATA]"
type input "DR ONYIA UCHENNA EMMANUEL"
click at [674, 322] on button "Next" at bounding box center [679, 323] width 57 height 29
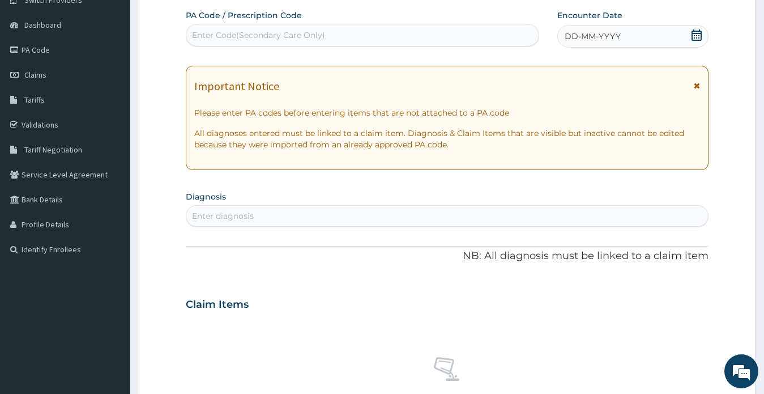
scroll to position [0, 0]
click at [236, 34] on div "Enter Code(Secondary Care Only)" at bounding box center [258, 34] width 133 height 11
paste input "PA/E2F03F"
type input "PA/E2F03F"
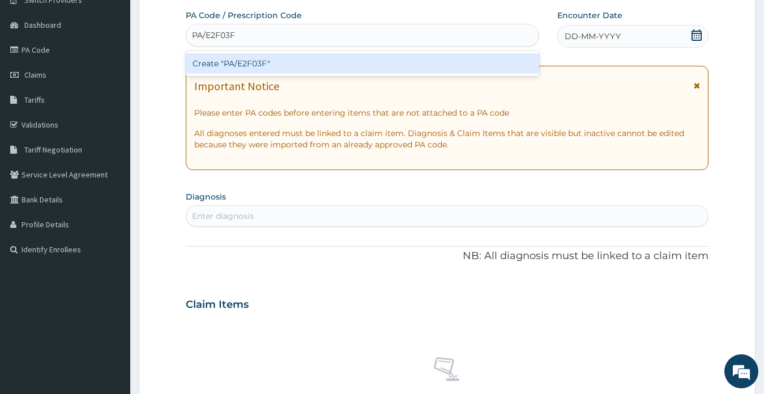
click at [330, 60] on div "Create "PA/E2F03F"" at bounding box center [363, 63] width 354 height 20
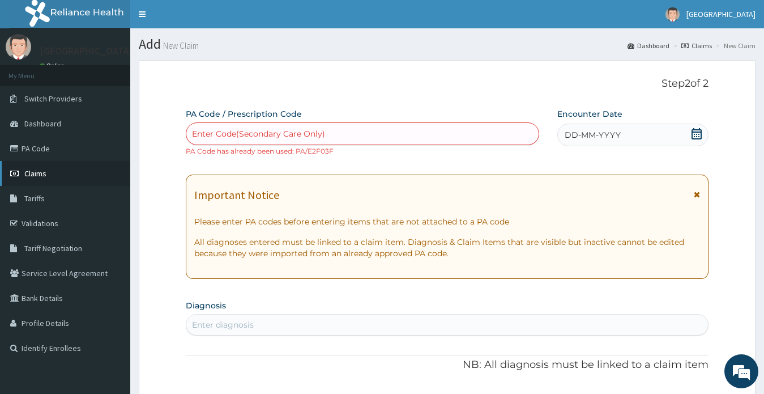
click at [40, 175] on span "Claims" at bounding box center [35, 173] width 22 height 10
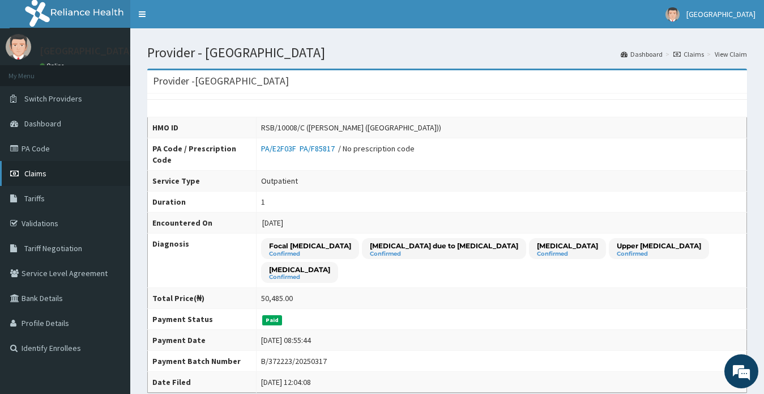
click at [36, 173] on span "Claims" at bounding box center [35, 173] width 22 height 10
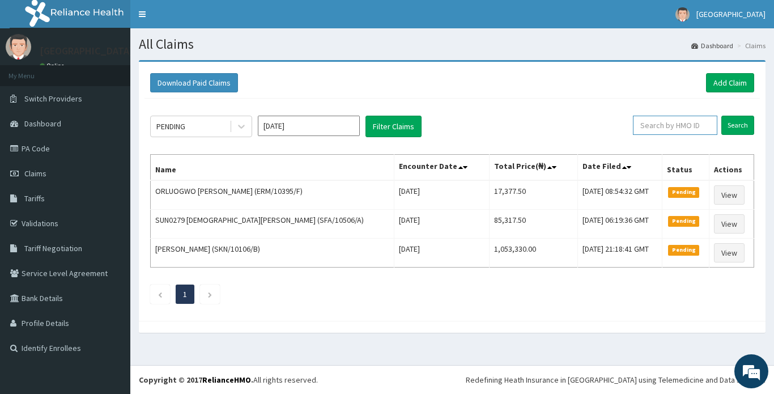
click at [661, 124] on input "text" at bounding box center [675, 125] width 84 height 19
paste input "PRL/10074/B"
type input "PRL/10074/B"
click at [736, 124] on input "Search" at bounding box center [737, 125] width 33 height 19
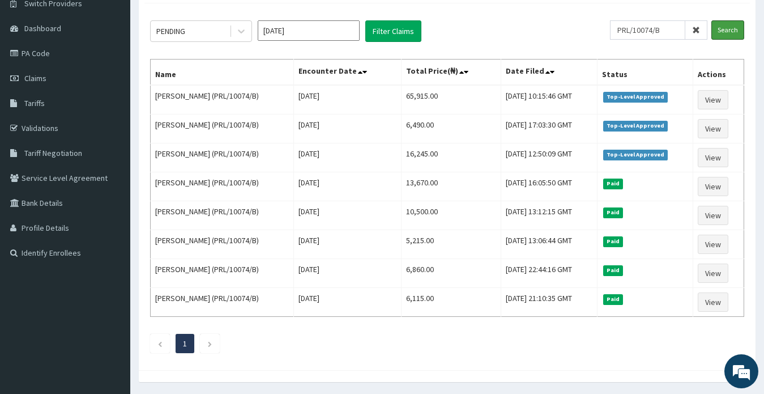
scroll to position [75, 0]
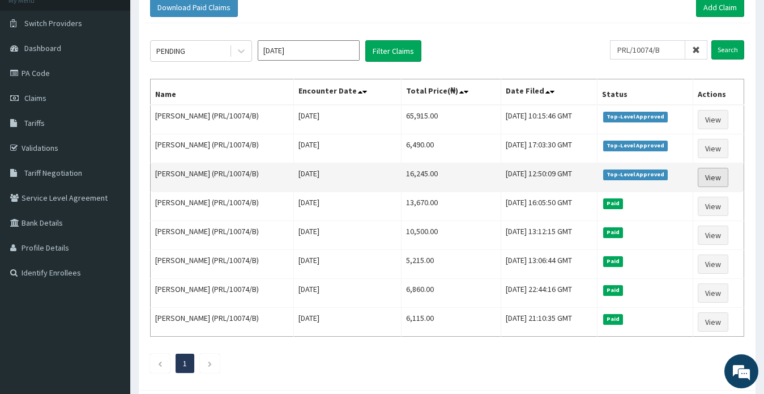
click at [710, 175] on link "View" at bounding box center [713, 177] width 31 height 19
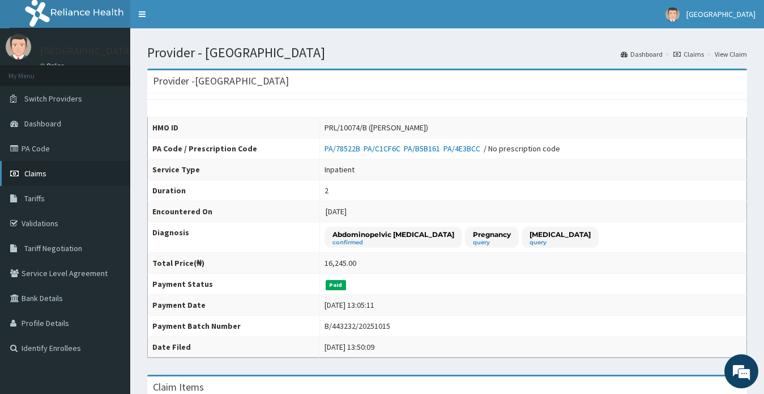
click at [32, 176] on span "Claims" at bounding box center [35, 173] width 22 height 10
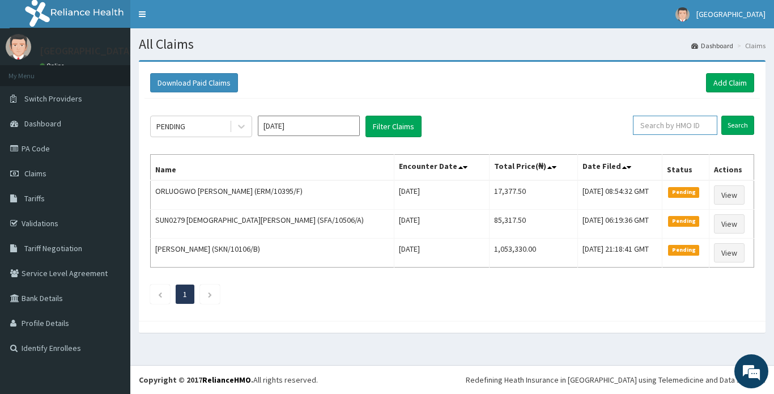
paste input "PRL/10074/B"
type input "PRL/10074/B"
click at [733, 123] on input "Search" at bounding box center [737, 125] width 33 height 19
